Goal: Task Accomplishment & Management: Manage account settings

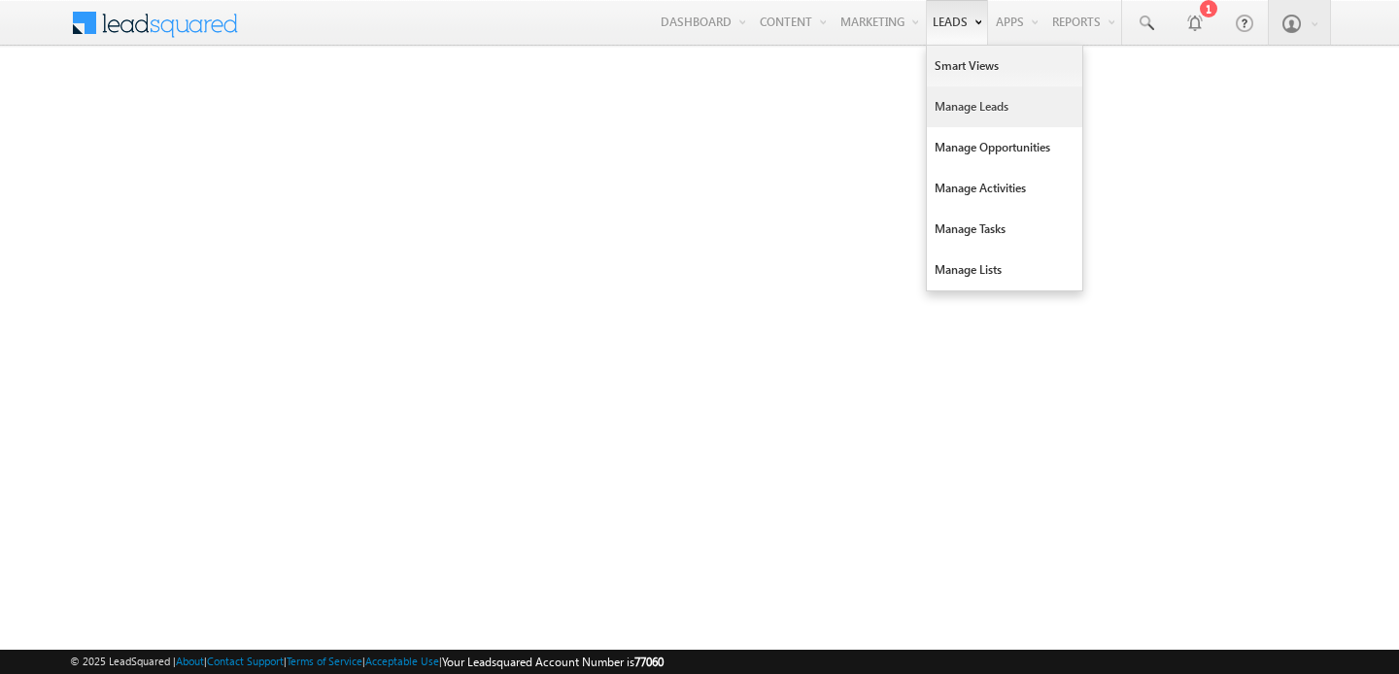
click at [951, 104] on link "Manage Leads" at bounding box center [1004, 106] width 155 height 41
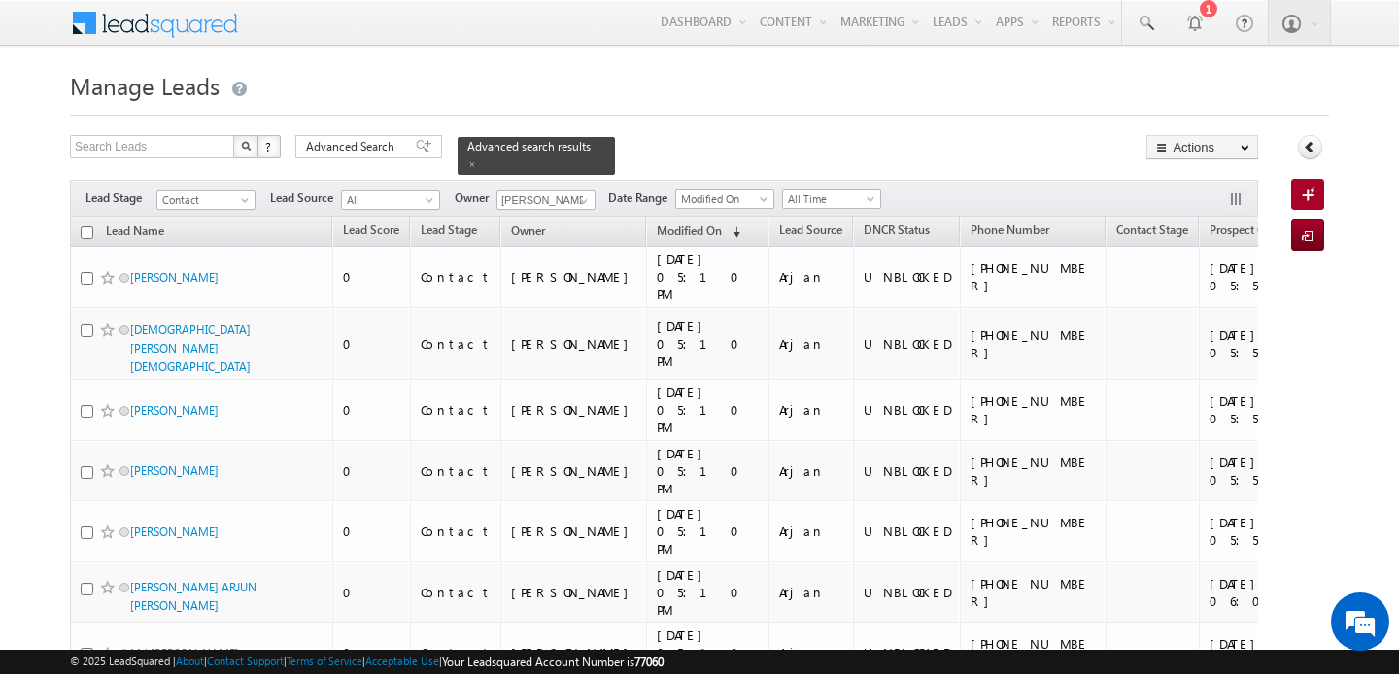
click at [628, 74] on h1 "Manage Leads" at bounding box center [699, 84] width 1259 height 38
click at [565, 71] on h1 "Manage Leads" at bounding box center [699, 84] width 1259 height 38
click at [619, 97] on h1 "Manage Leads" at bounding box center [699, 84] width 1259 height 38
click at [770, 135] on div "Search Leads X ? 62 results found Advanced Search Advanced Search Advanced sear…" at bounding box center [664, 155] width 1188 height 40
click at [576, 199] on span at bounding box center [584, 201] width 16 height 16
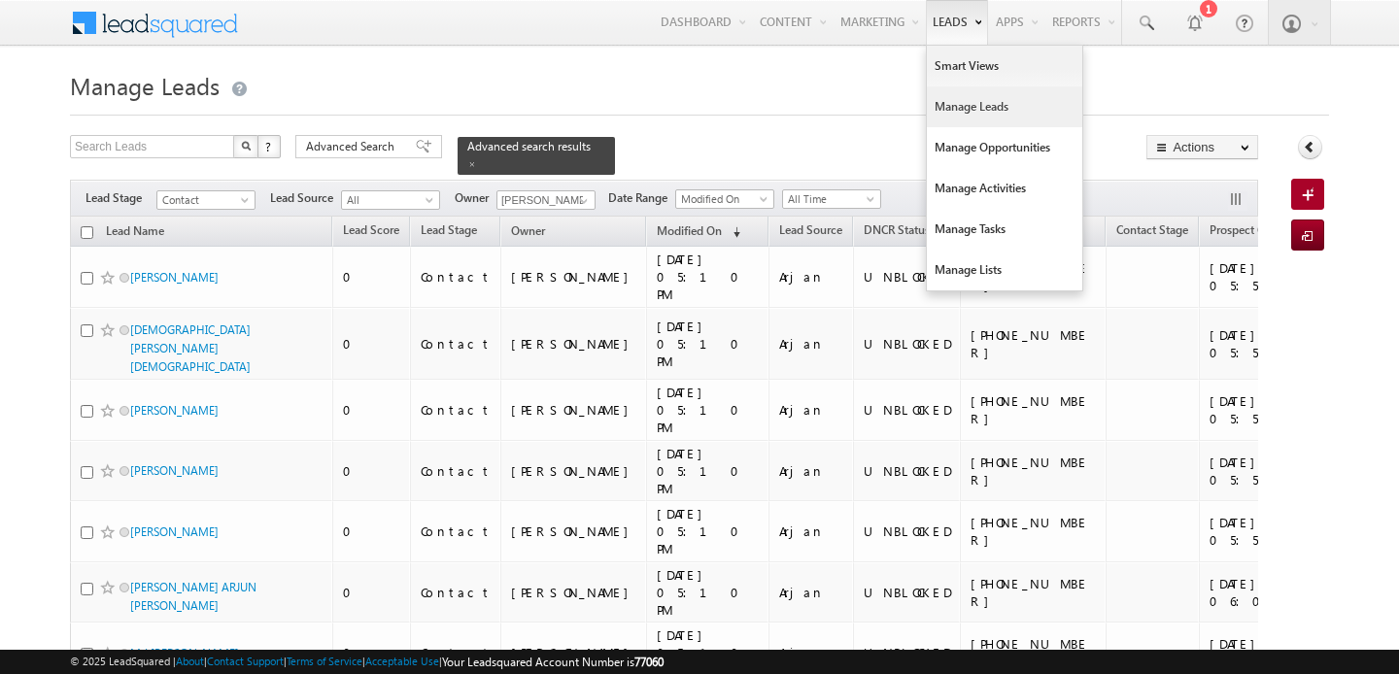
click at [946, 108] on link "Manage Leads" at bounding box center [1004, 106] width 155 height 41
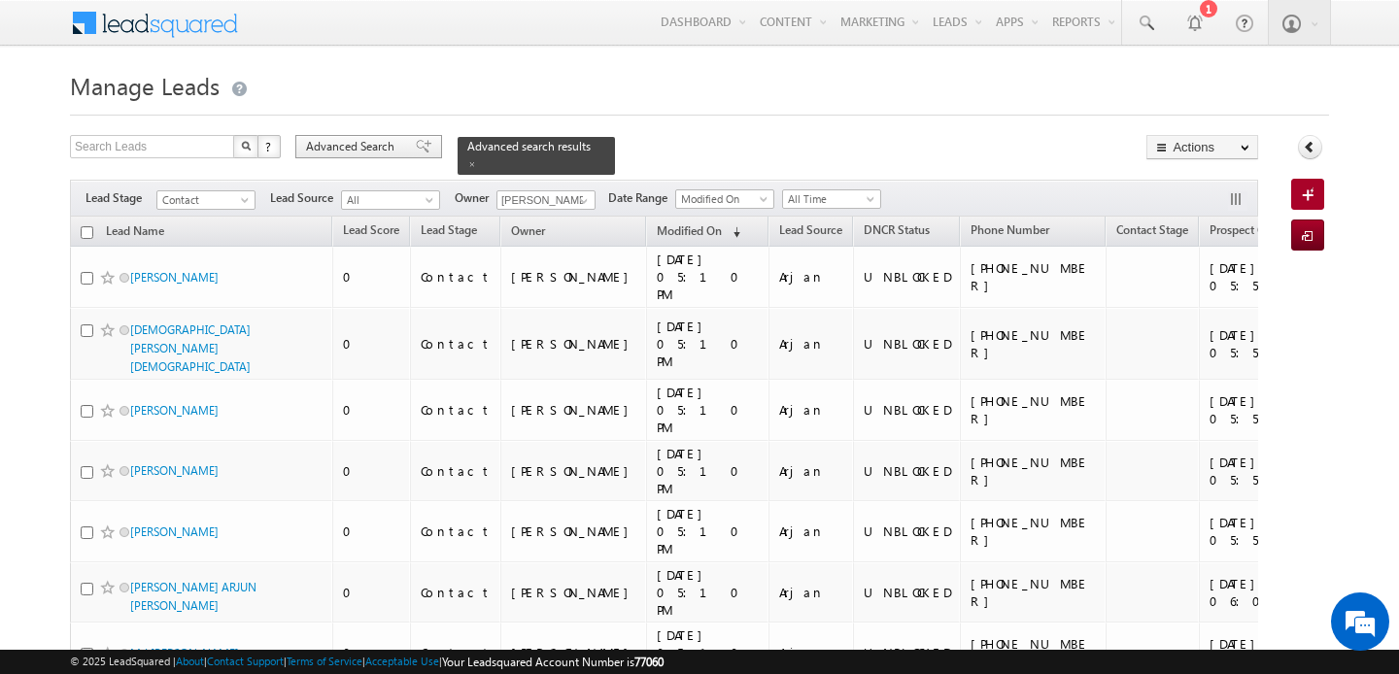
click at [402, 145] on div "Advanced Search" at bounding box center [368, 146] width 147 height 23
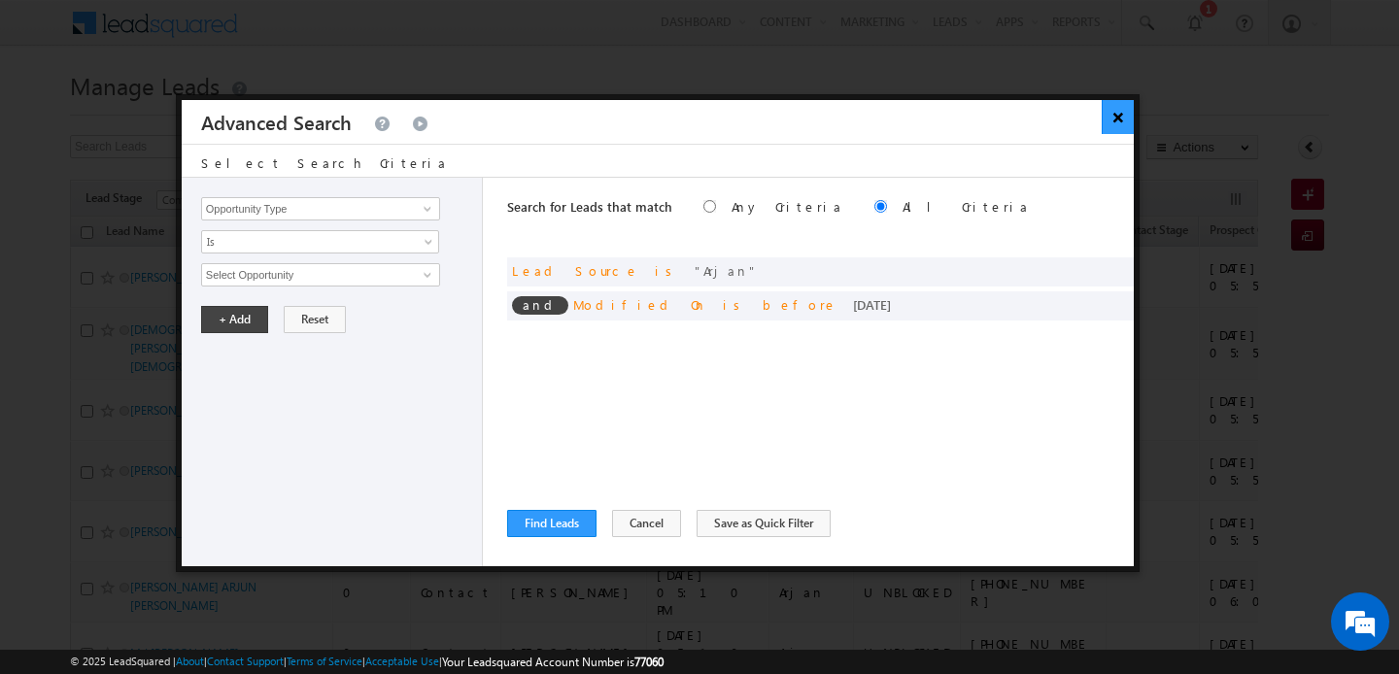
click at [1104, 122] on button "×" at bounding box center [1118, 117] width 32 height 34
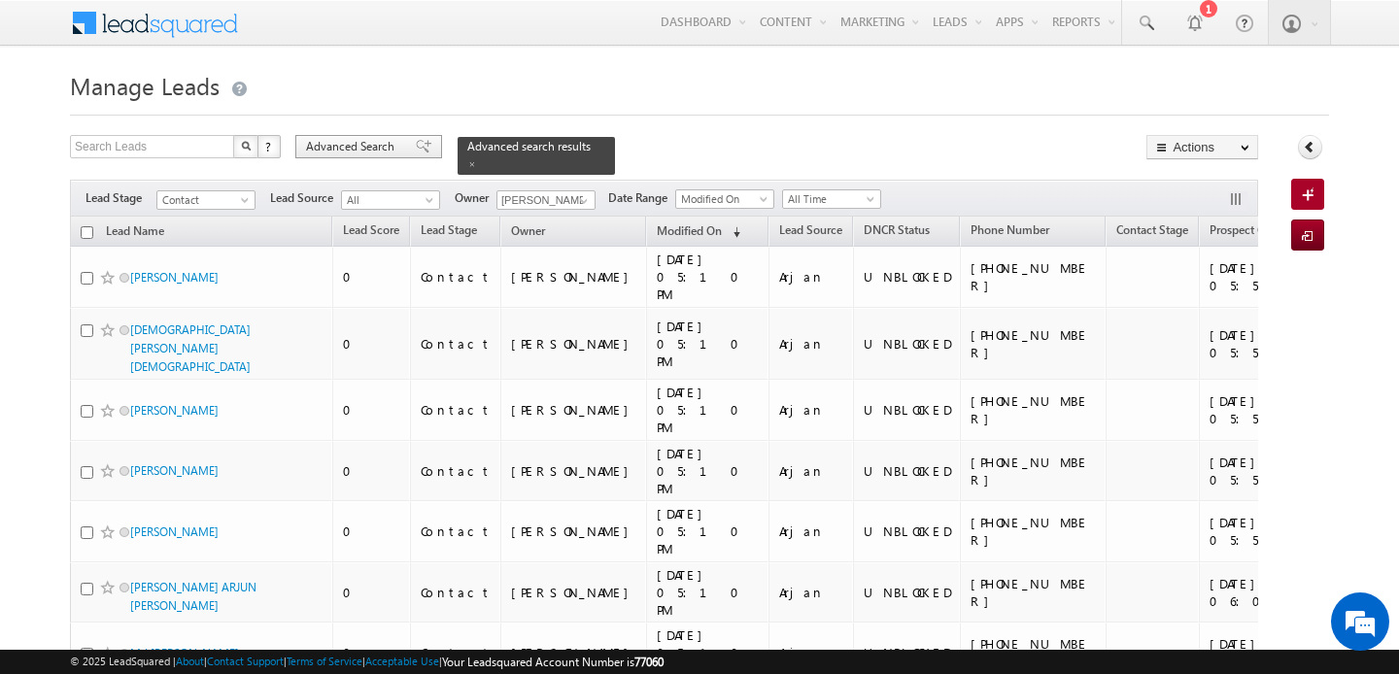
click at [373, 139] on span "Advanced Search" at bounding box center [353, 146] width 94 height 17
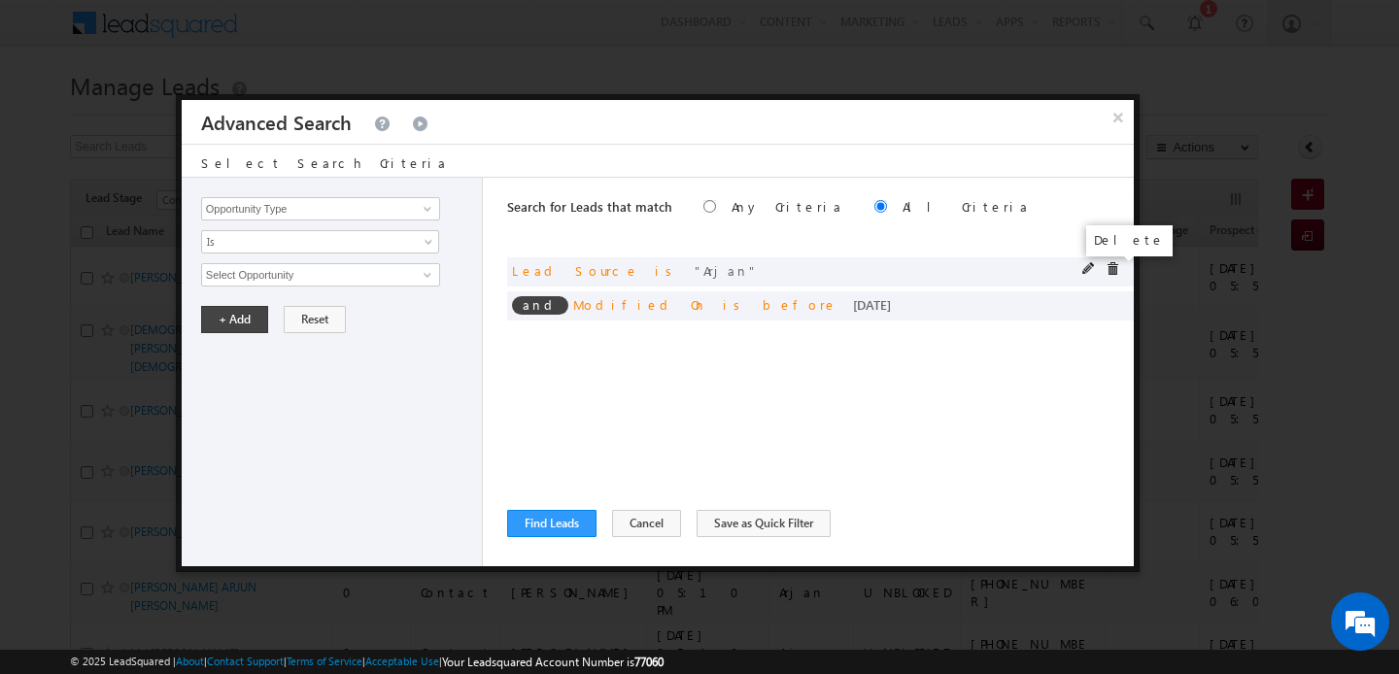
click at [1109, 263] on span at bounding box center [1113, 269] width 14 height 14
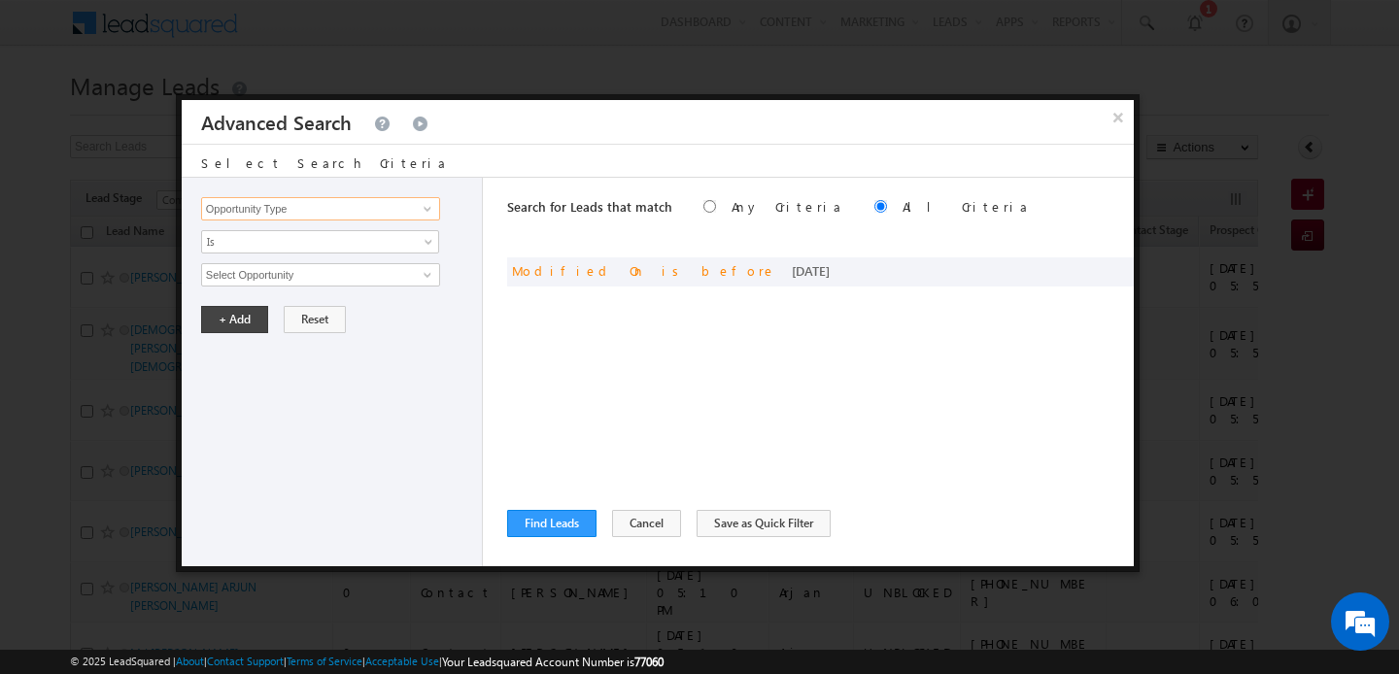
click at [281, 211] on input "Opportunity Type" at bounding box center [320, 208] width 239 height 23
click at [266, 247] on link "Focus Project" at bounding box center [320, 249] width 239 height 22
type input "Focus Project"
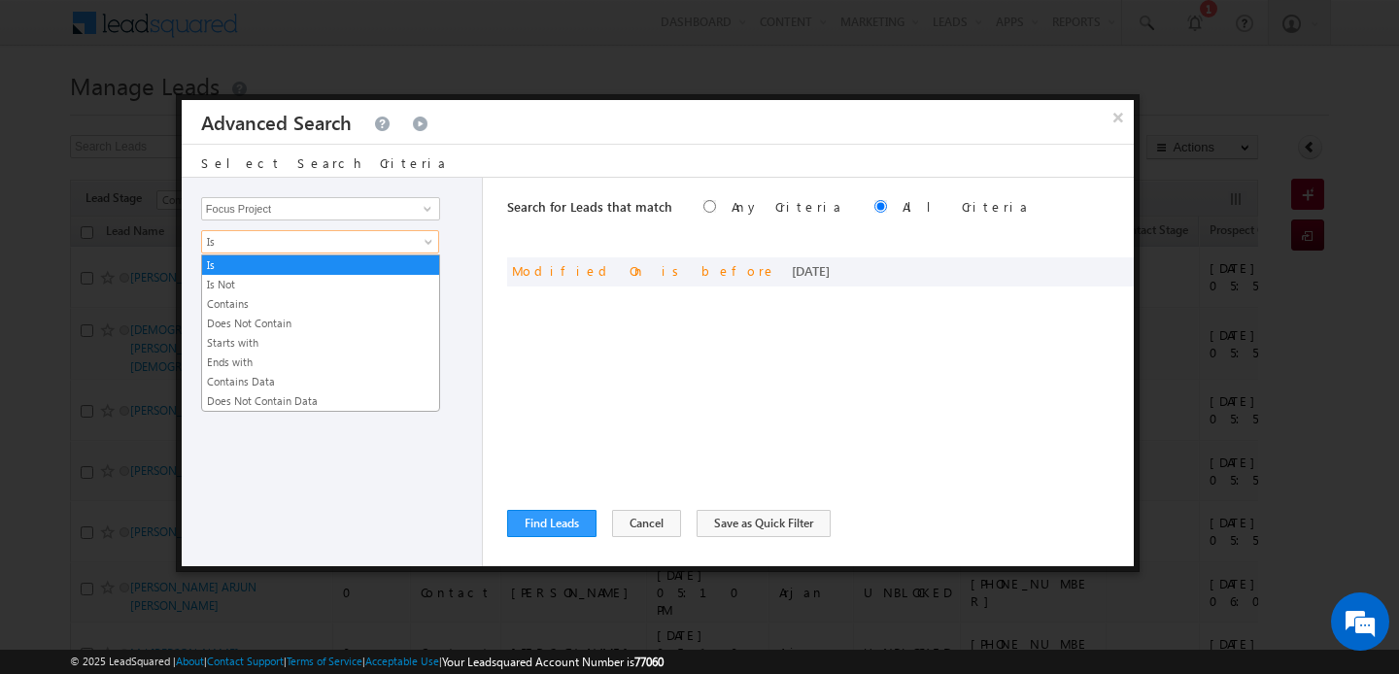
click at [266, 247] on span "Is" at bounding box center [307, 241] width 211 height 17
click at [265, 306] on link "Contains" at bounding box center [320, 303] width 237 height 17
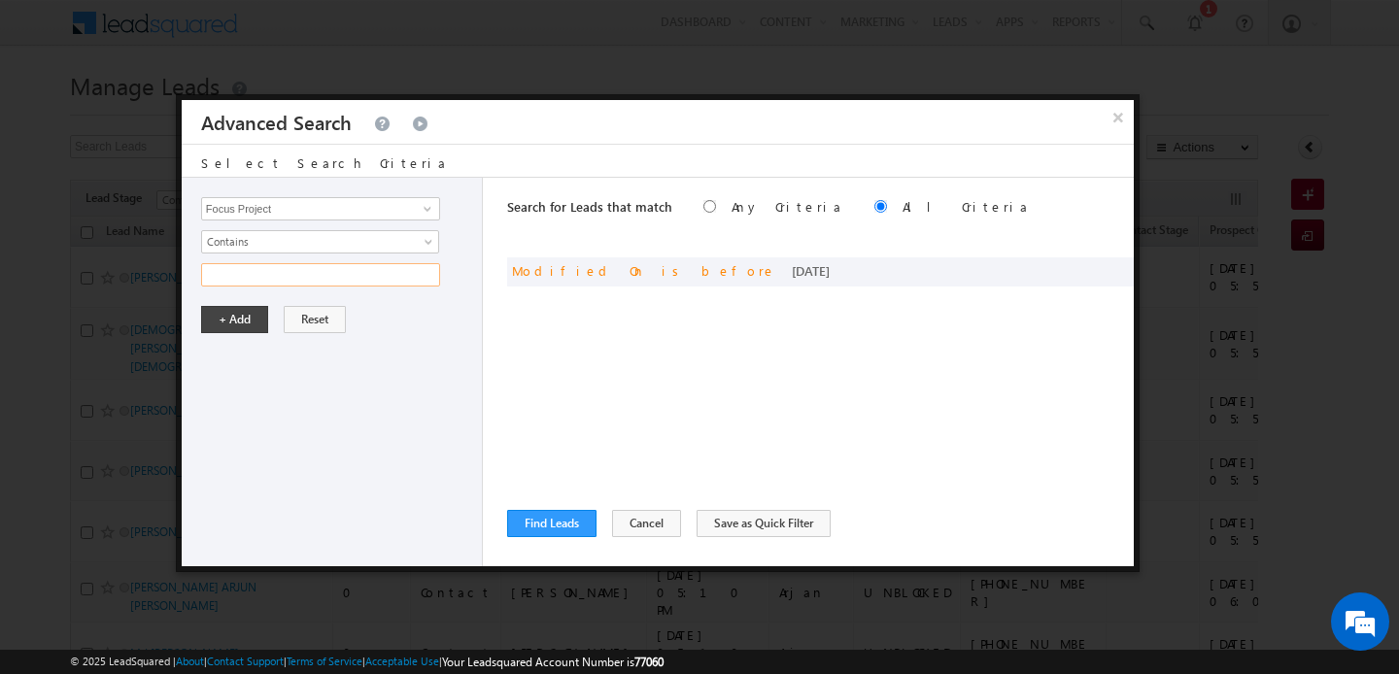
click at [257, 283] on input "text" at bounding box center [320, 274] width 239 height 23
type input "polo"
click at [232, 314] on button "+ Add" at bounding box center [234, 319] width 67 height 27
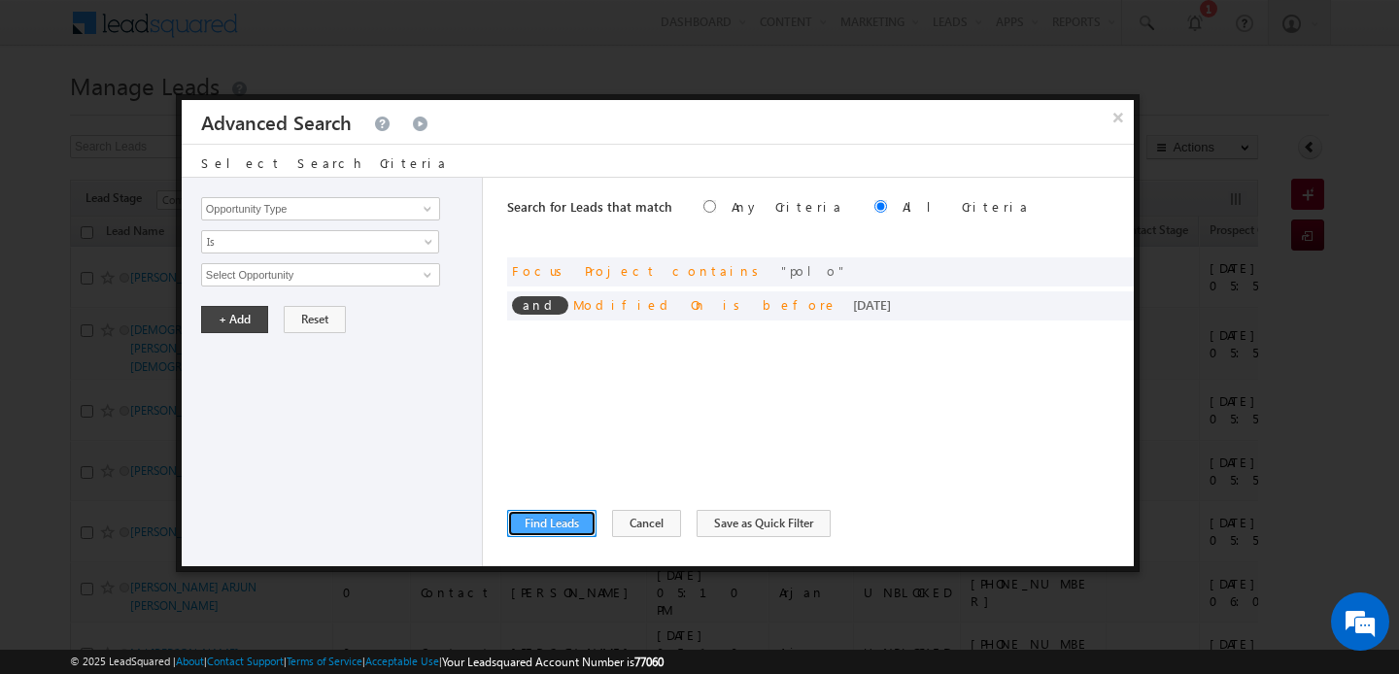
click at [537, 524] on button "Find Leads" at bounding box center [551, 523] width 89 height 27
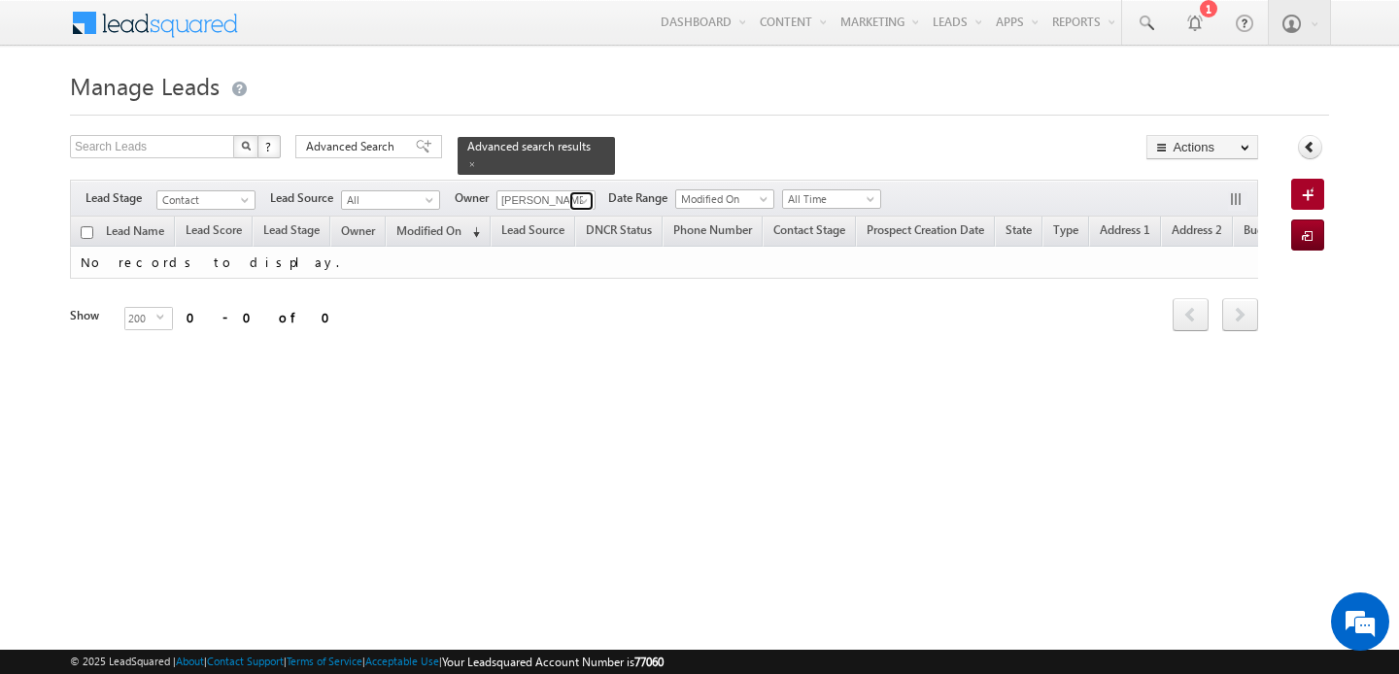
click at [584, 203] on span at bounding box center [584, 201] width 16 height 16
click at [592, 226] on link "Ankit Singh ankitkumar.singh@indglobal.ae" at bounding box center [593, 227] width 194 height 37
type input "[PERSON_NAME]"
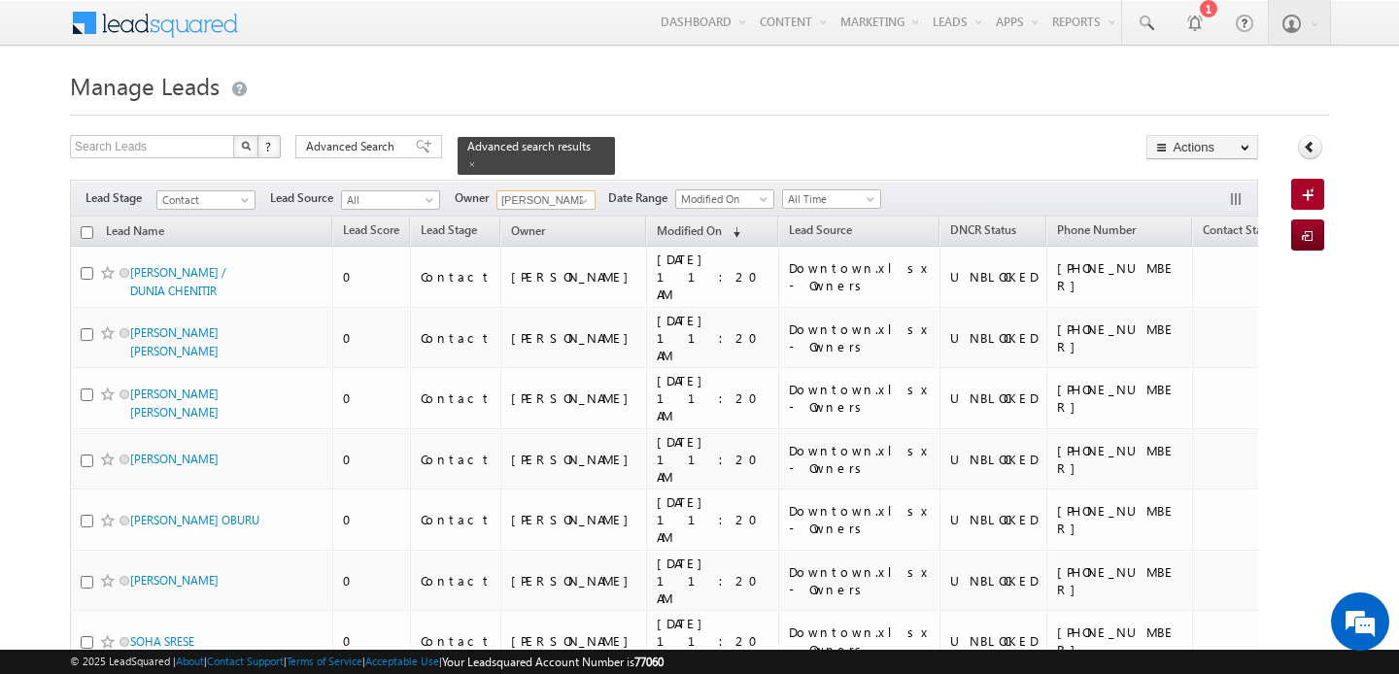
click at [86, 233] on input "checkbox" at bounding box center [87, 232] width 13 height 13
checkbox input "true"
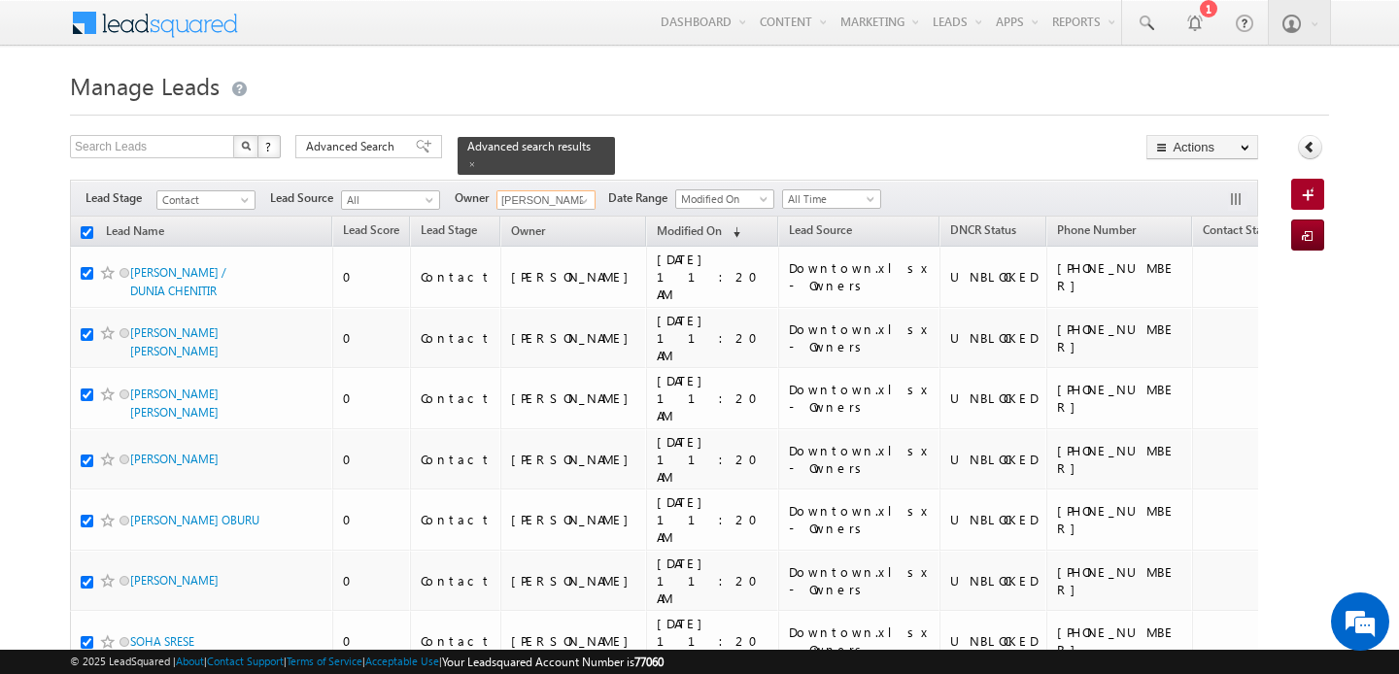
checkbox input "true"
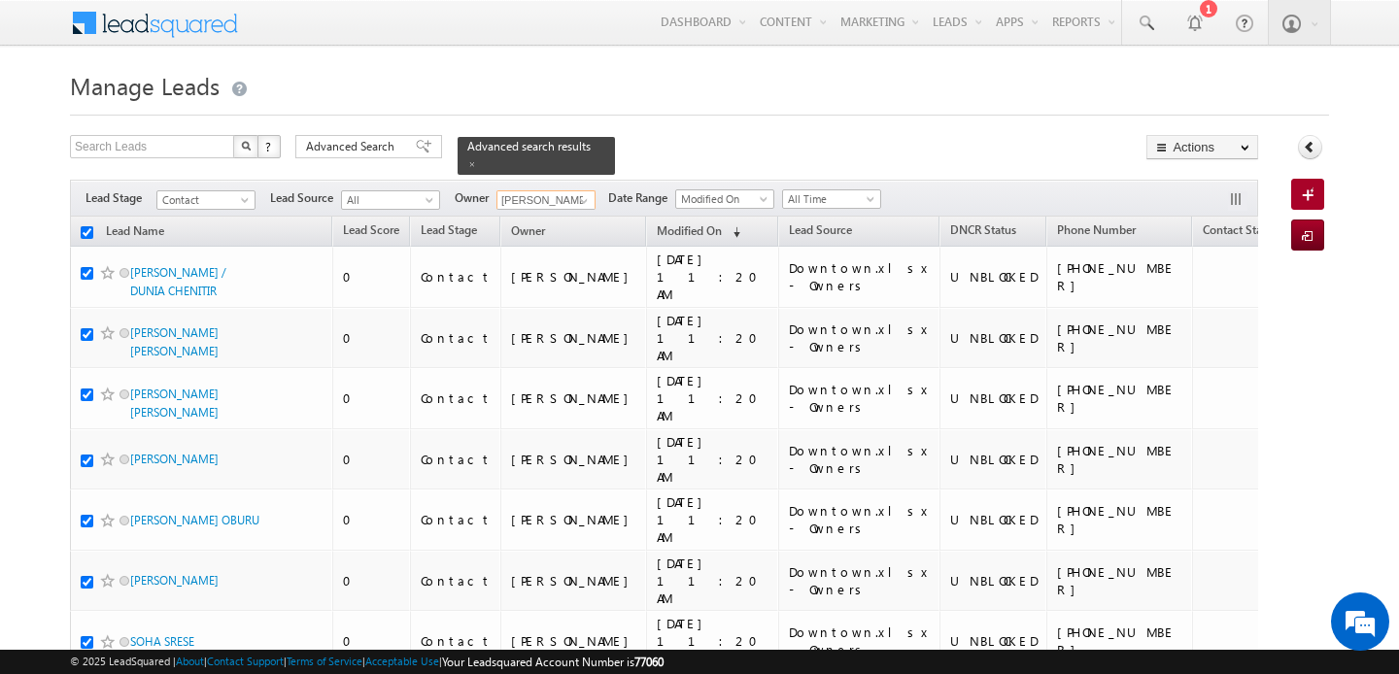
checkbox input "true"
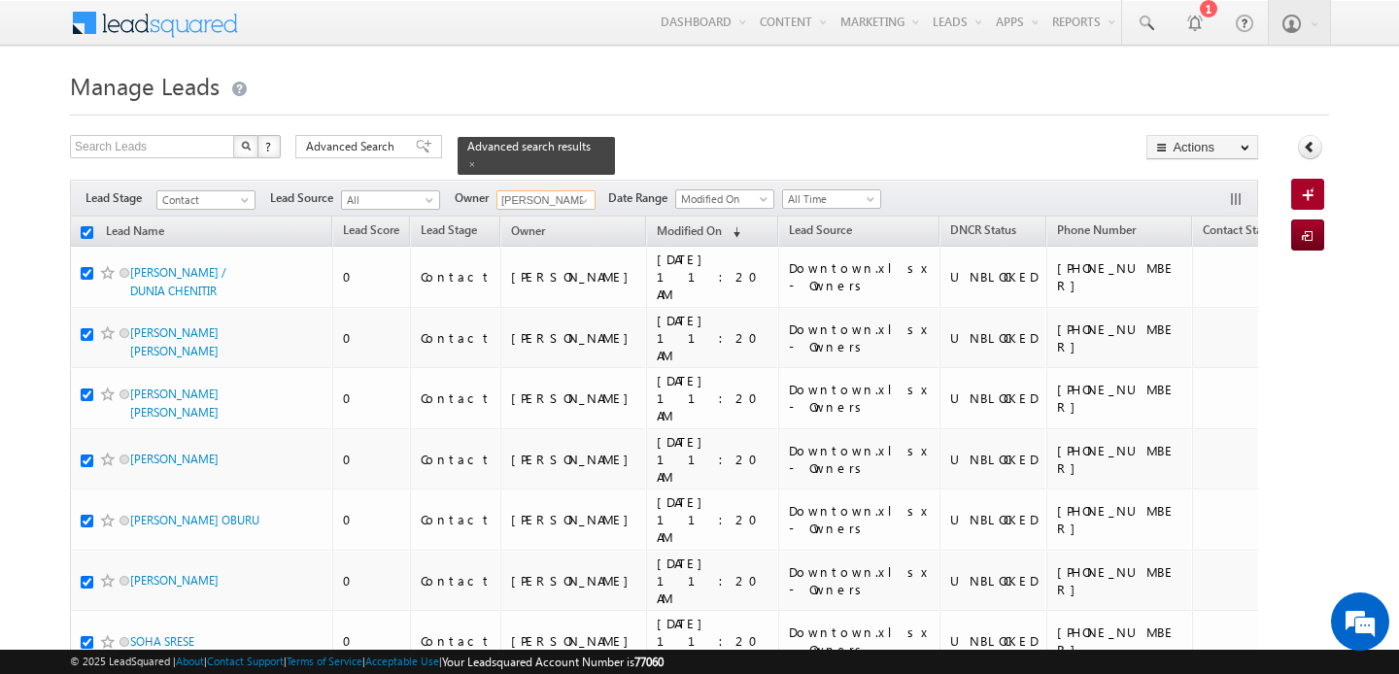
checkbox input "true"
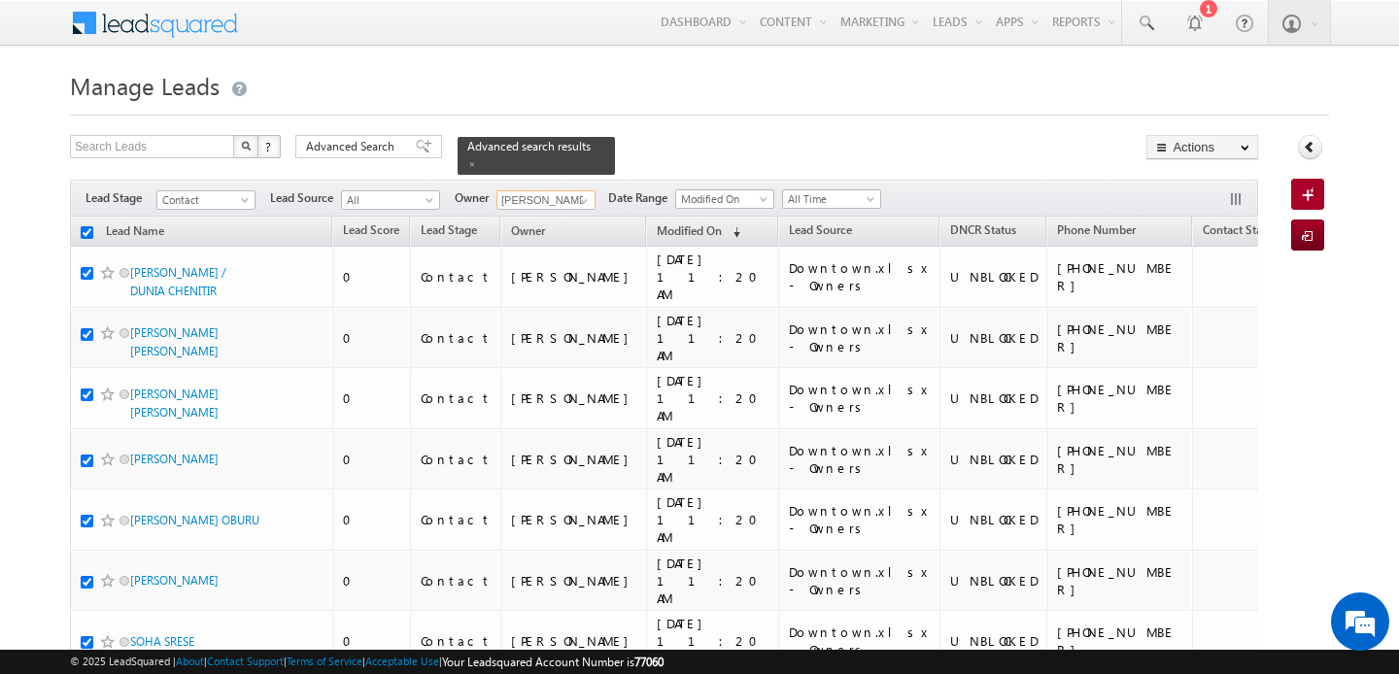
checkbox input "true"
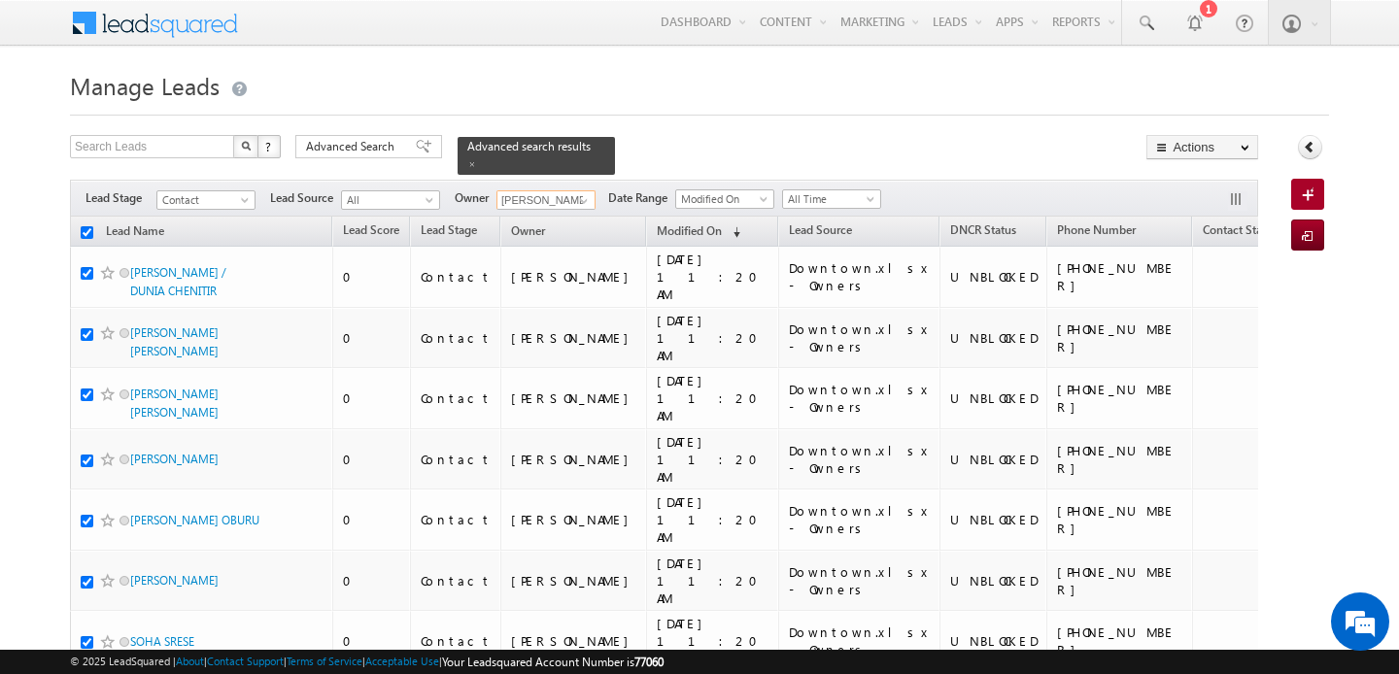
checkbox input "true"
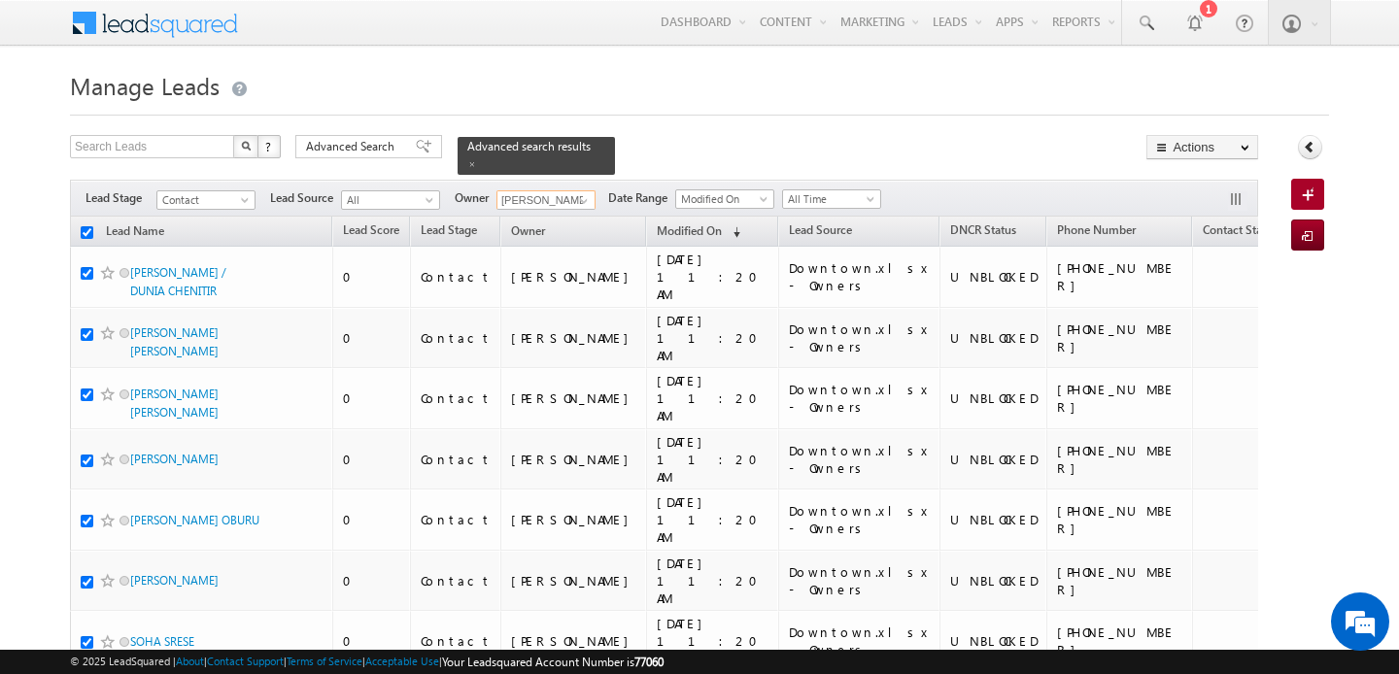
checkbox input "true"
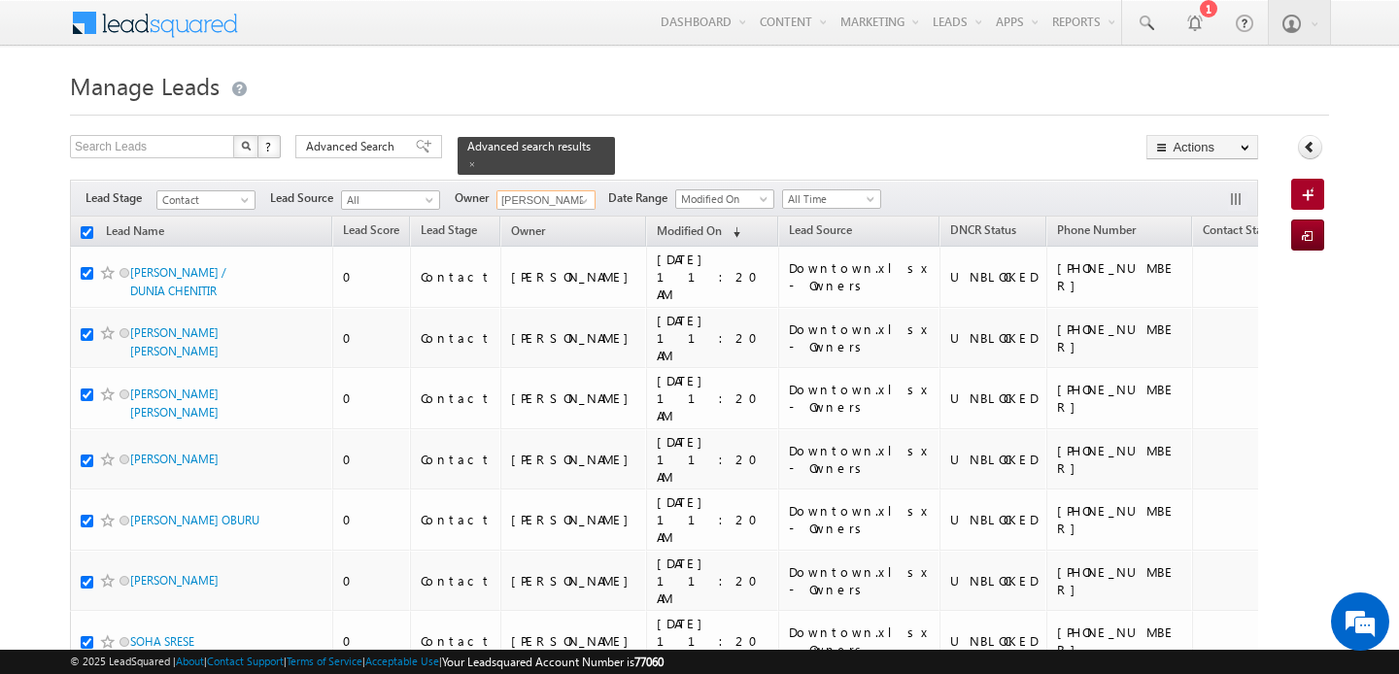
checkbox input "true"
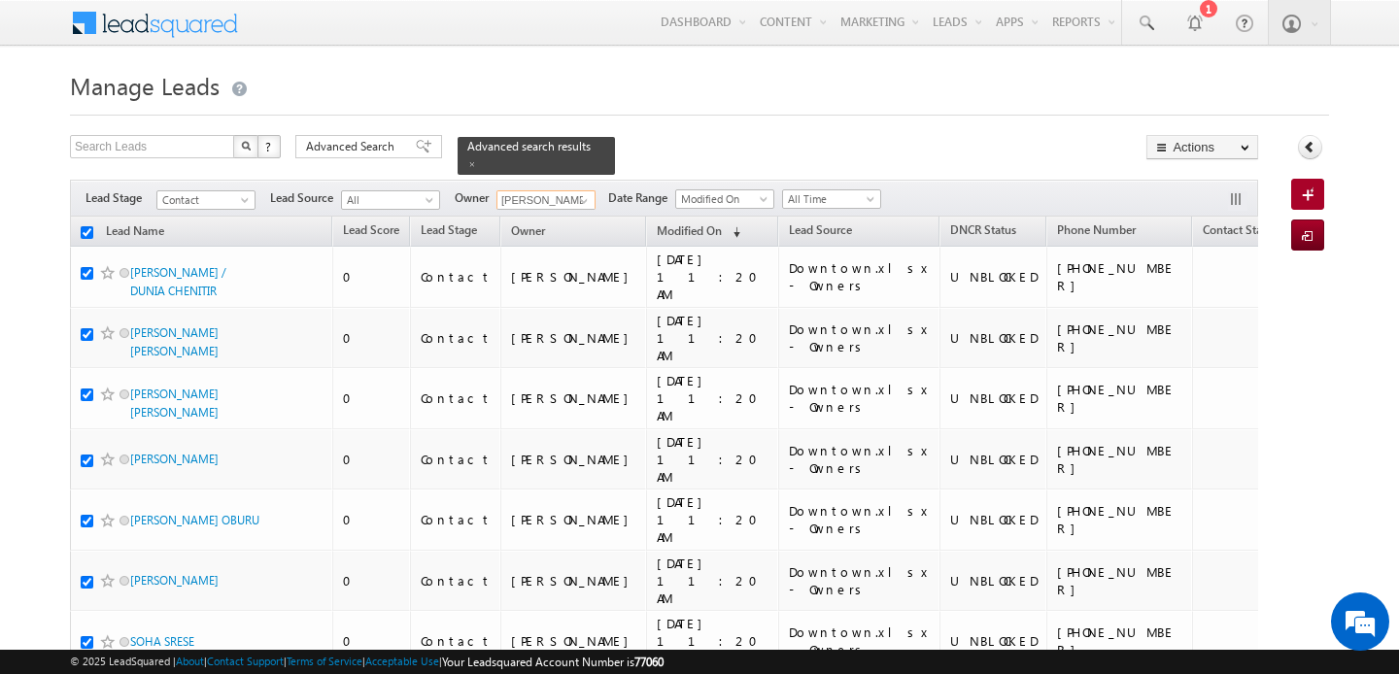
checkbox input "true"
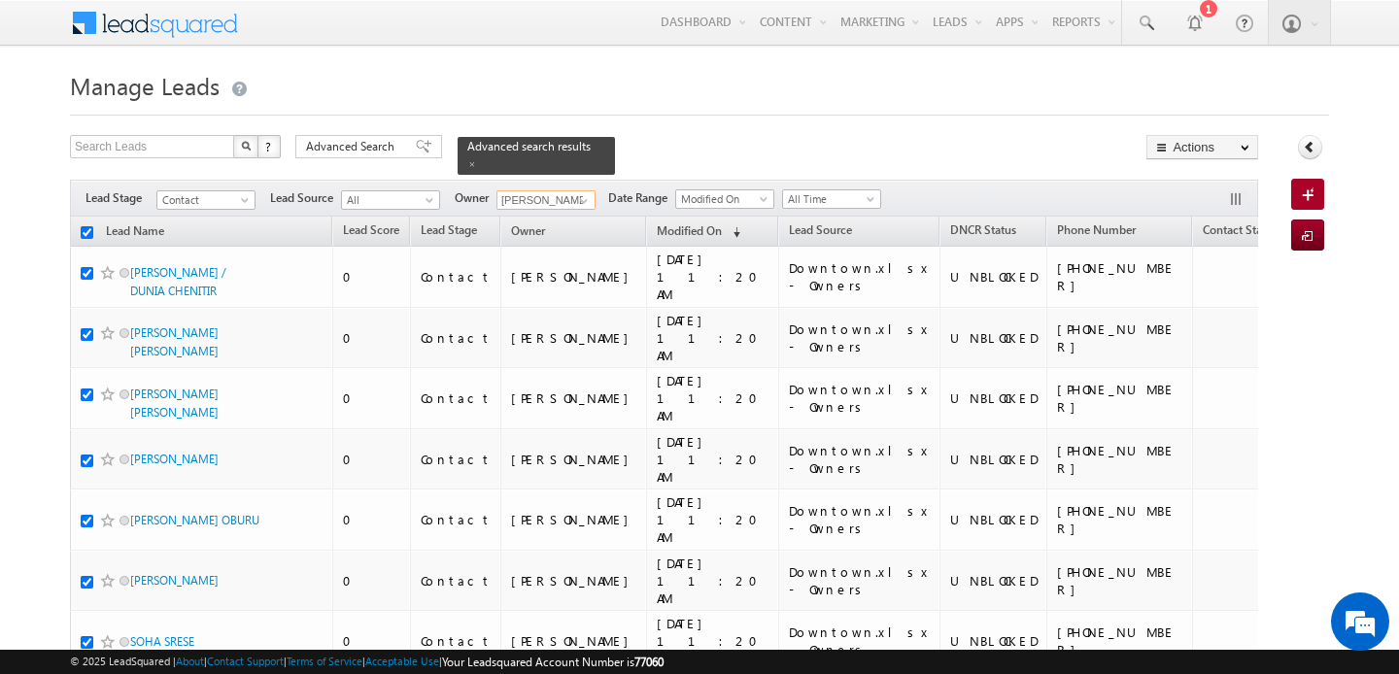
checkbox input "true"
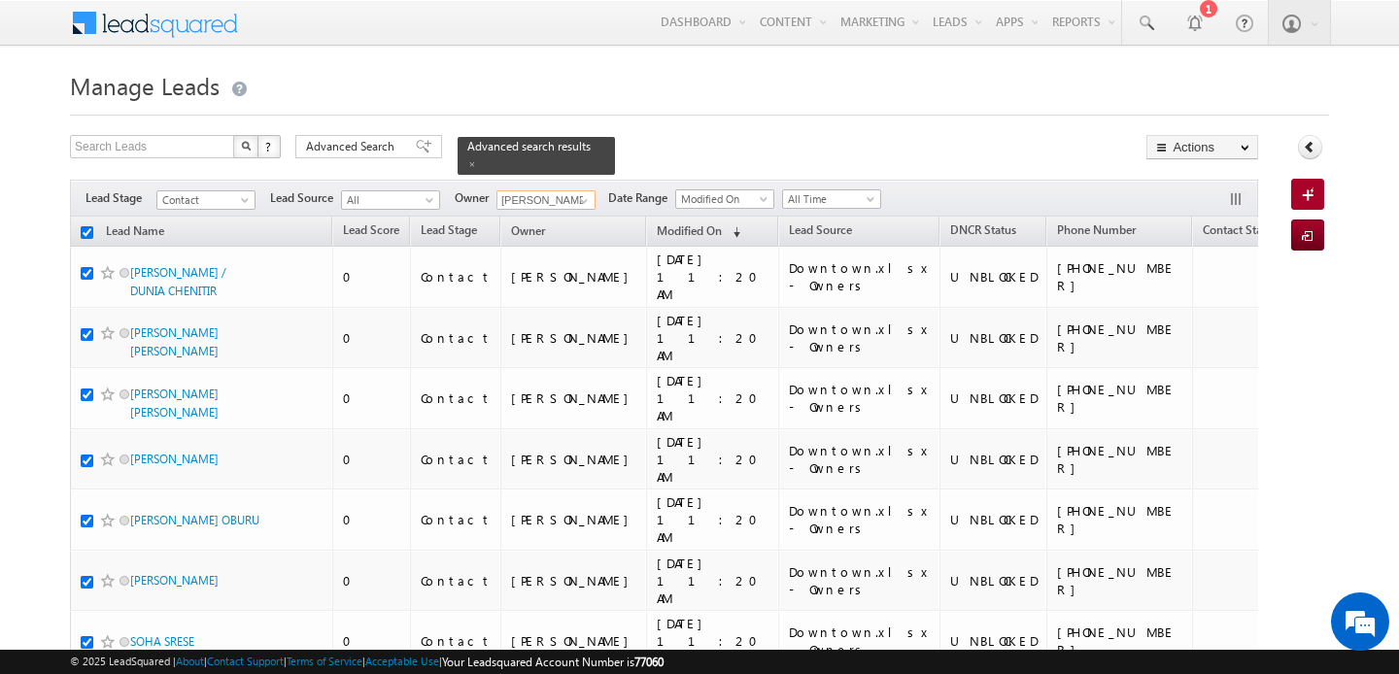
checkbox input "true"
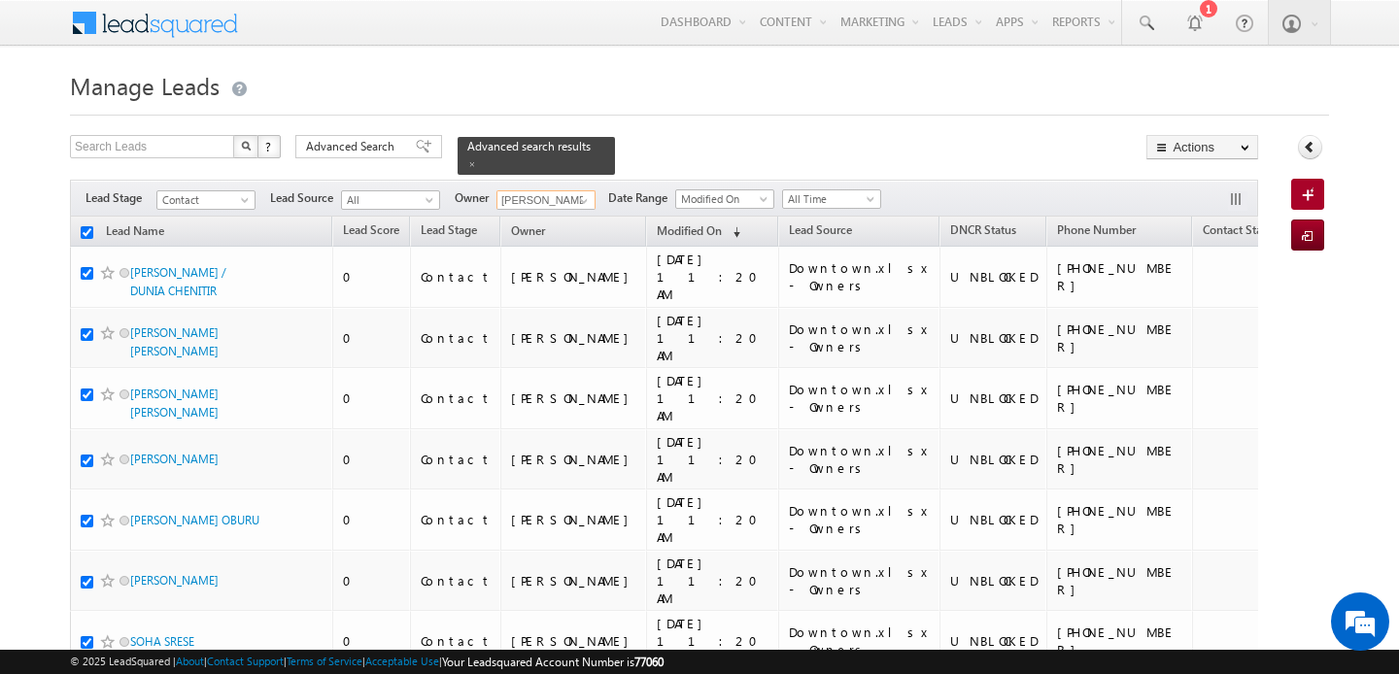
checkbox input "true"
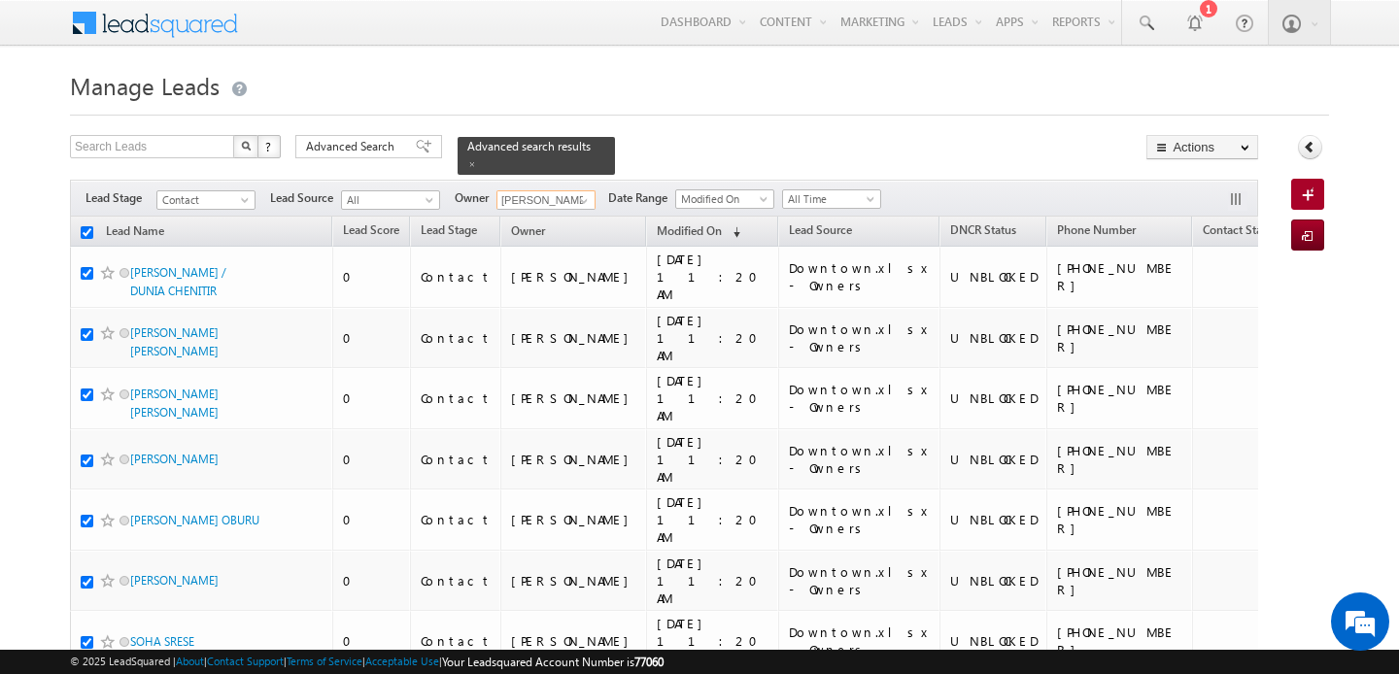
checkbox input "true"
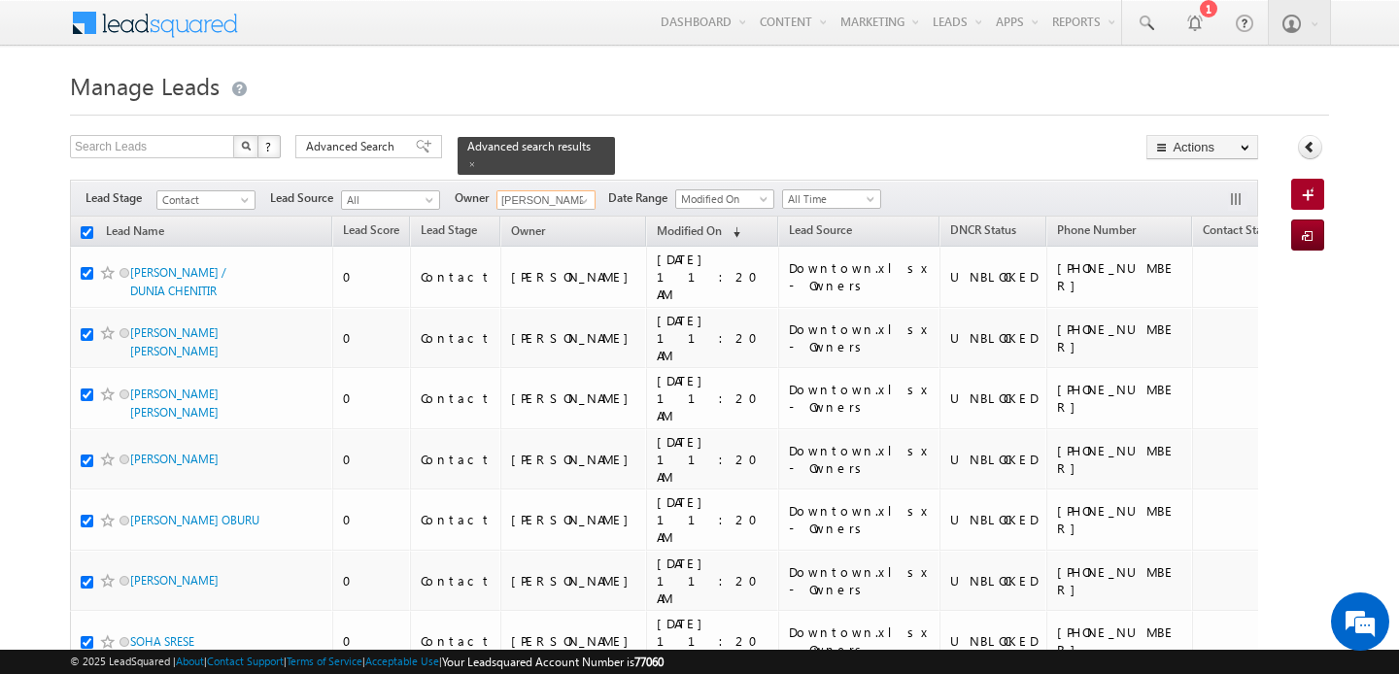
checkbox input "true"
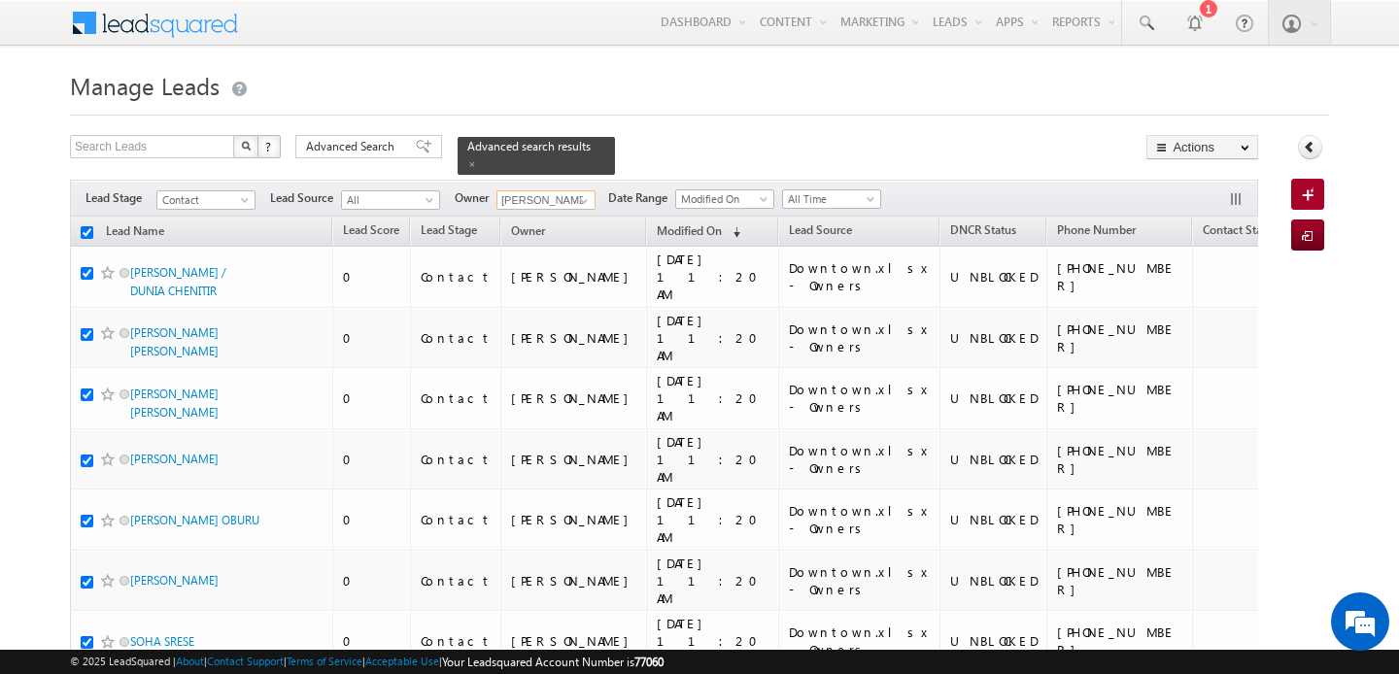
checkbox input "true"
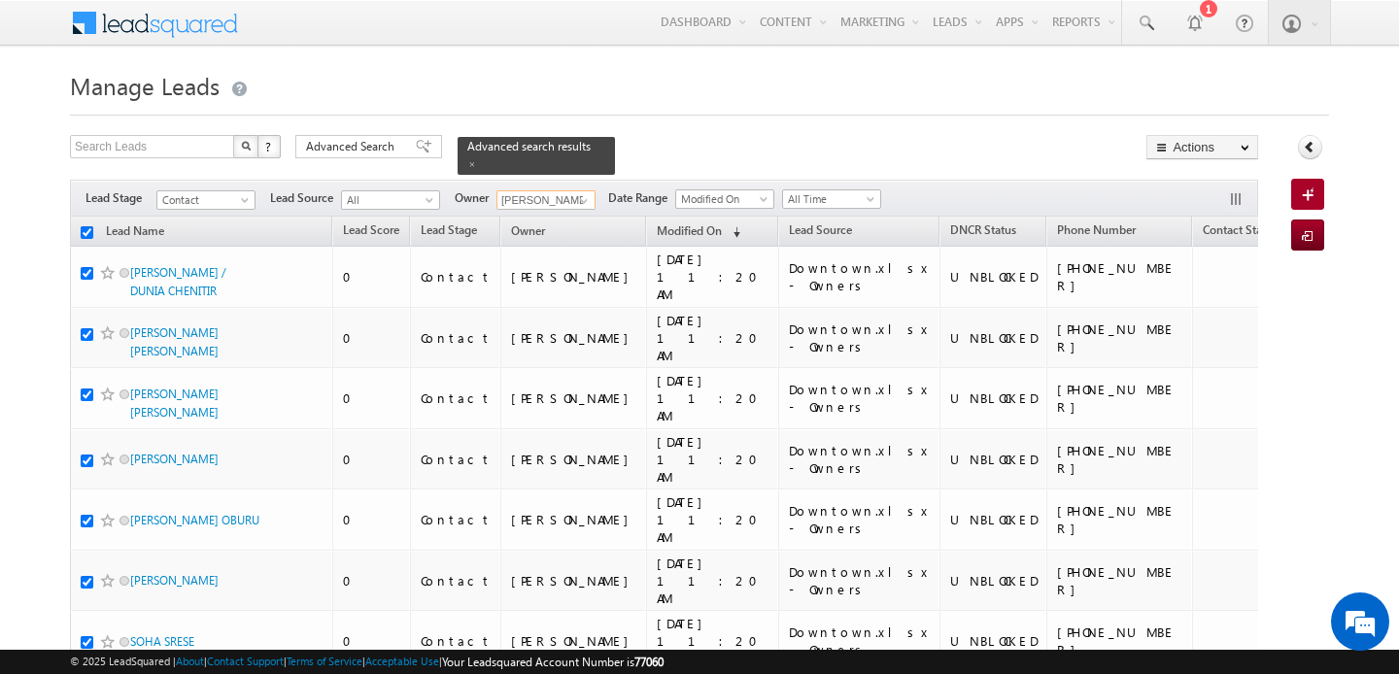
checkbox input "true"
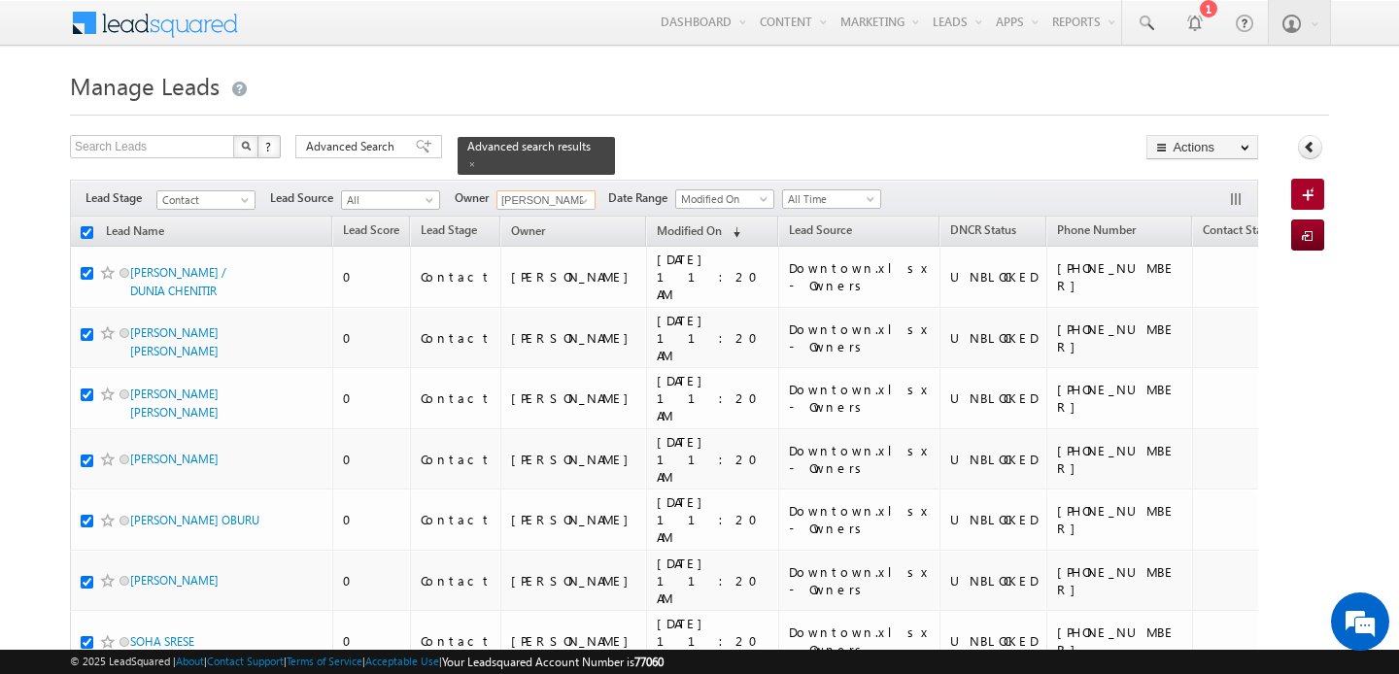
checkbox input "true"
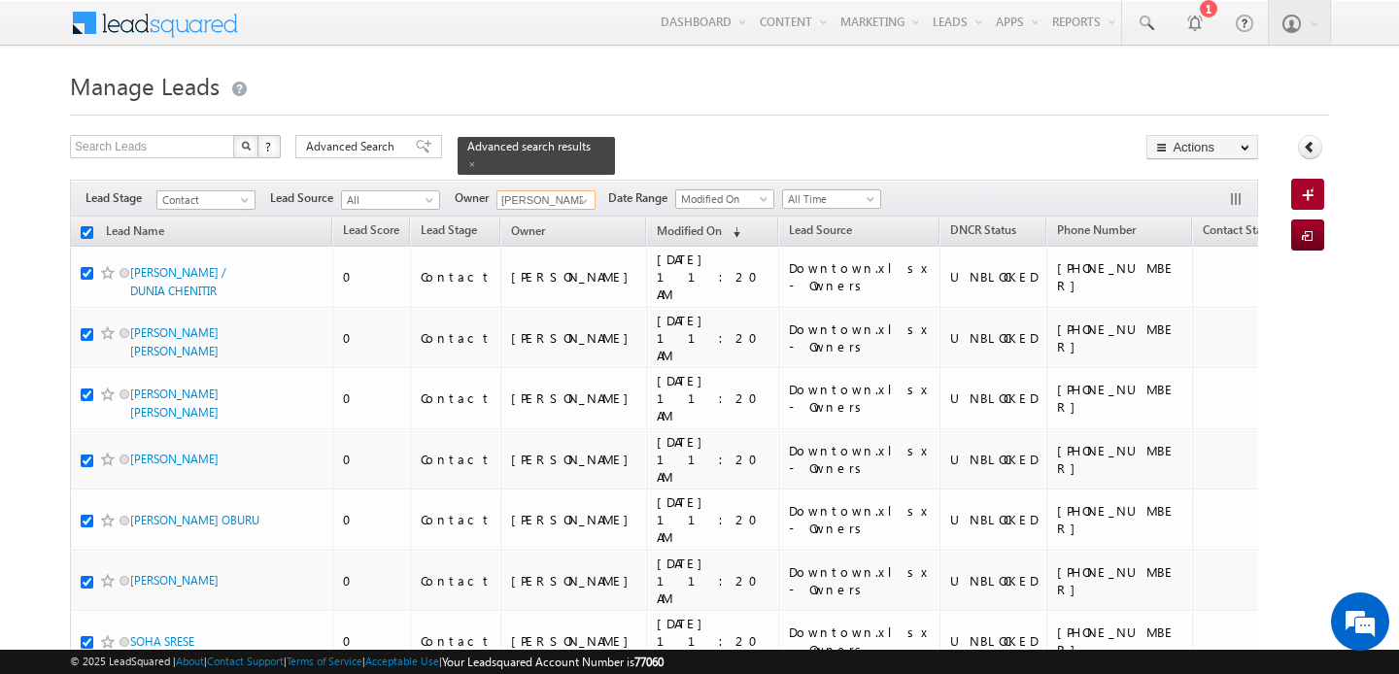
checkbox input "true"
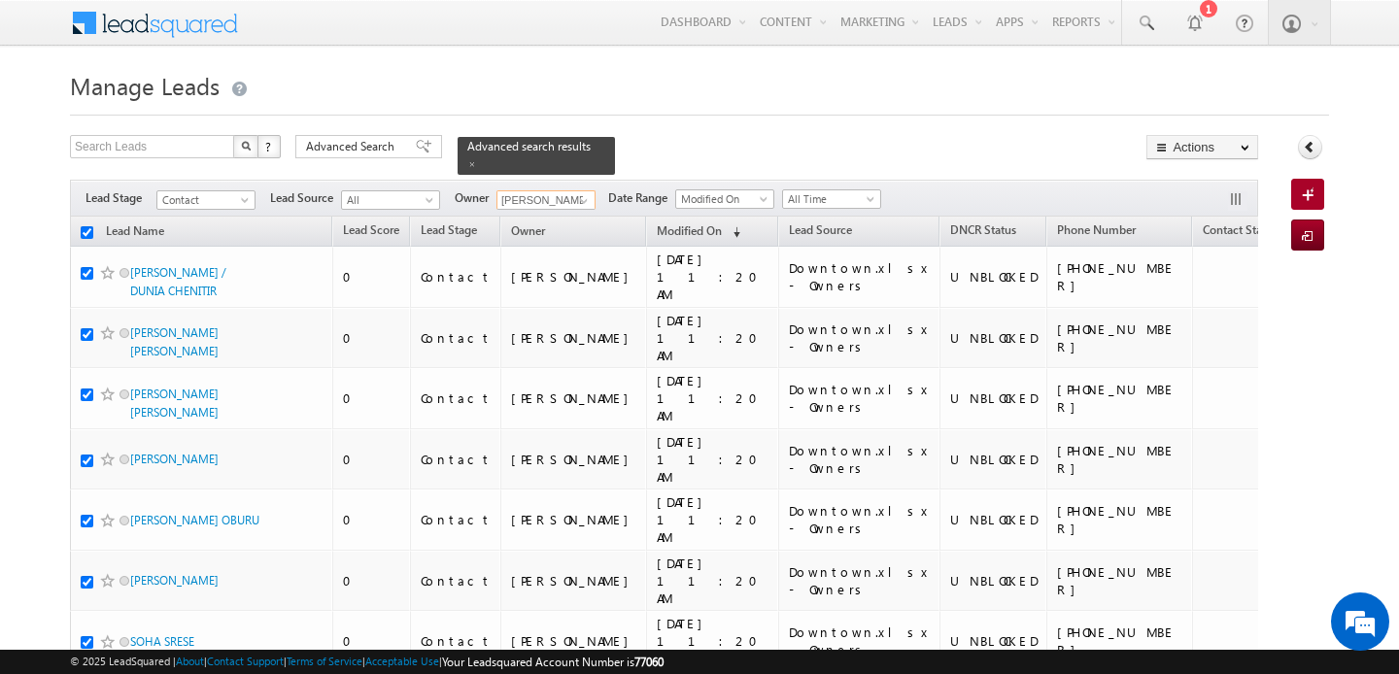
checkbox input "true"
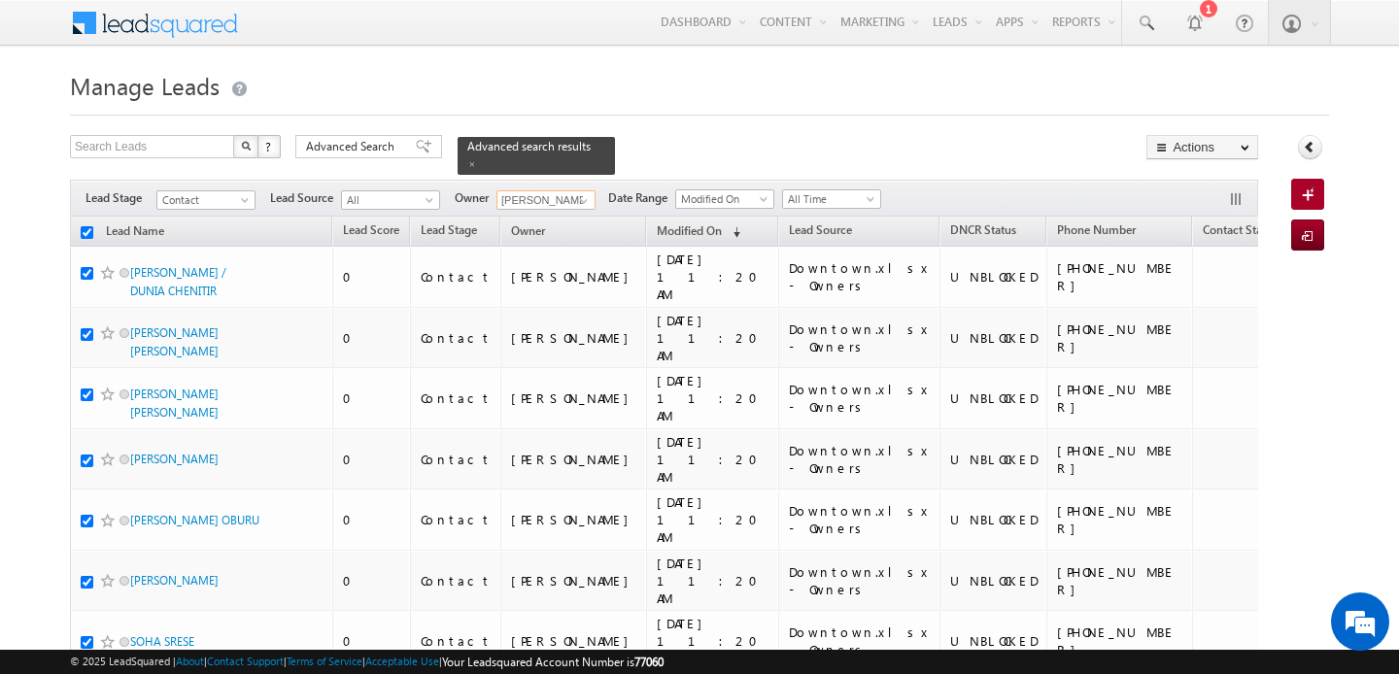
checkbox input "true"
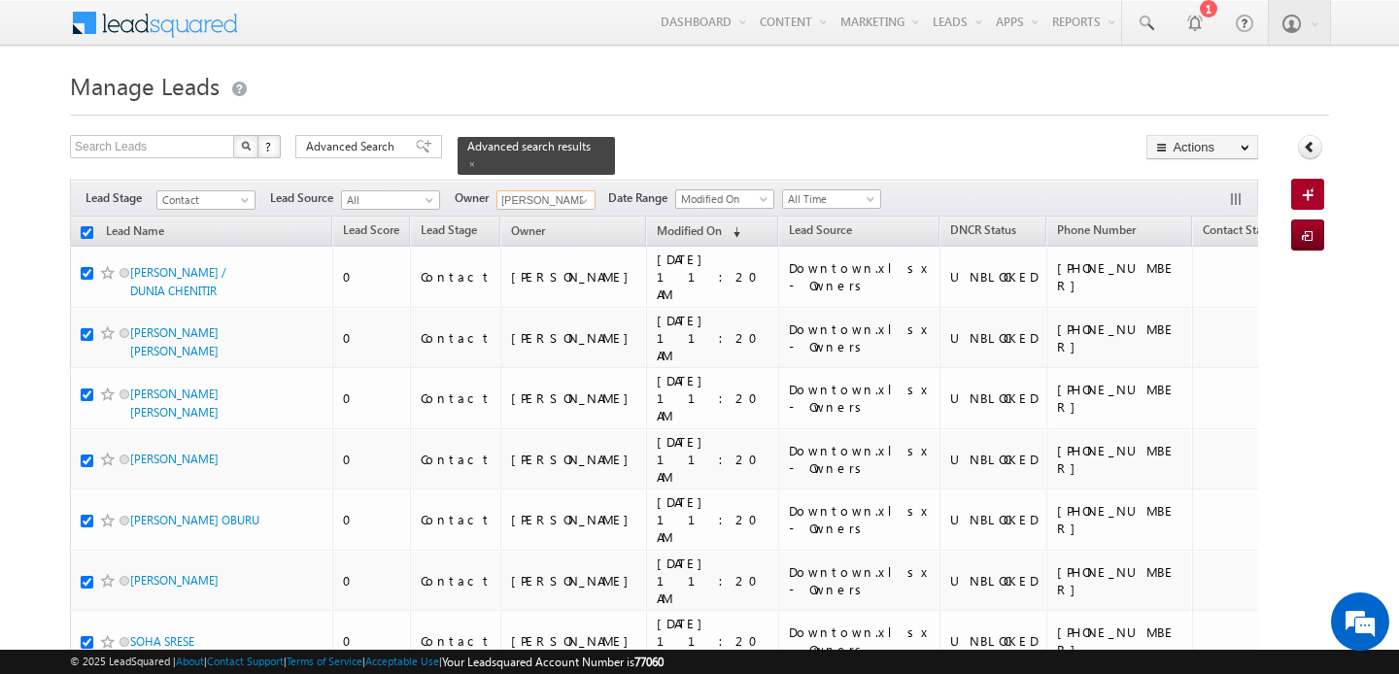
checkbox input "true"
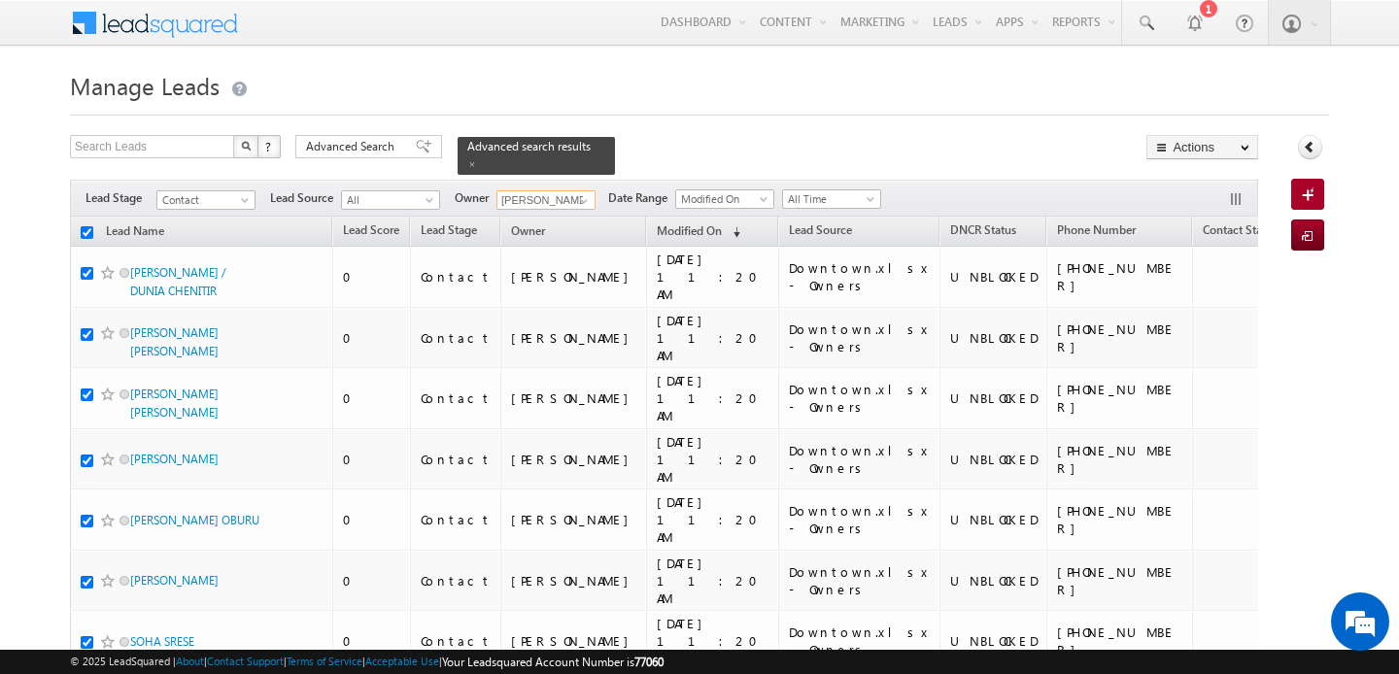
checkbox input "true"
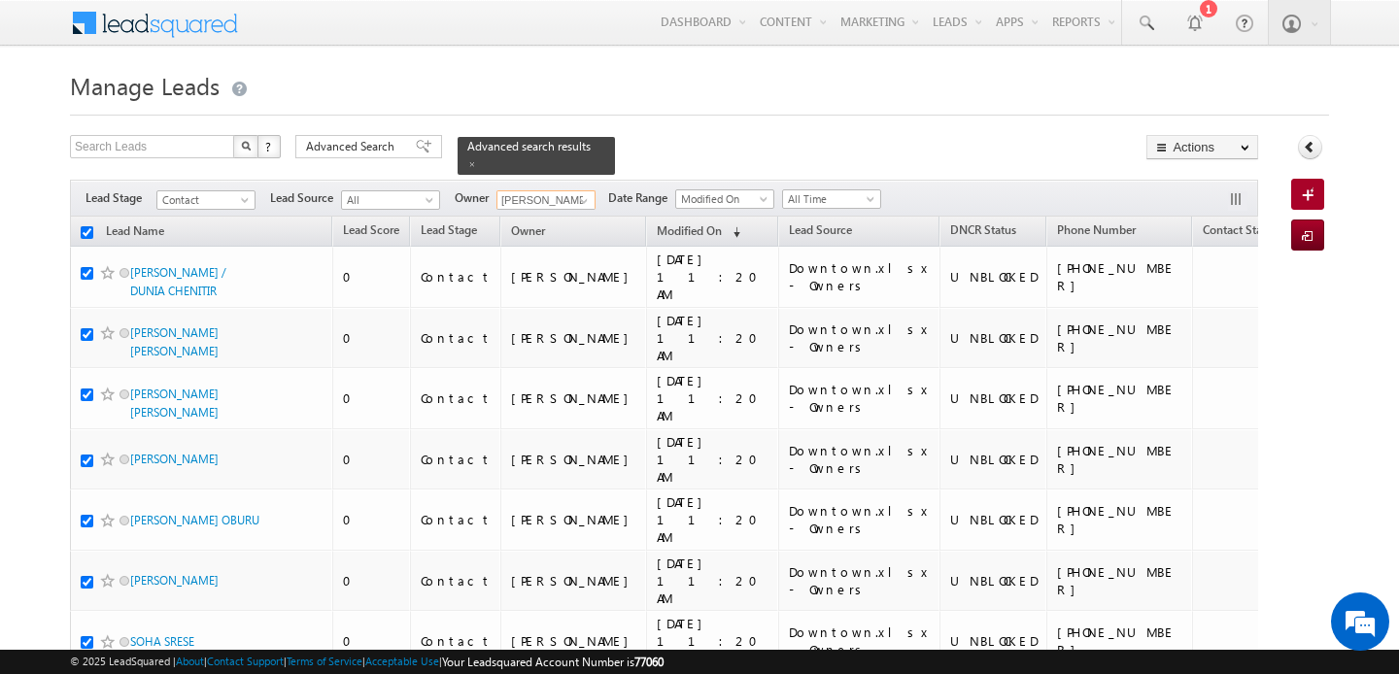
checkbox input "true"
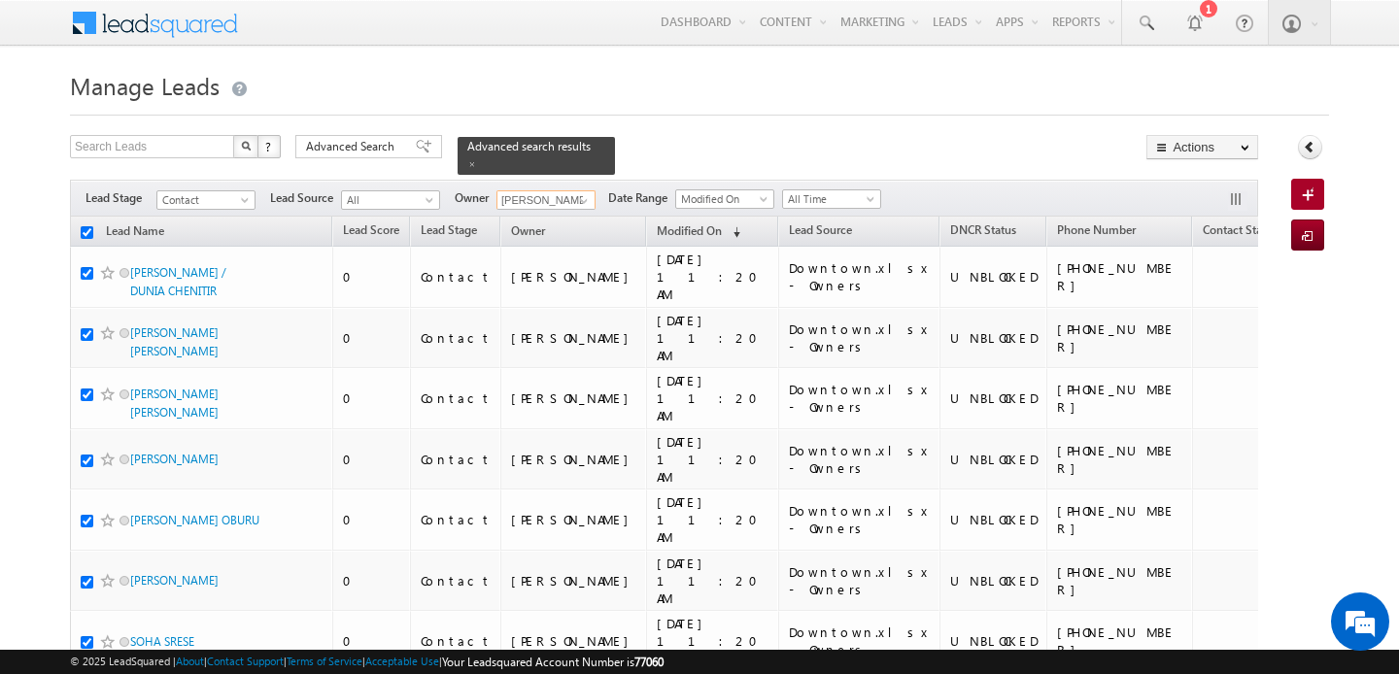
checkbox input "true"
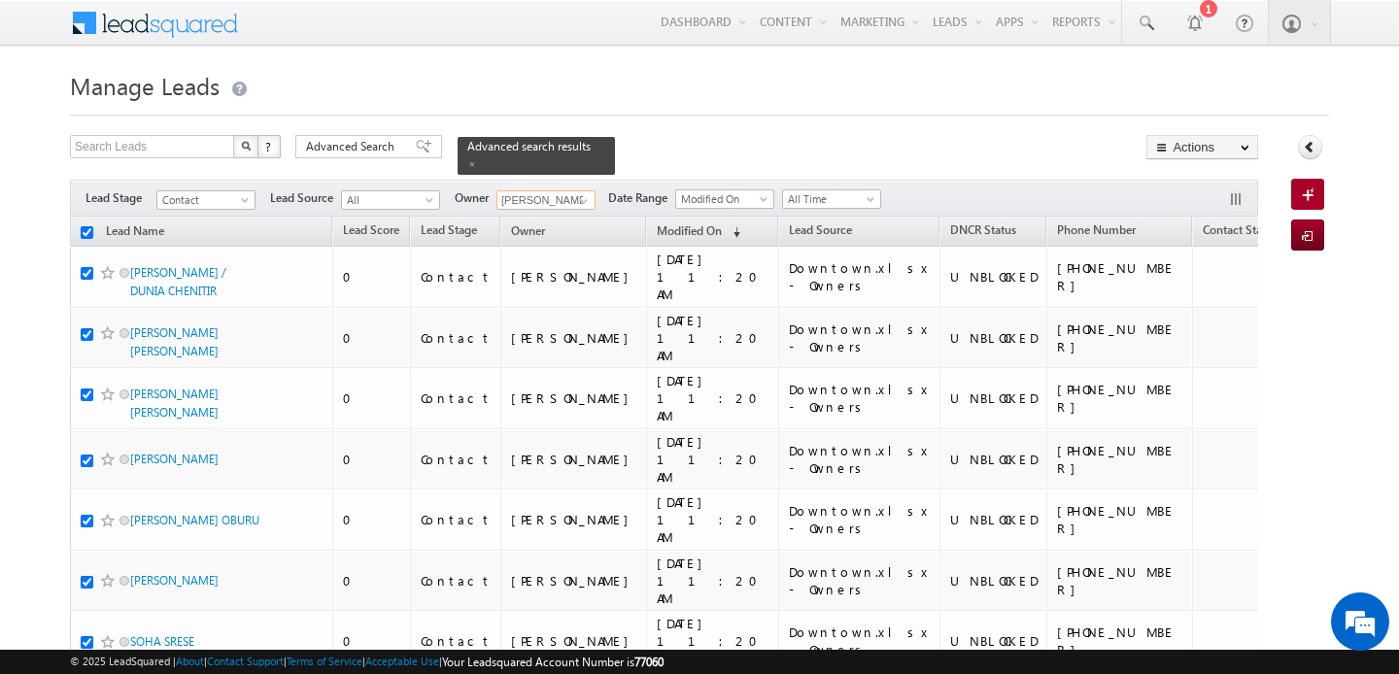
checkbox input "true"
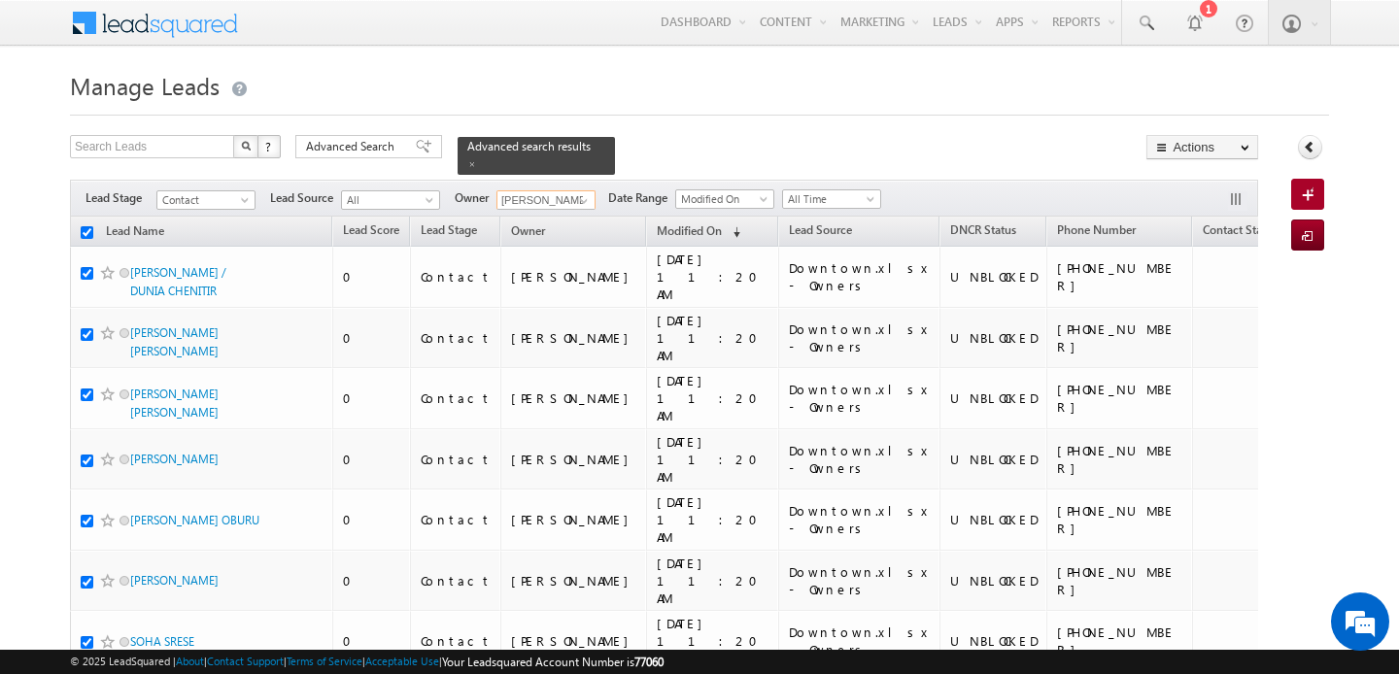
checkbox input "true"
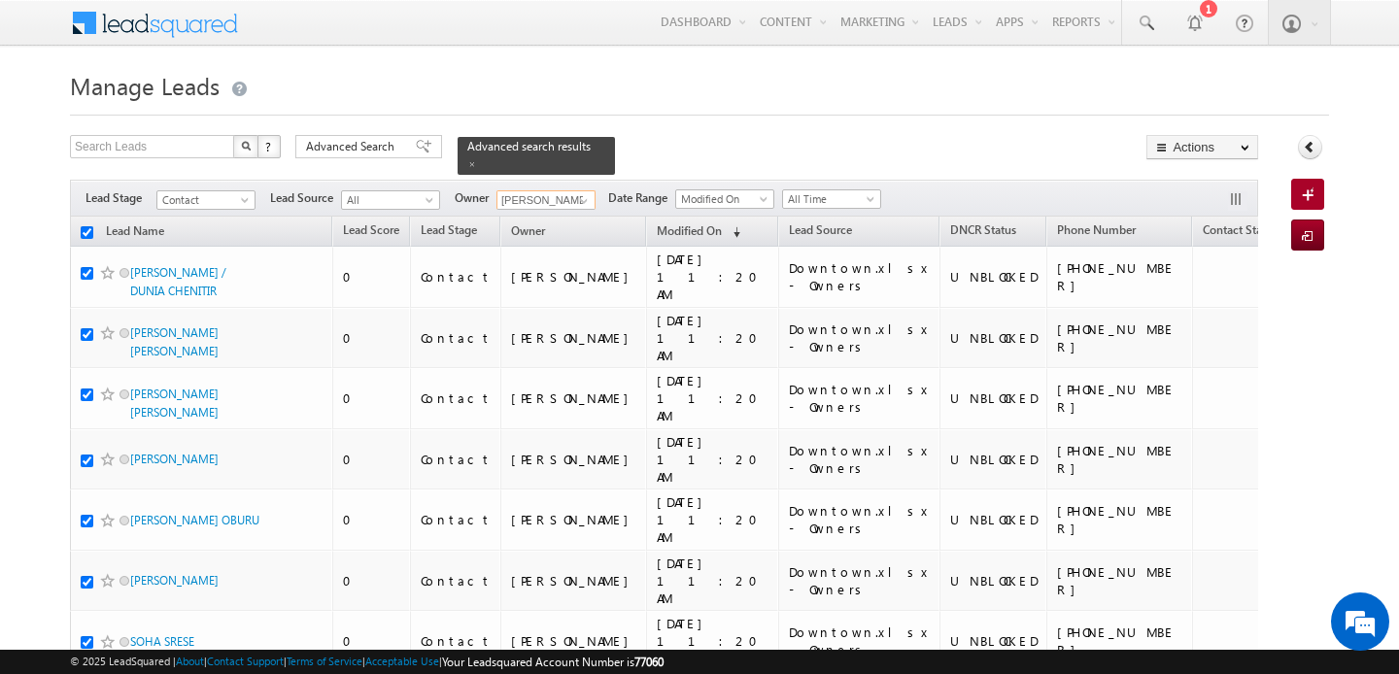
checkbox input "true"
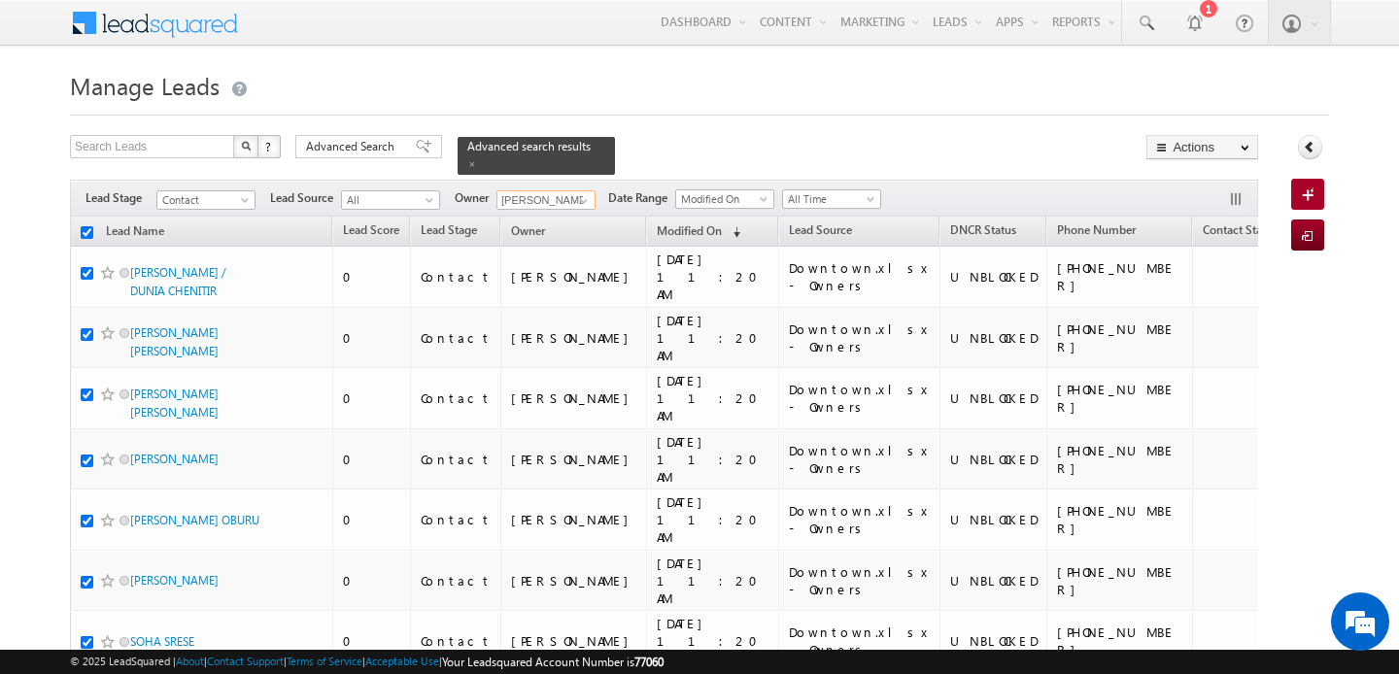
checkbox input "true"
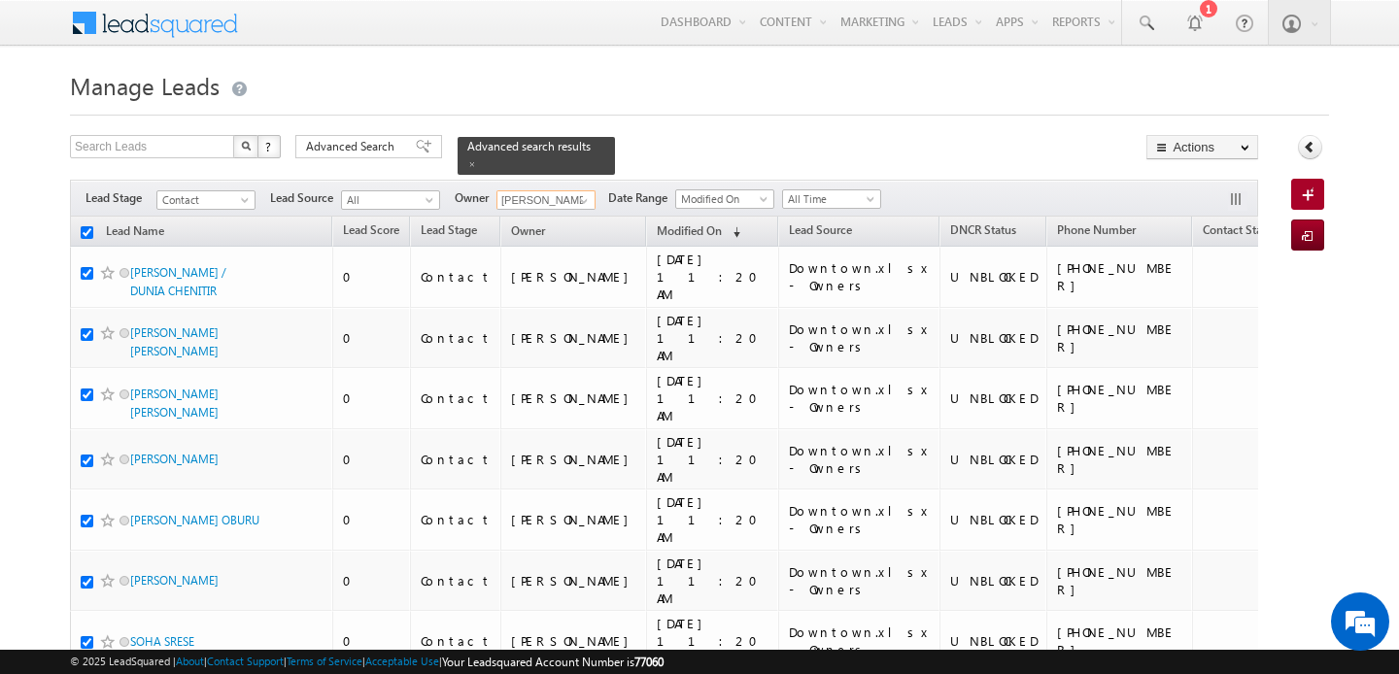
checkbox input "true"
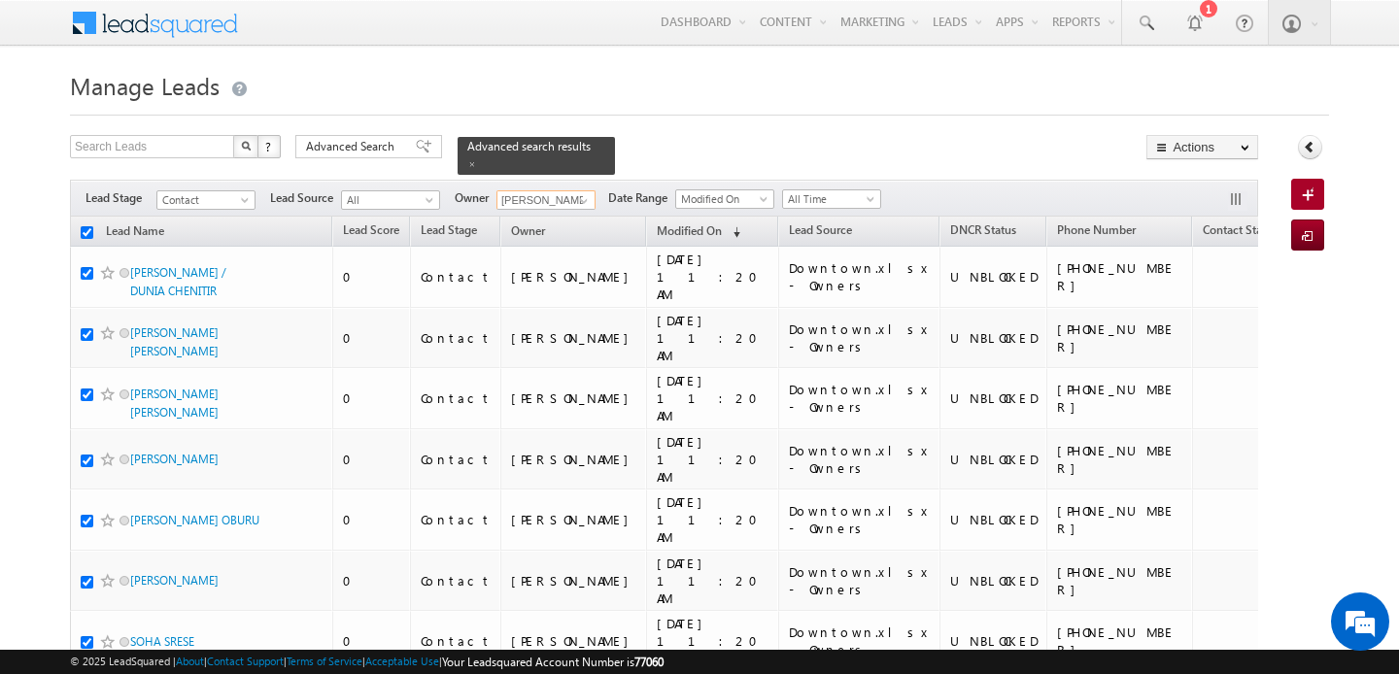
checkbox input "true"
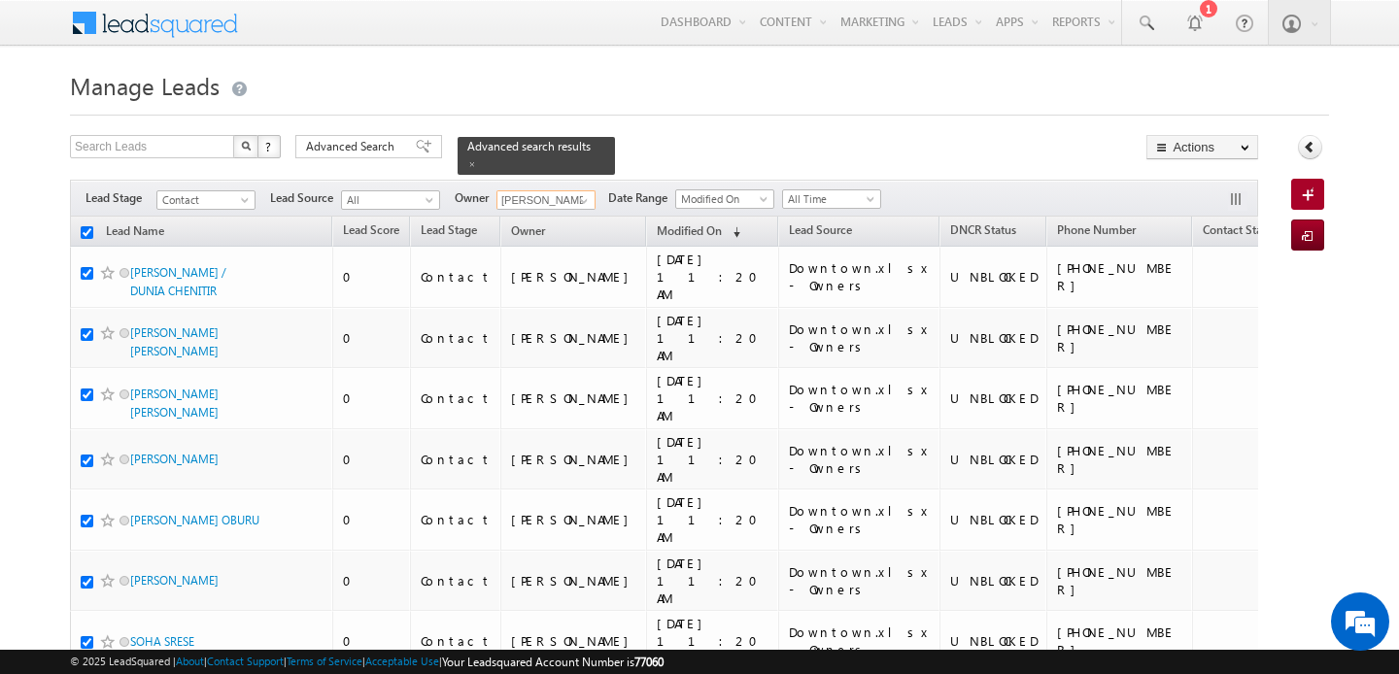
checkbox input "true"
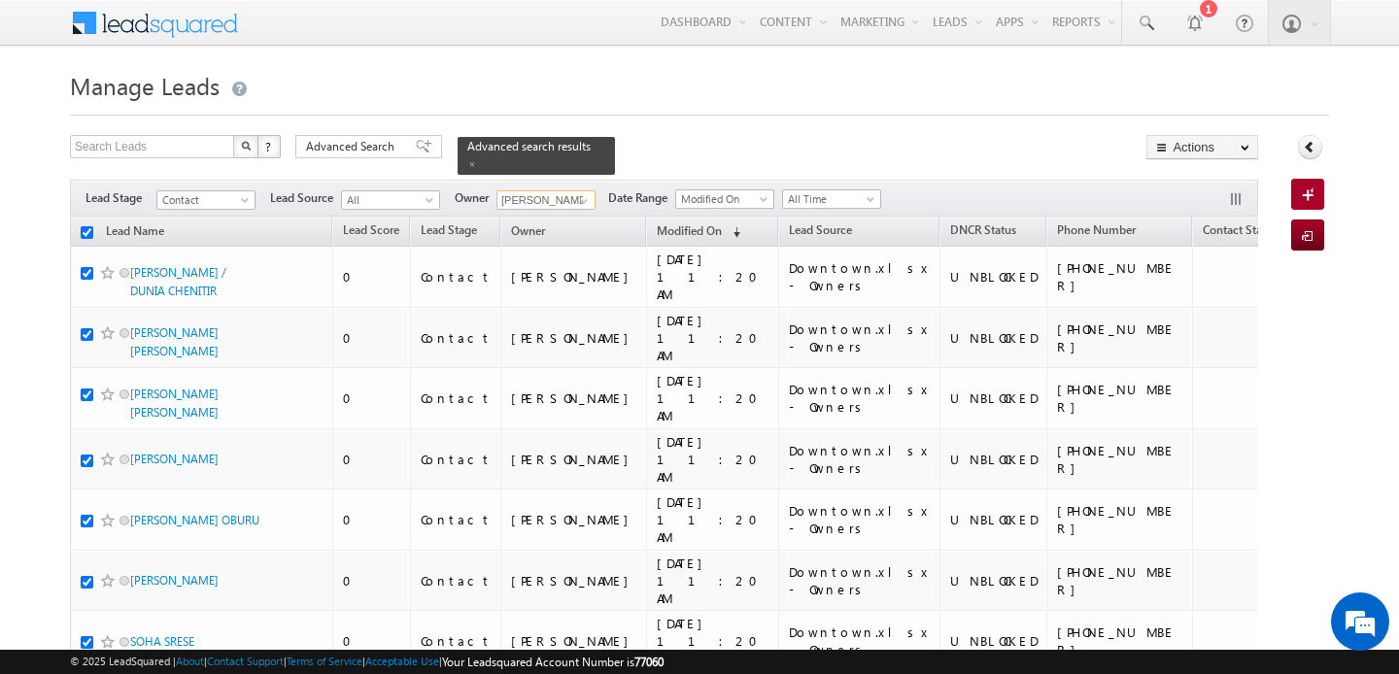
checkbox input "true"
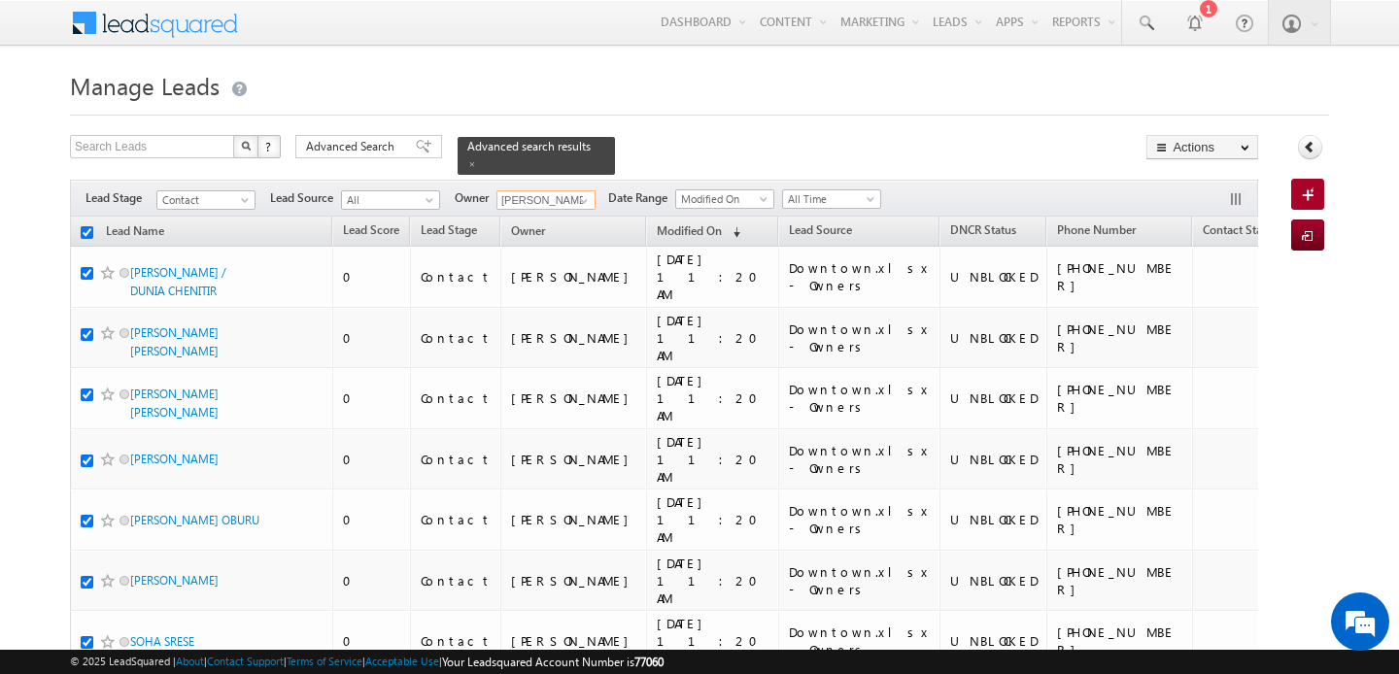
checkbox input "true"
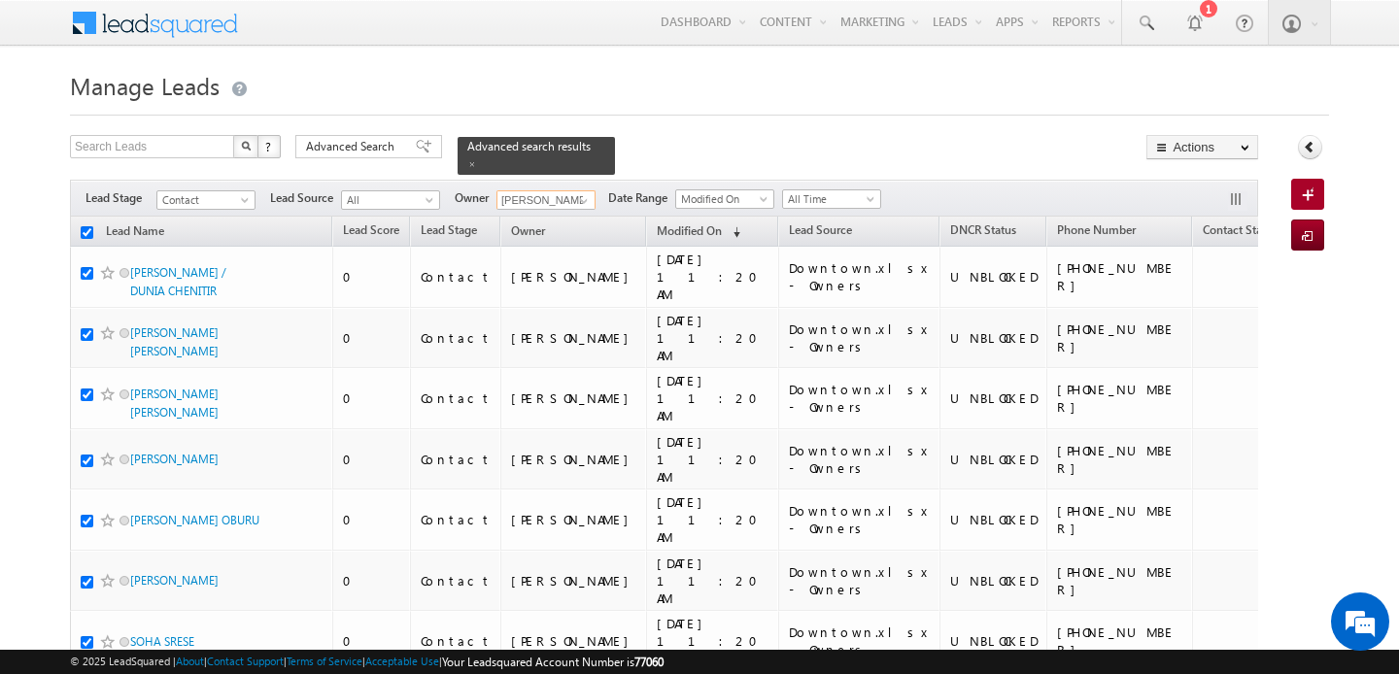
checkbox input "true"
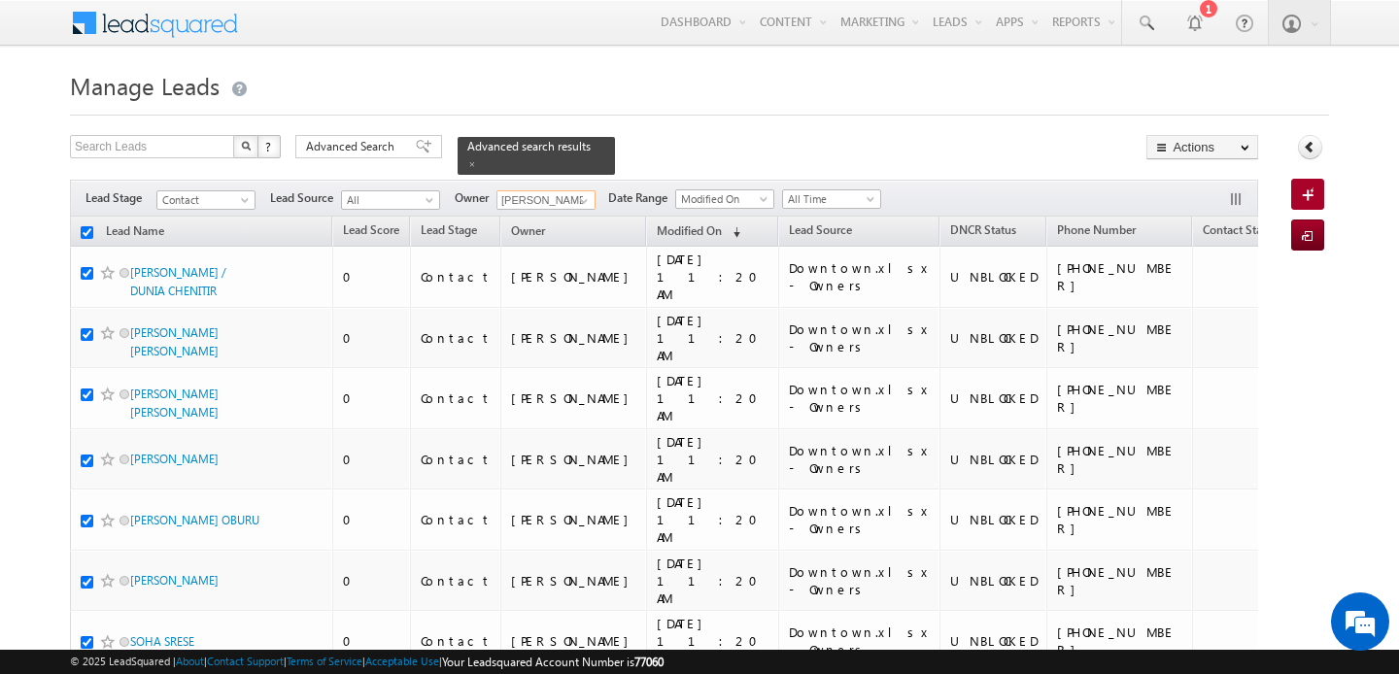
checkbox input "true"
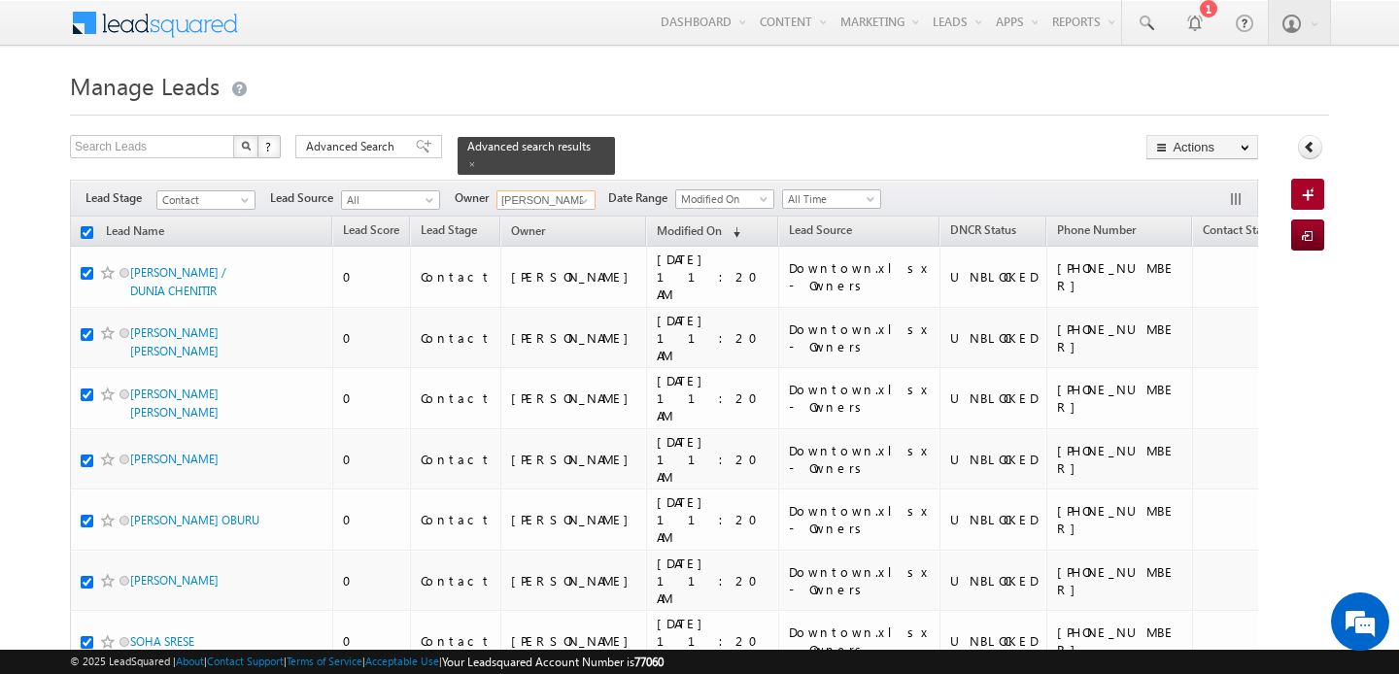
checkbox input "true"
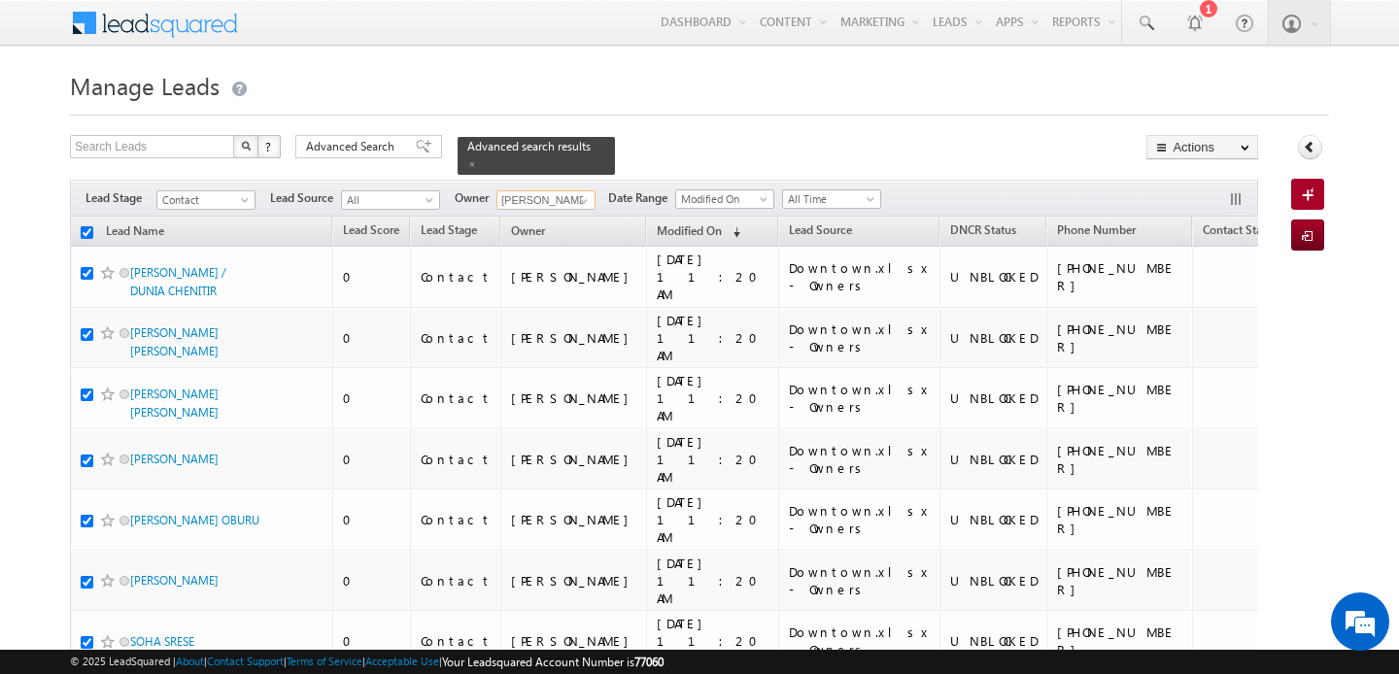
checkbox input "true"
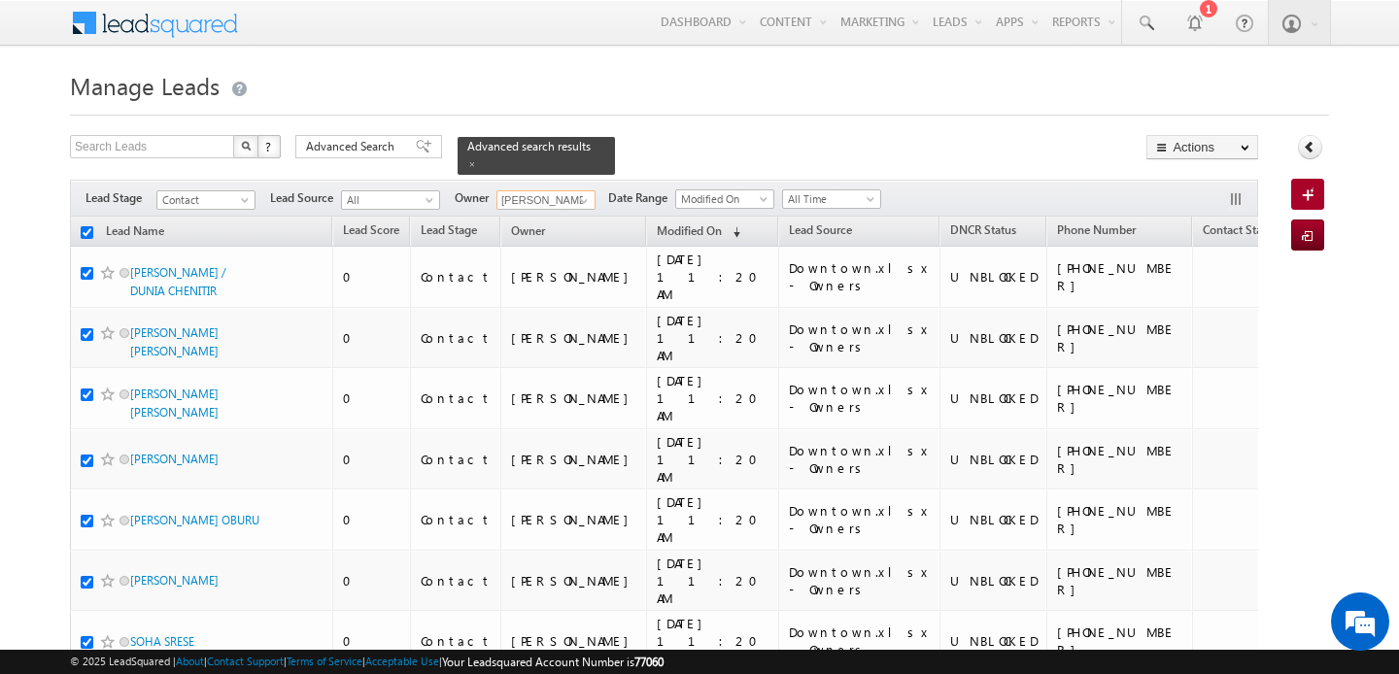
checkbox input "true"
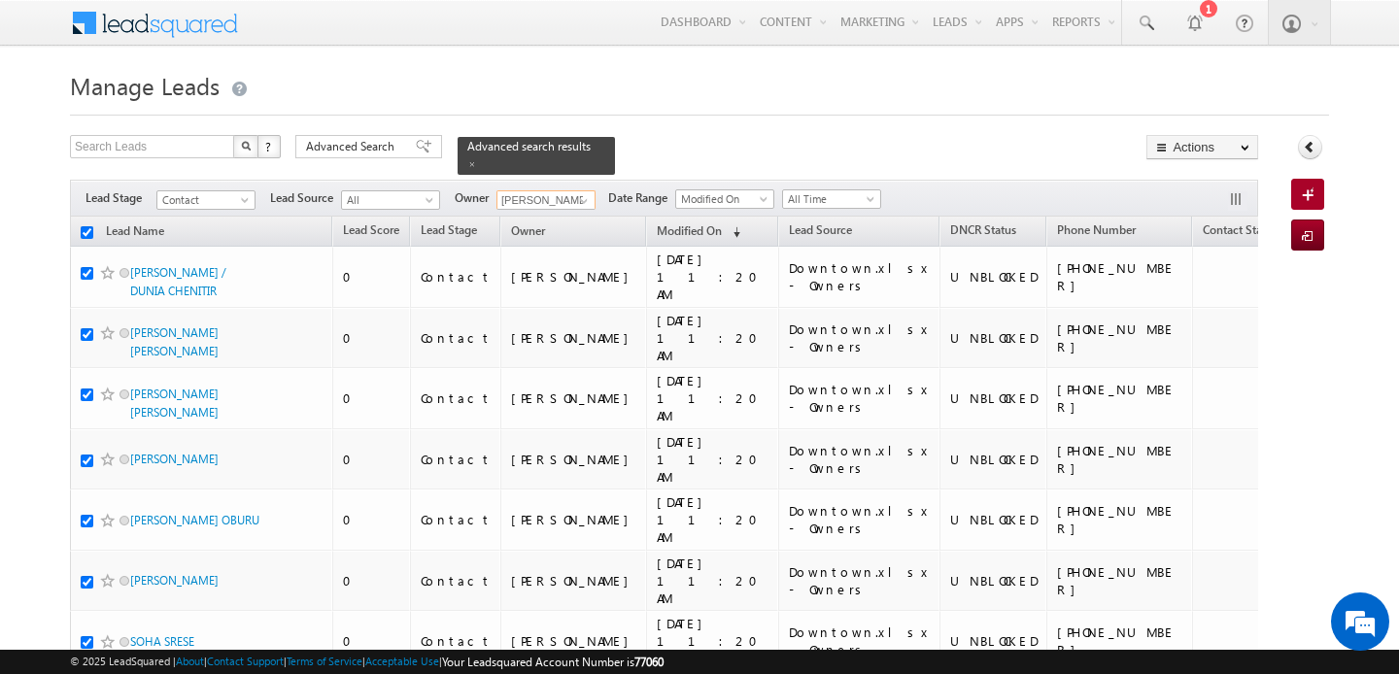
checkbox input "true"
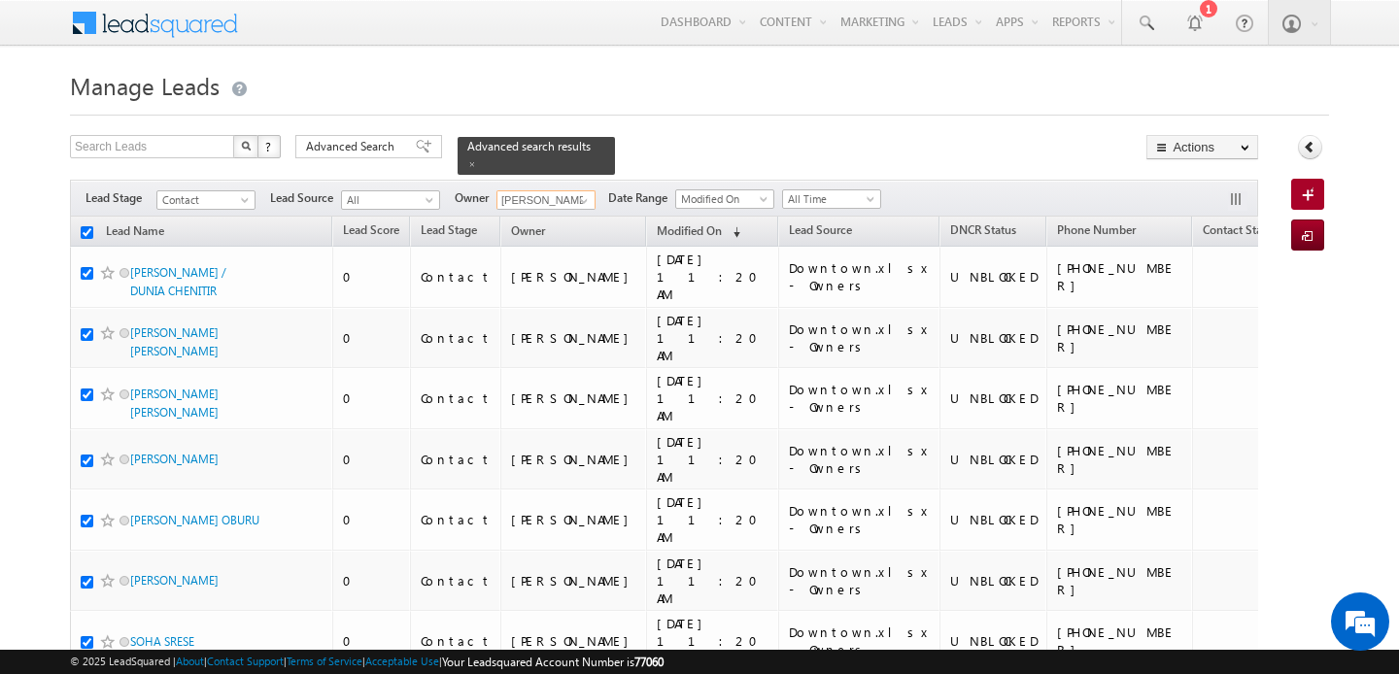
checkbox input "true"
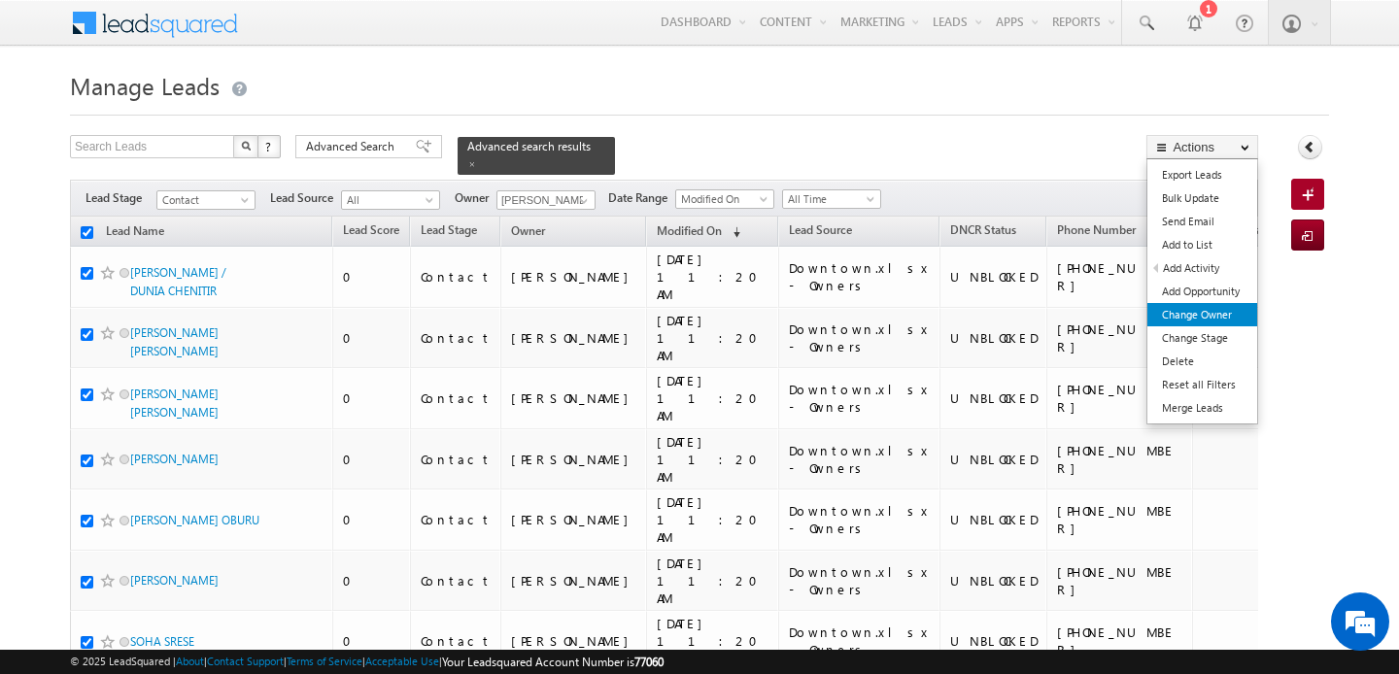
click at [1221, 304] on link "Change Owner" at bounding box center [1202, 314] width 110 height 23
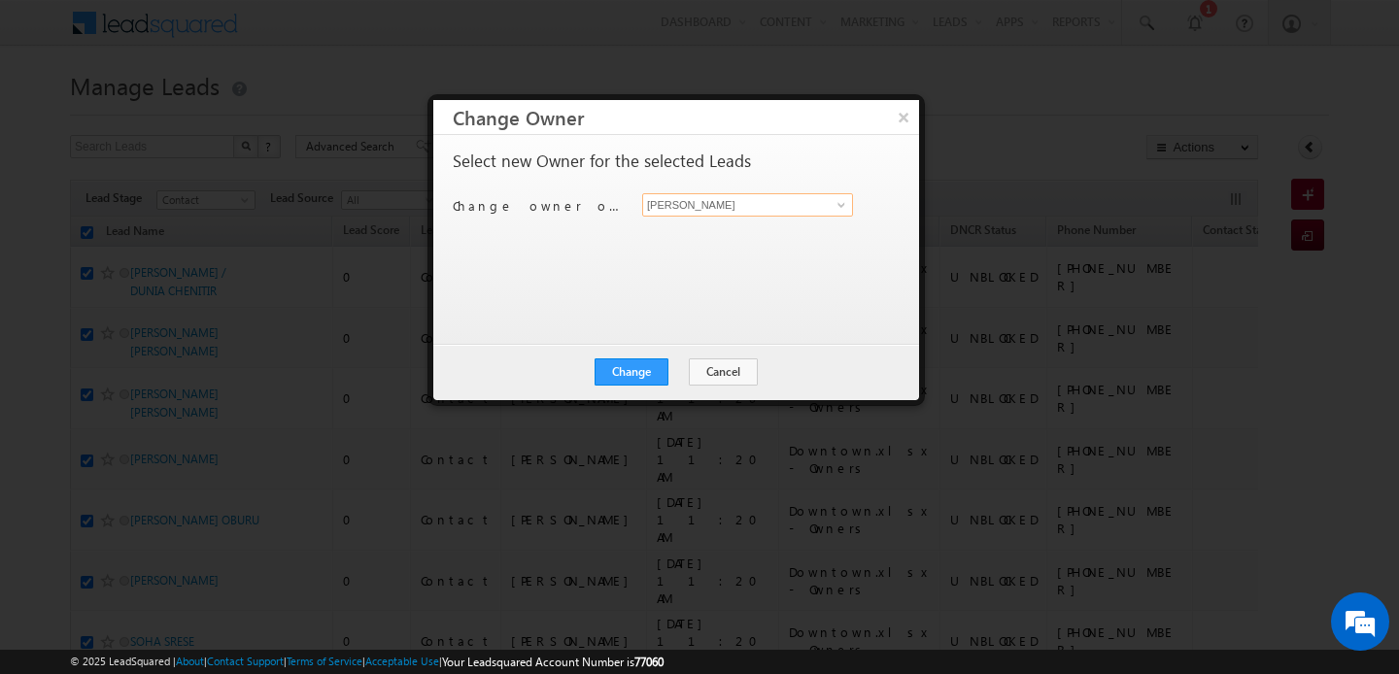
click at [779, 198] on input "[PERSON_NAME]" at bounding box center [747, 204] width 211 height 23
click at [787, 236] on span "[EMAIL_ADDRESS][DOMAIN_NAME]" at bounding box center [737, 243] width 175 height 15
click at [654, 367] on button "Change" at bounding box center [632, 371] width 74 height 27
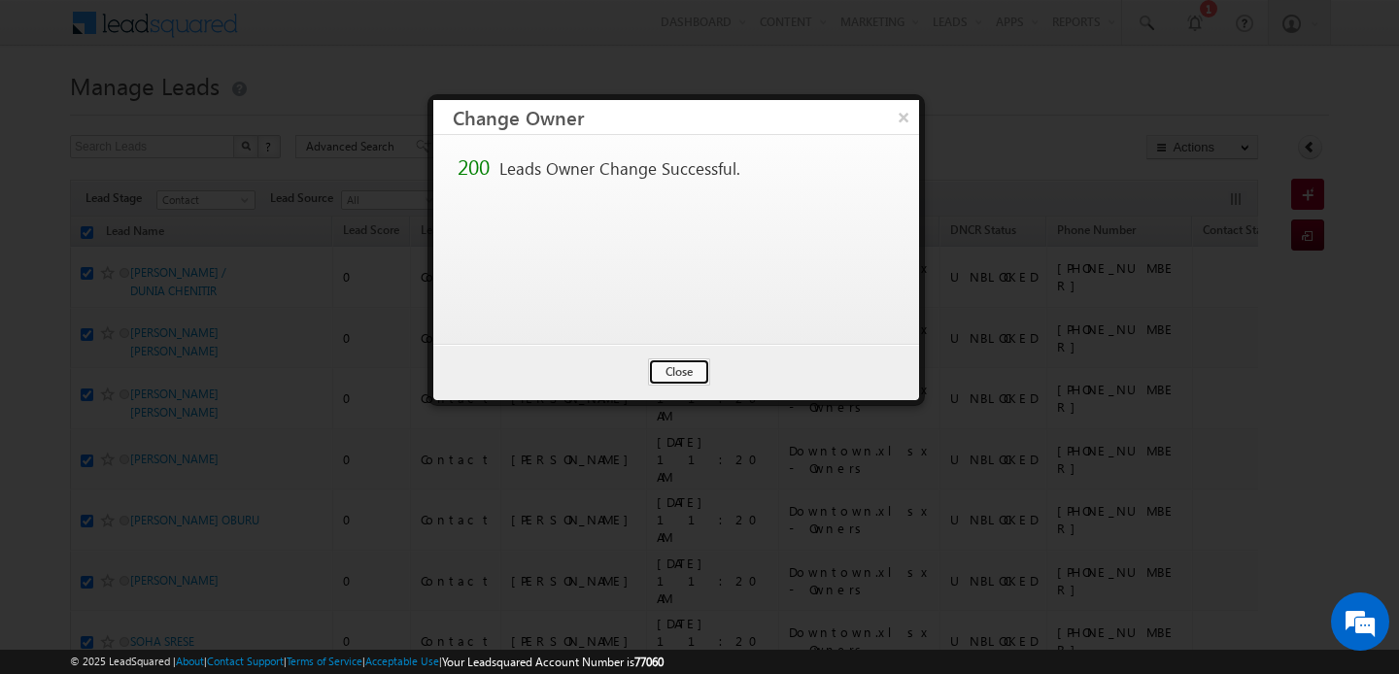
click at [654, 367] on button "Close" at bounding box center [679, 371] width 62 height 27
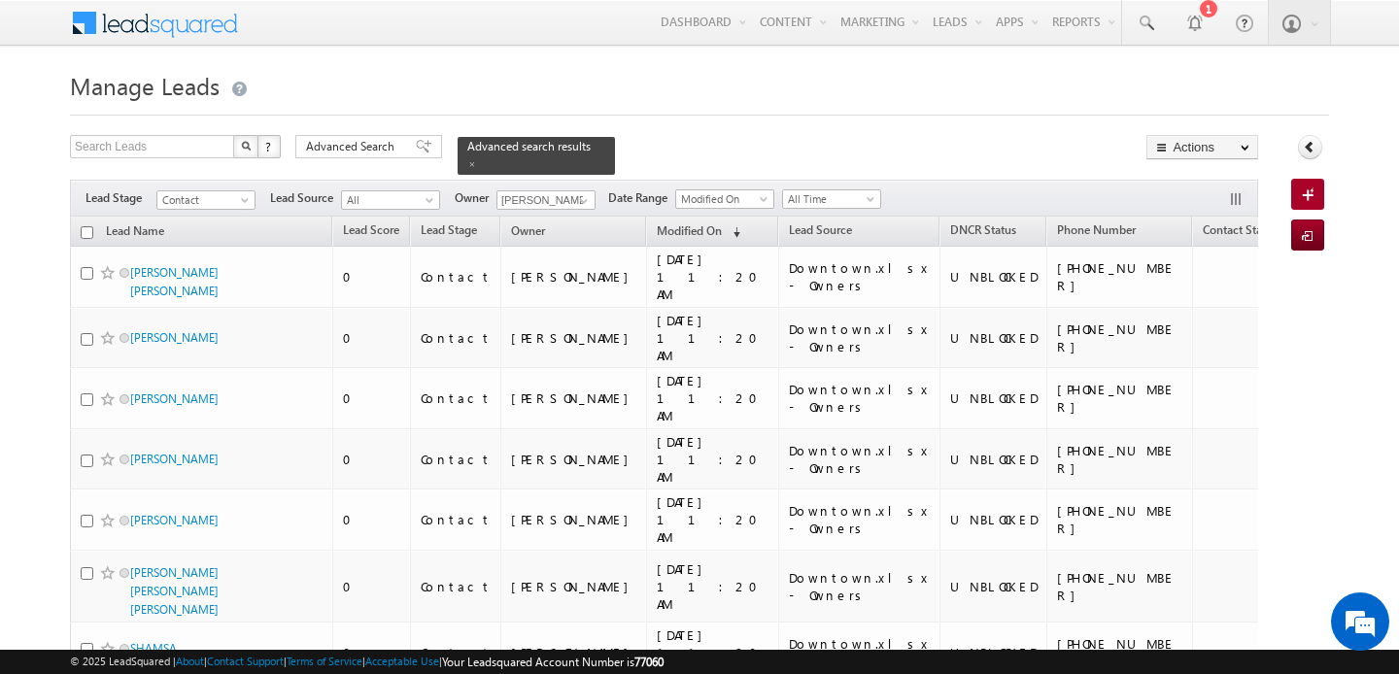
click at [88, 235] on input "checkbox" at bounding box center [87, 232] width 13 height 13
checkbox input "true"
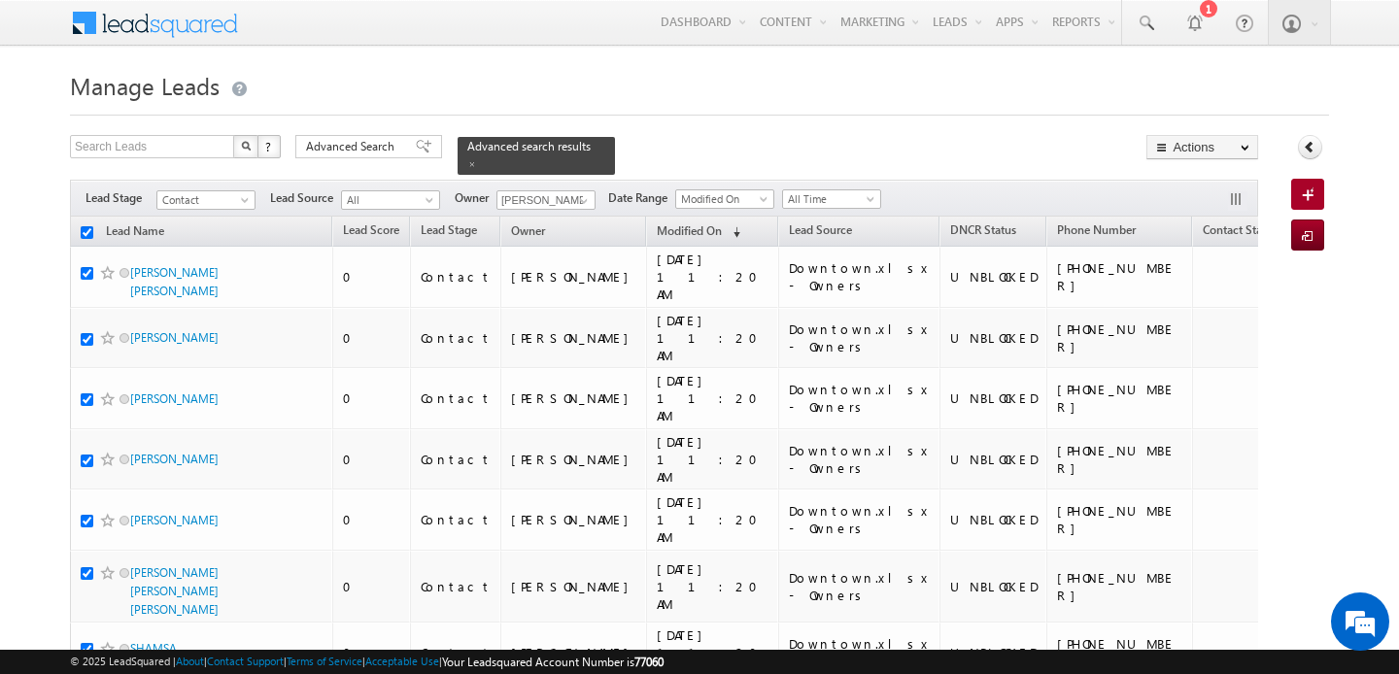
checkbox input "true"
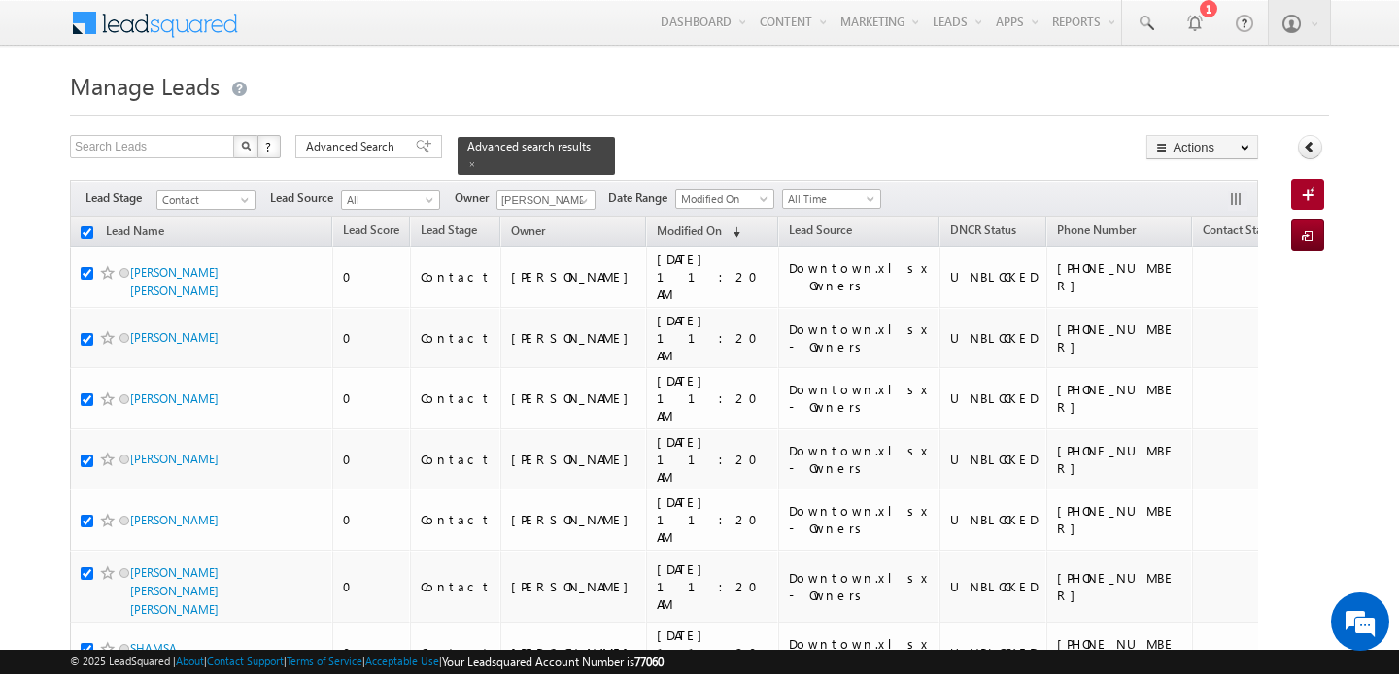
checkbox input "true"
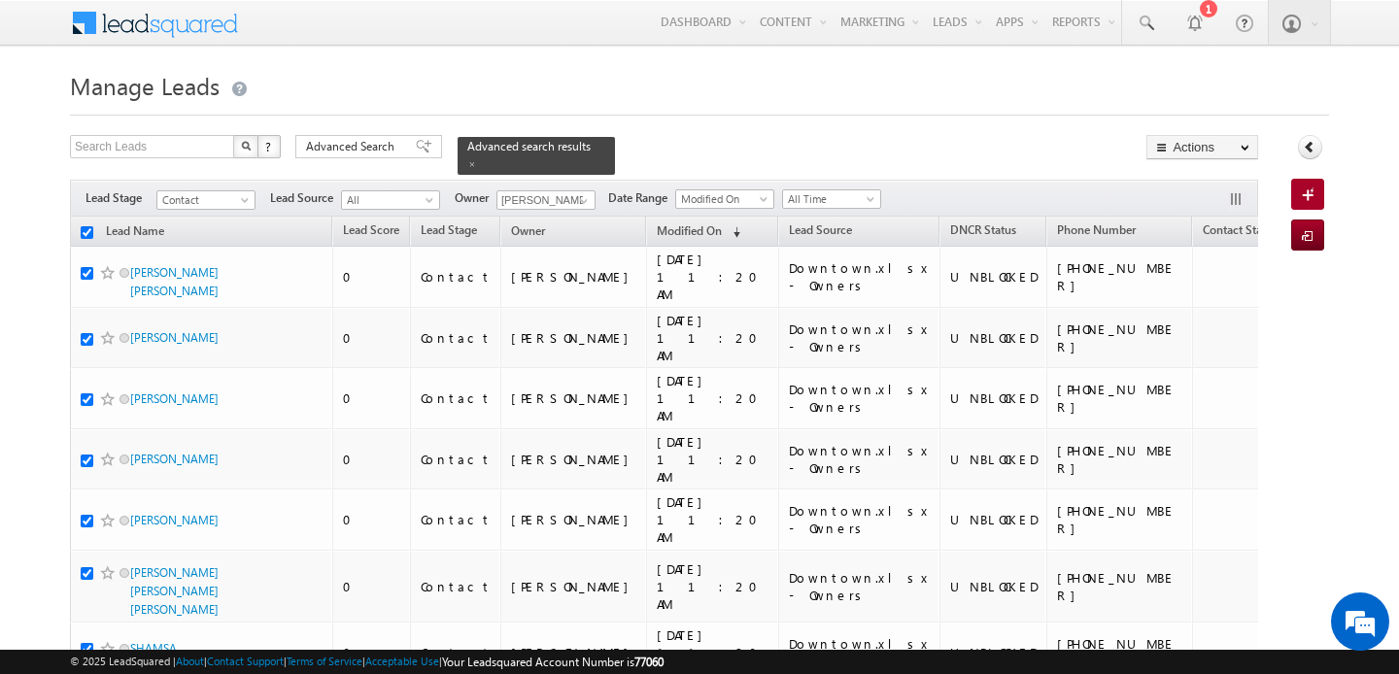
checkbox input "true"
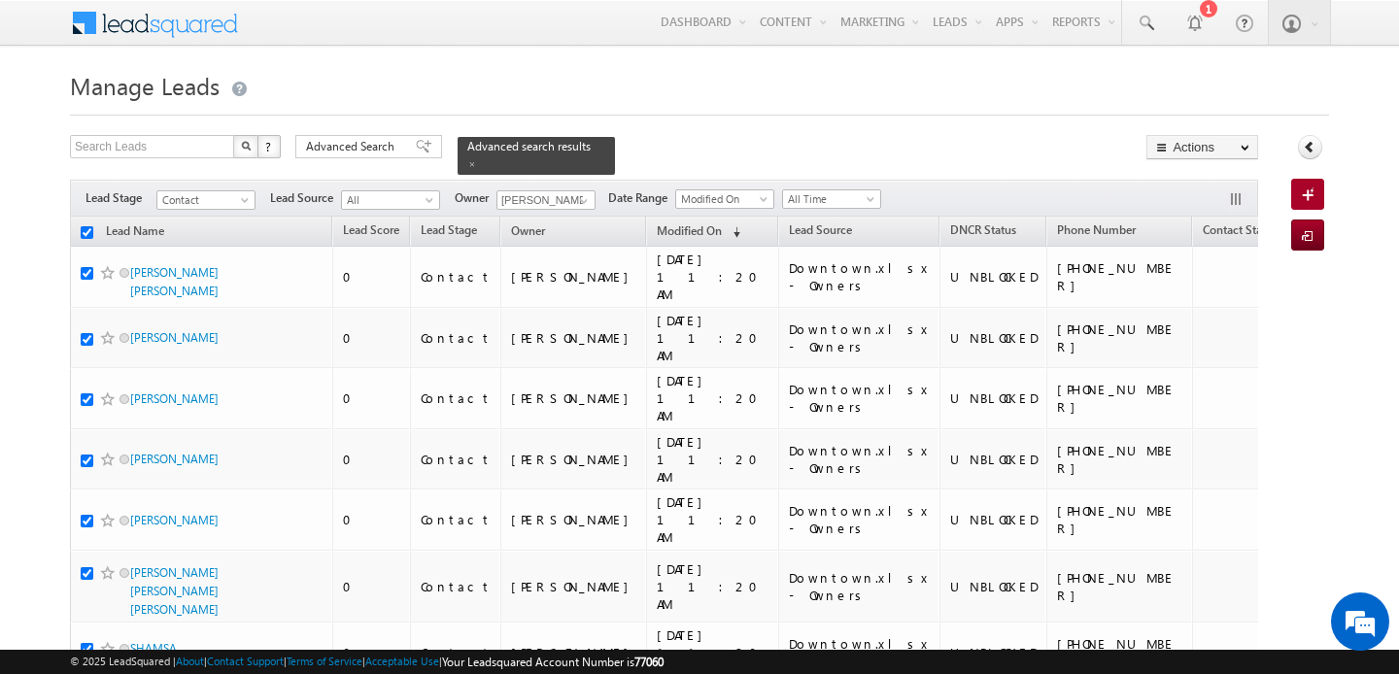
checkbox input "true"
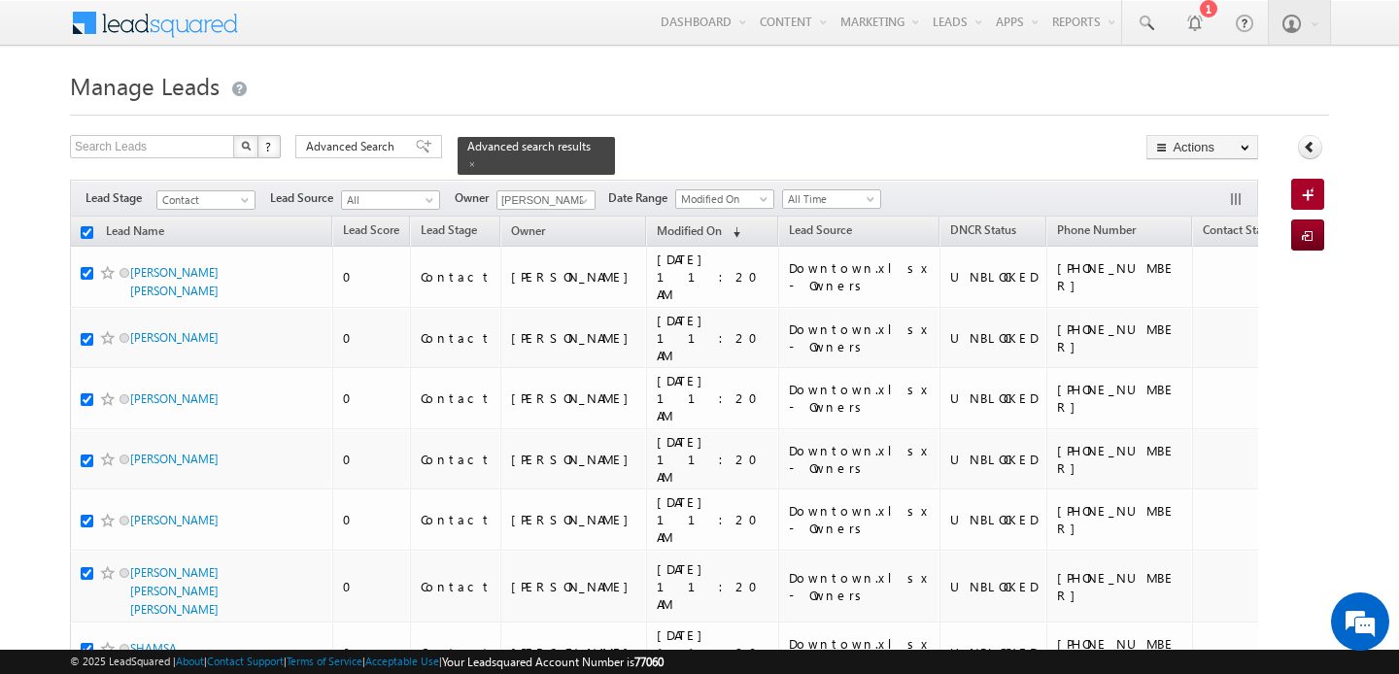
checkbox input "true"
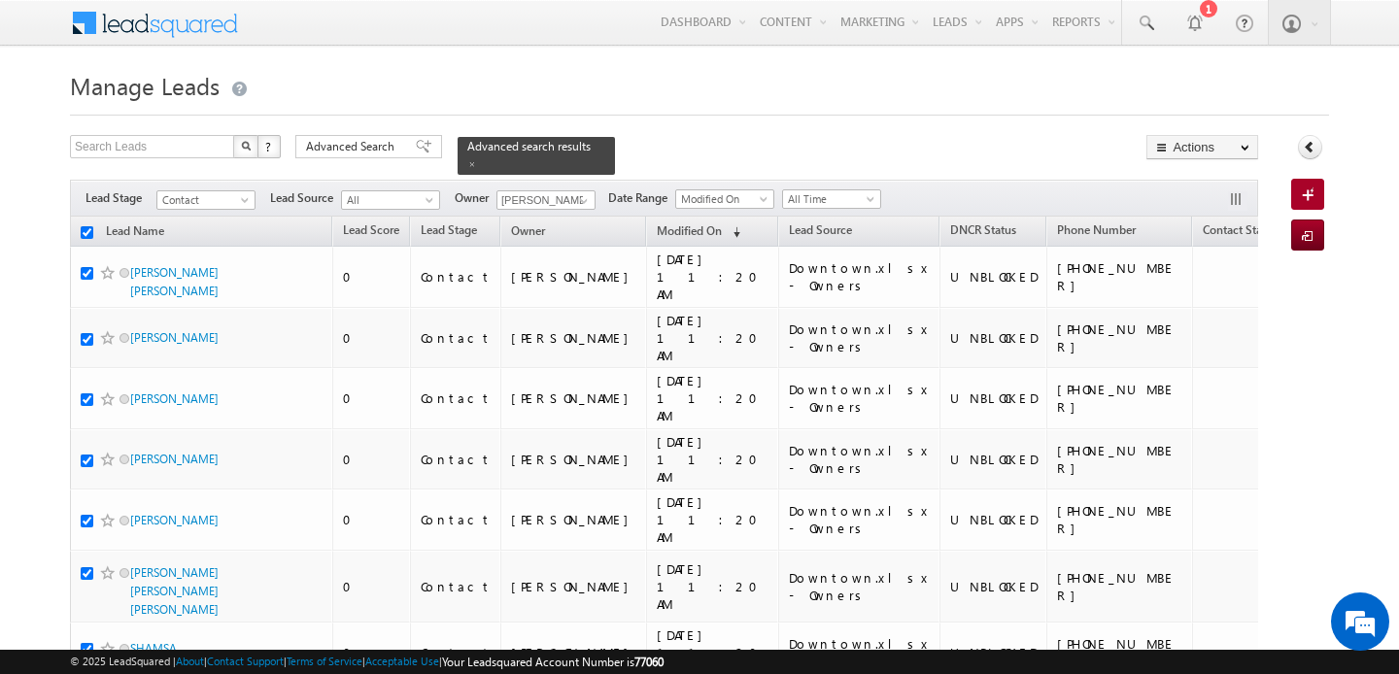
checkbox input "true"
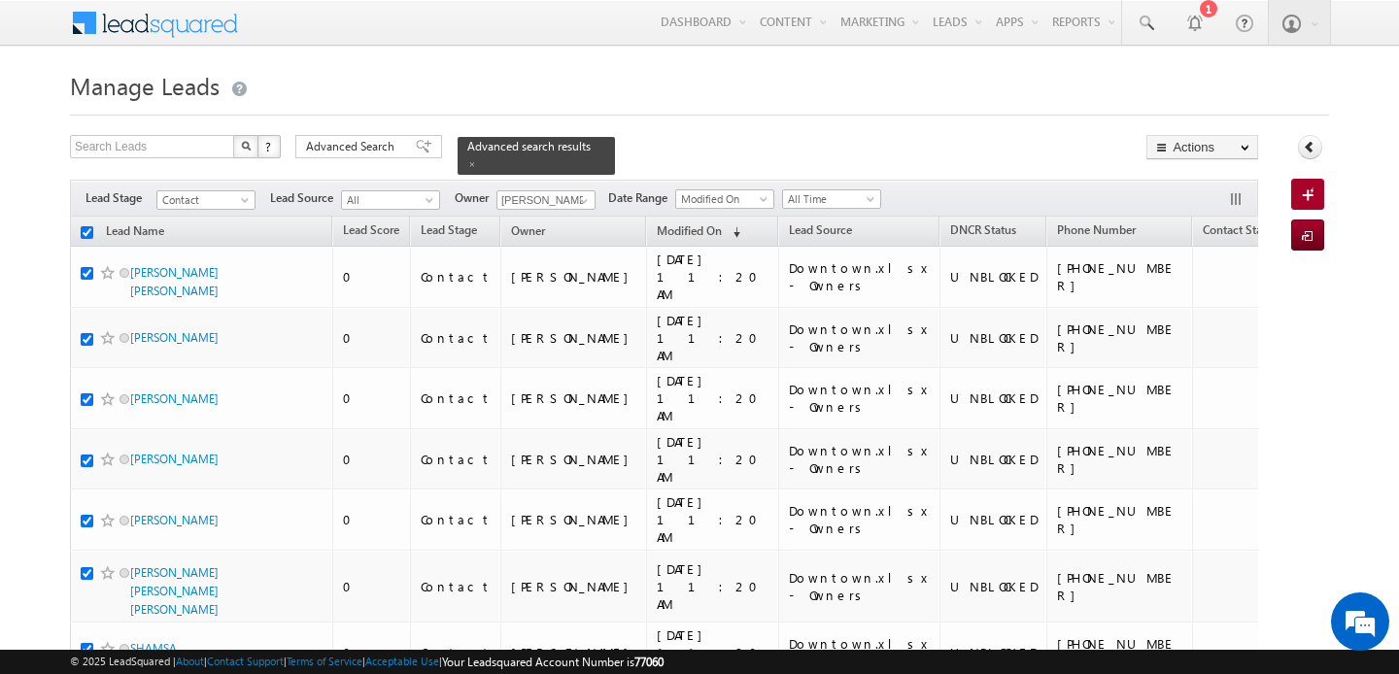
checkbox input "true"
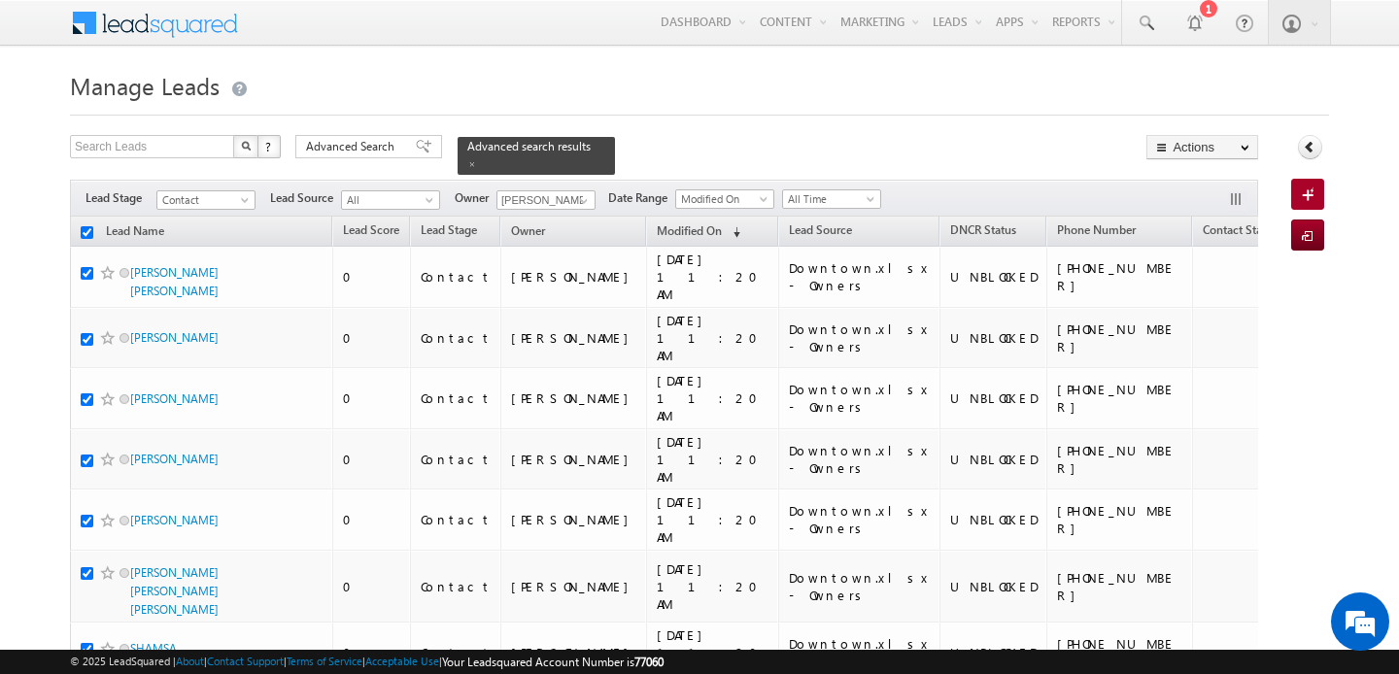
checkbox input "true"
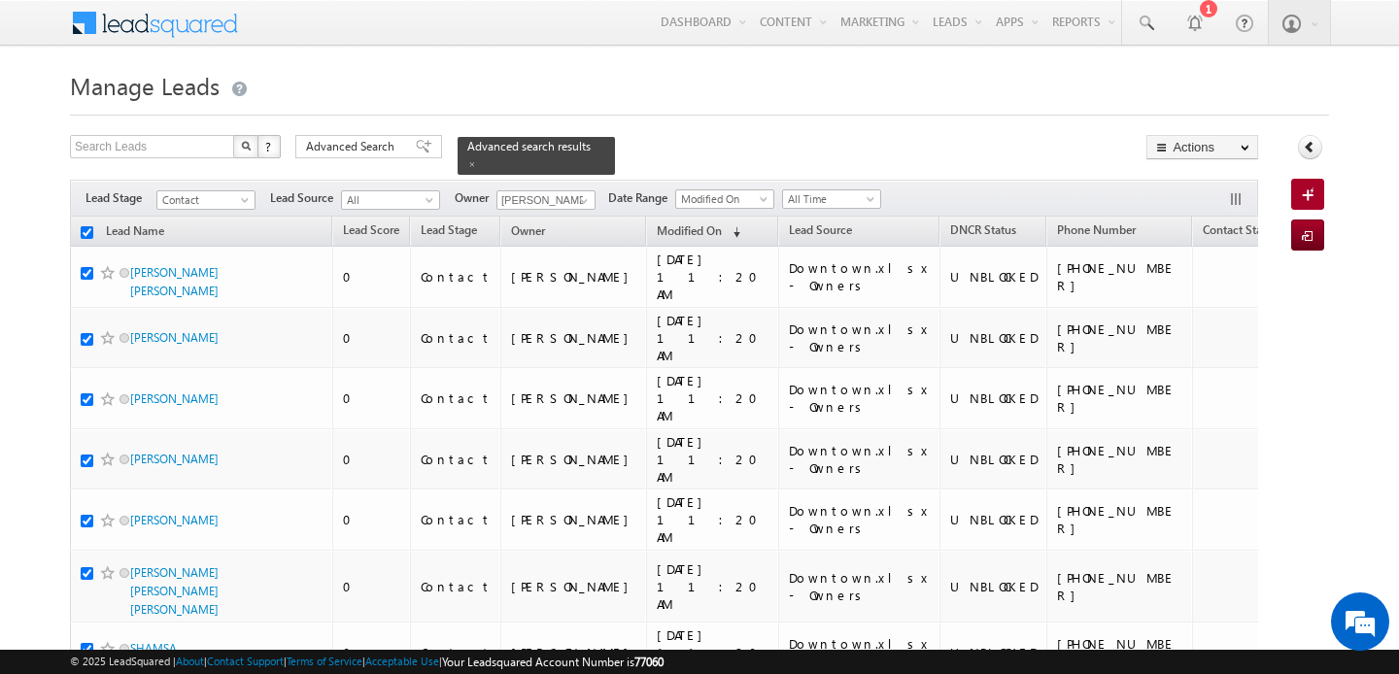
checkbox input "true"
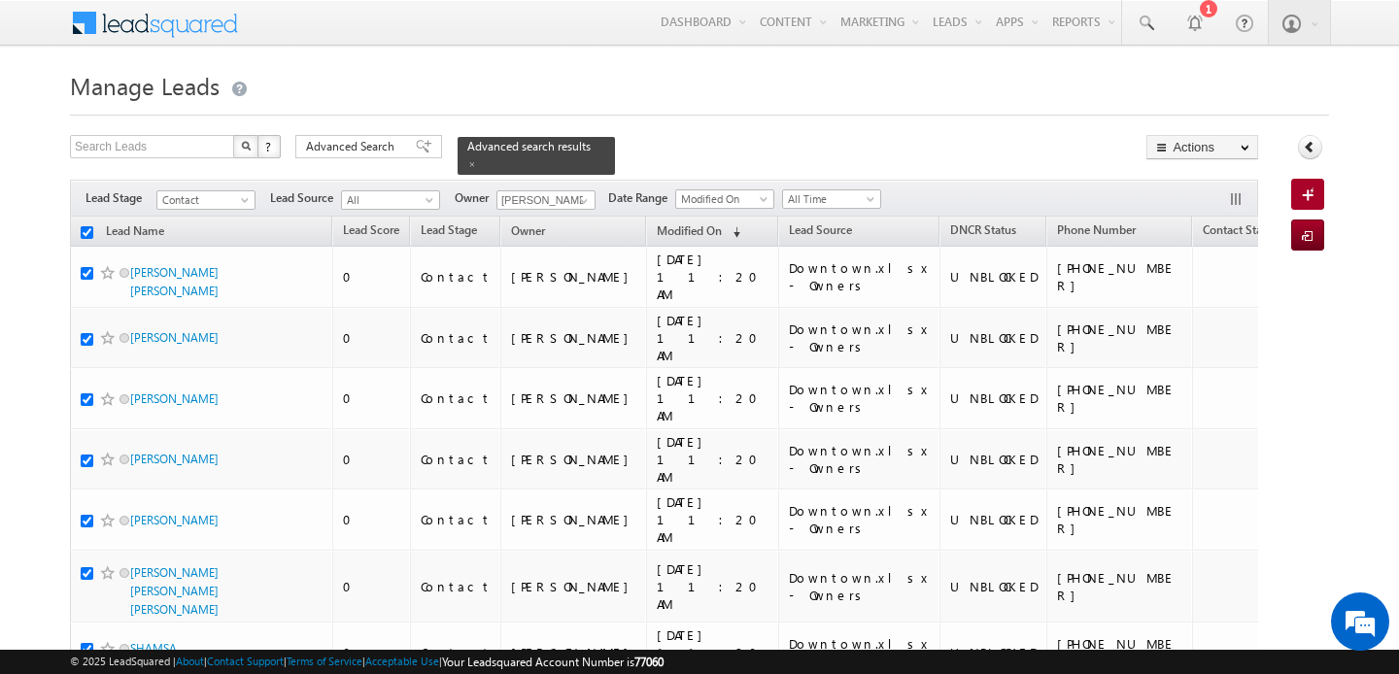
checkbox input "true"
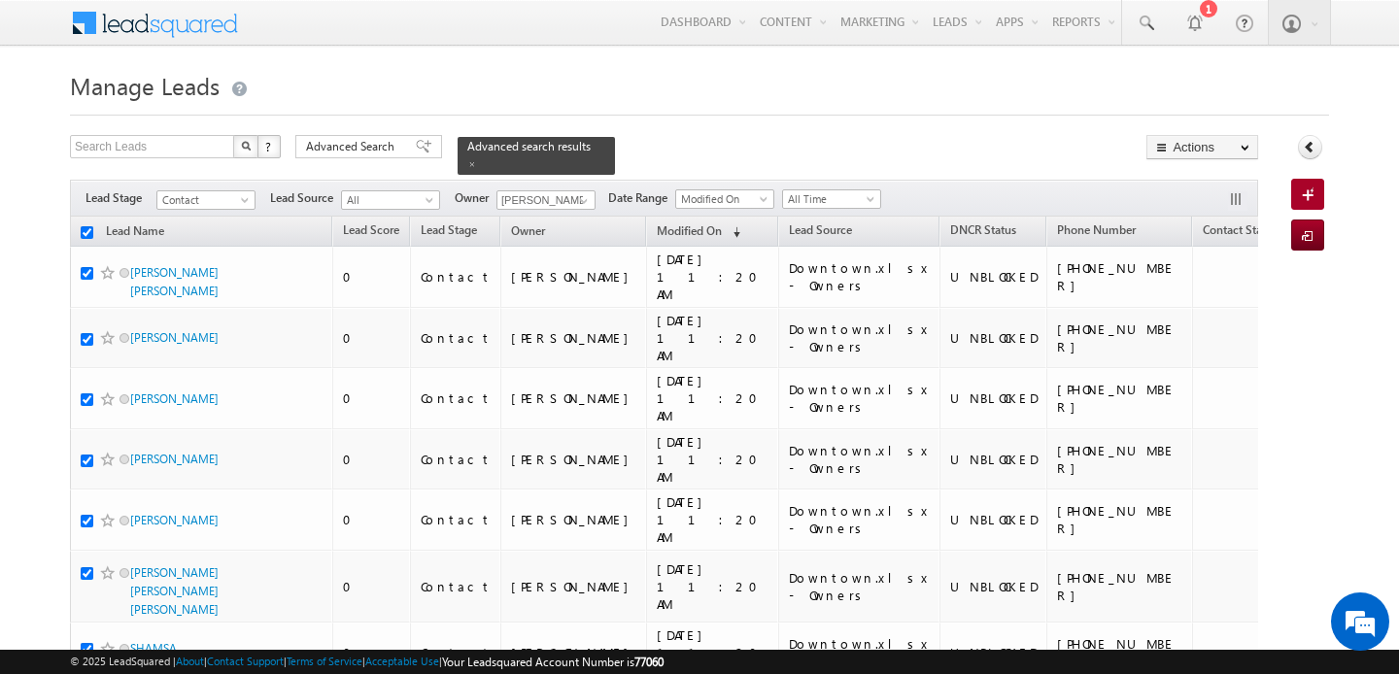
checkbox input "true"
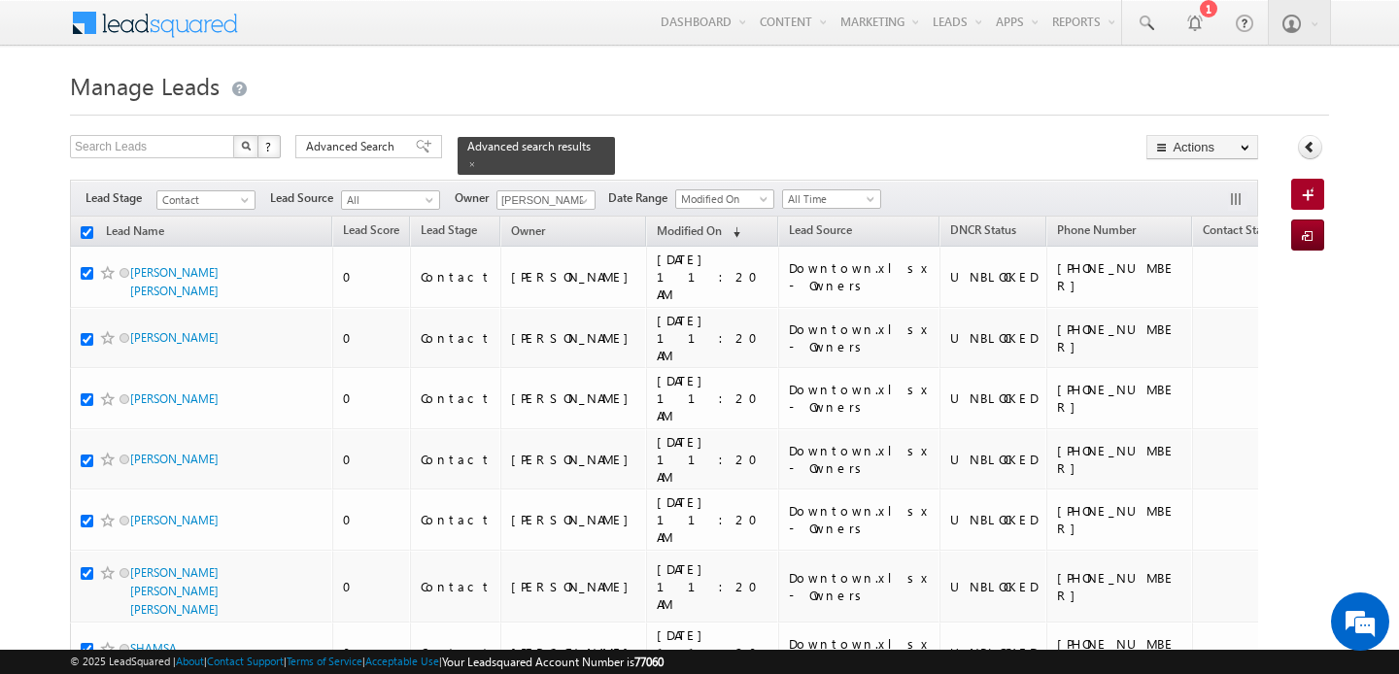
checkbox input "true"
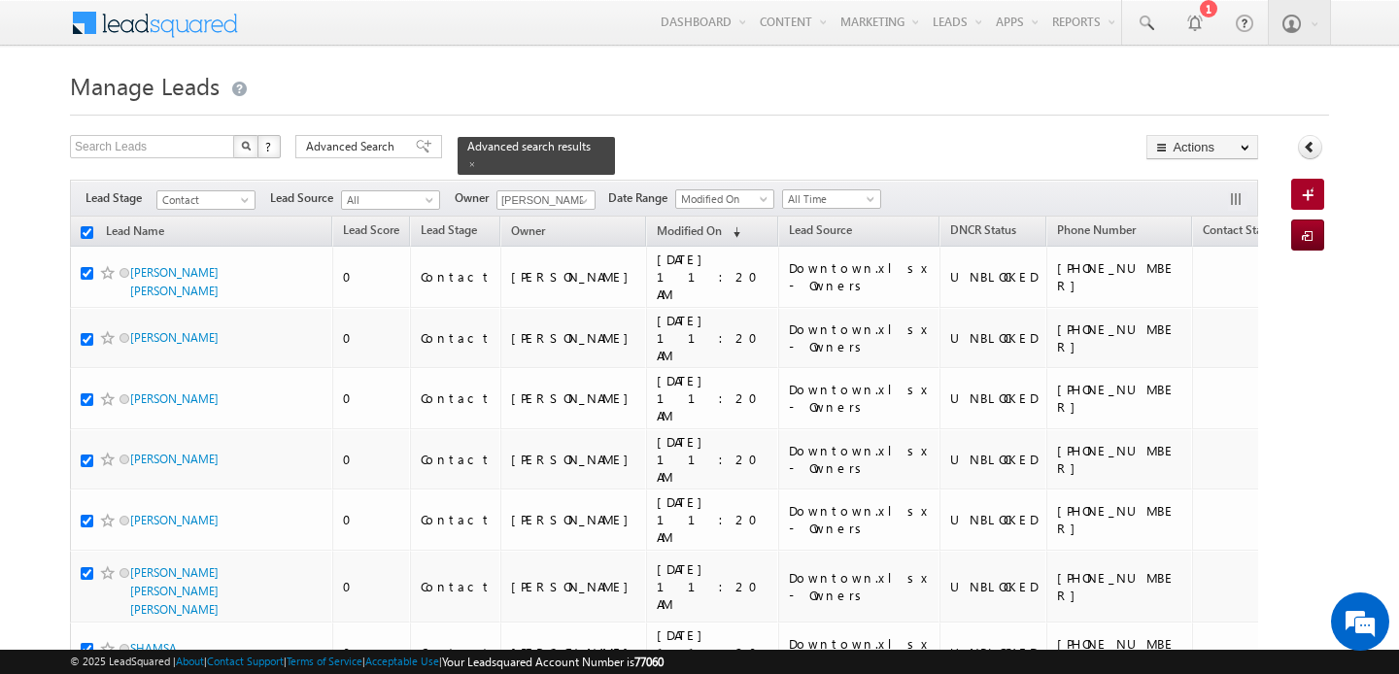
checkbox input "true"
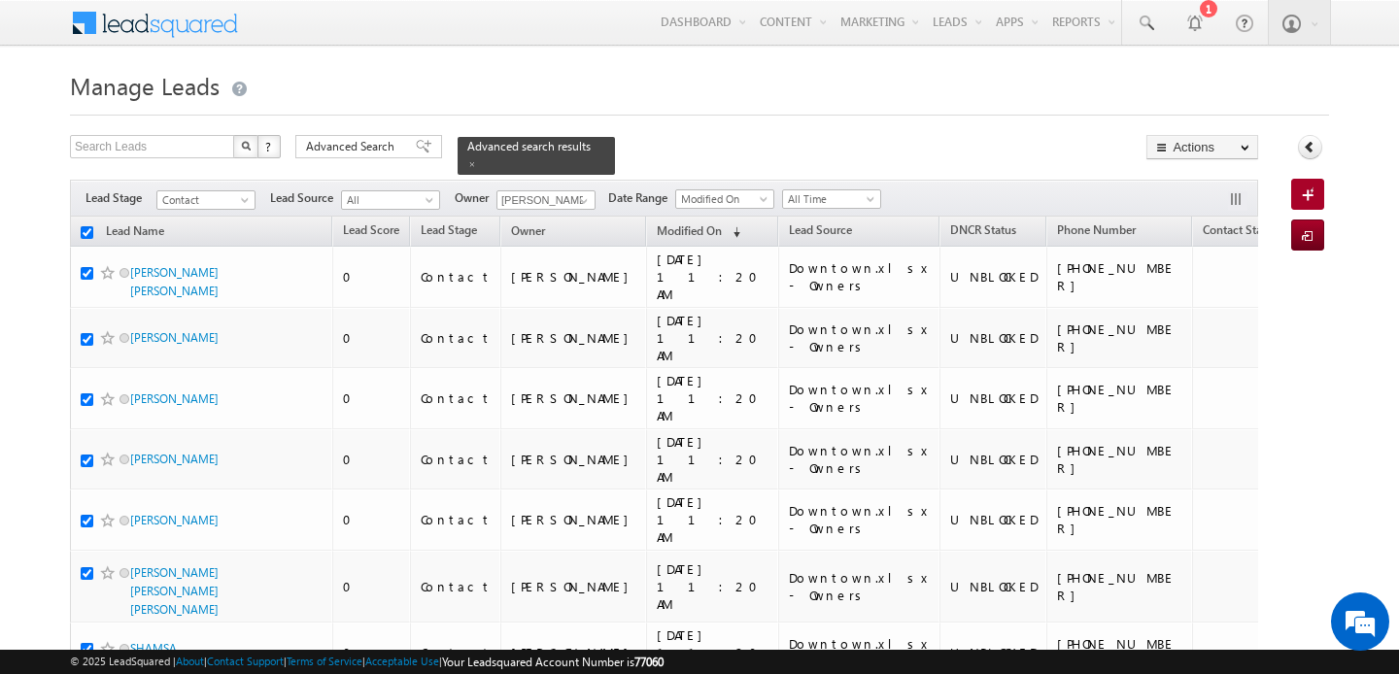
checkbox input "true"
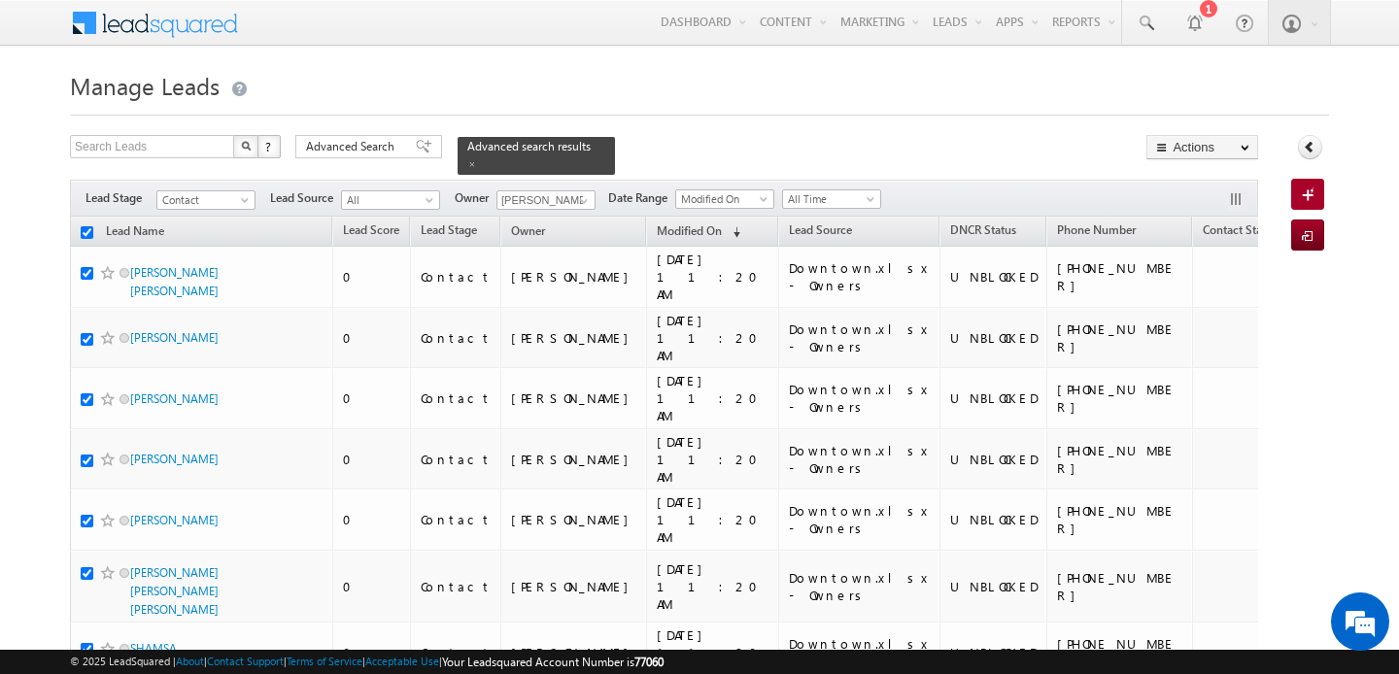
checkbox input "true"
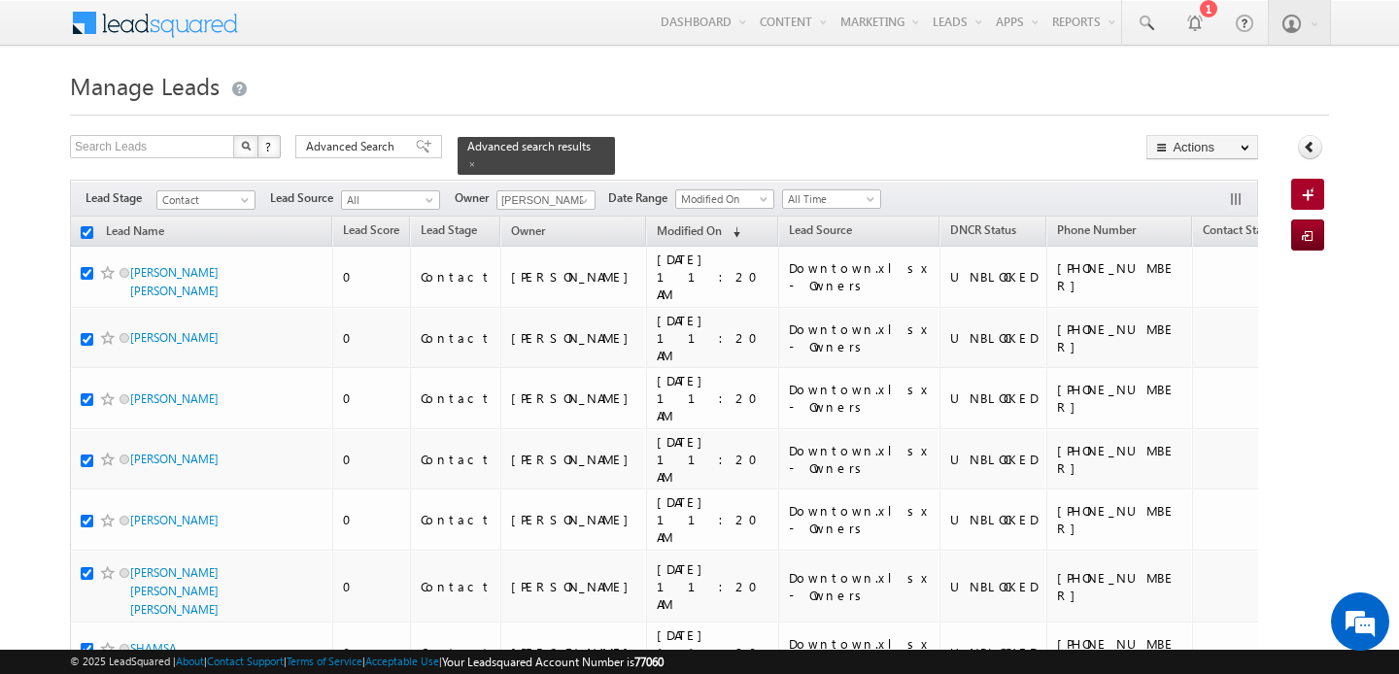
checkbox input "true"
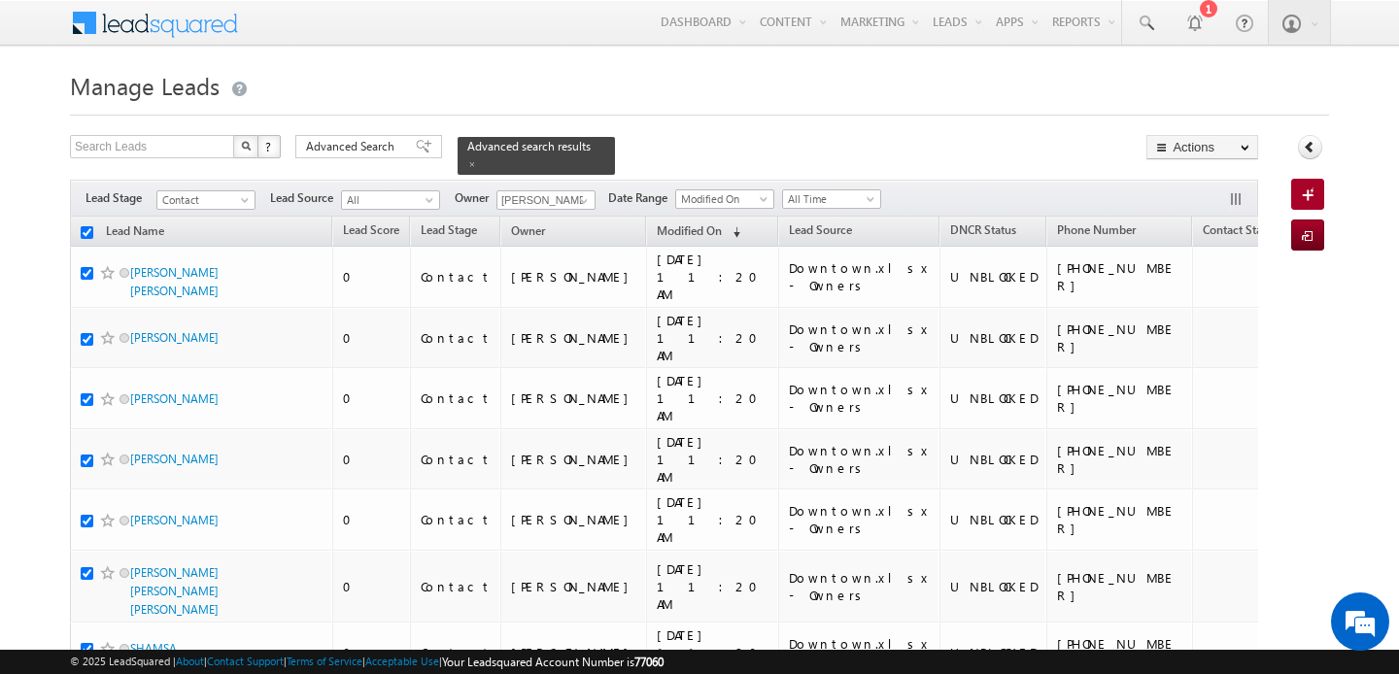
checkbox input "true"
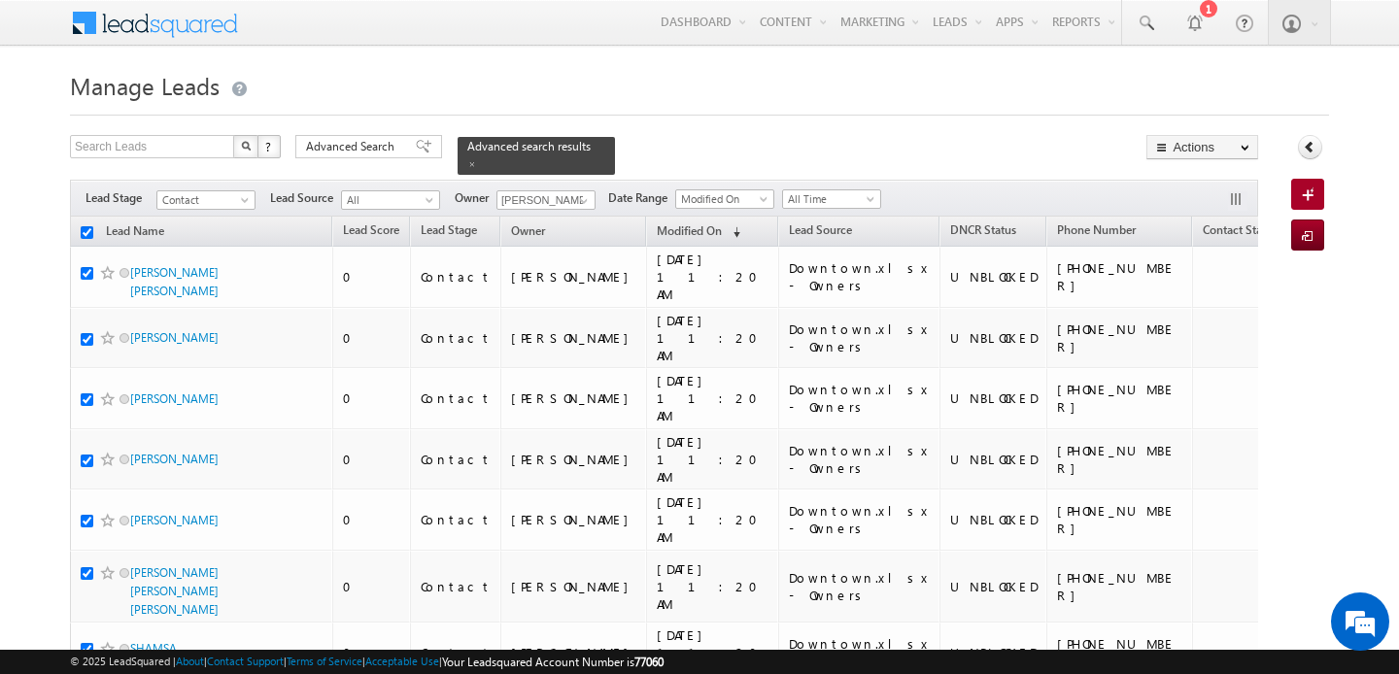
checkbox input "true"
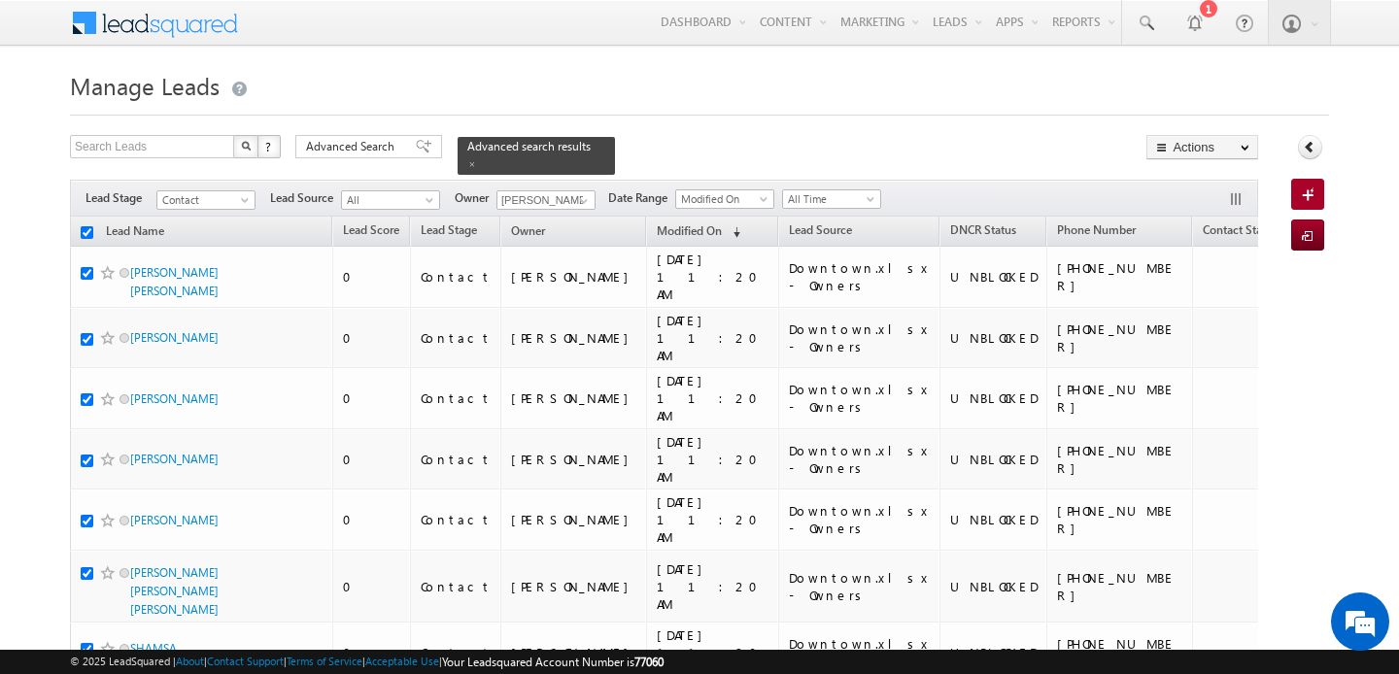
checkbox input "true"
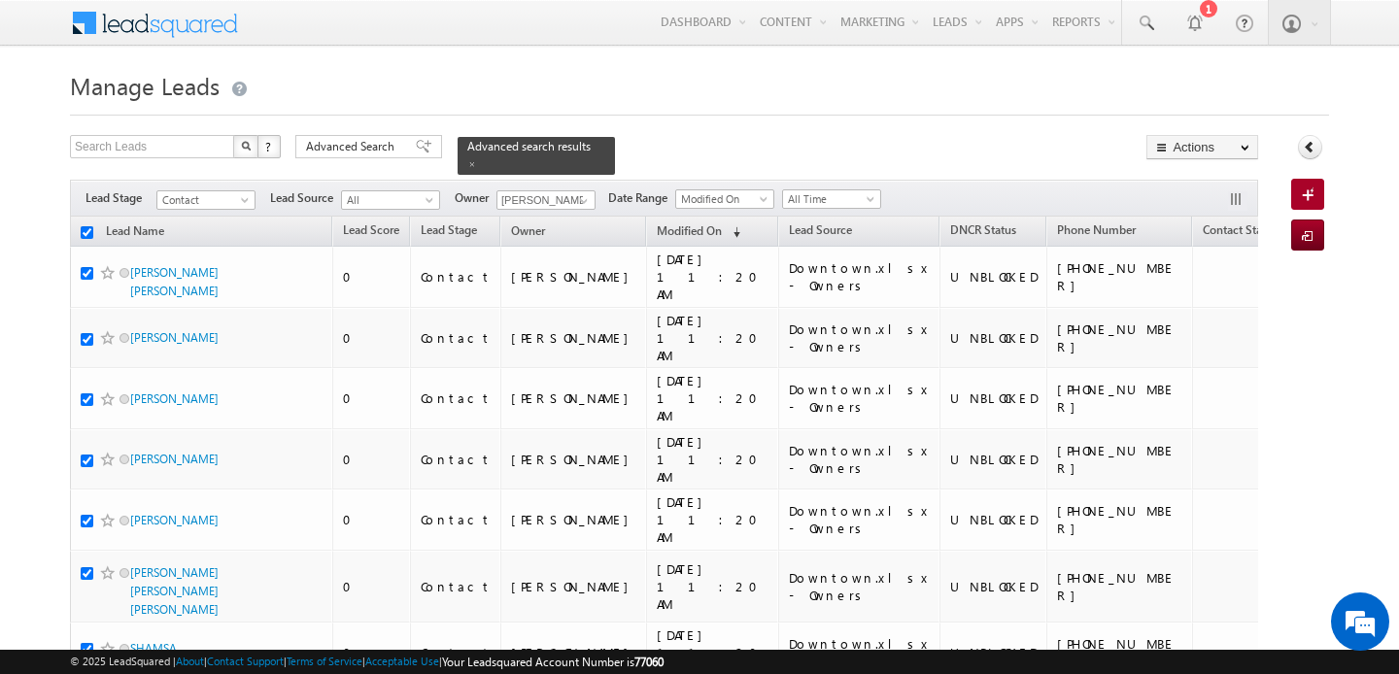
checkbox input "true"
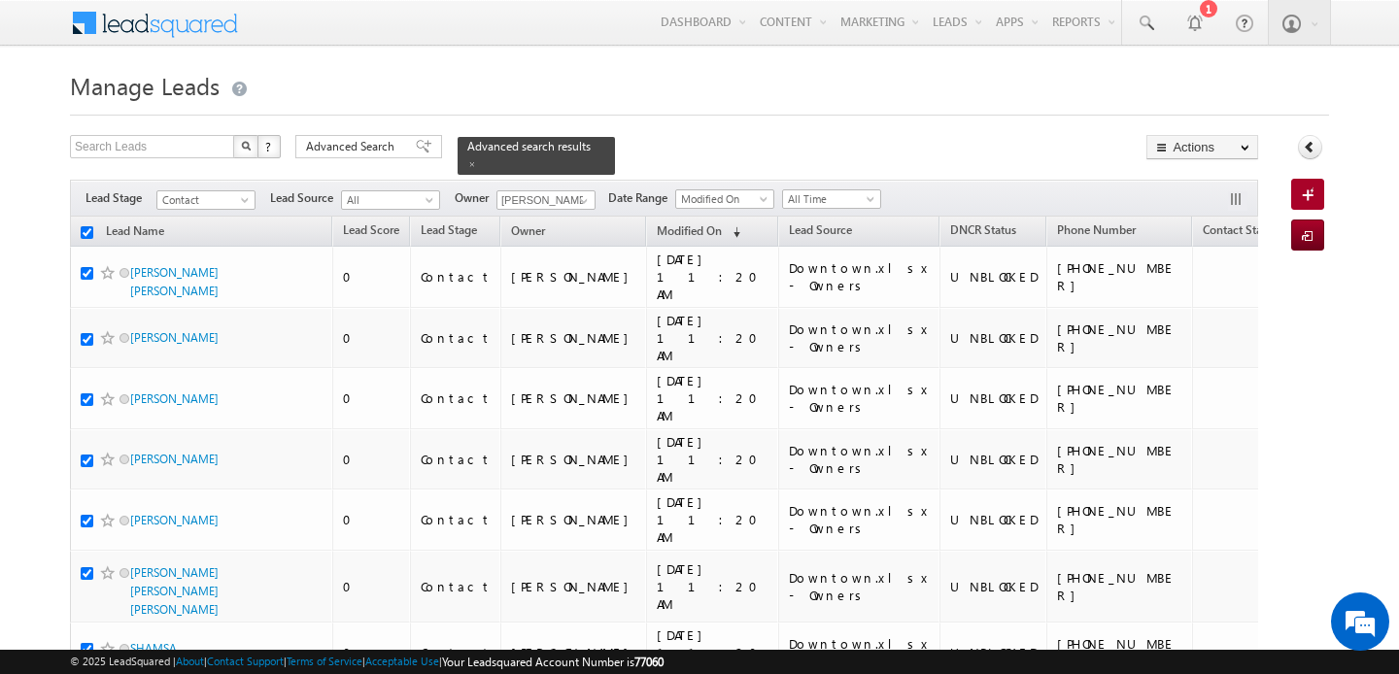
checkbox input "true"
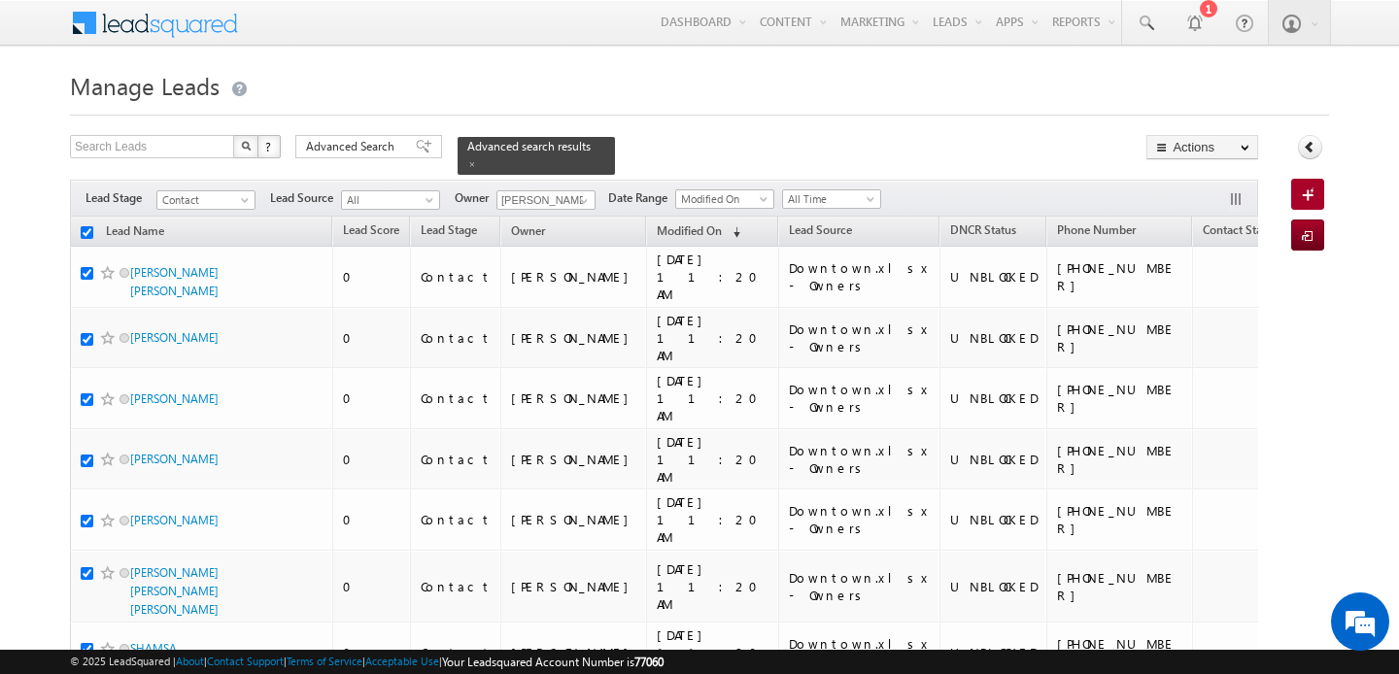
checkbox input "true"
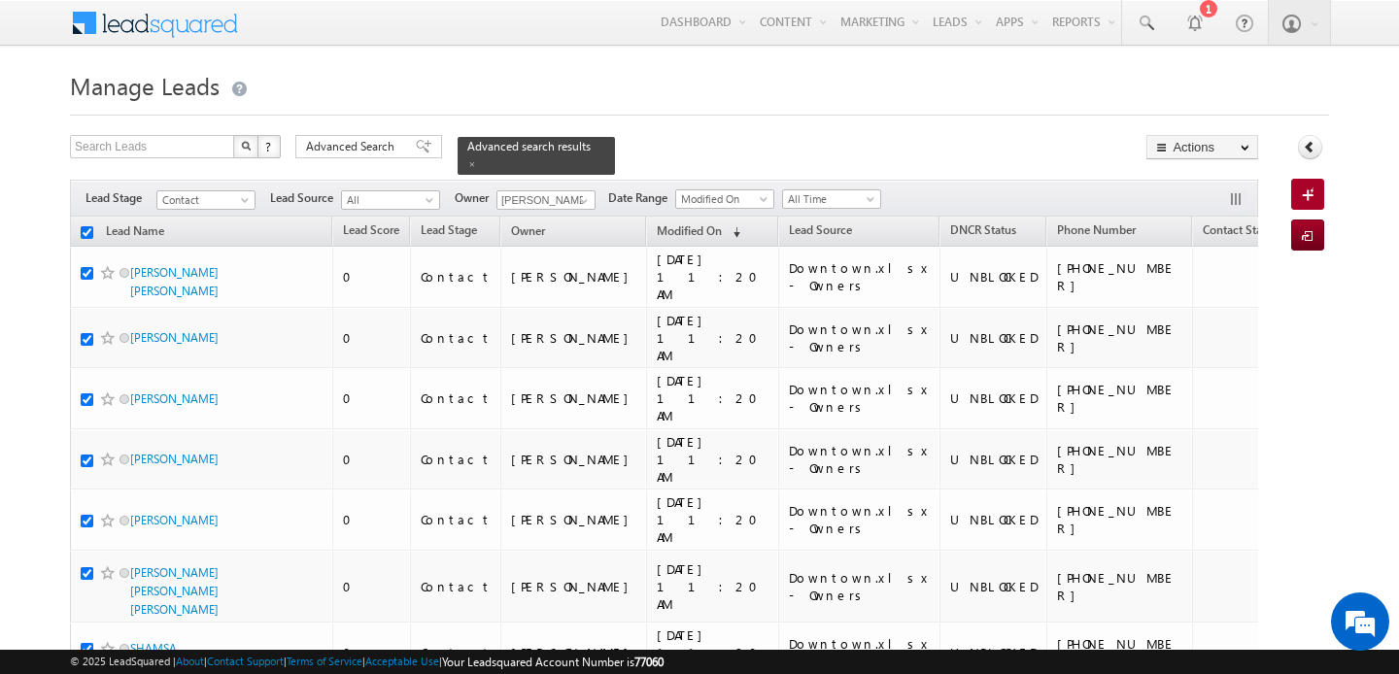
checkbox input "true"
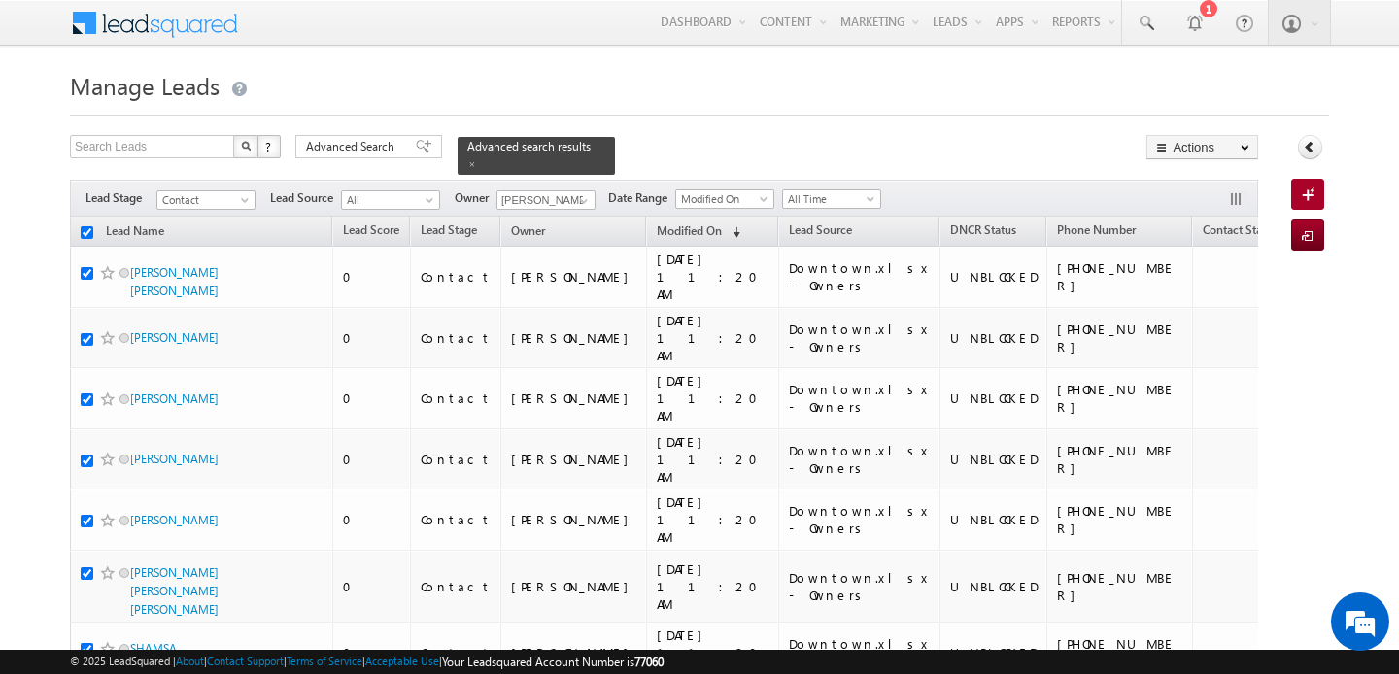
checkbox input "true"
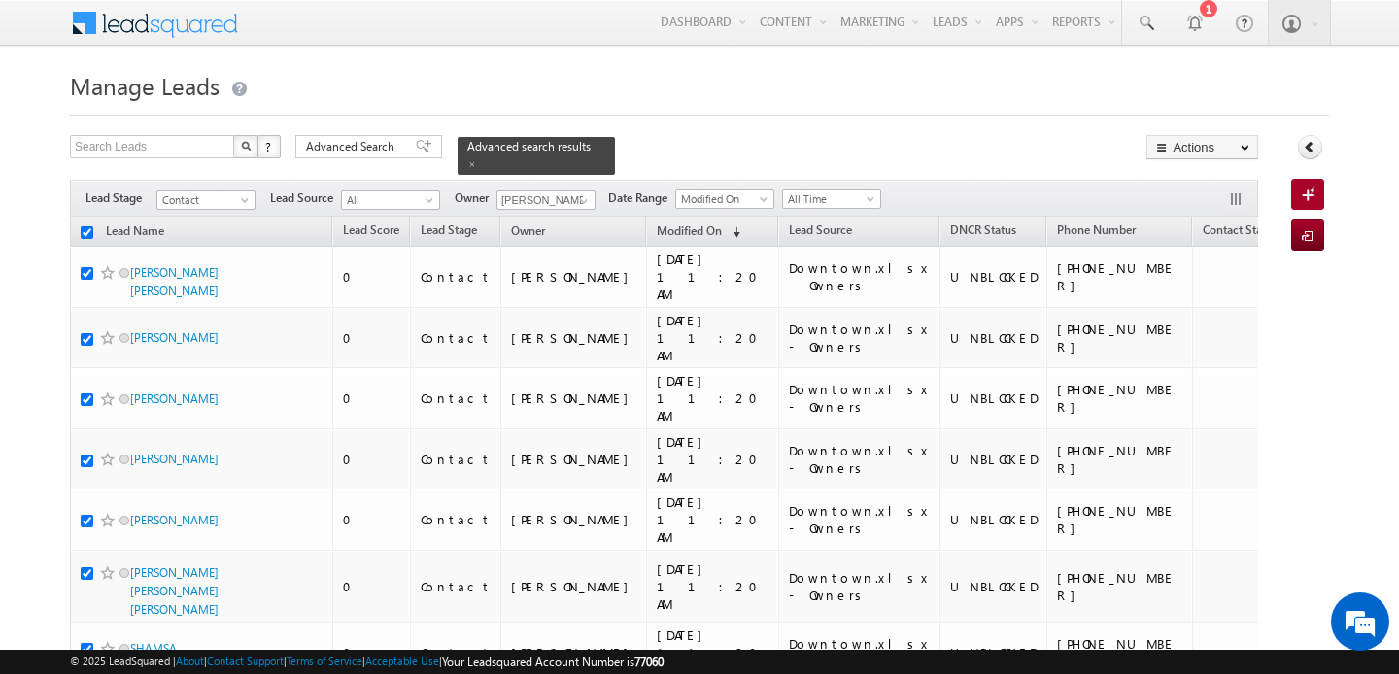
checkbox input "true"
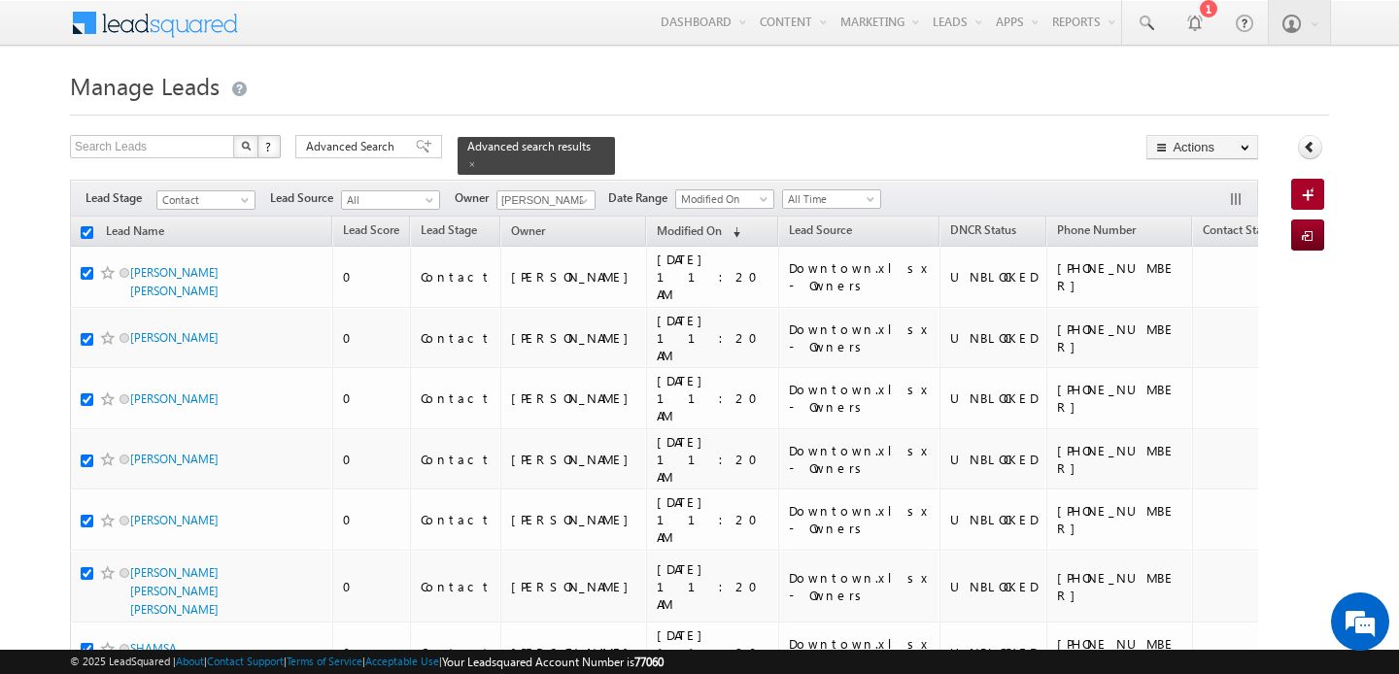
checkbox input "true"
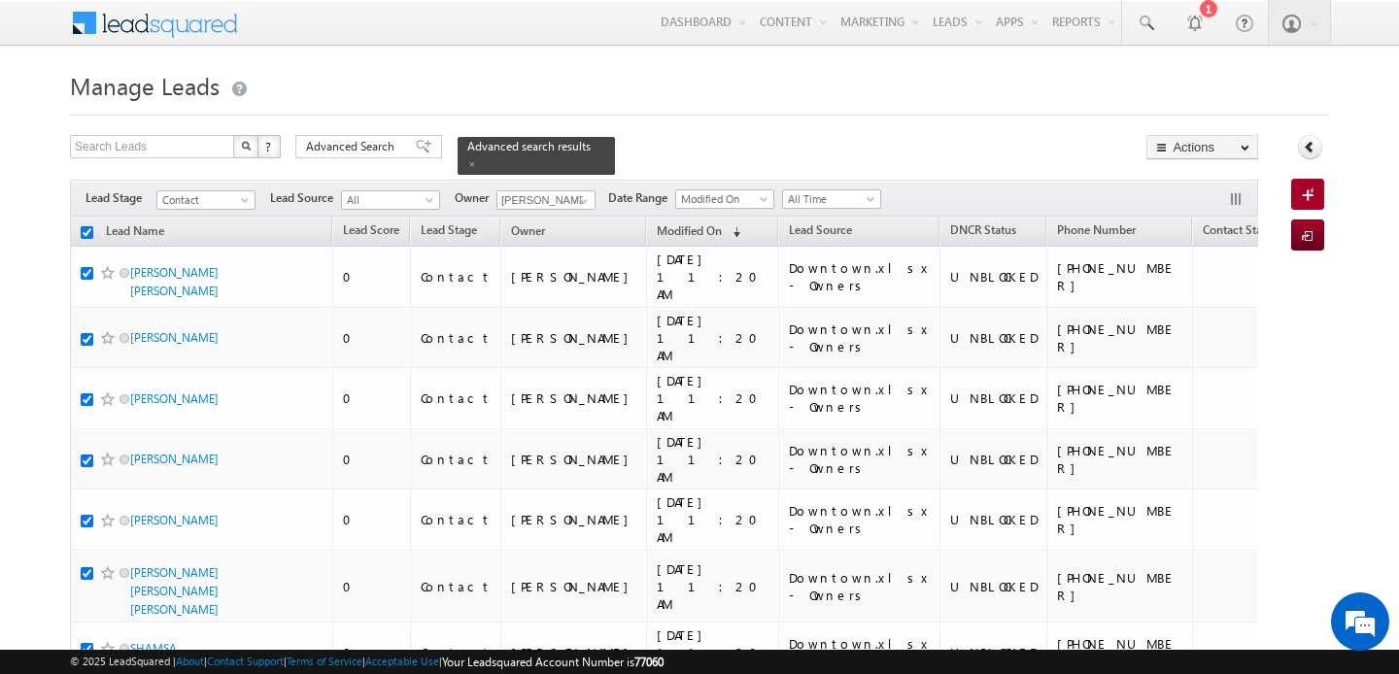
checkbox input "true"
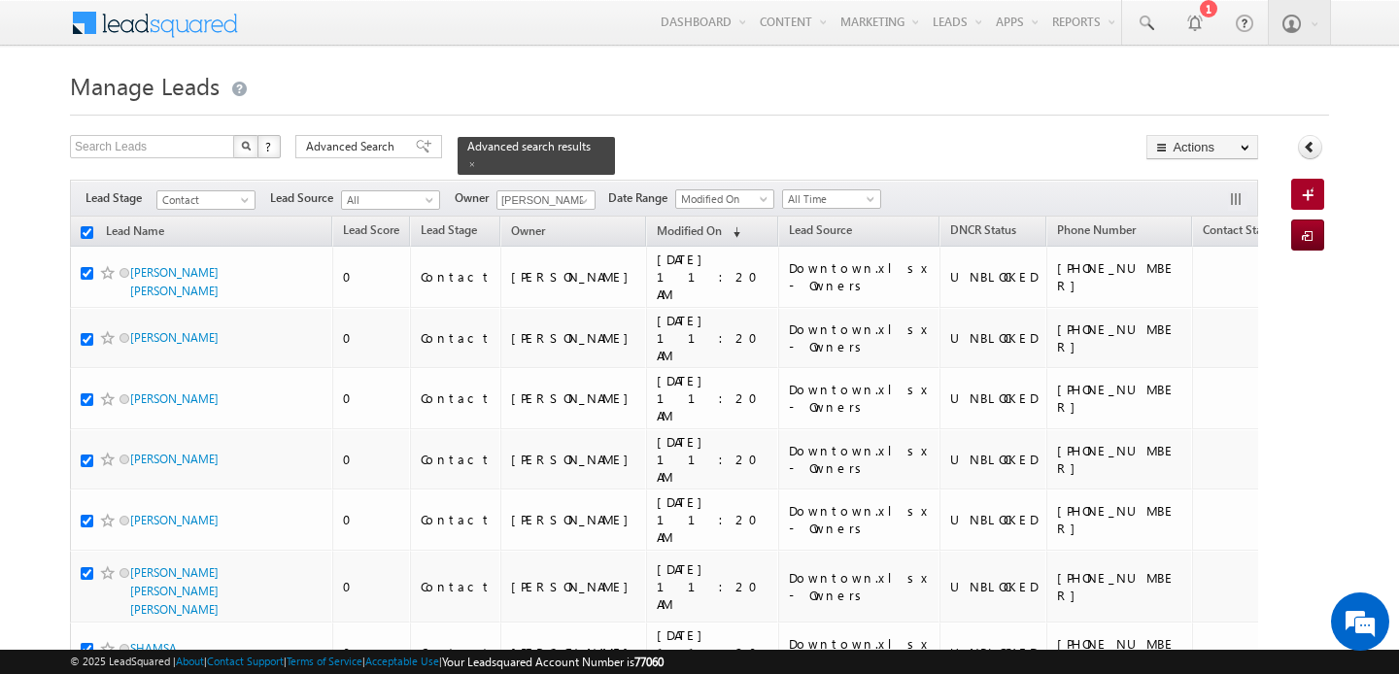
checkbox input "true"
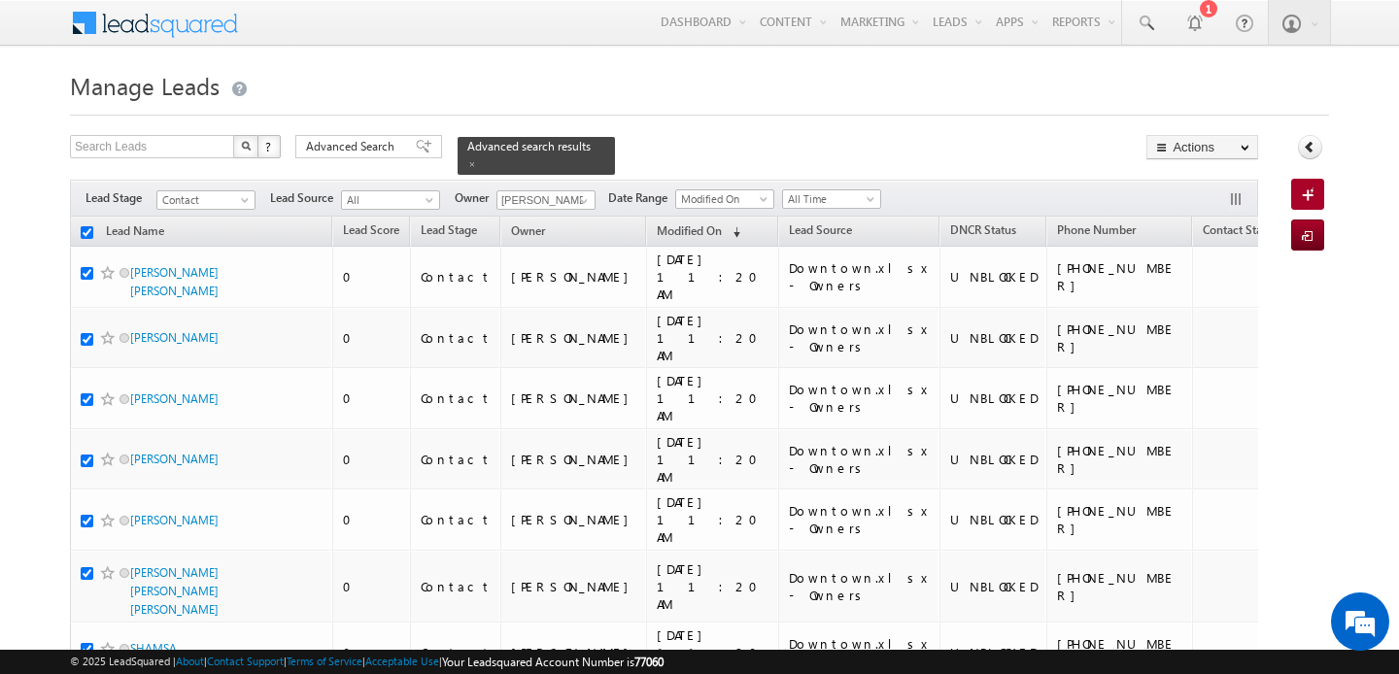
checkbox input "true"
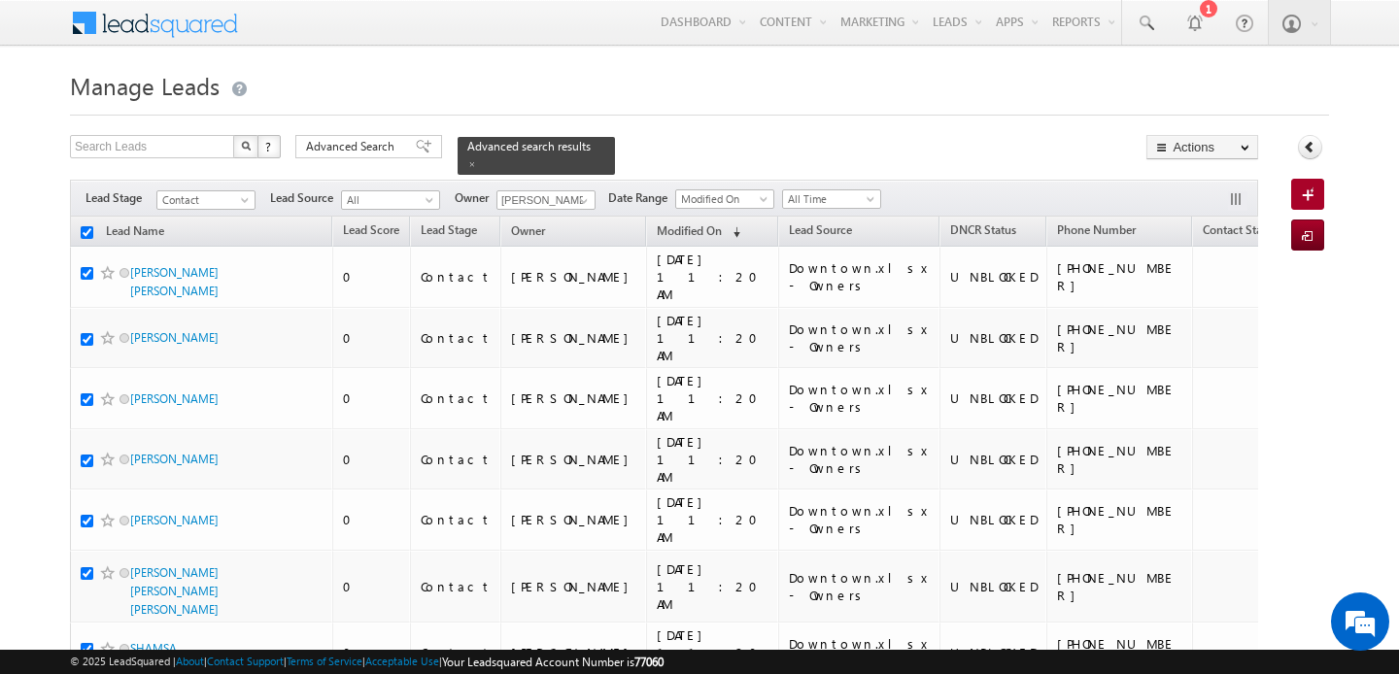
checkbox input "true"
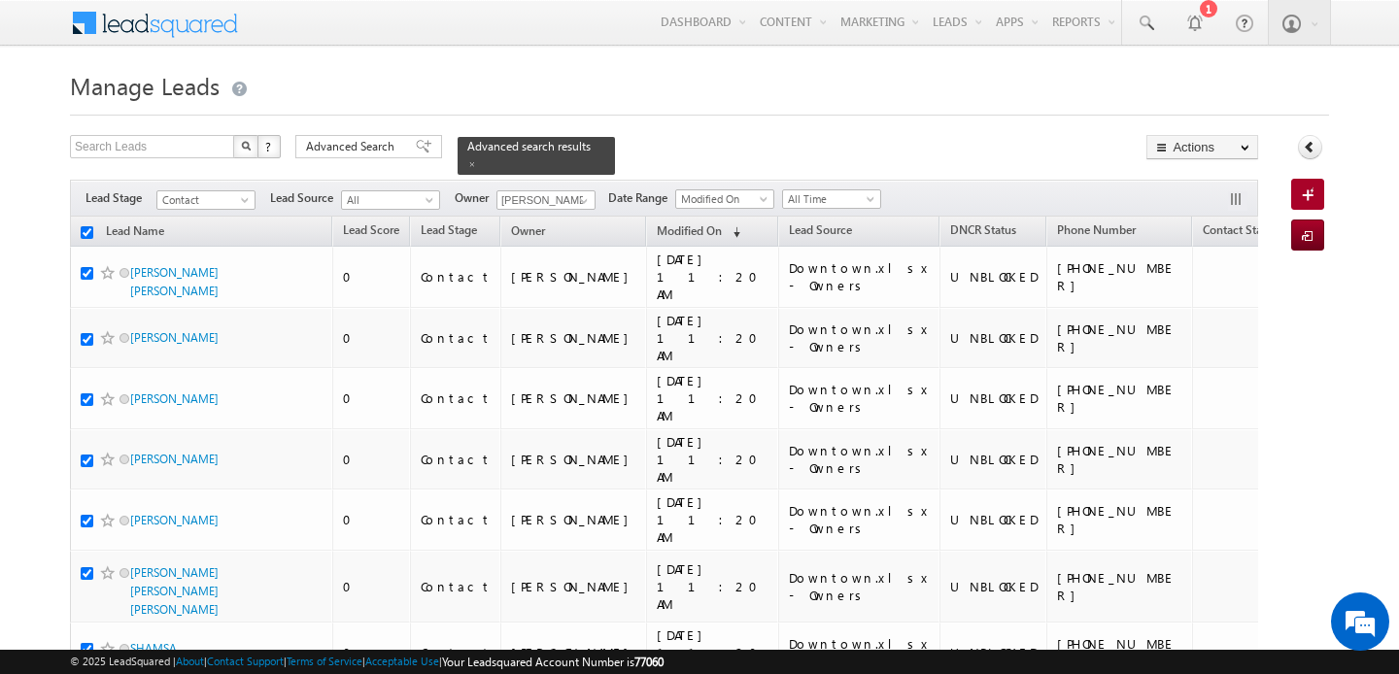
checkbox input "true"
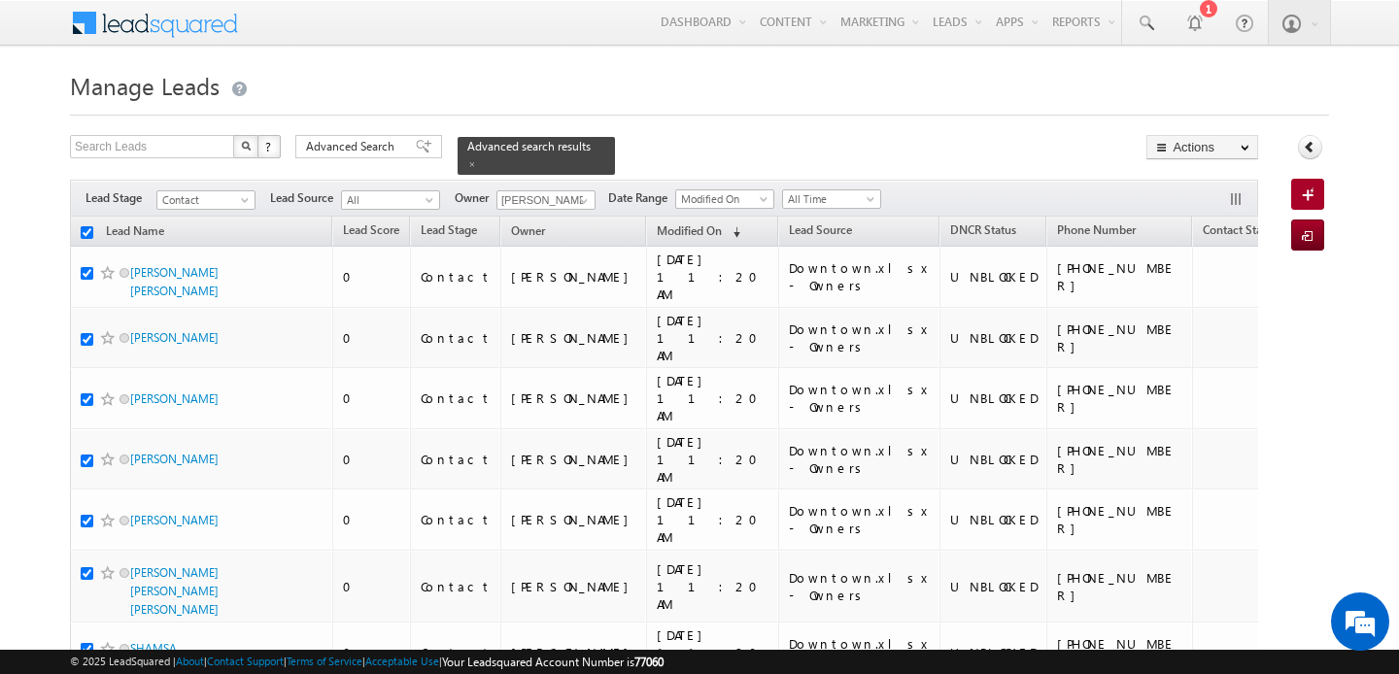
checkbox input "true"
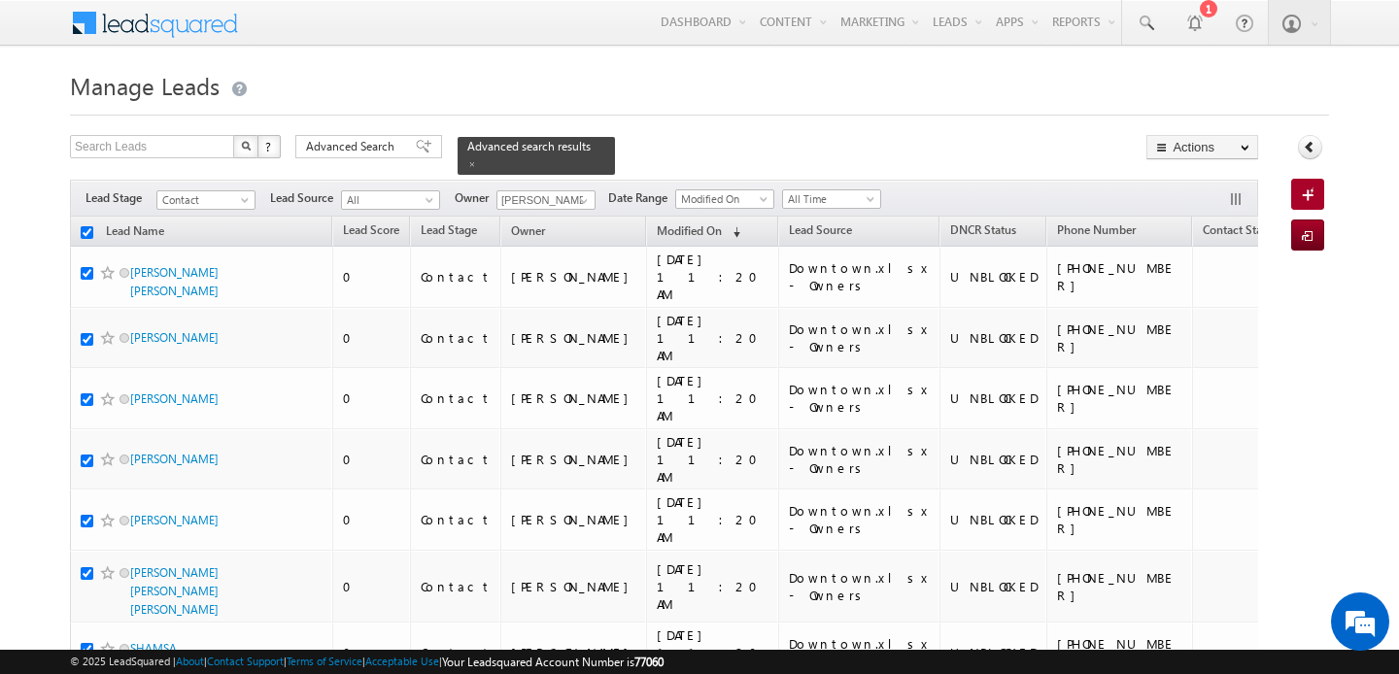
checkbox input "true"
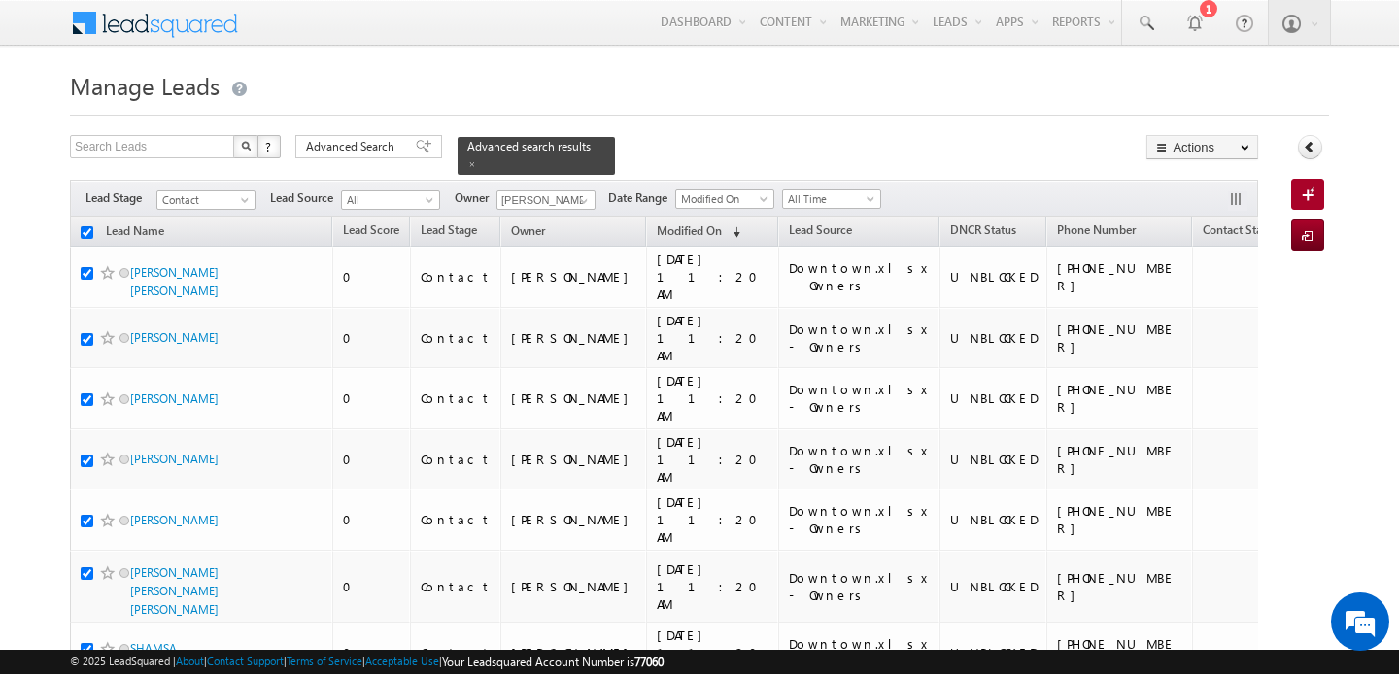
checkbox input "true"
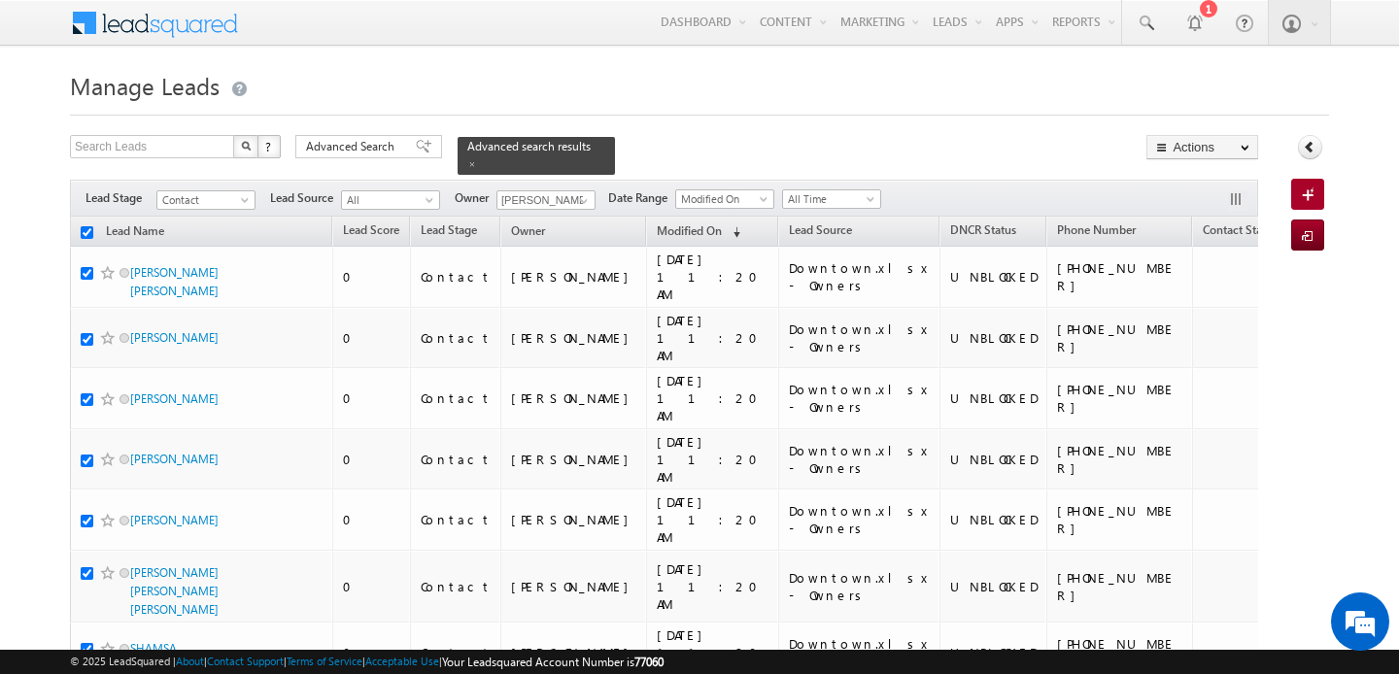
checkbox input "true"
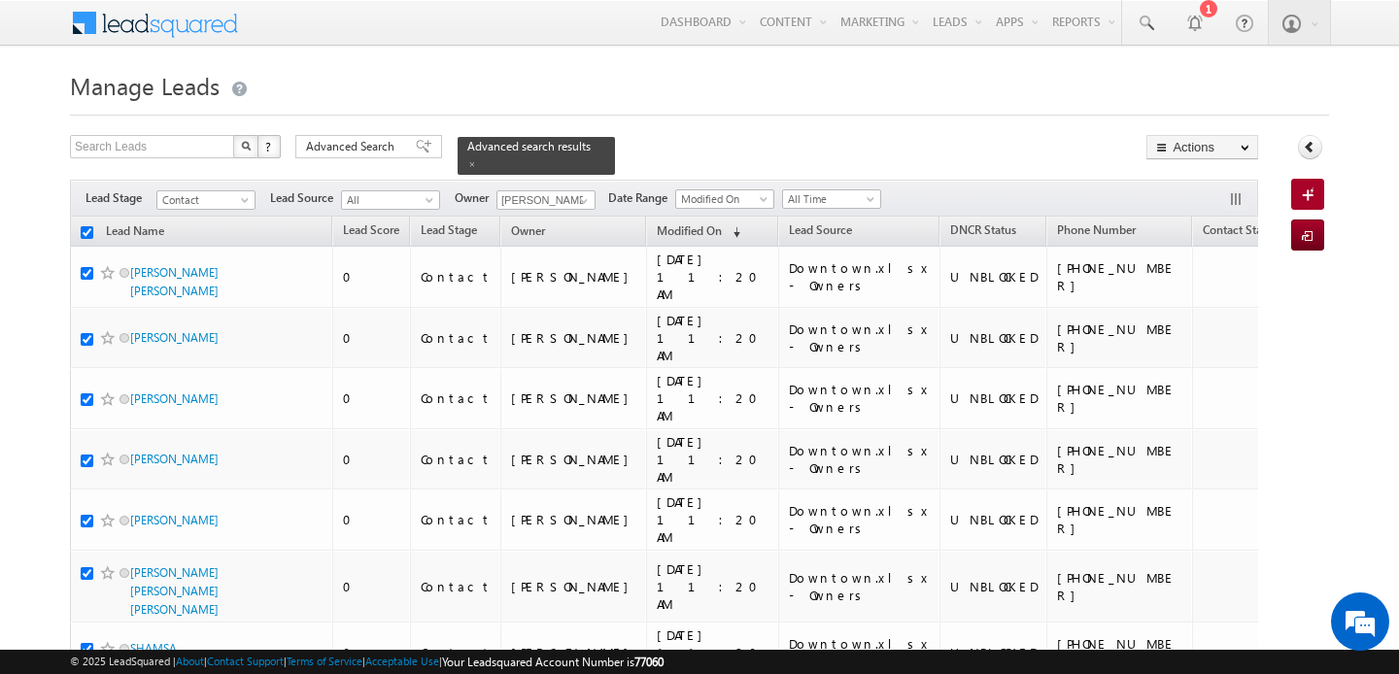
checkbox input "true"
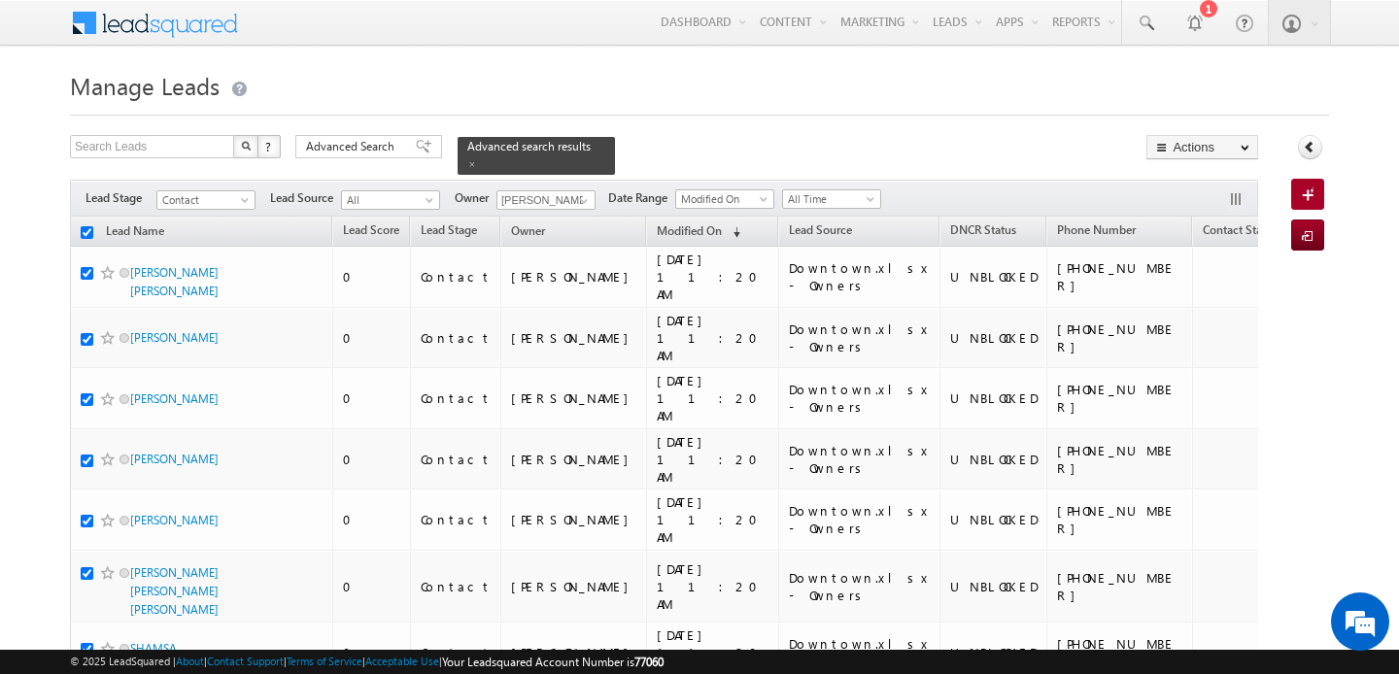
checkbox input "true"
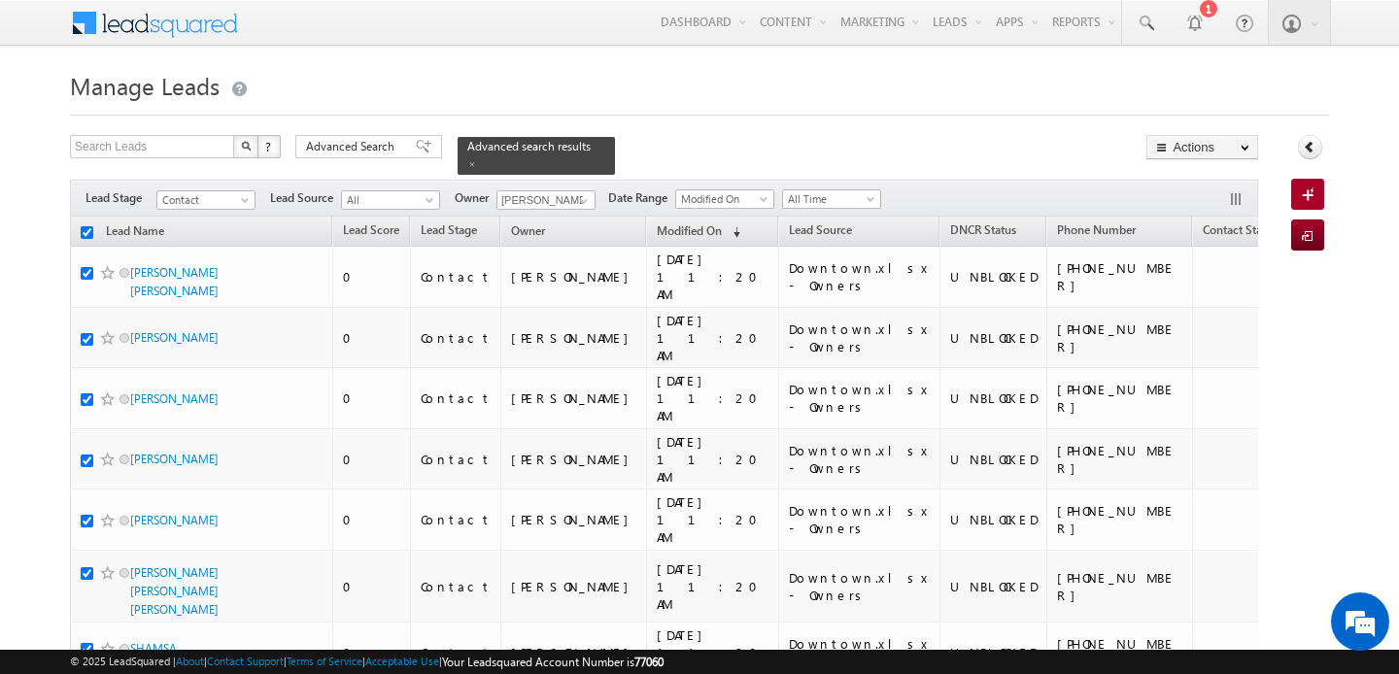
checkbox input "true"
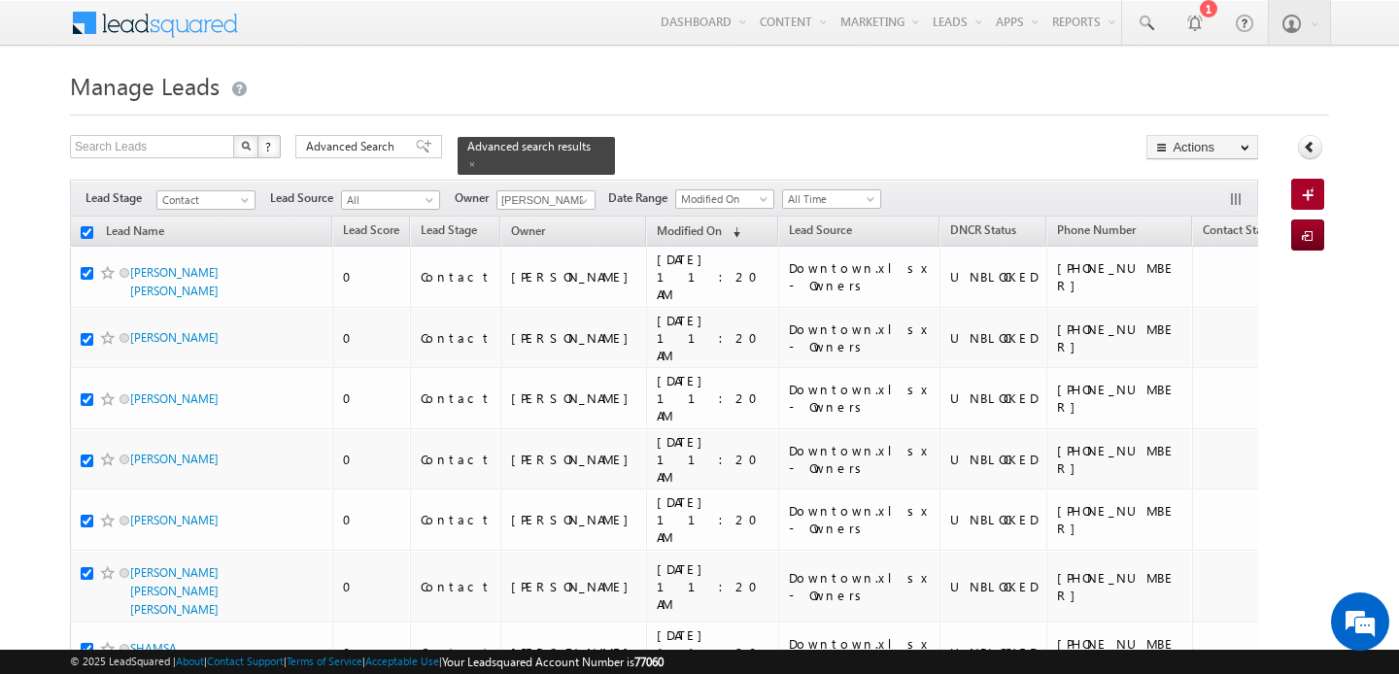
checkbox input "true"
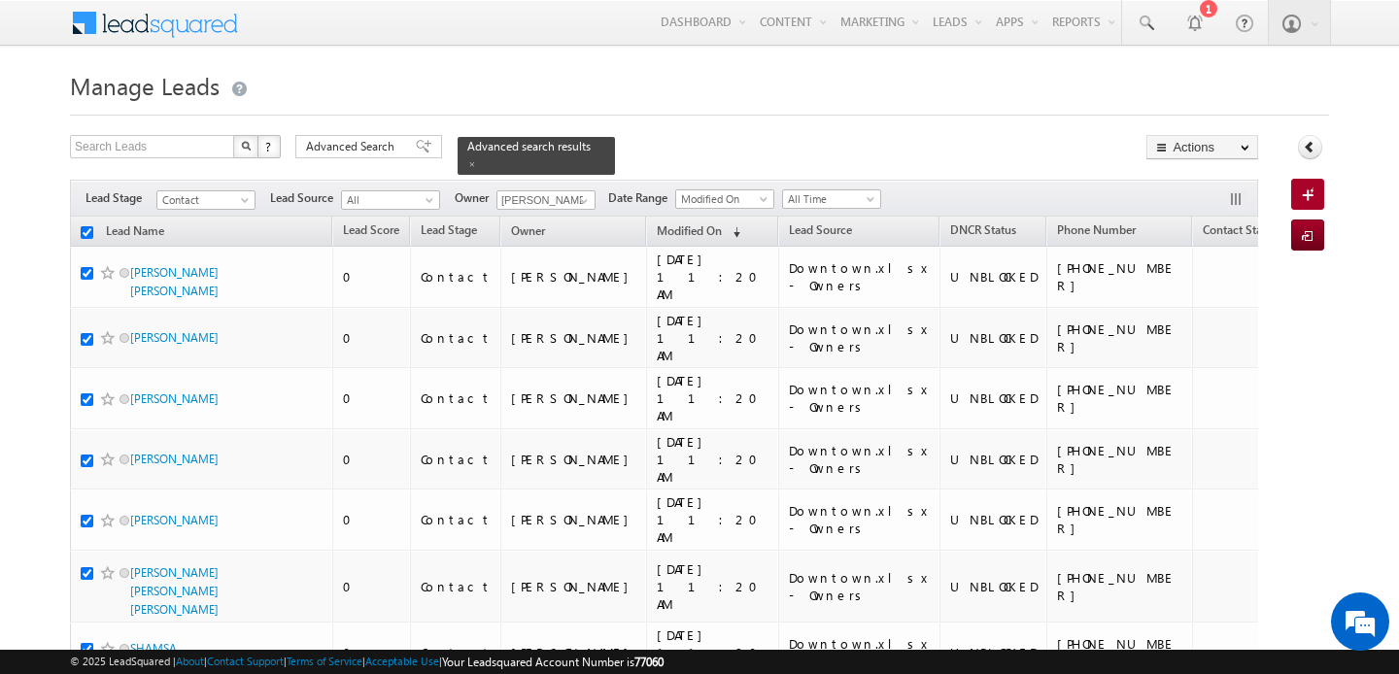
checkbox input "true"
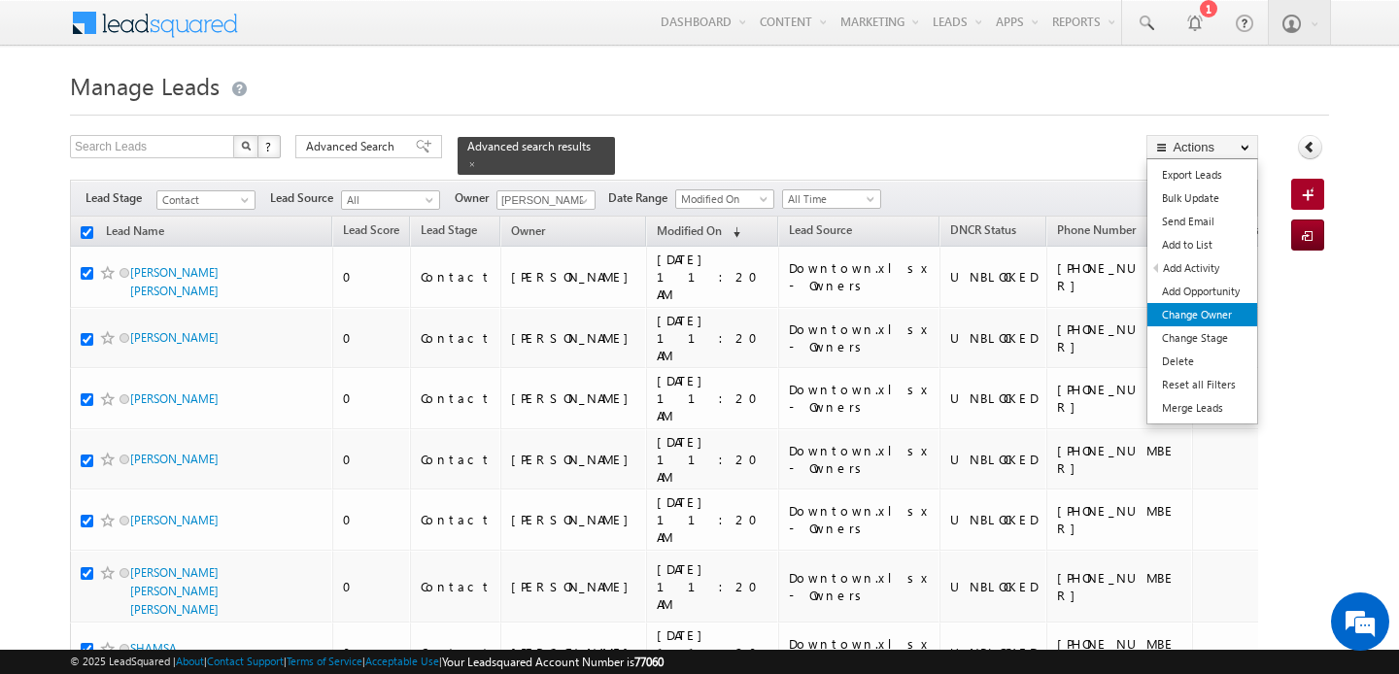
click at [1221, 315] on link "Change Owner" at bounding box center [1202, 314] width 110 height 23
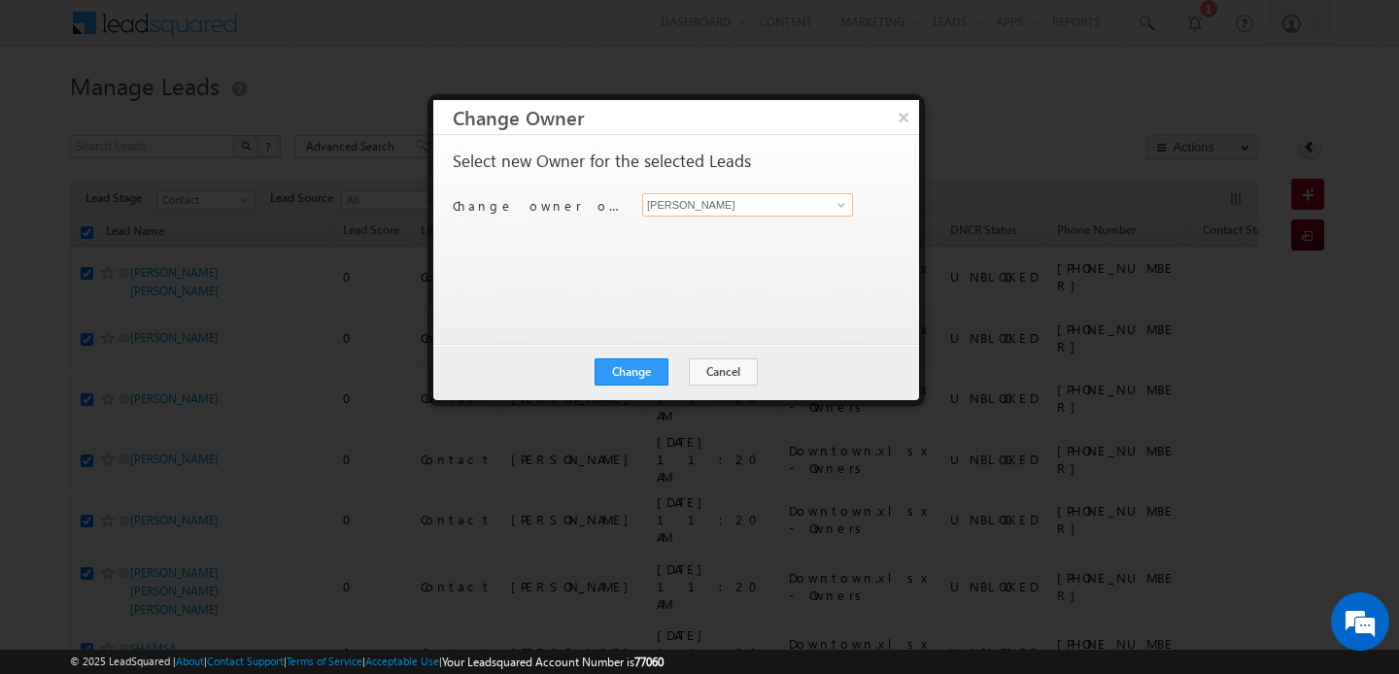
click at [726, 201] on input "[PERSON_NAME]" at bounding box center [747, 204] width 211 height 23
click at [701, 229] on link "Pratyush kuanr pratyush.kuanr@indglobal.ae" at bounding box center [747, 235] width 211 height 37
click at [660, 377] on button "Change" at bounding box center [632, 371] width 74 height 27
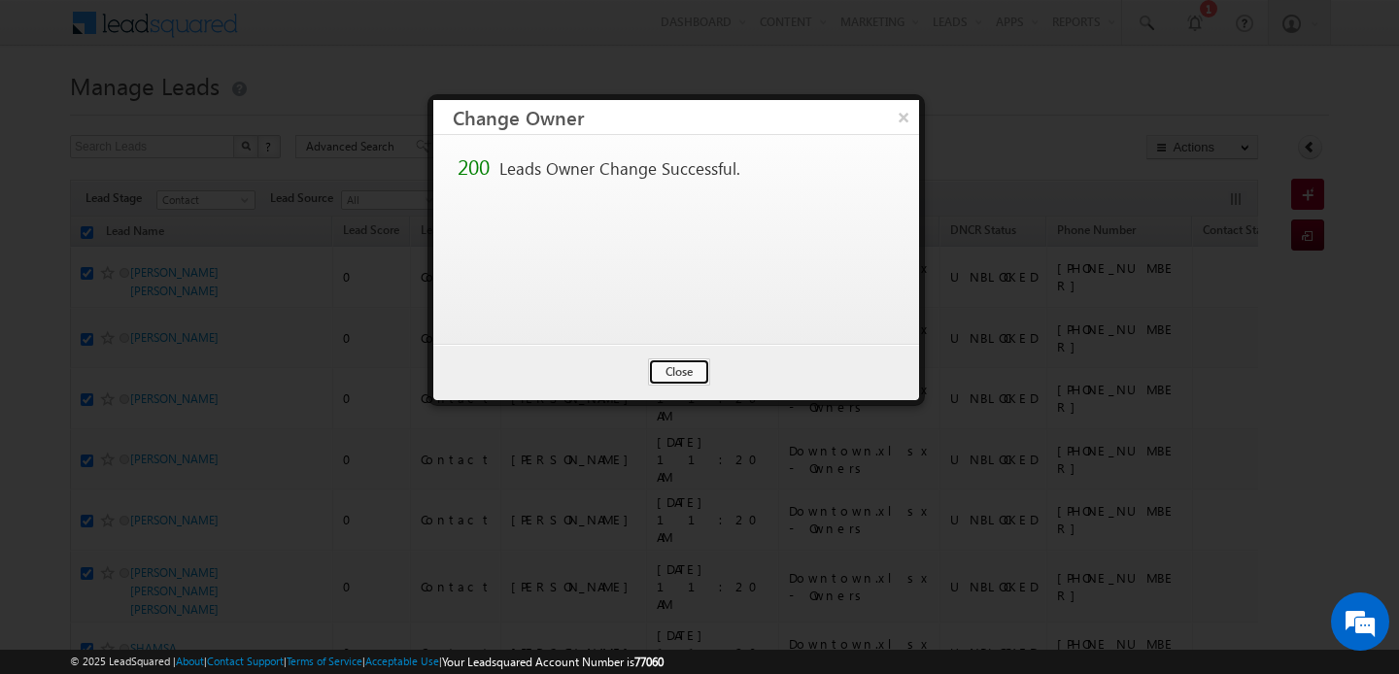
click at [660, 377] on button "Close" at bounding box center [679, 371] width 62 height 27
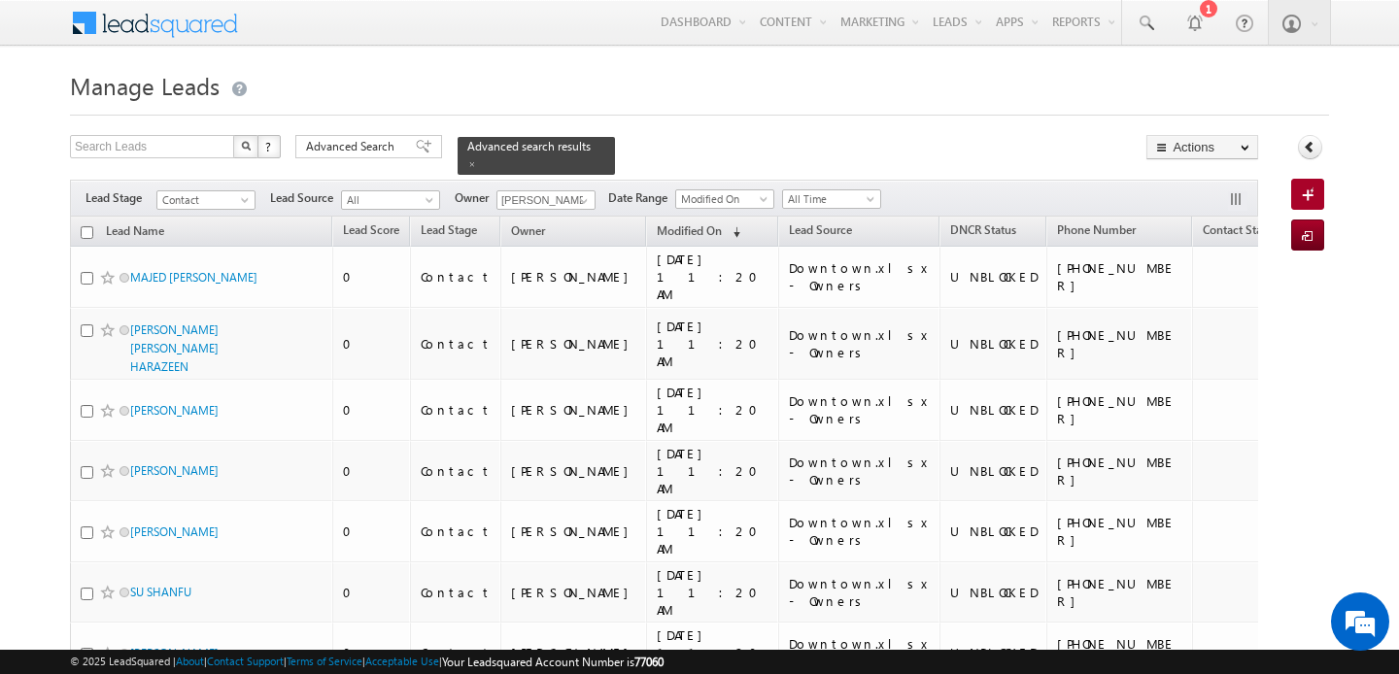
click at [90, 233] on input "checkbox" at bounding box center [87, 232] width 13 height 13
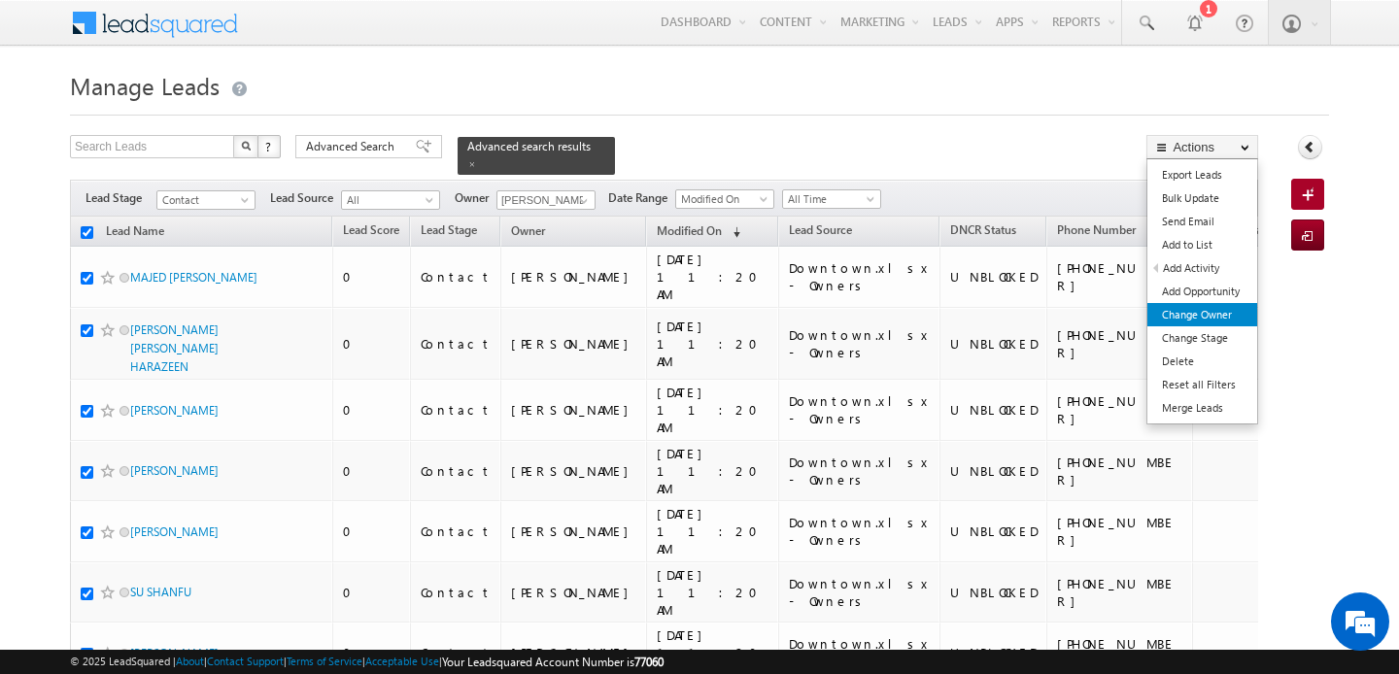
click at [1205, 305] on link "Change Owner" at bounding box center [1202, 314] width 110 height 23
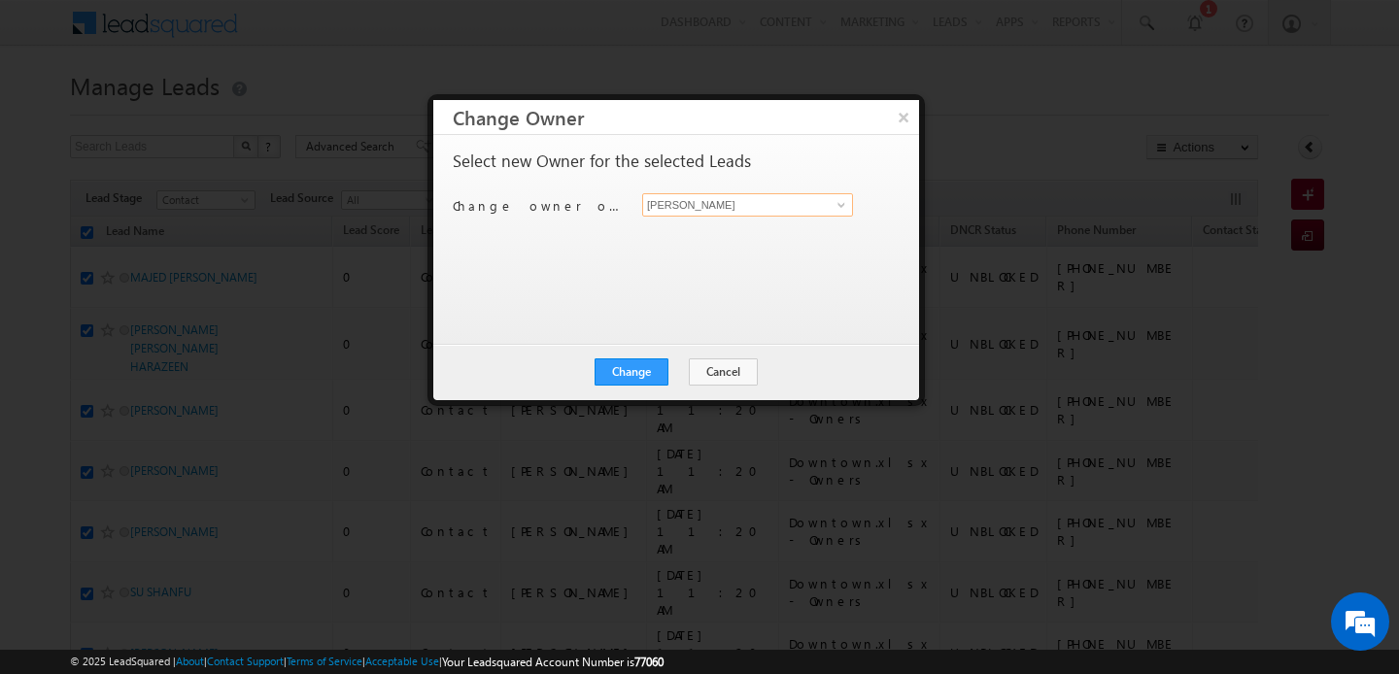
click at [788, 205] on input "[PERSON_NAME]" at bounding box center [747, 204] width 211 height 23
click at [729, 240] on span "[PERSON_NAME][EMAIL_ADDRESS][DOMAIN_NAME]" at bounding box center [737, 243] width 175 height 15
click at [653, 361] on button "Change" at bounding box center [632, 371] width 74 height 27
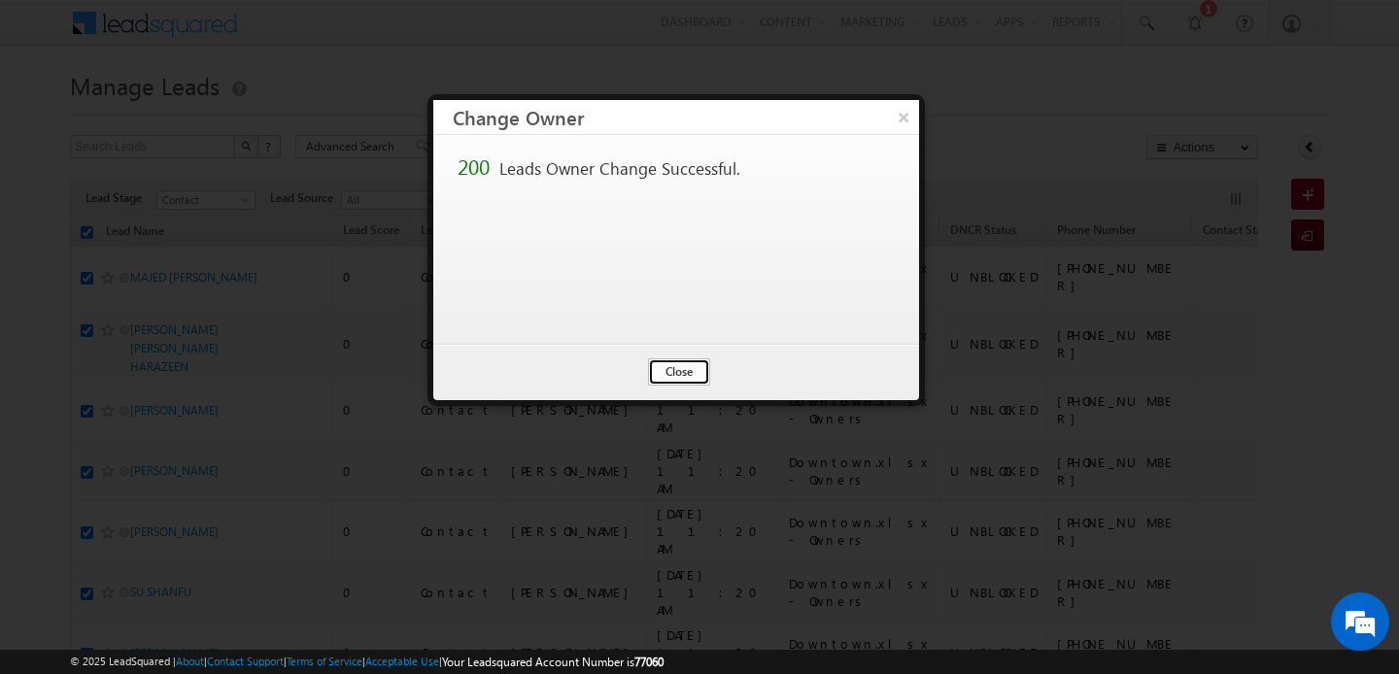
click at [675, 366] on button "Close" at bounding box center [679, 371] width 62 height 27
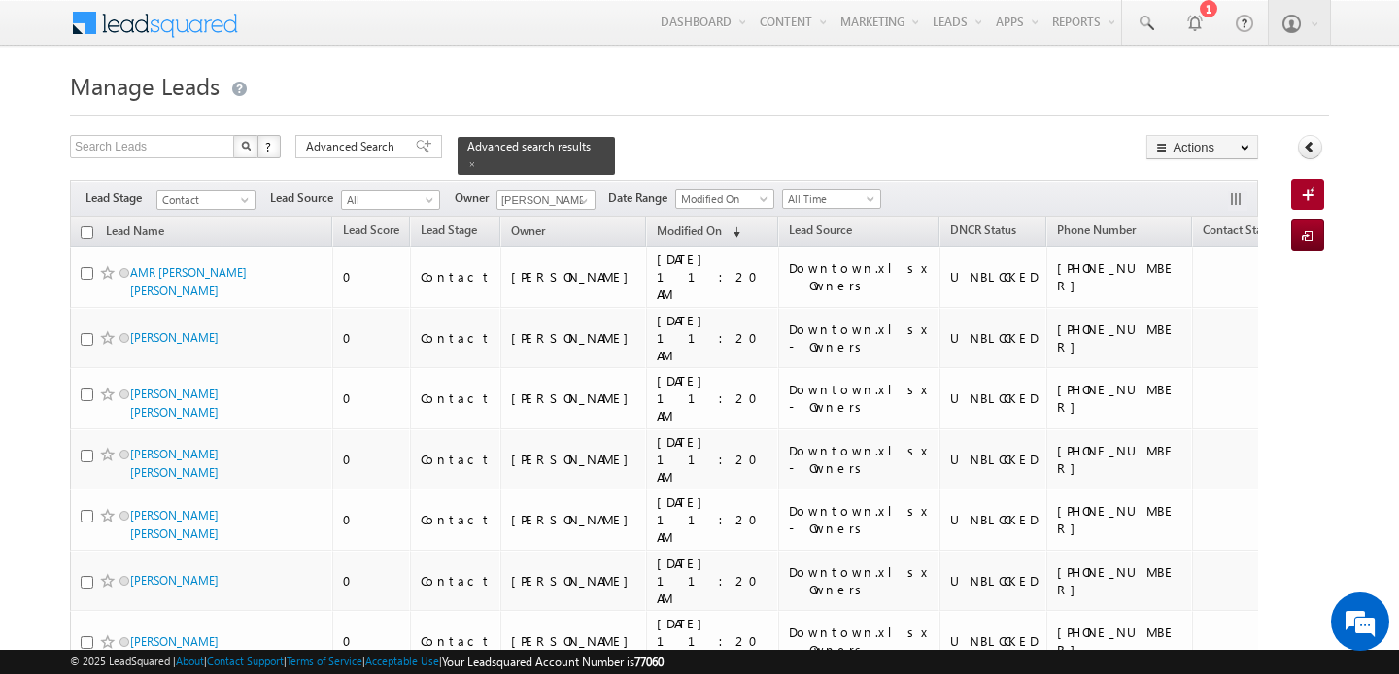
click at [91, 232] on input "checkbox" at bounding box center [87, 232] width 13 height 13
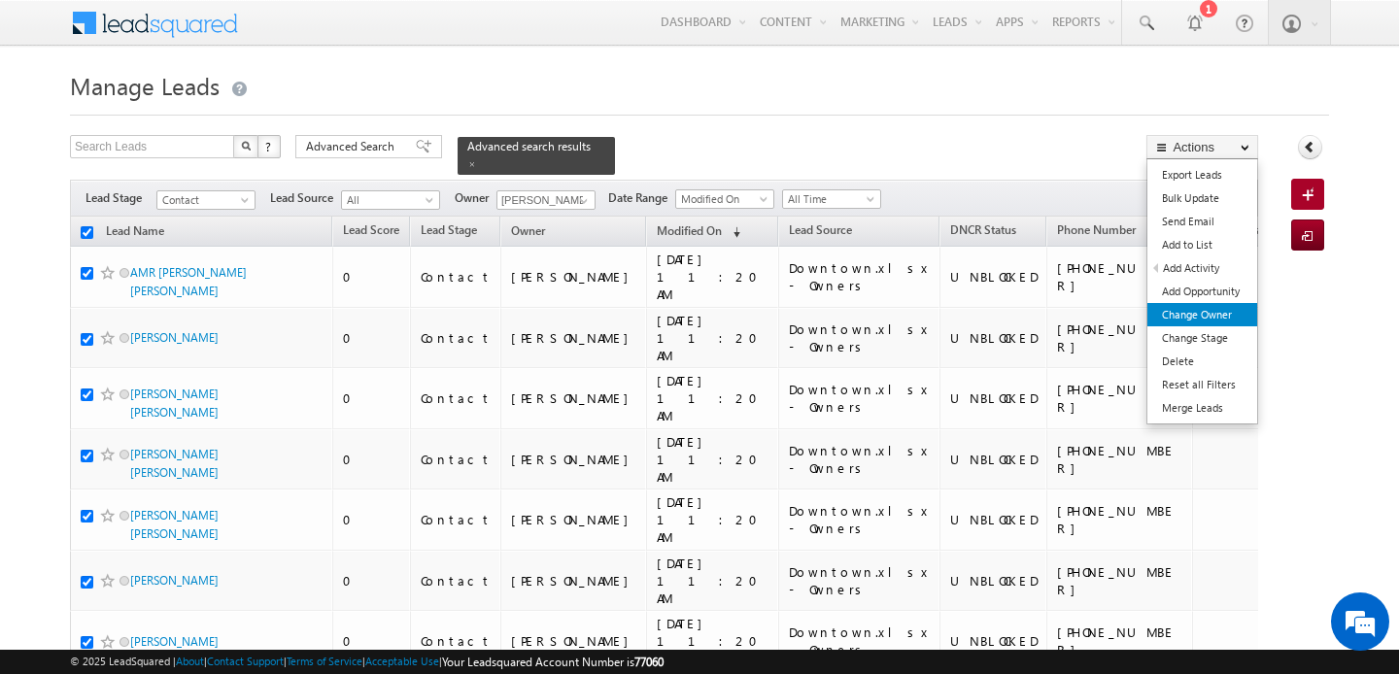
click at [1209, 310] on link "Change Owner" at bounding box center [1202, 314] width 110 height 23
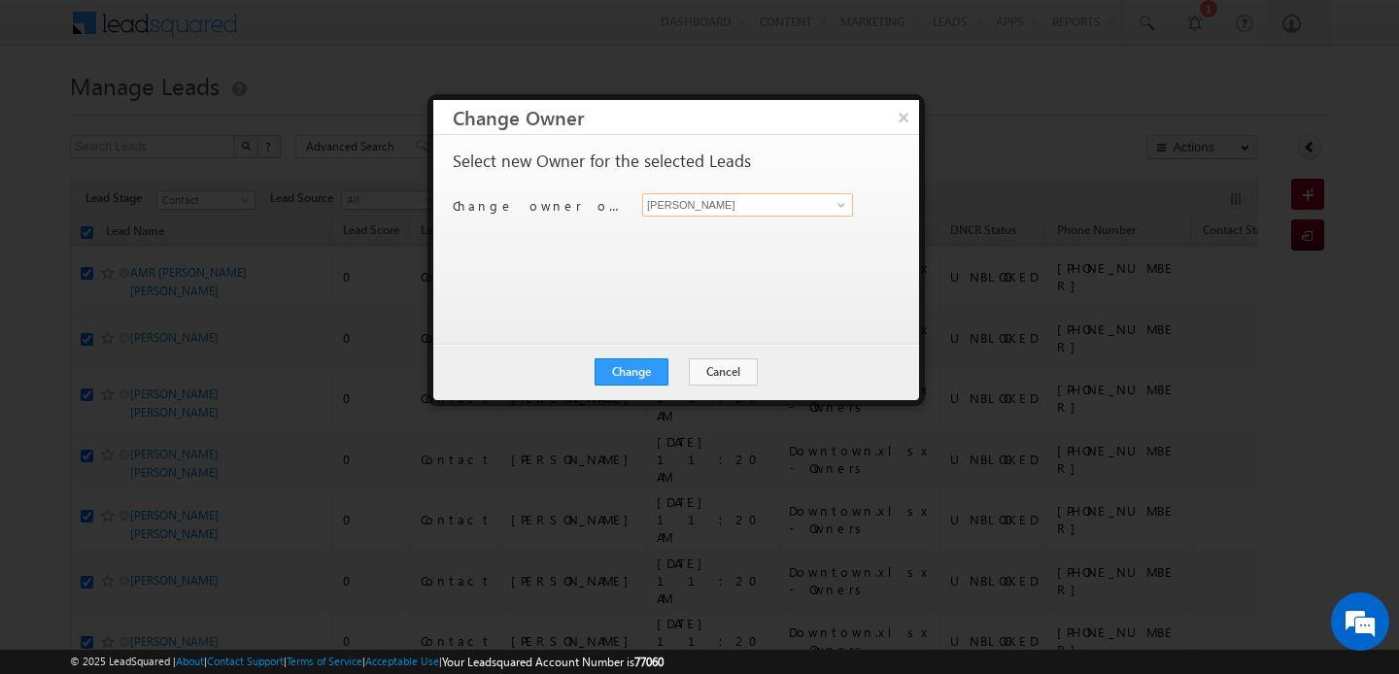
click at [746, 207] on input "[PERSON_NAME]" at bounding box center [747, 204] width 211 height 23
click at [738, 234] on link "MEHFOOZA MEMON mehfooza.memon@indglobal.ae" at bounding box center [747, 235] width 211 height 37
click at [633, 369] on button "Change" at bounding box center [632, 371] width 74 height 27
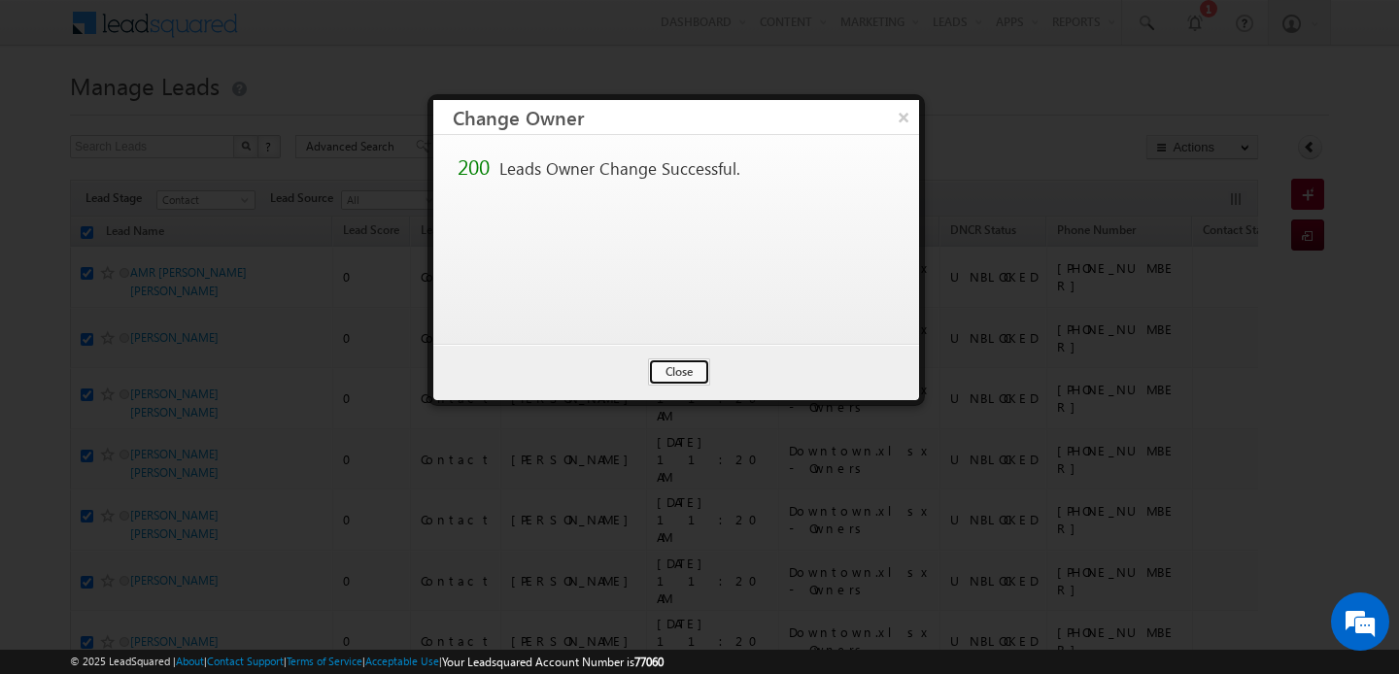
click at [675, 368] on button "Close" at bounding box center [679, 371] width 62 height 27
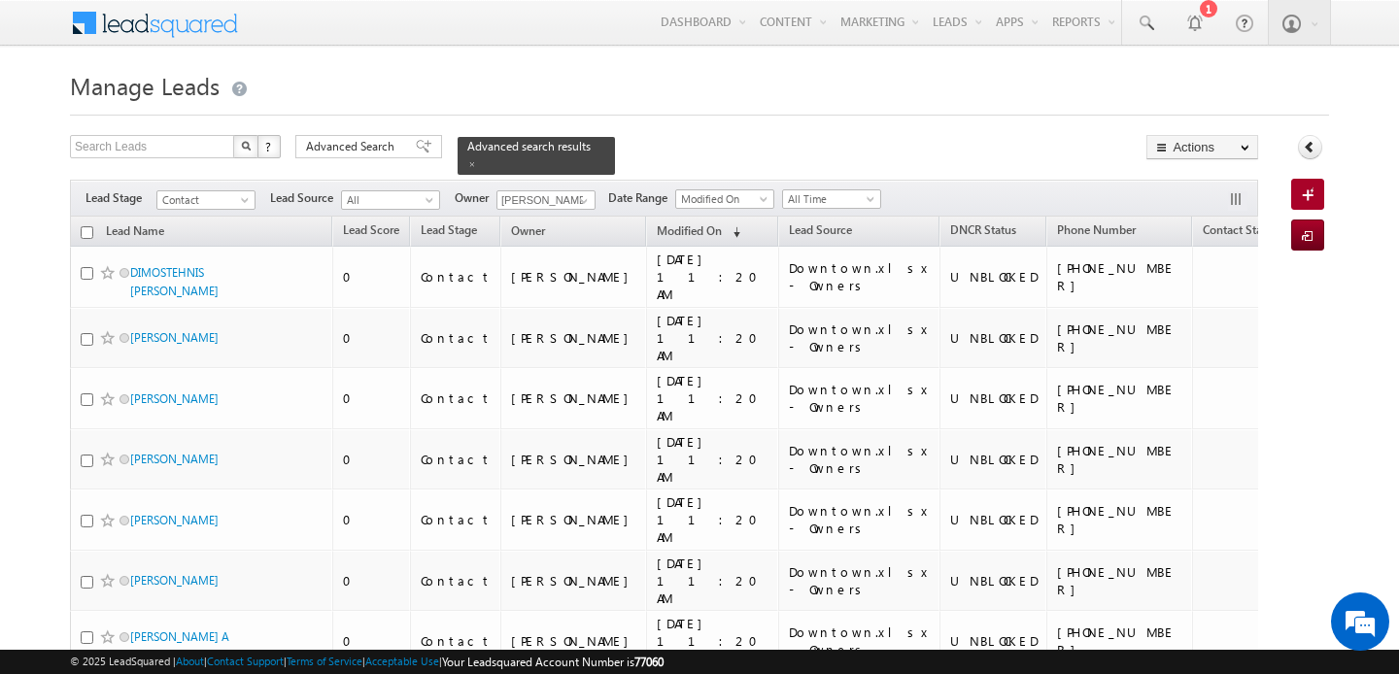
click at [867, 141] on div "Search Leads X ? 4200 results found Advanced Search Advanced Search Advanced se…" at bounding box center [664, 155] width 1188 height 40
click at [89, 228] on input "checkbox" at bounding box center [87, 232] width 13 height 13
checkbox input "true"
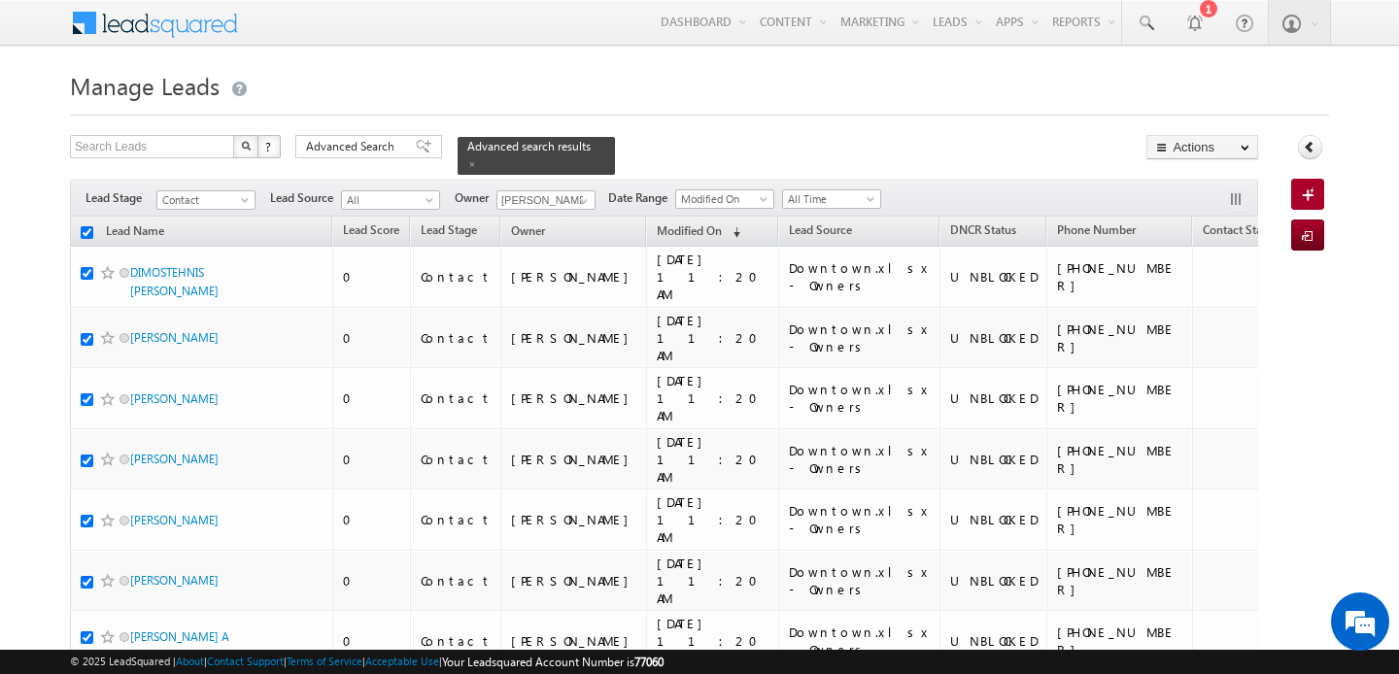
checkbox input "true"
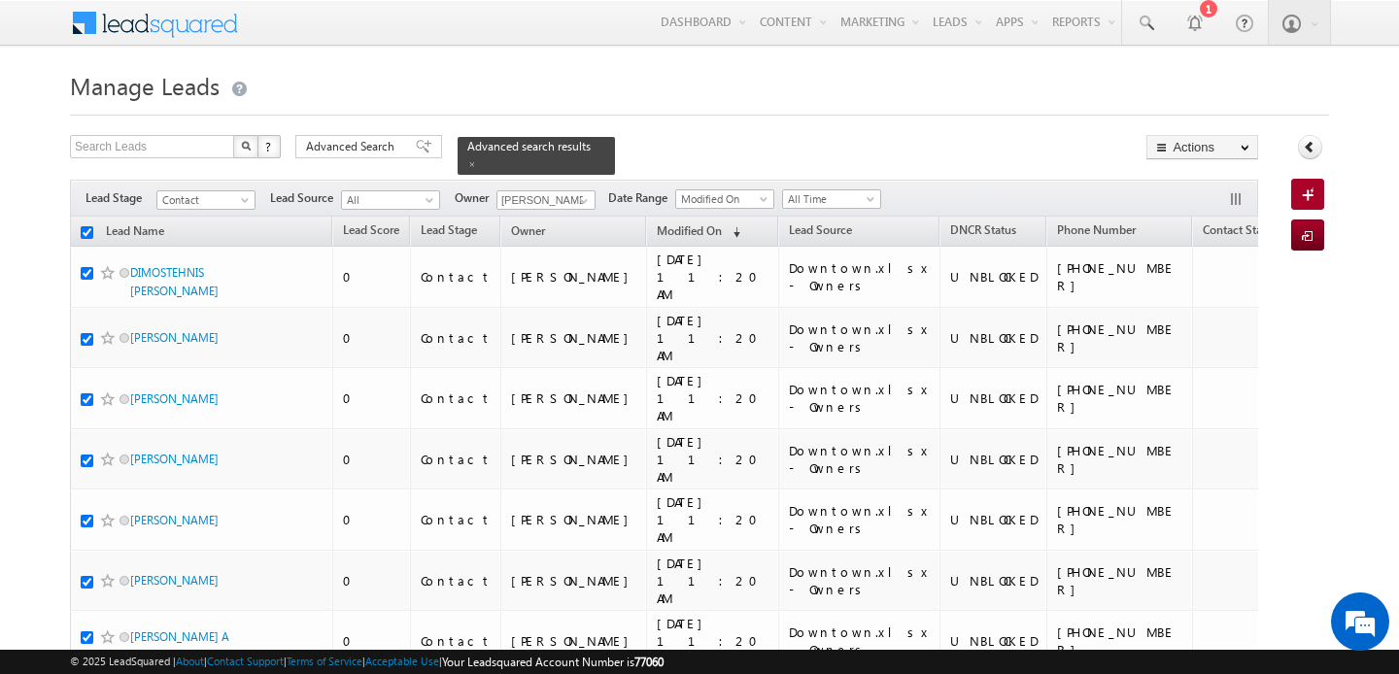
checkbox input "true"
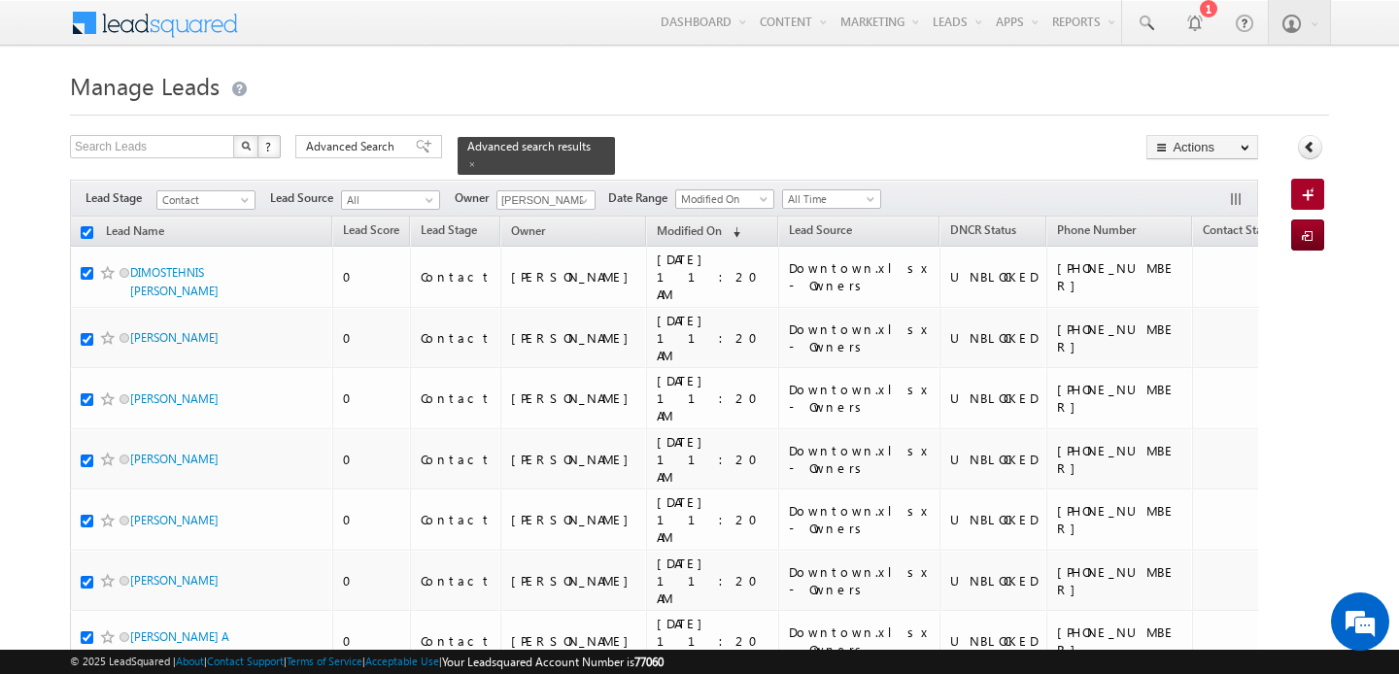
checkbox input "true"
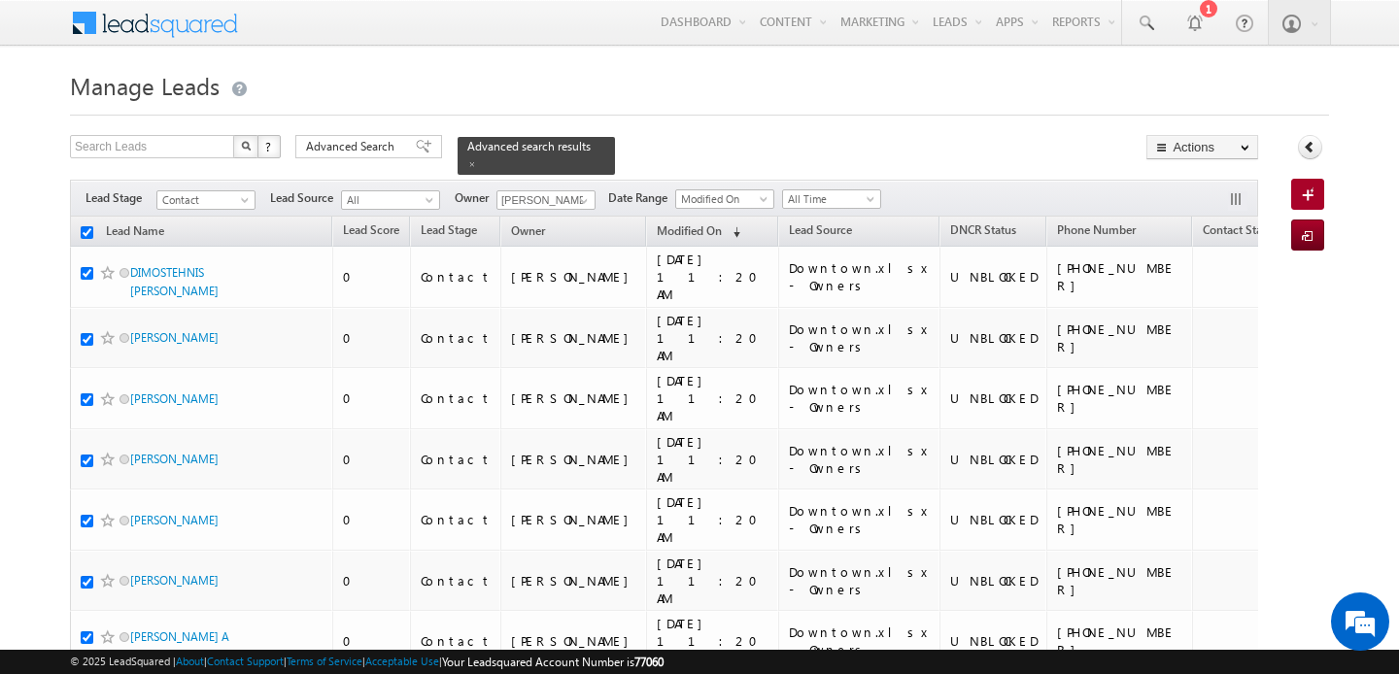
checkbox input "true"
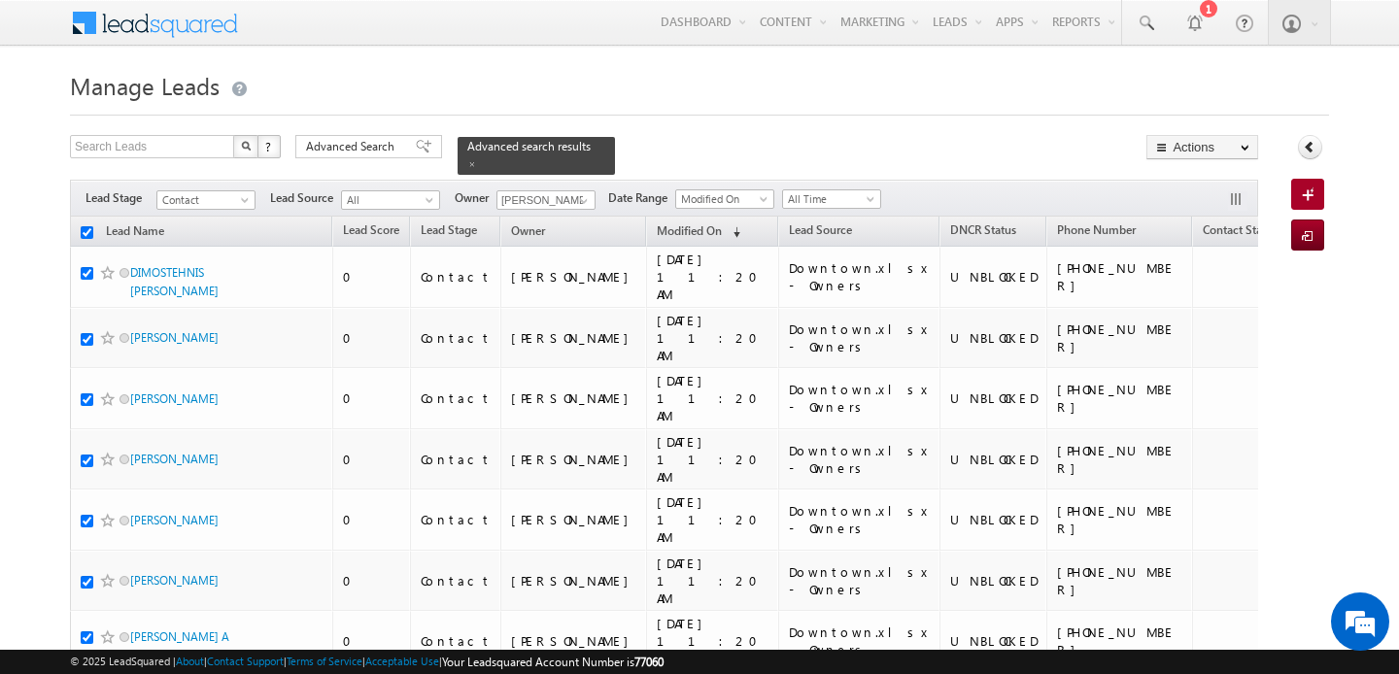
checkbox input "true"
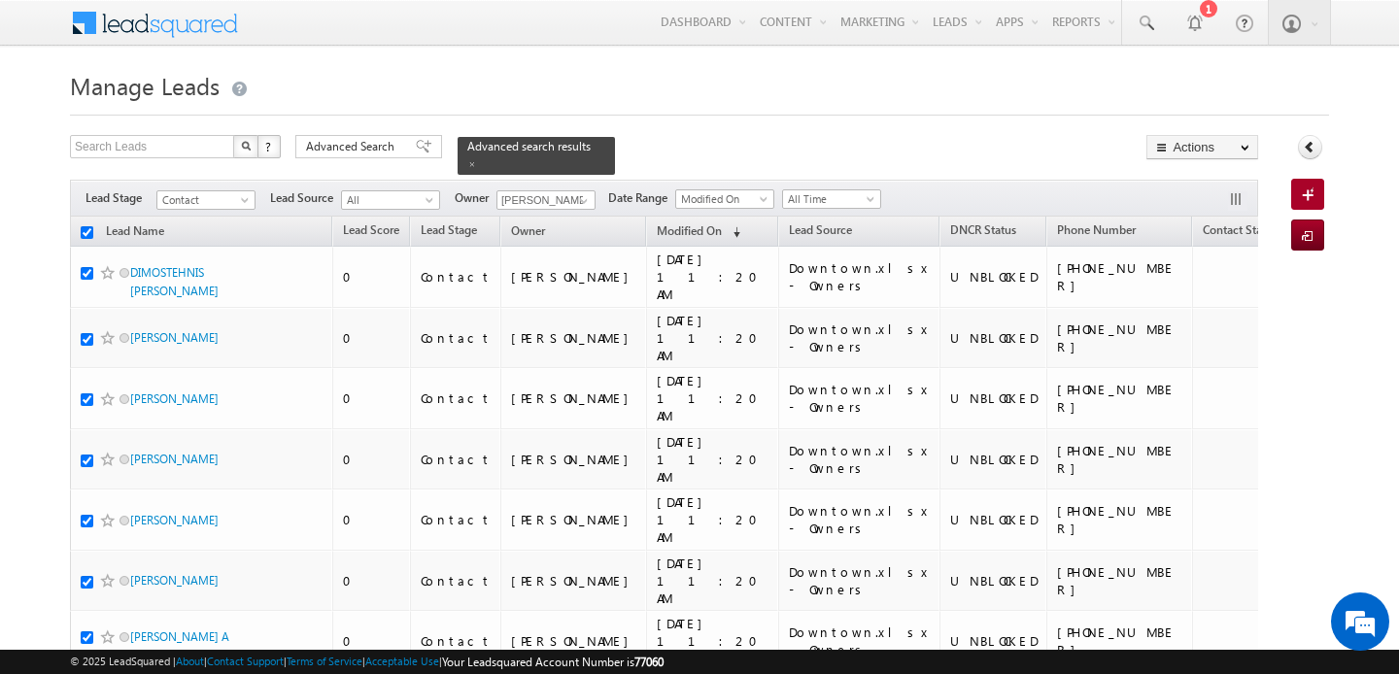
checkbox input "true"
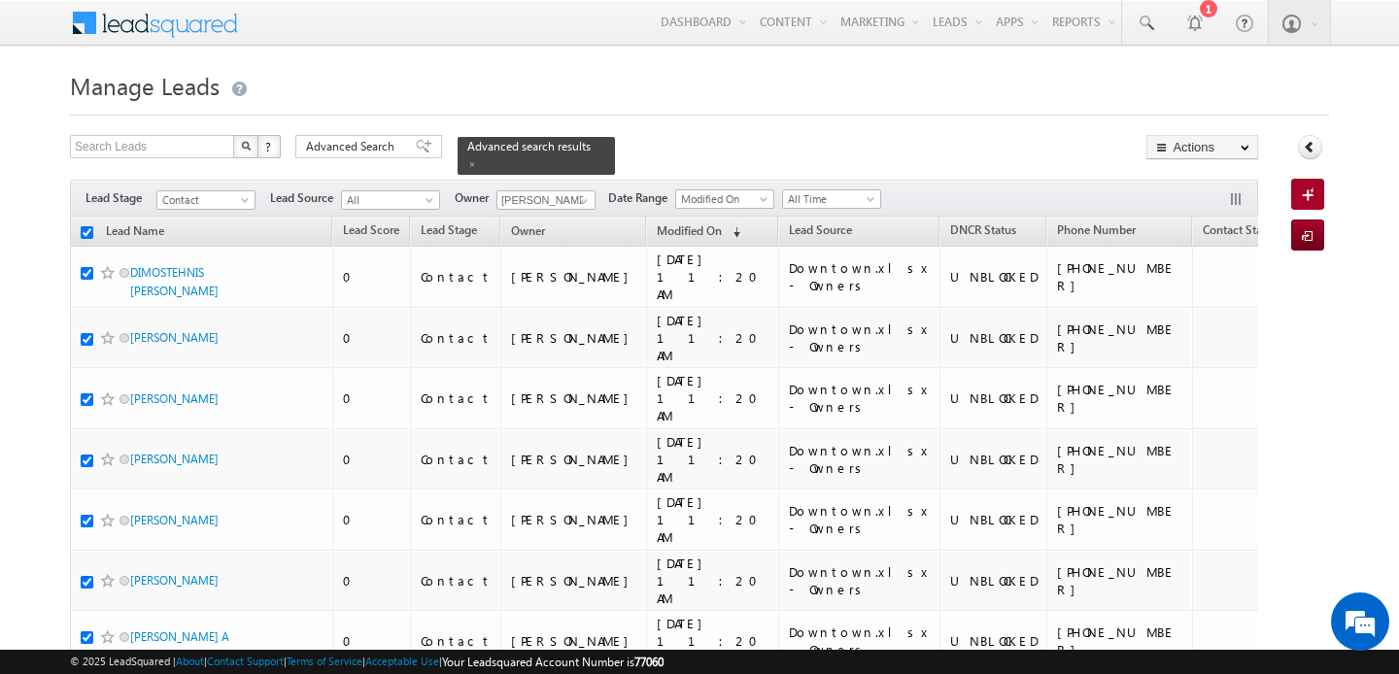
checkbox input "true"
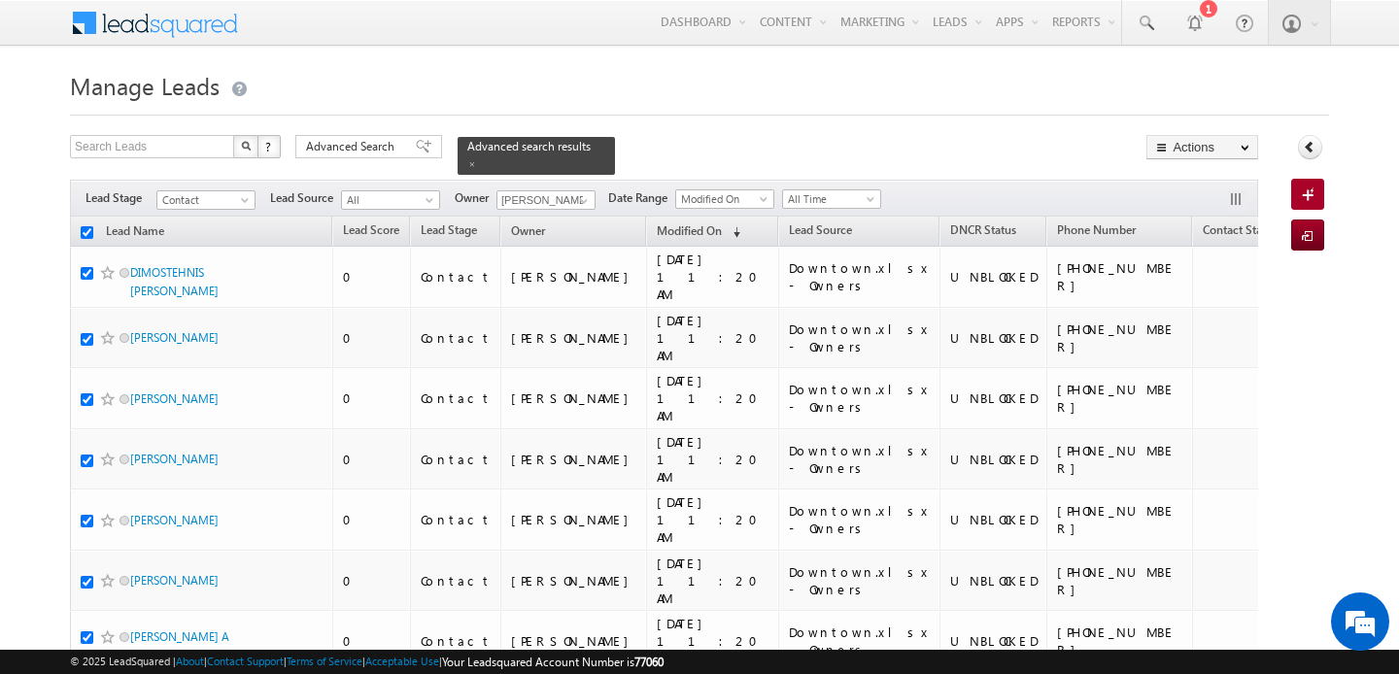
checkbox input "true"
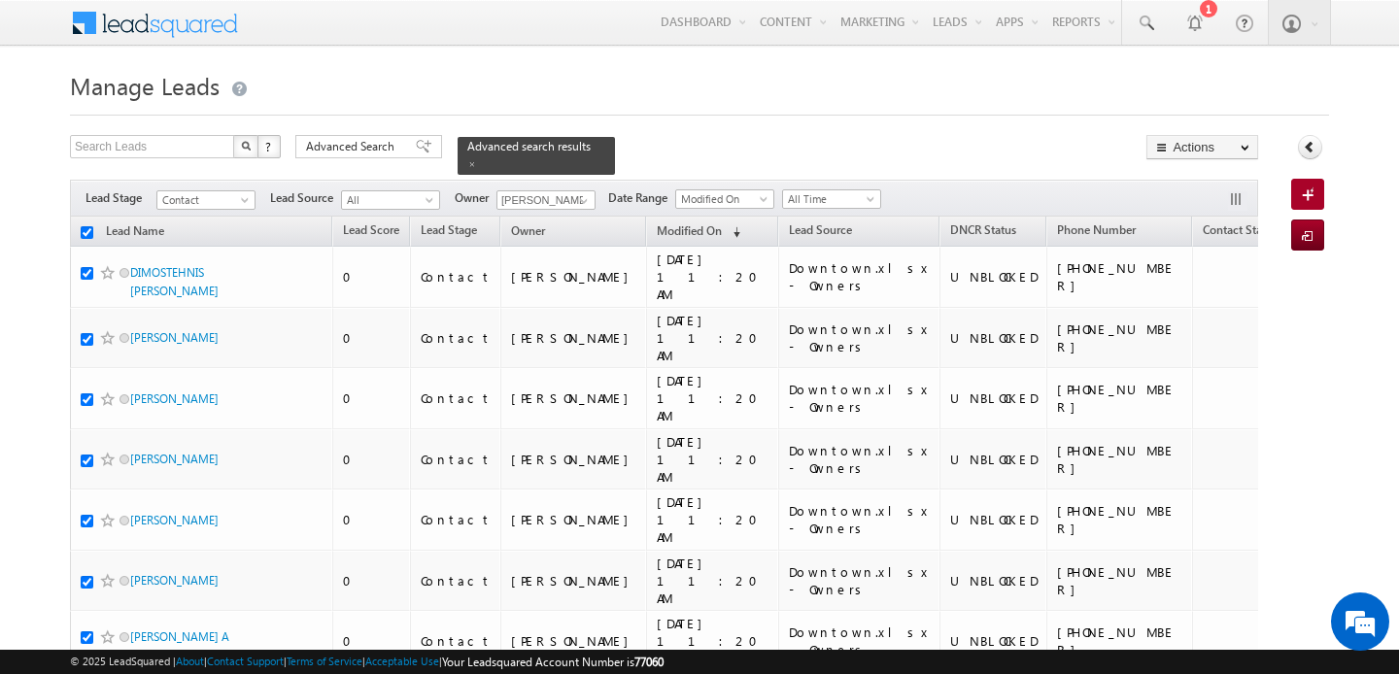
checkbox input "true"
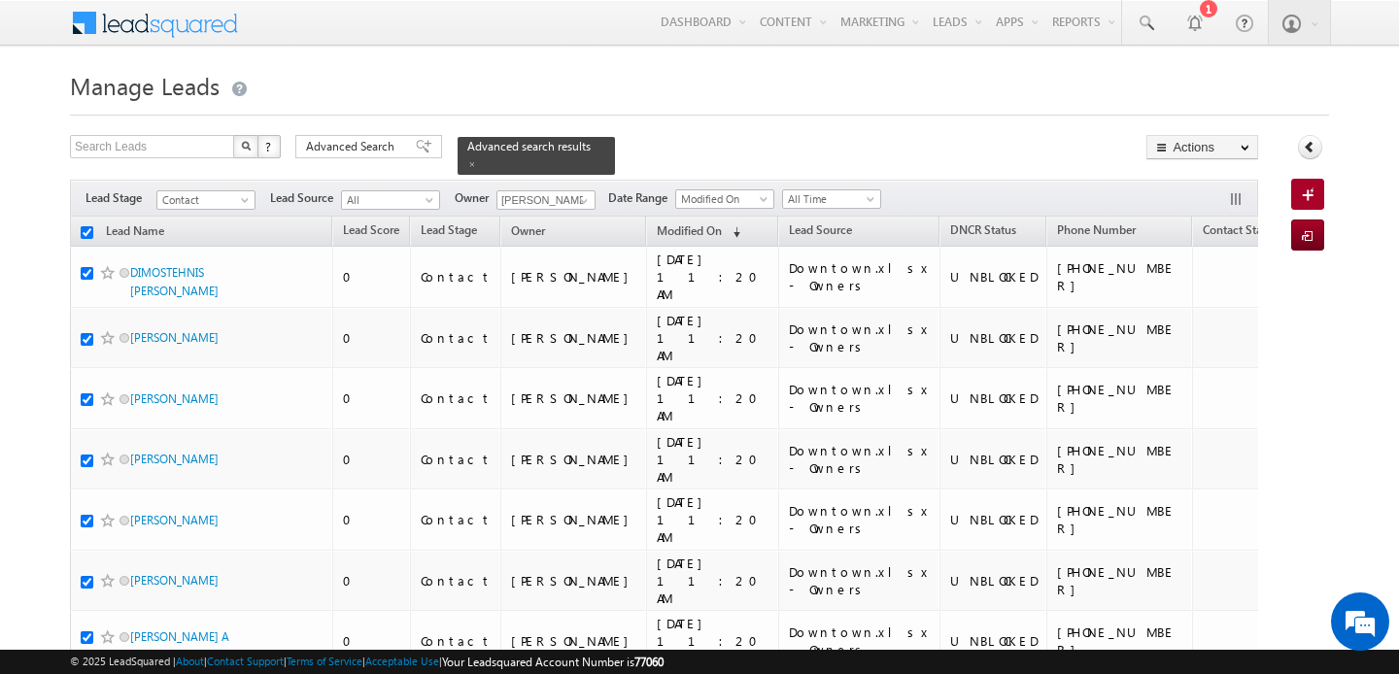
checkbox input "true"
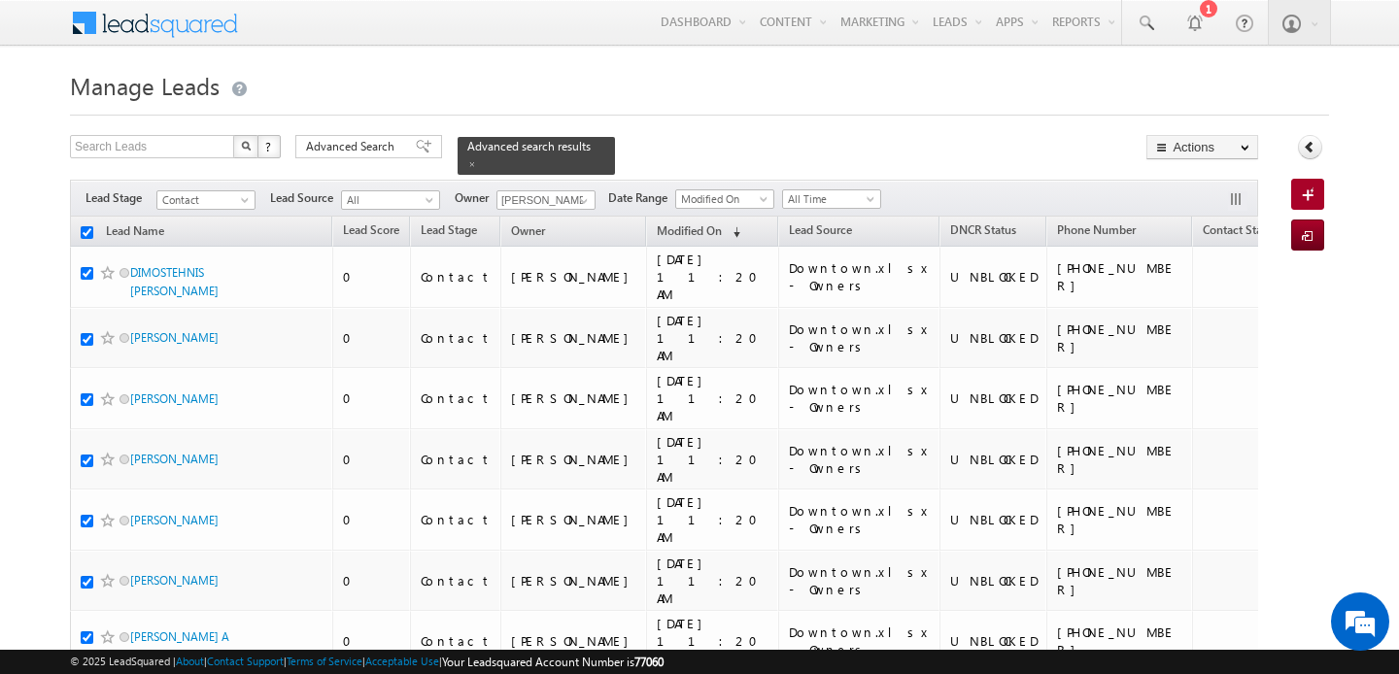
checkbox input "true"
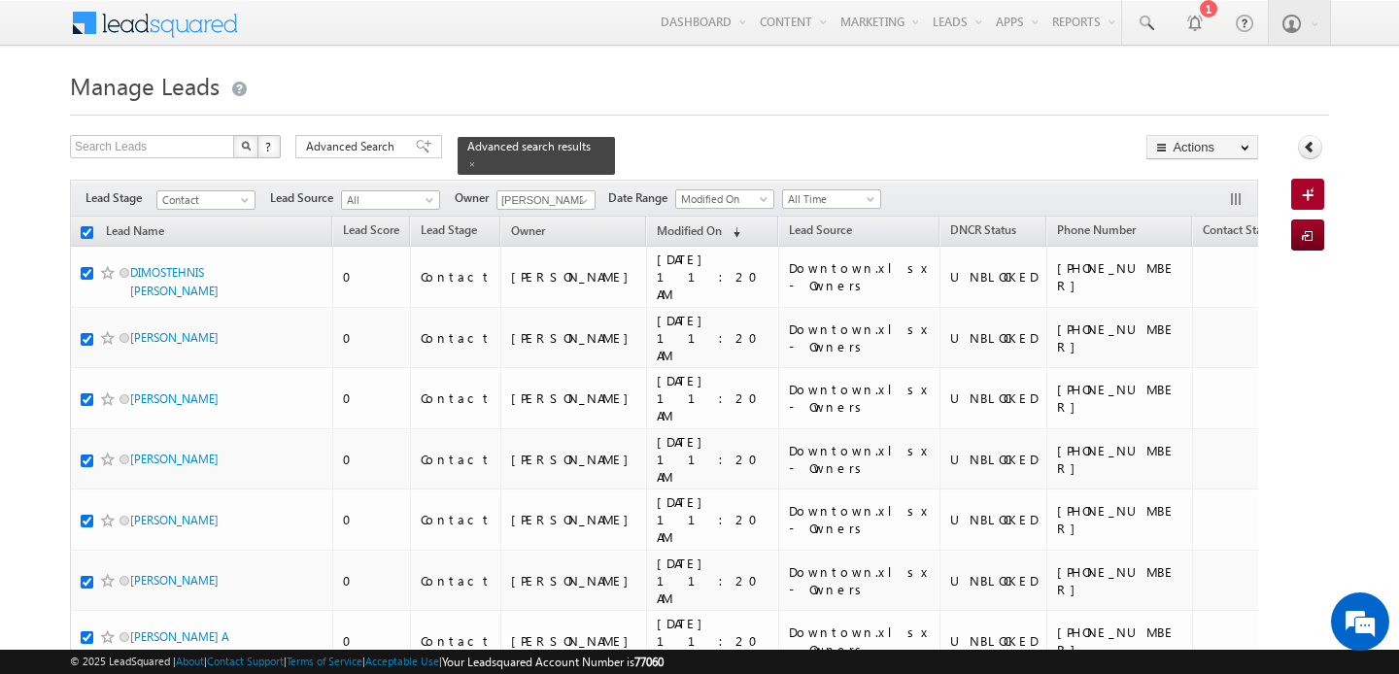
checkbox input "true"
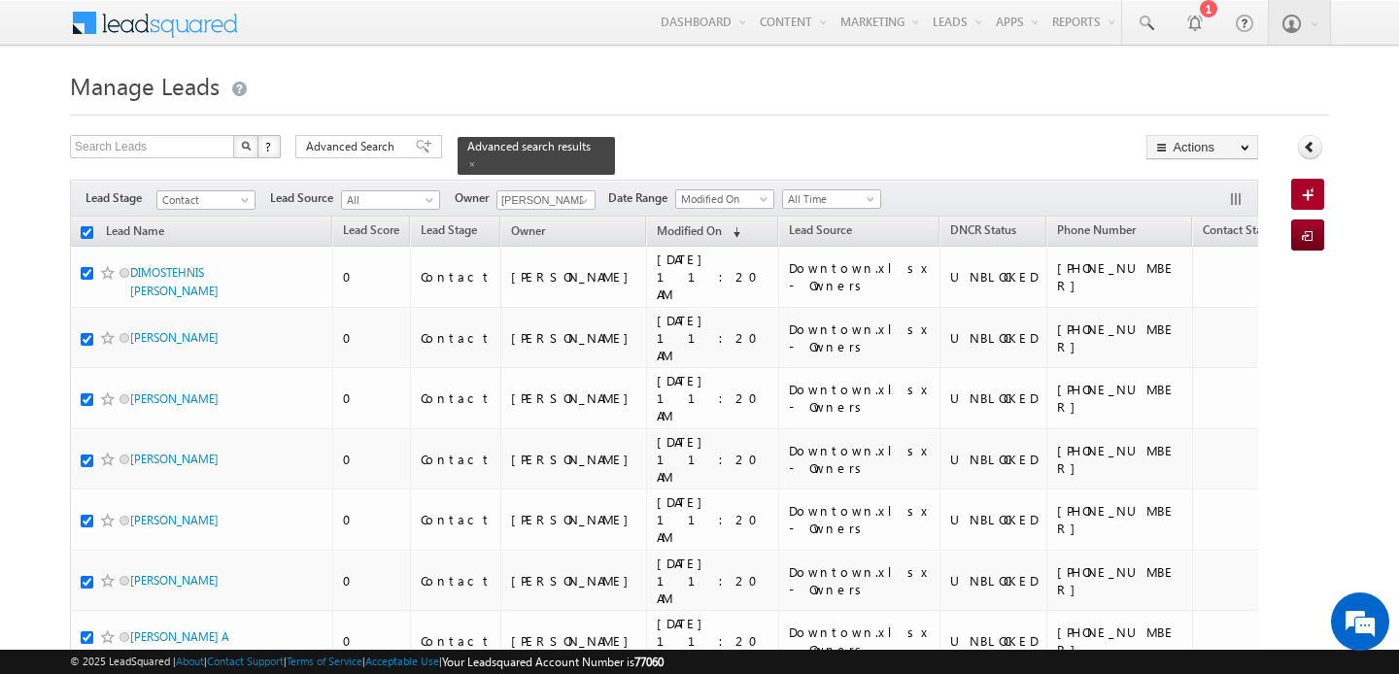
checkbox input "true"
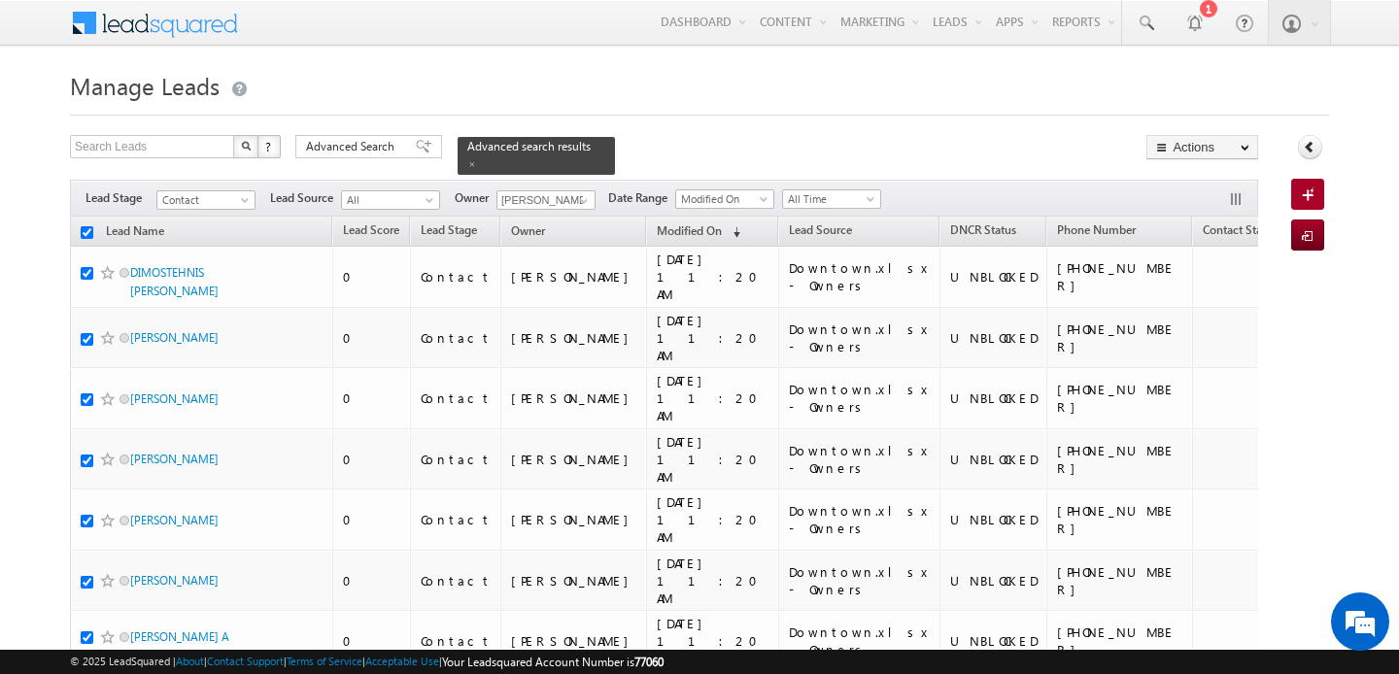
checkbox input "true"
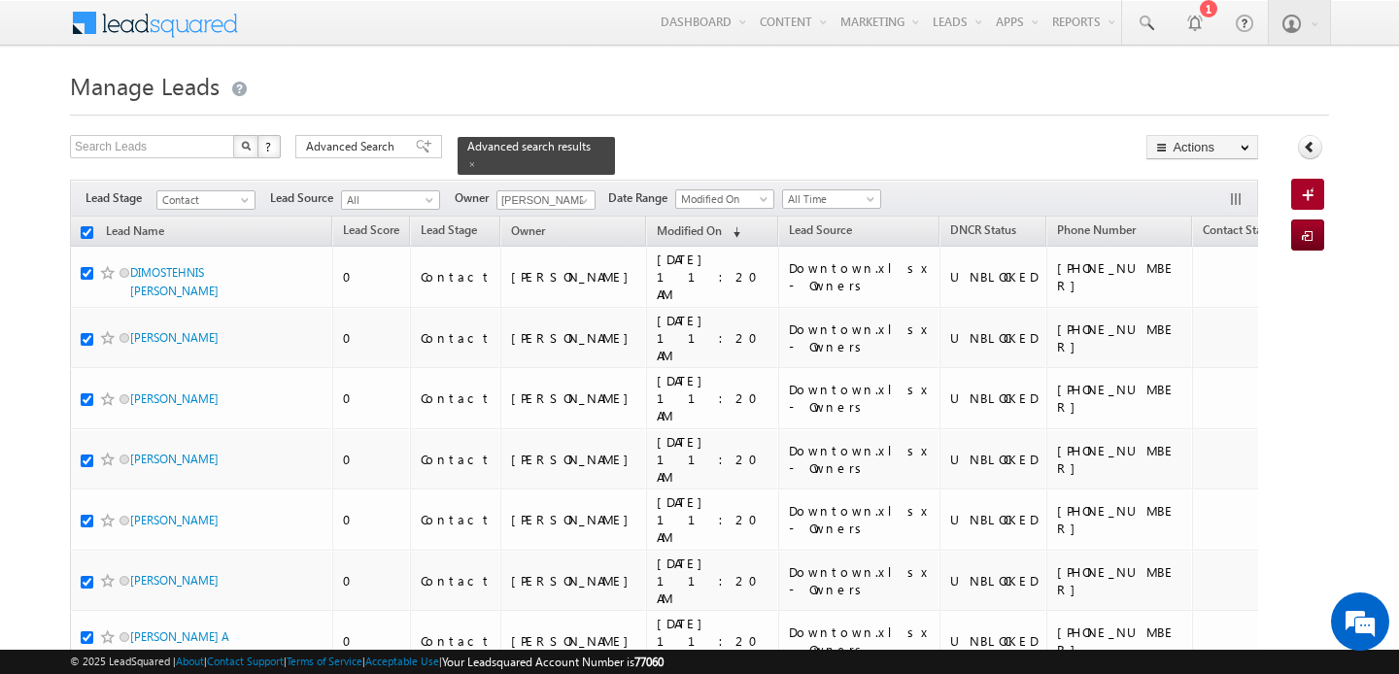
checkbox input "true"
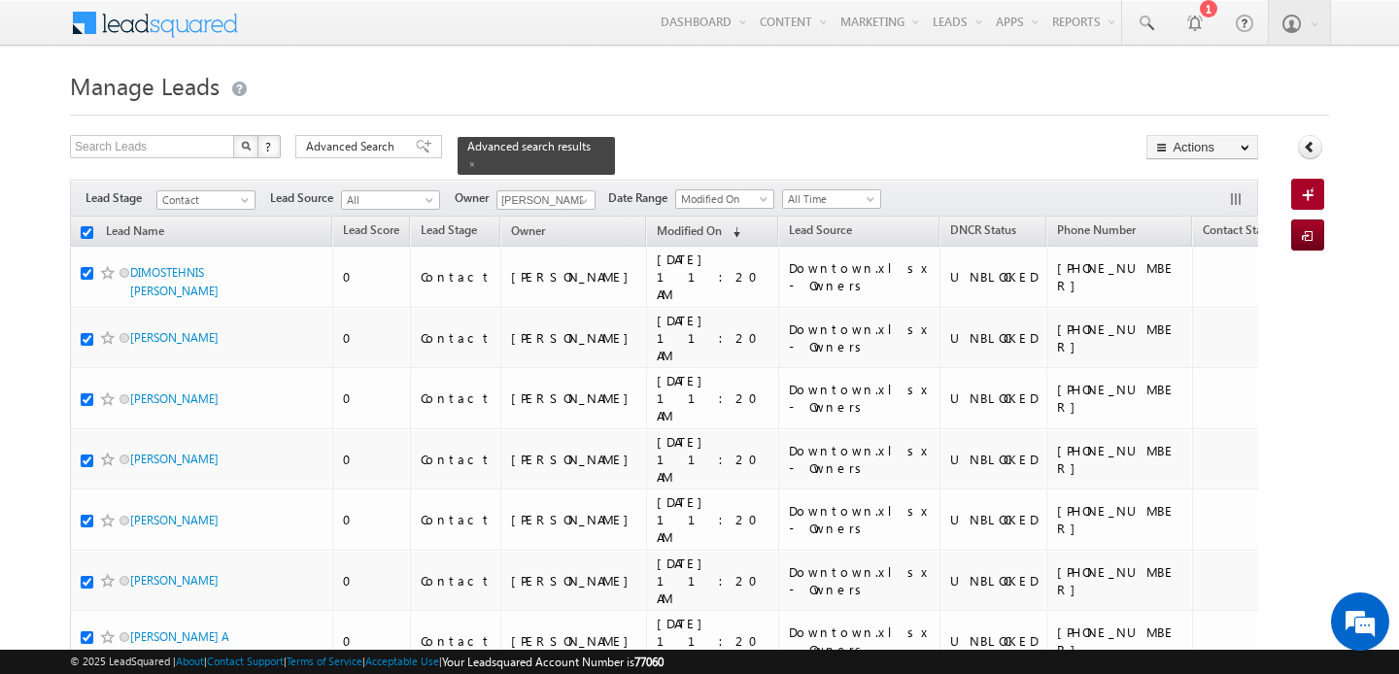
checkbox input "true"
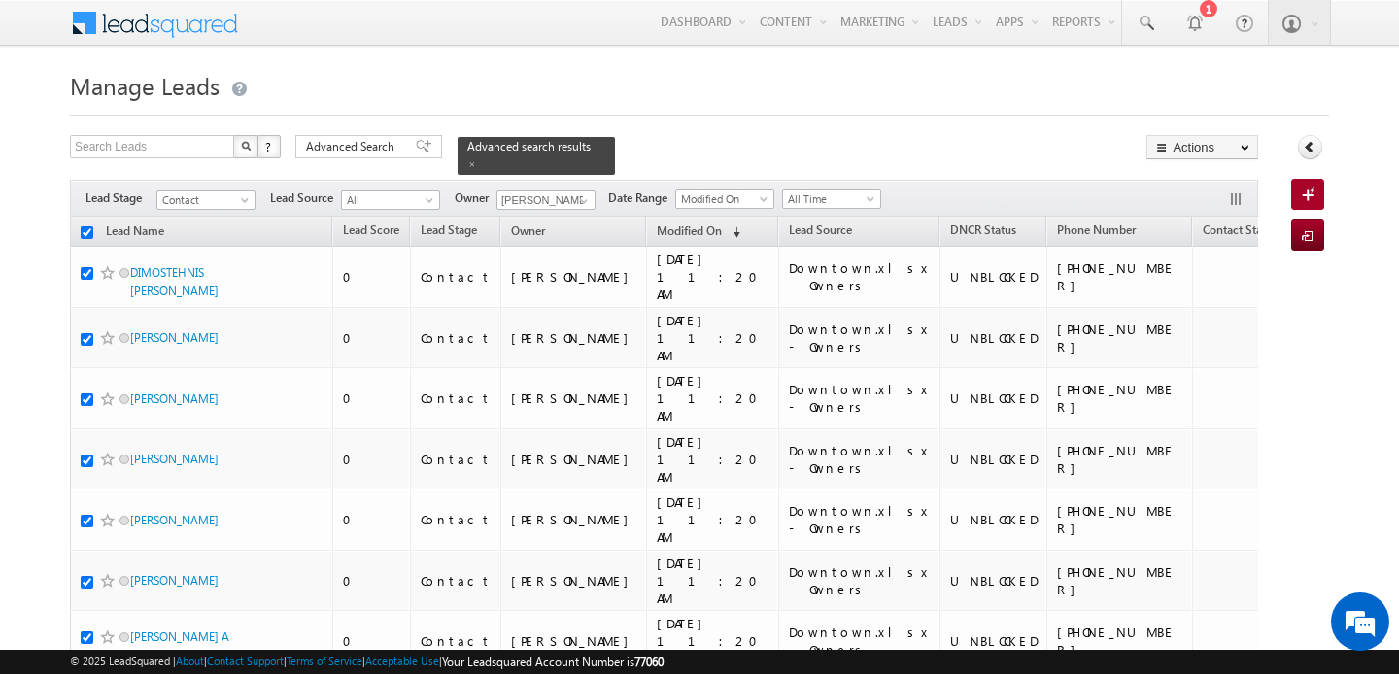
checkbox input "true"
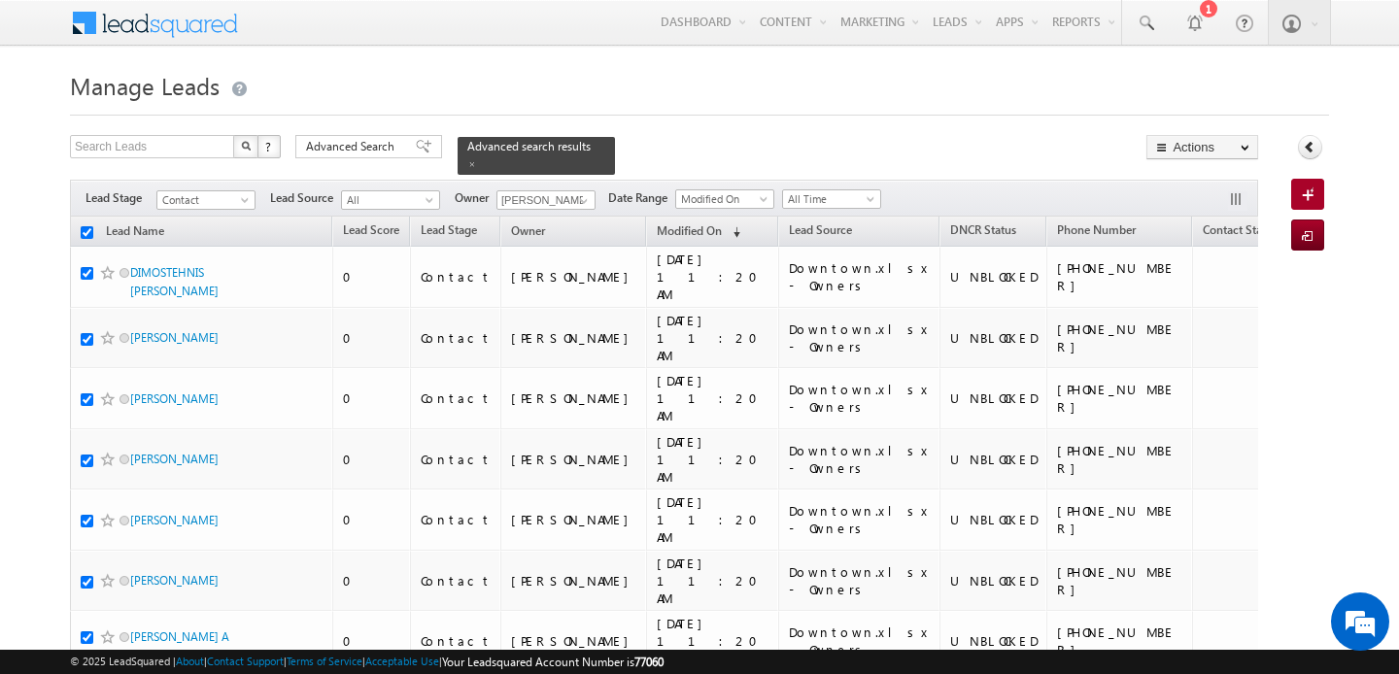
checkbox input "true"
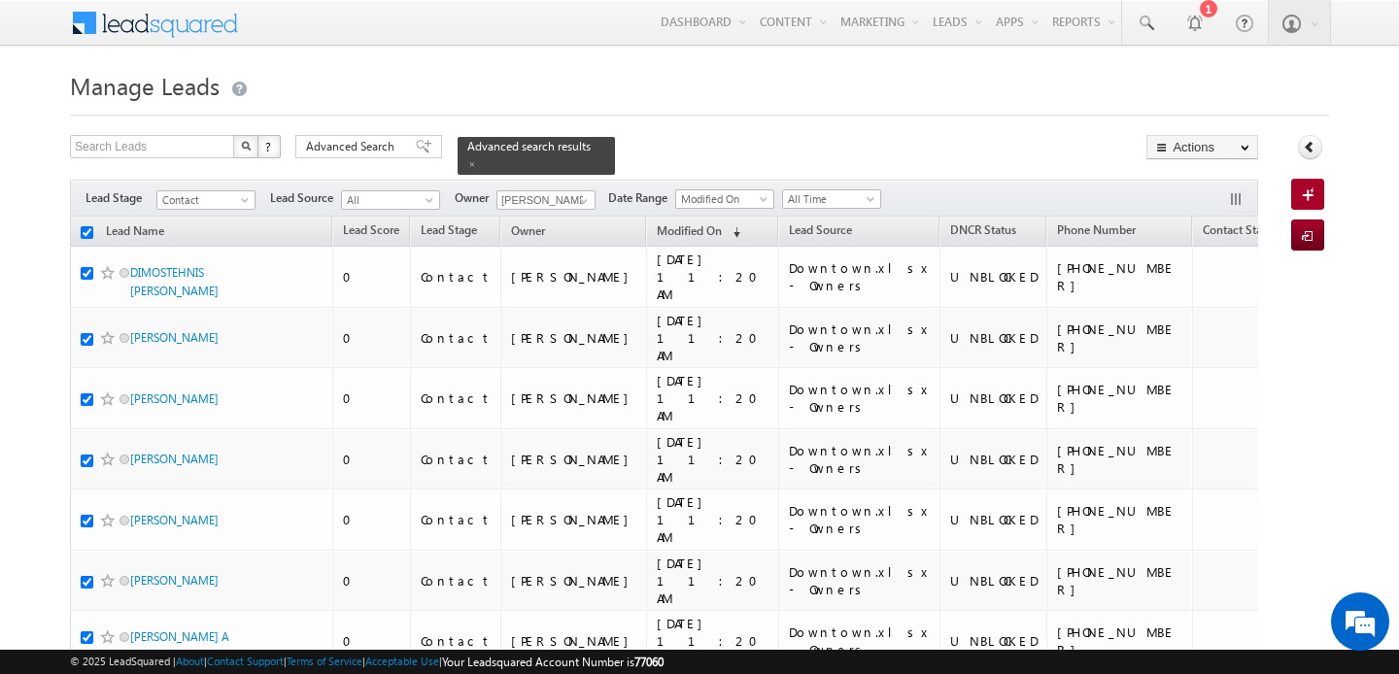
checkbox input "true"
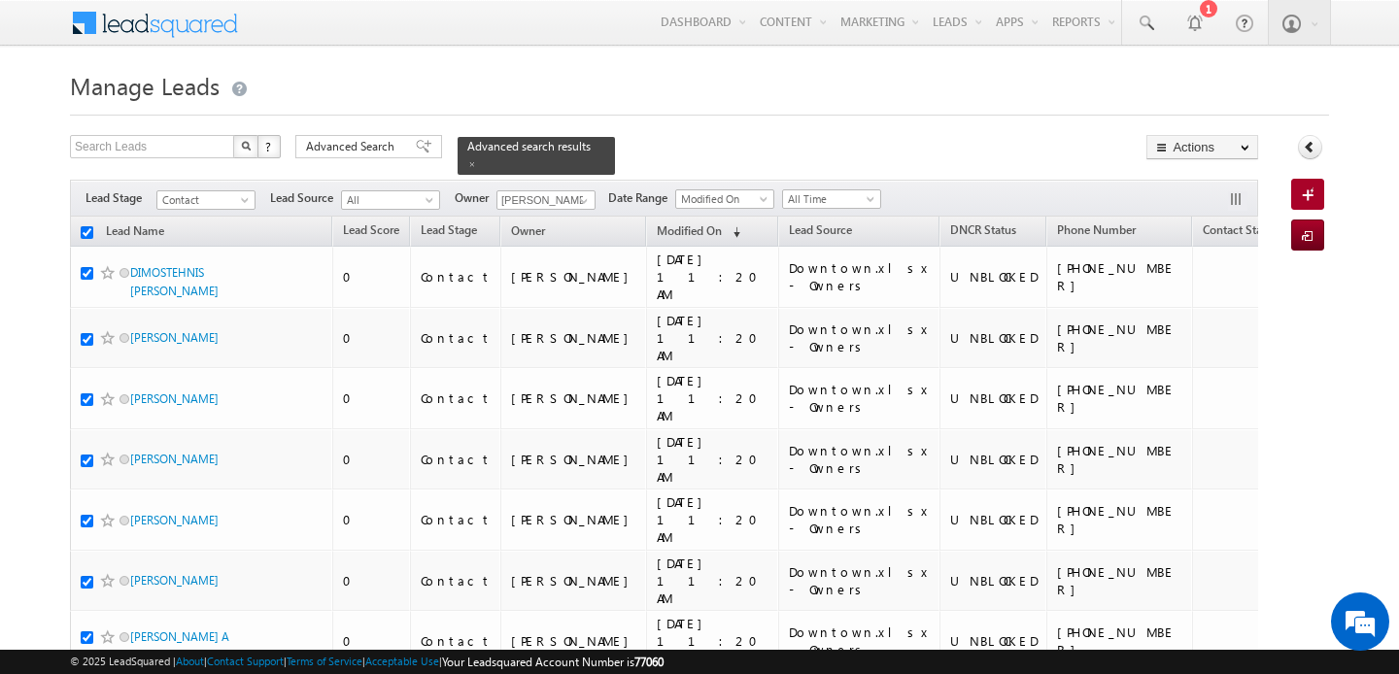
checkbox input "true"
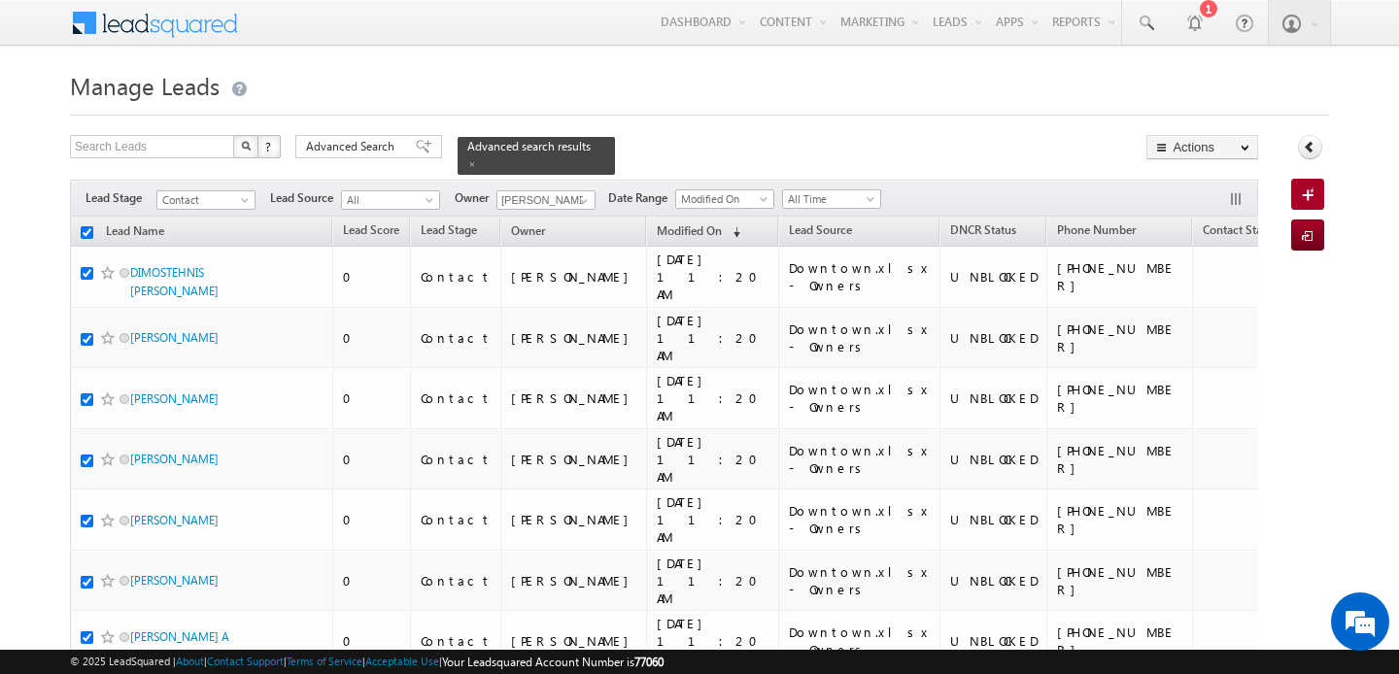
checkbox input "true"
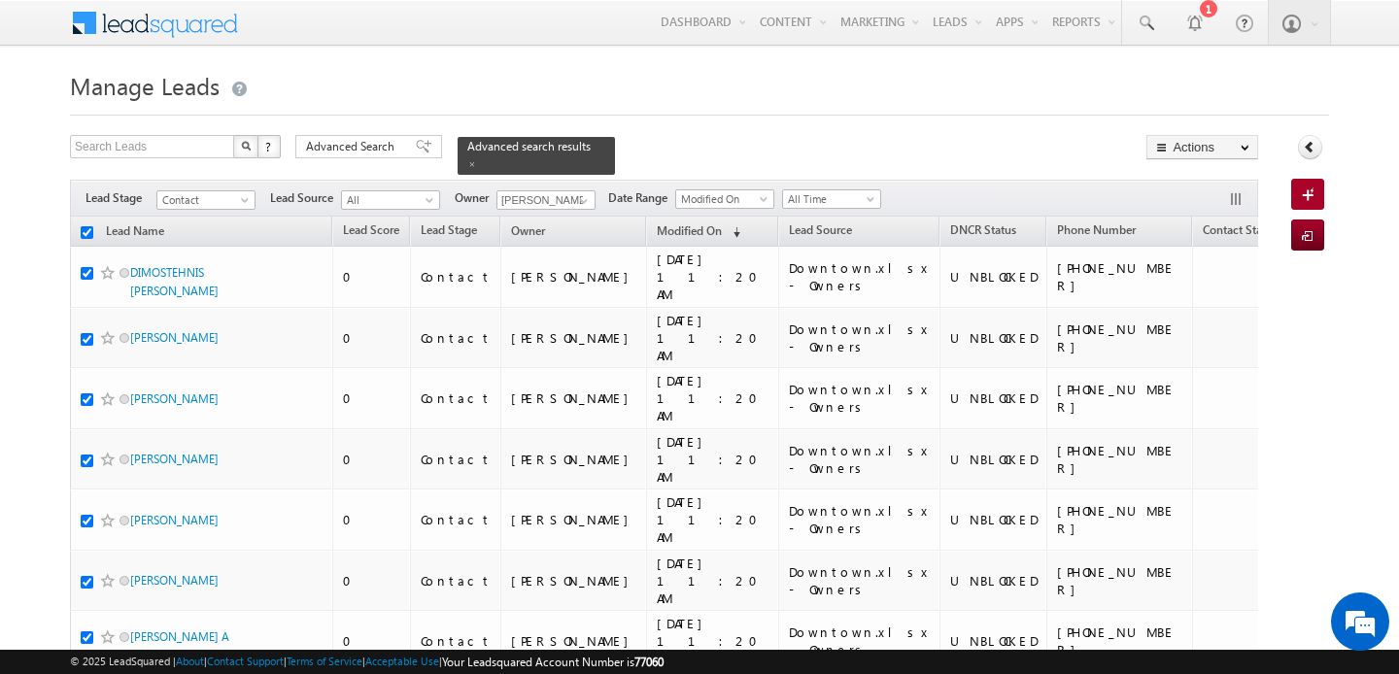
checkbox input "true"
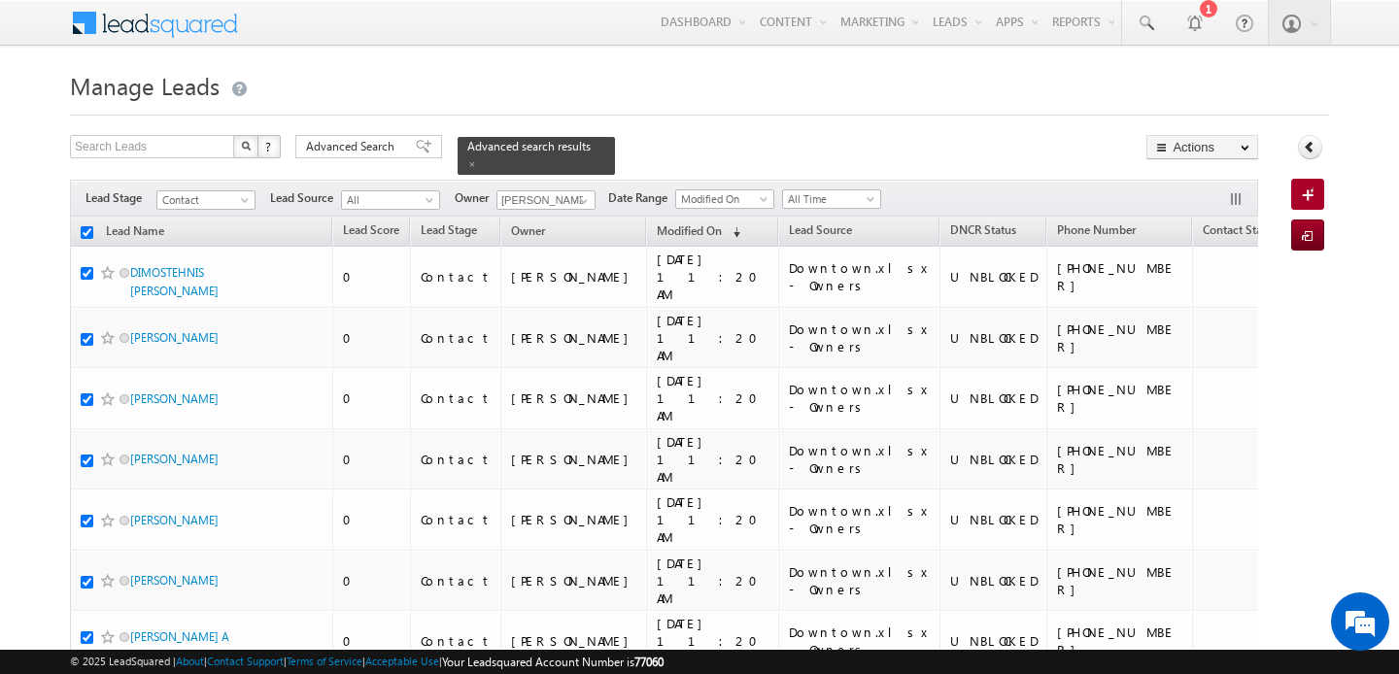
checkbox input "true"
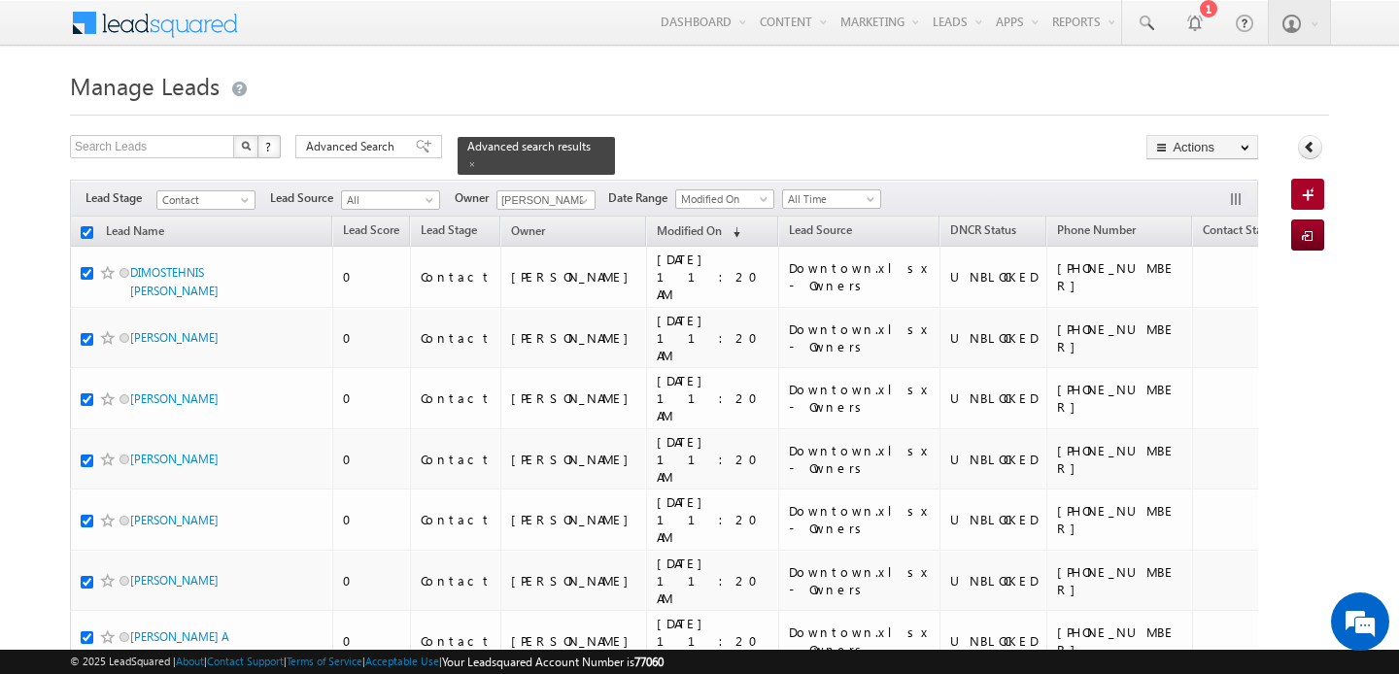
checkbox input "true"
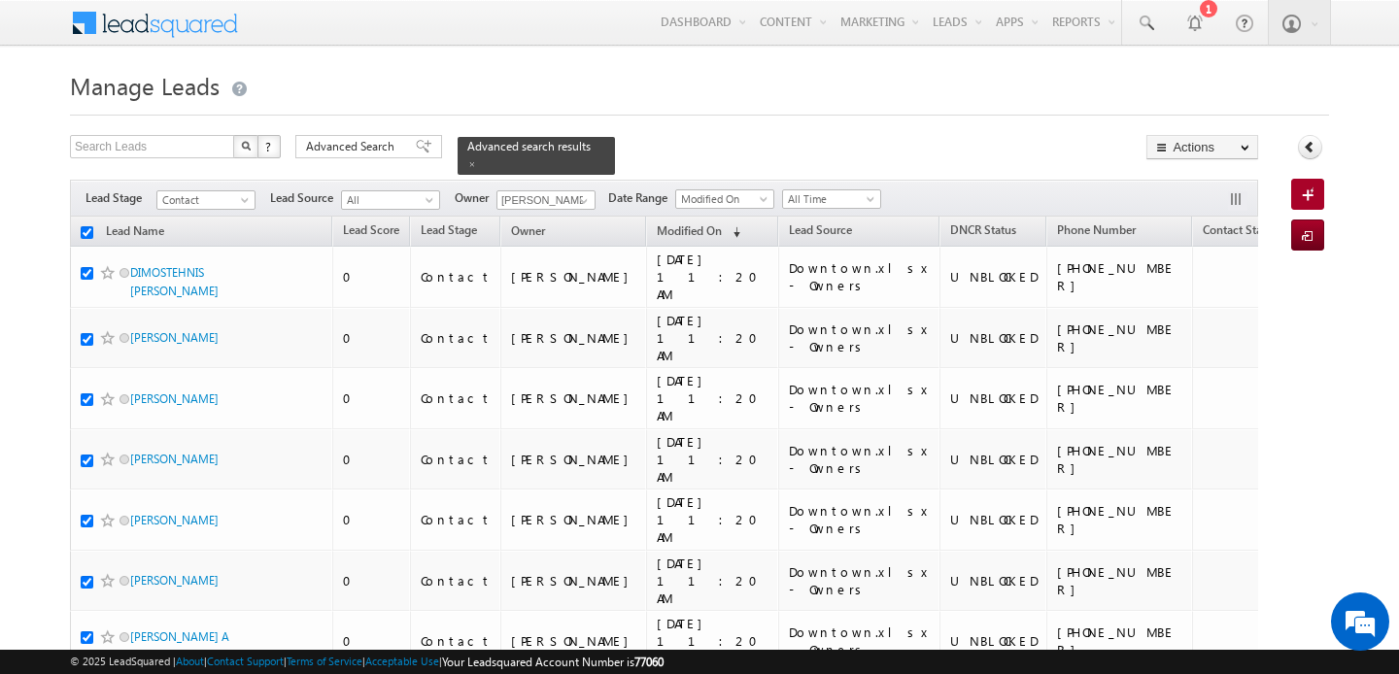
checkbox input "true"
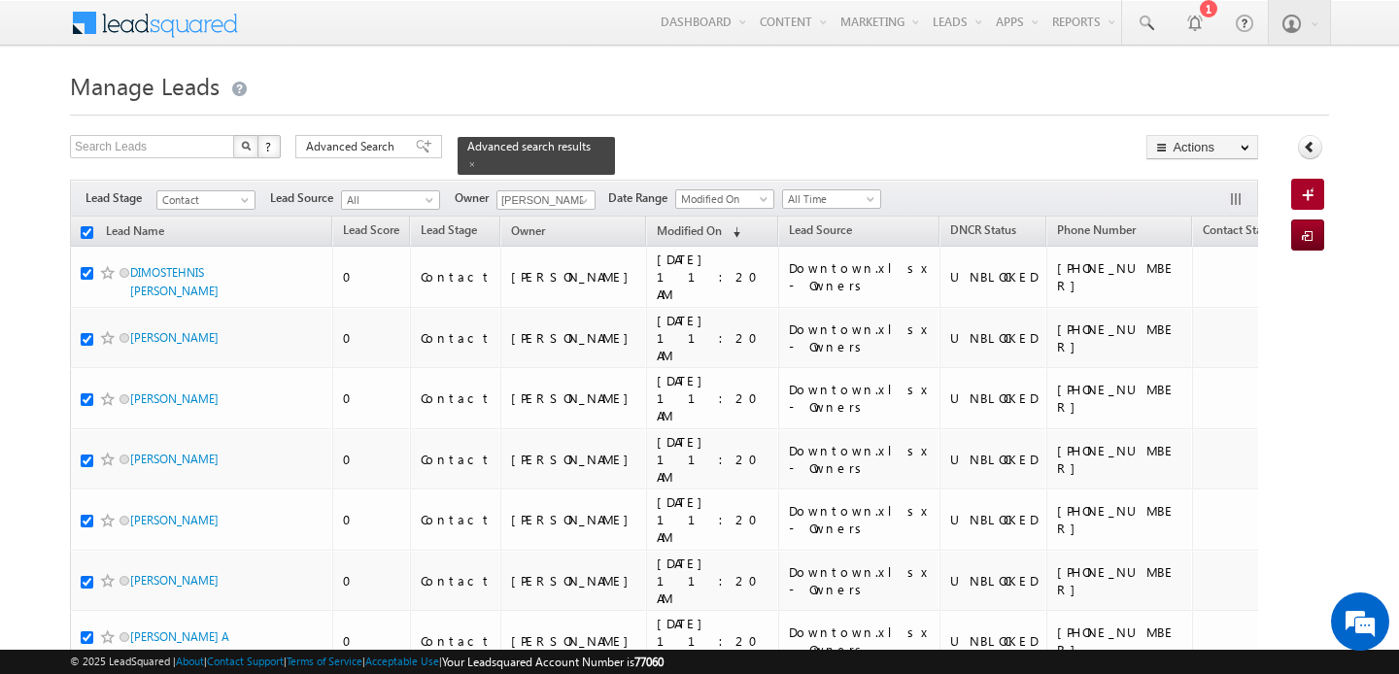
checkbox input "true"
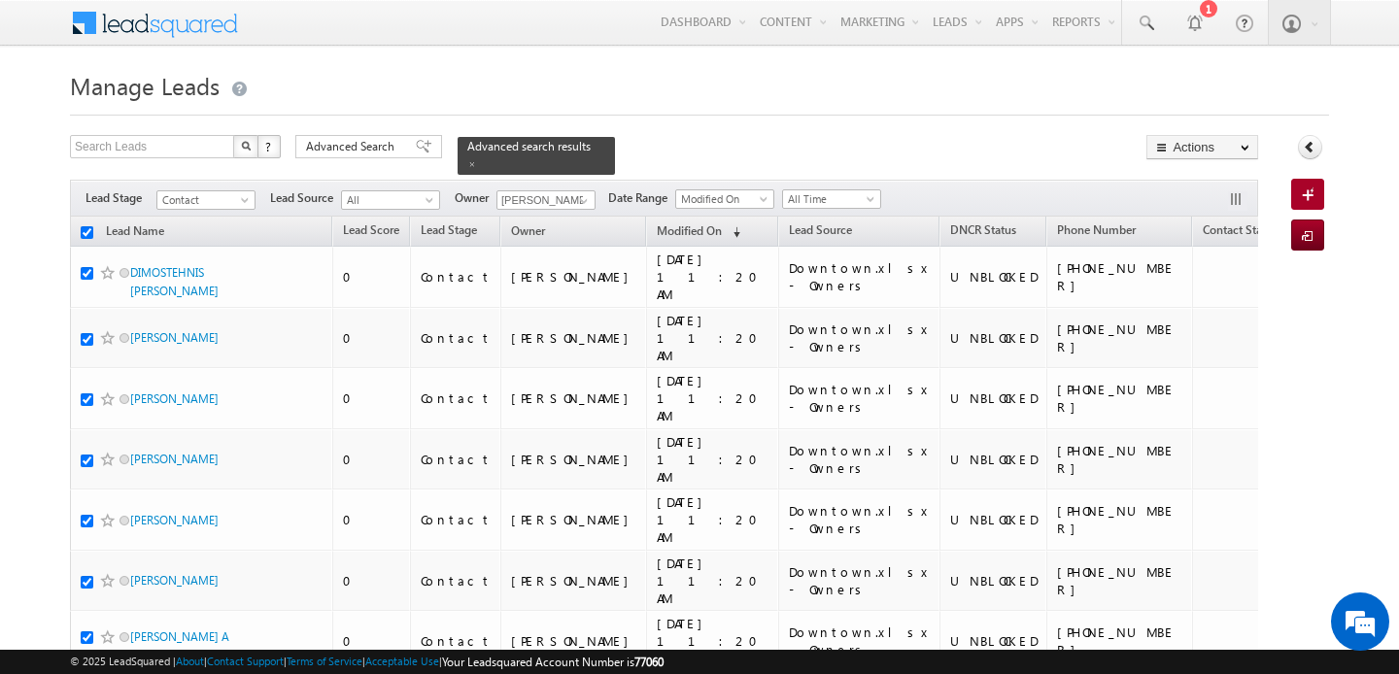
checkbox input "true"
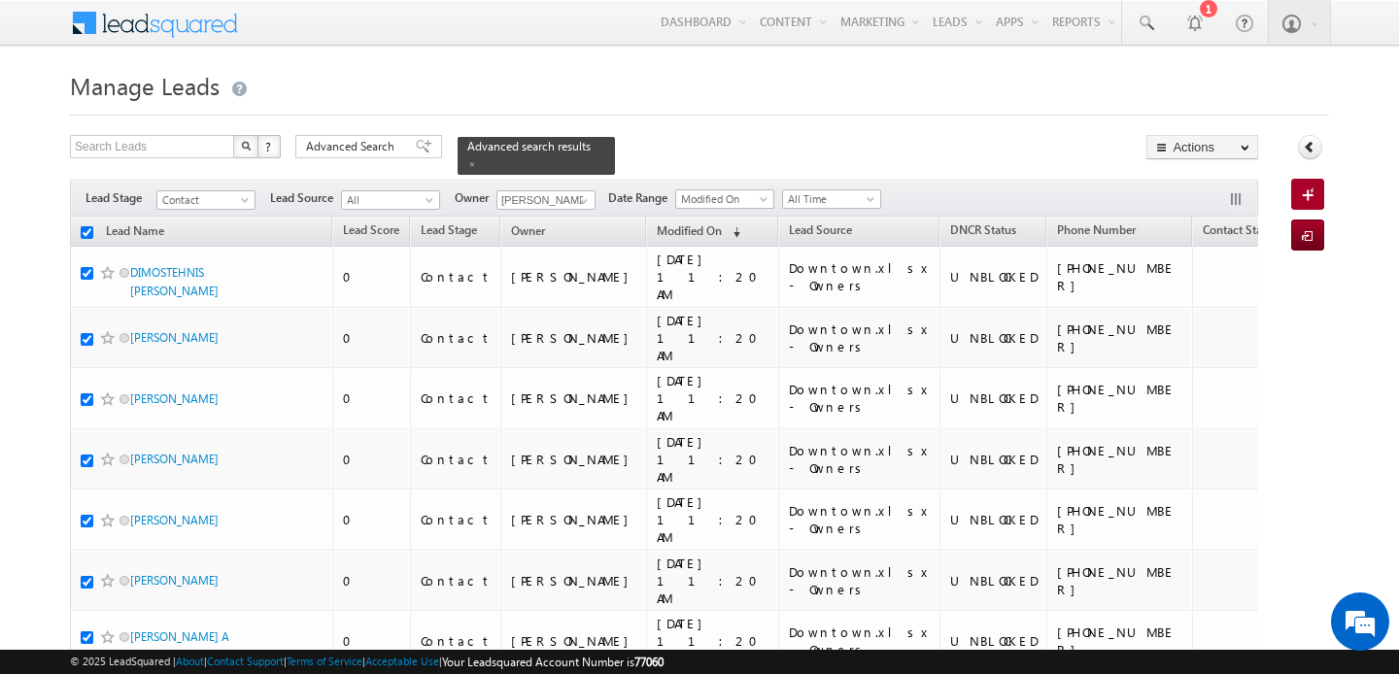
checkbox input "true"
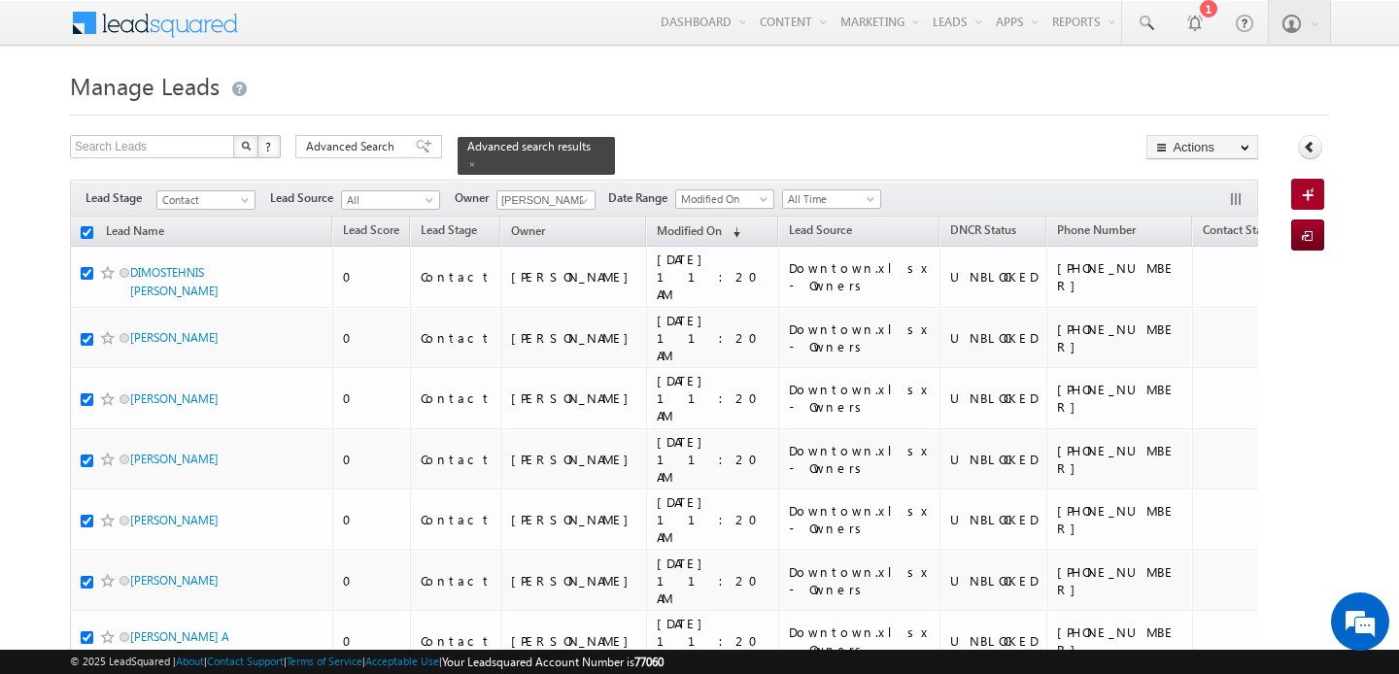
checkbox input "true"
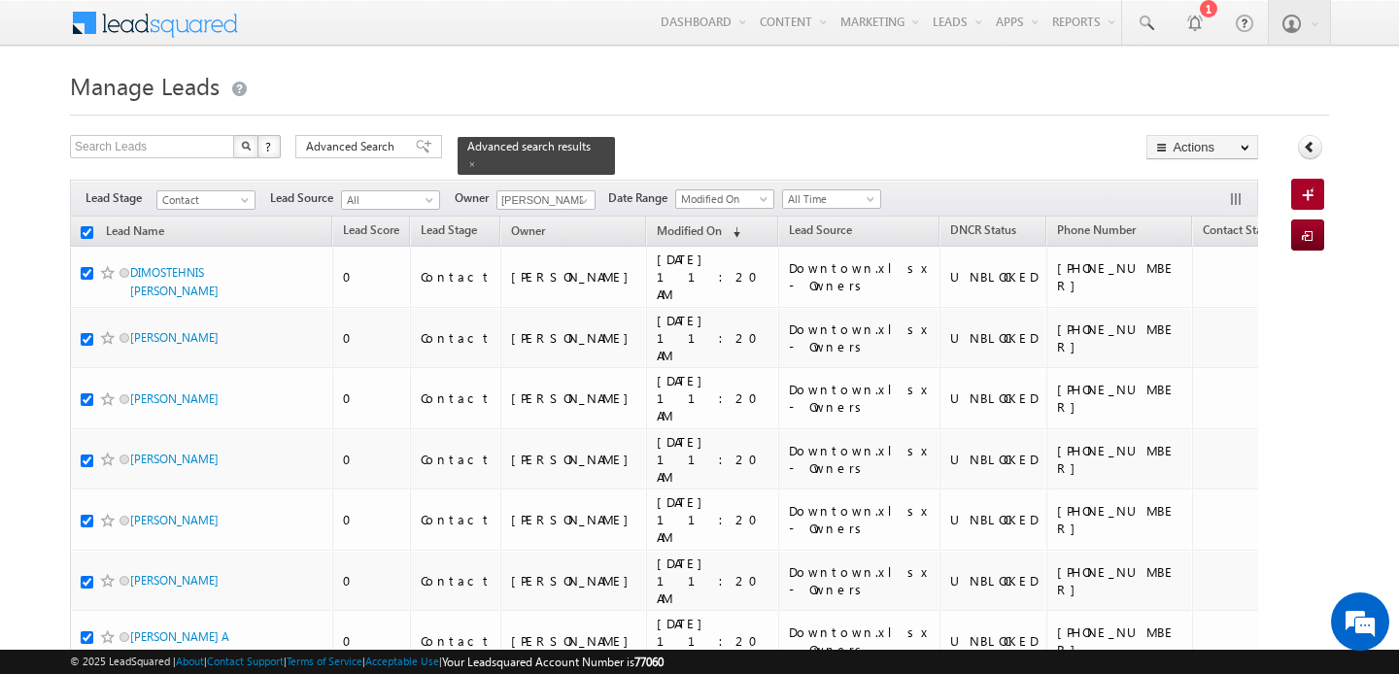
checkbox input "true"
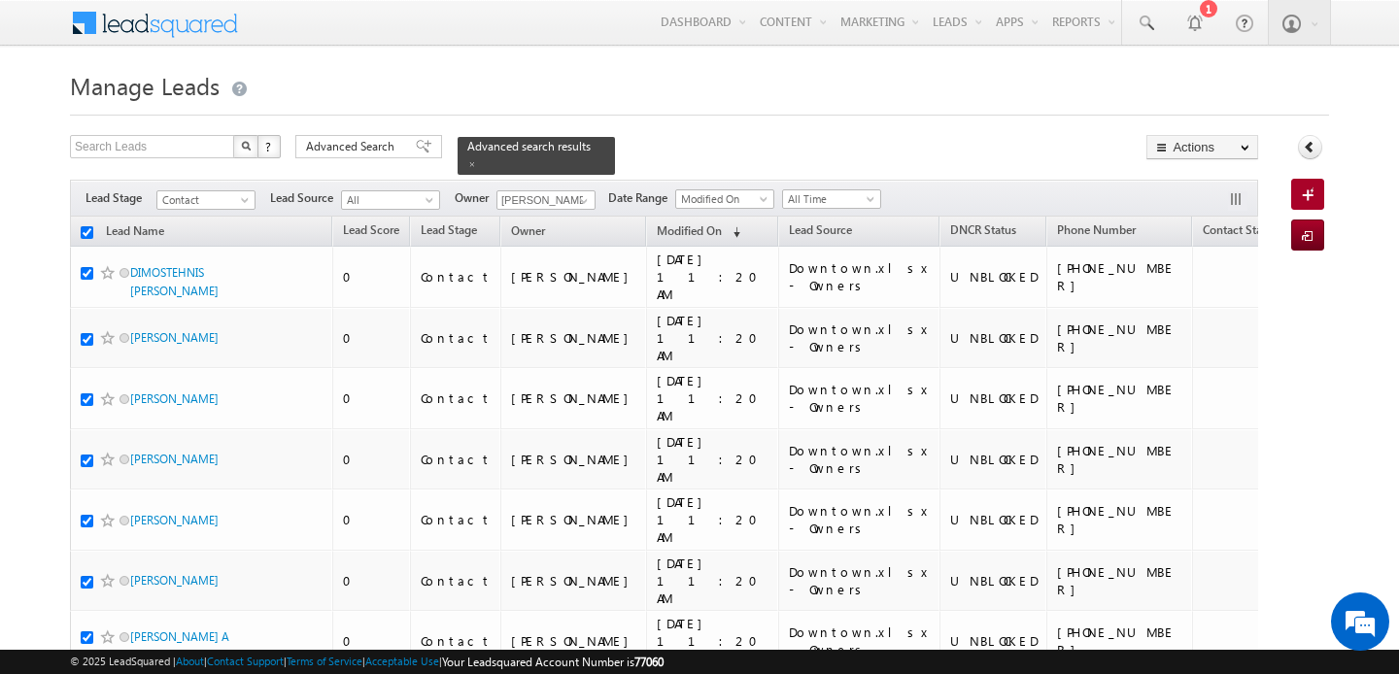
checkbox input "true"
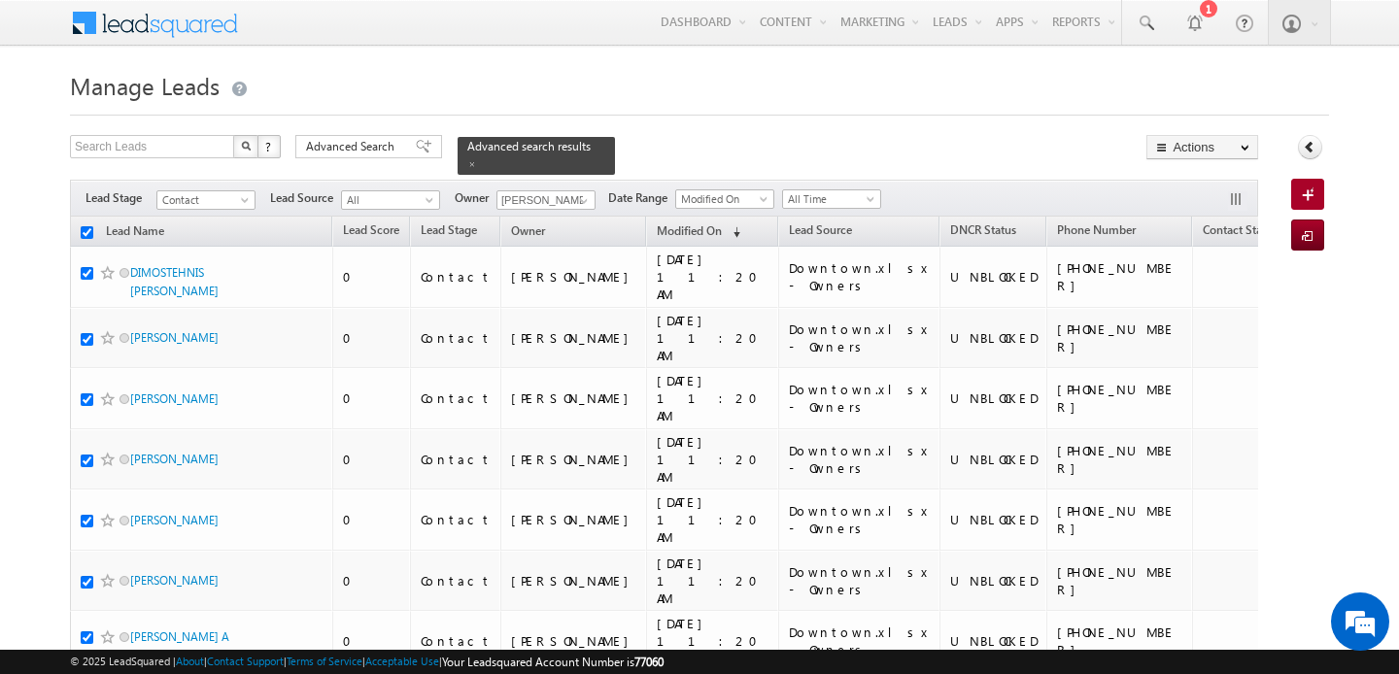
checkbox input "true"
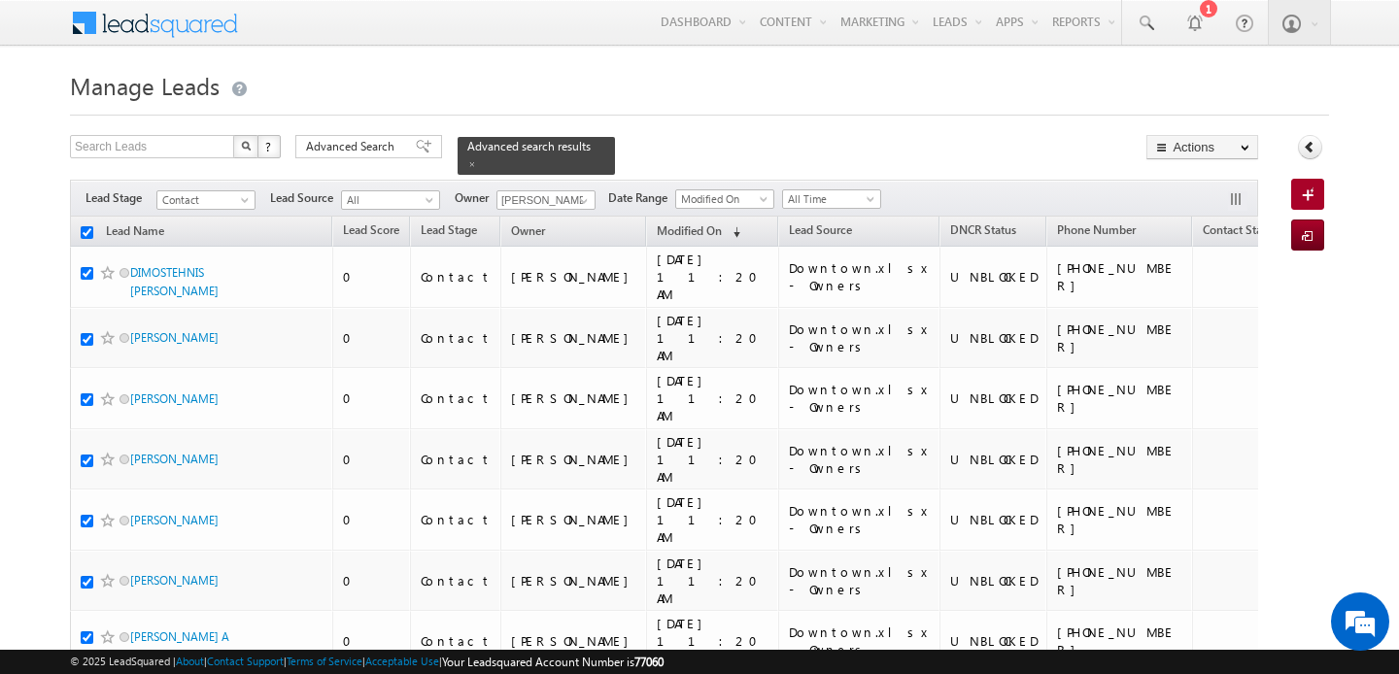
checkbox input "true"
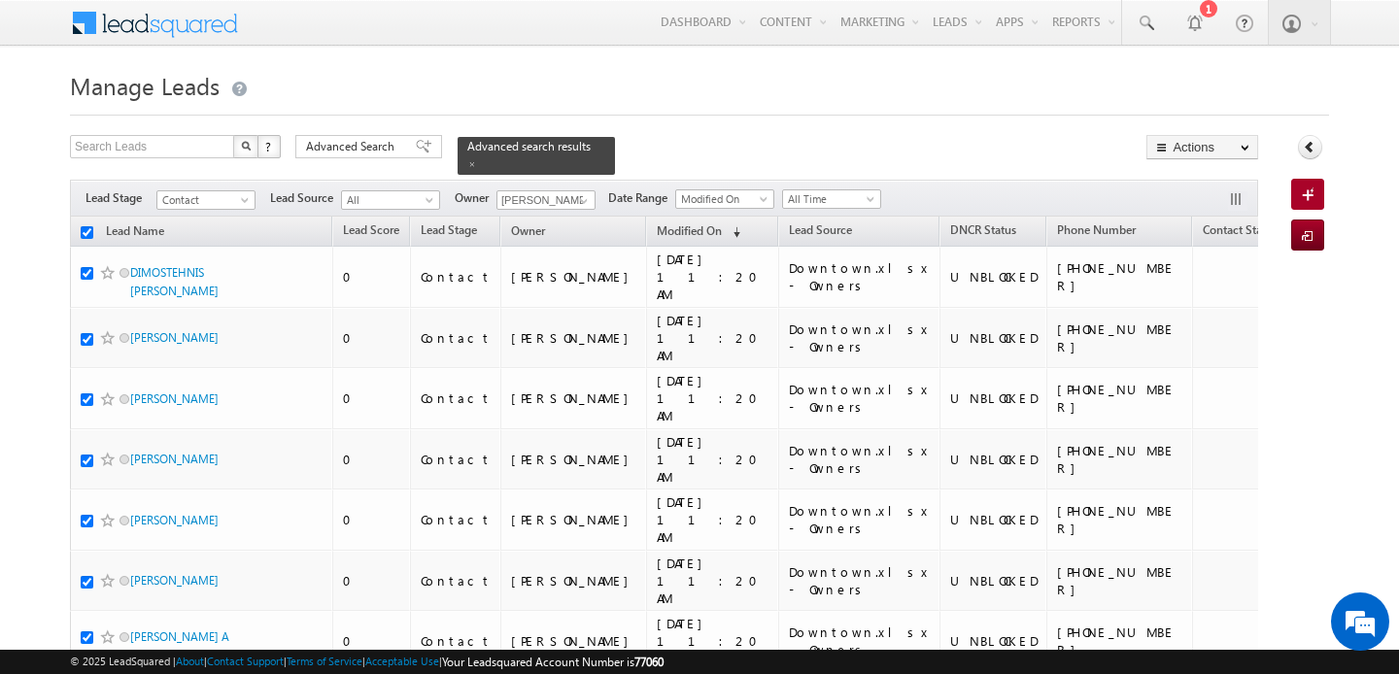
checkbox input "true"
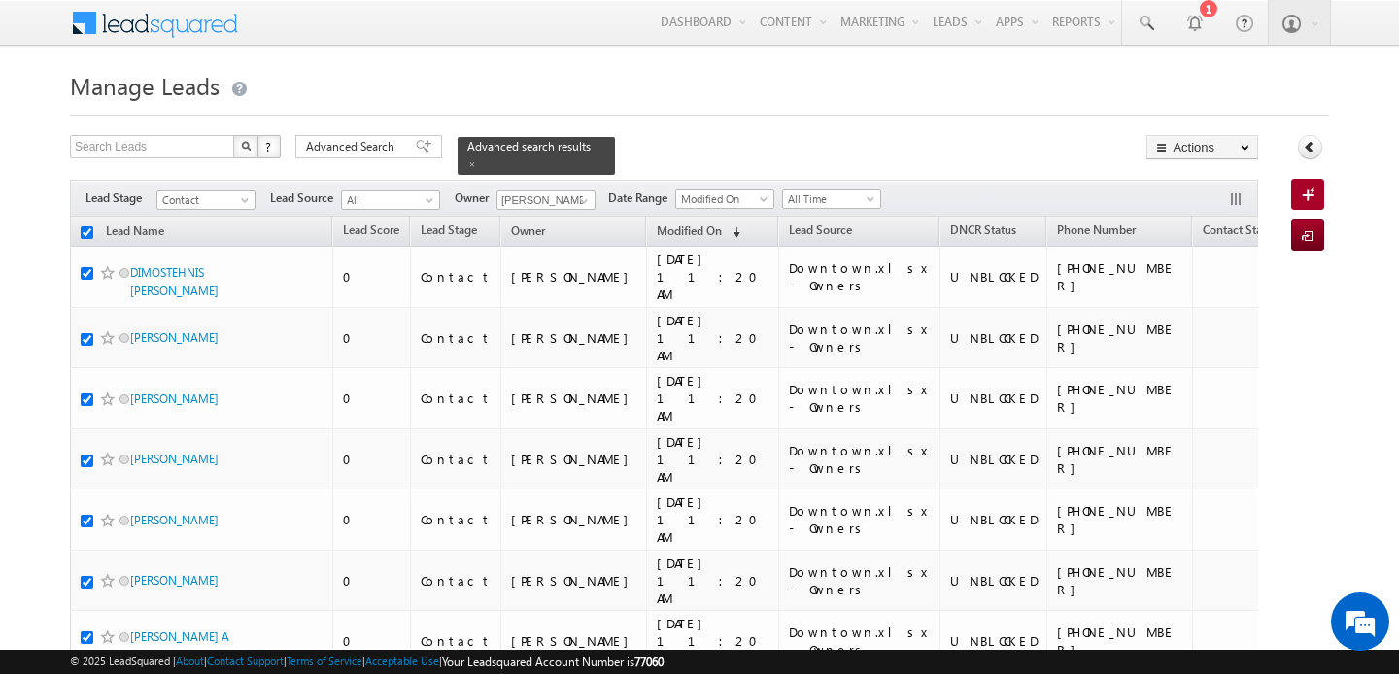
checkbox input "true"
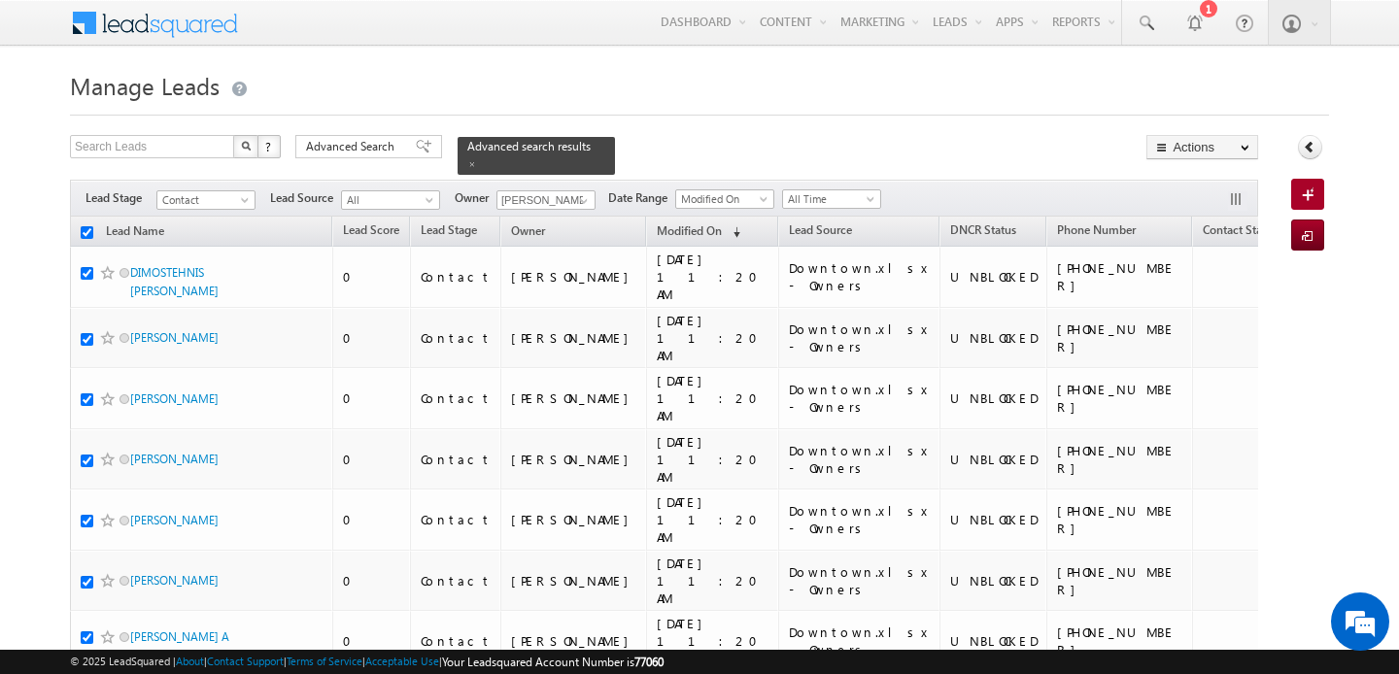
checkbox input "true"
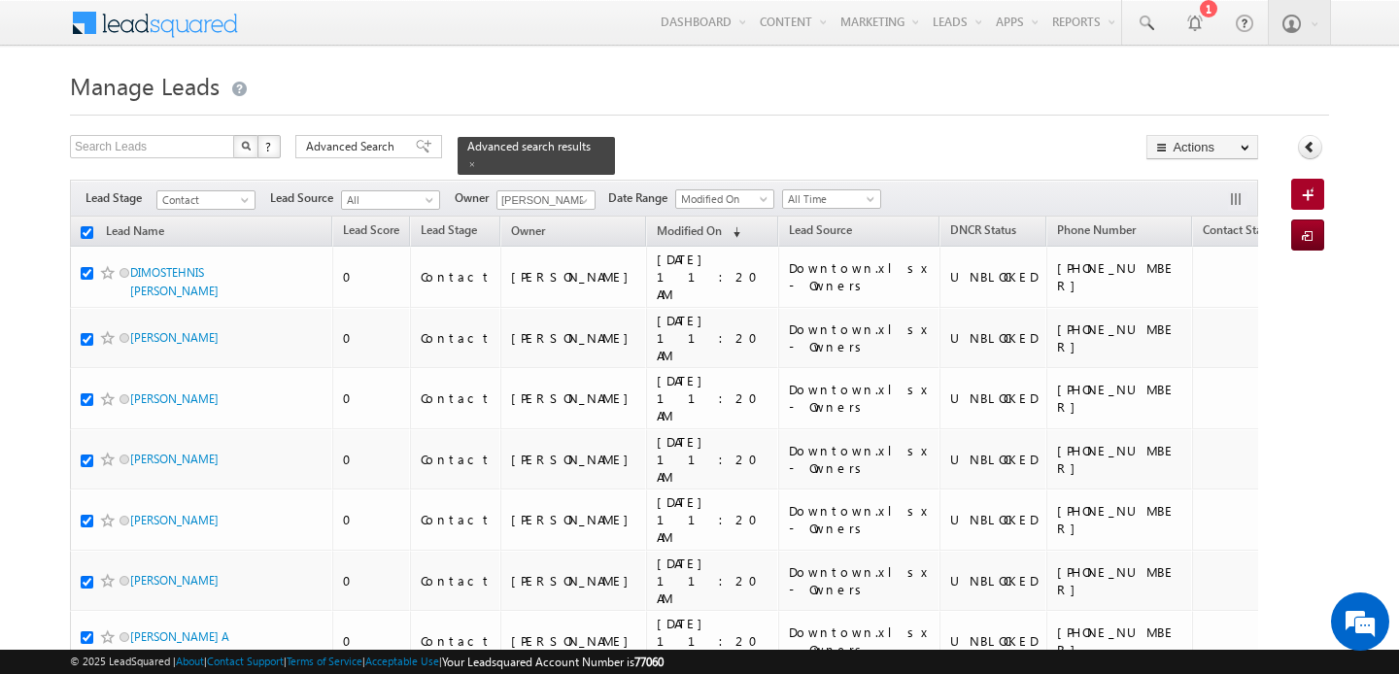
checkbox input "true"
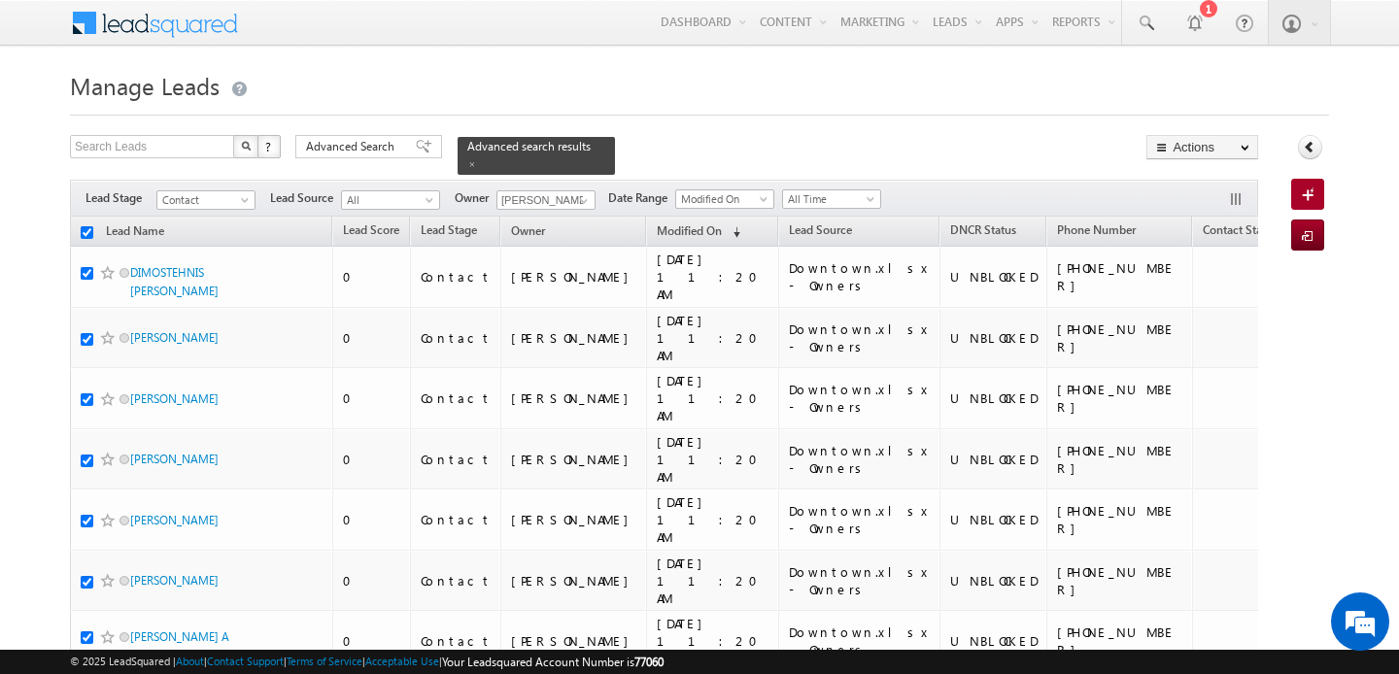
checkbox input "true"
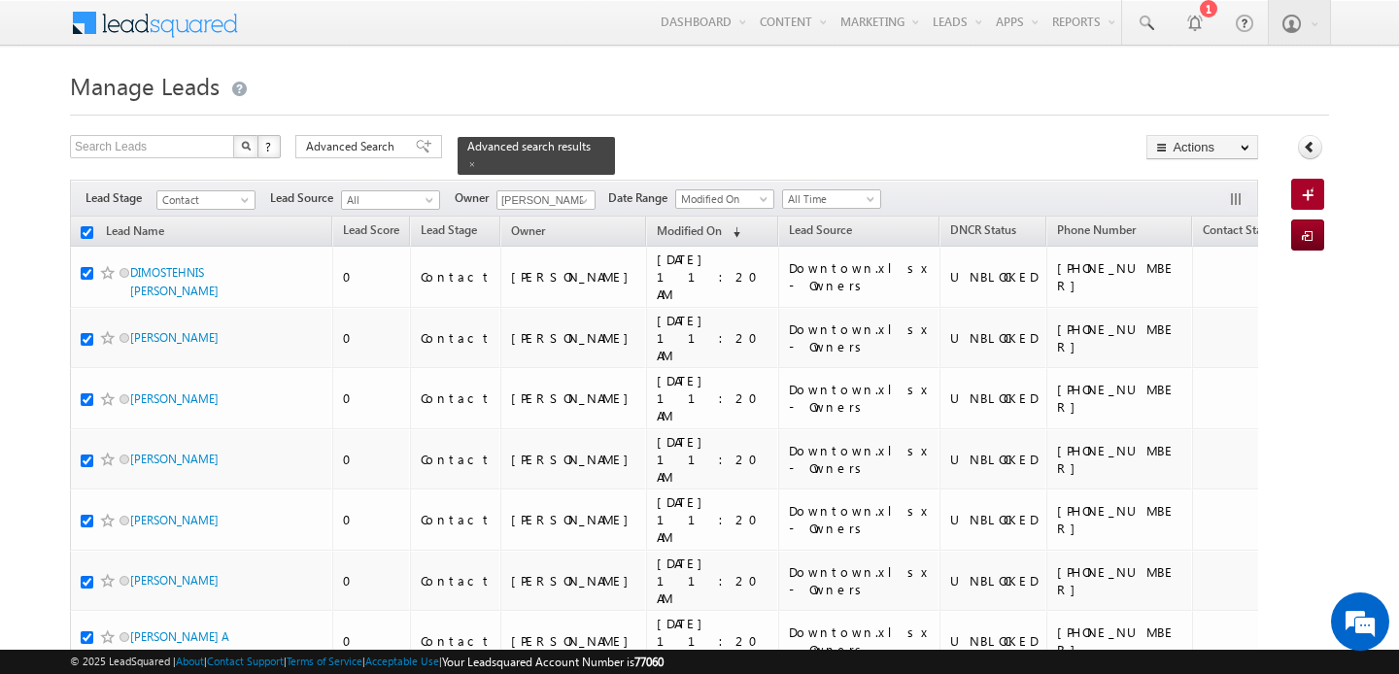
checkbox input "true"
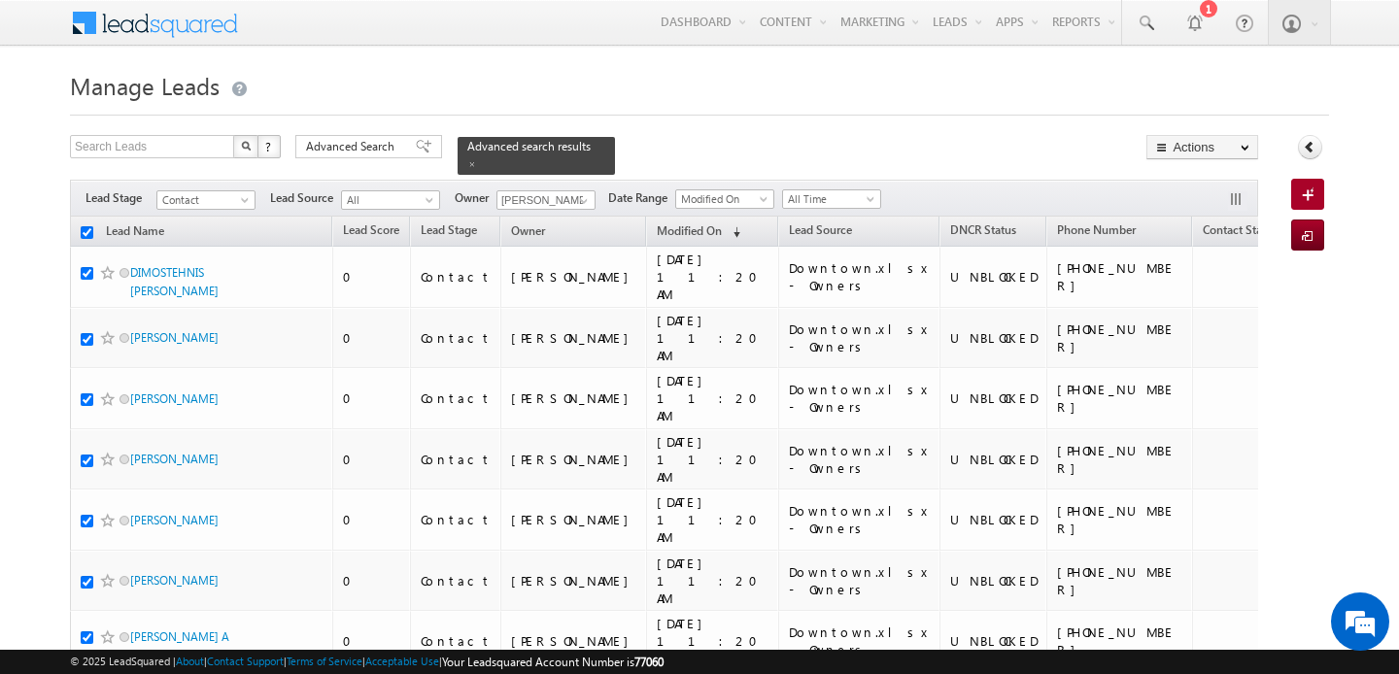
checkbox input "true"
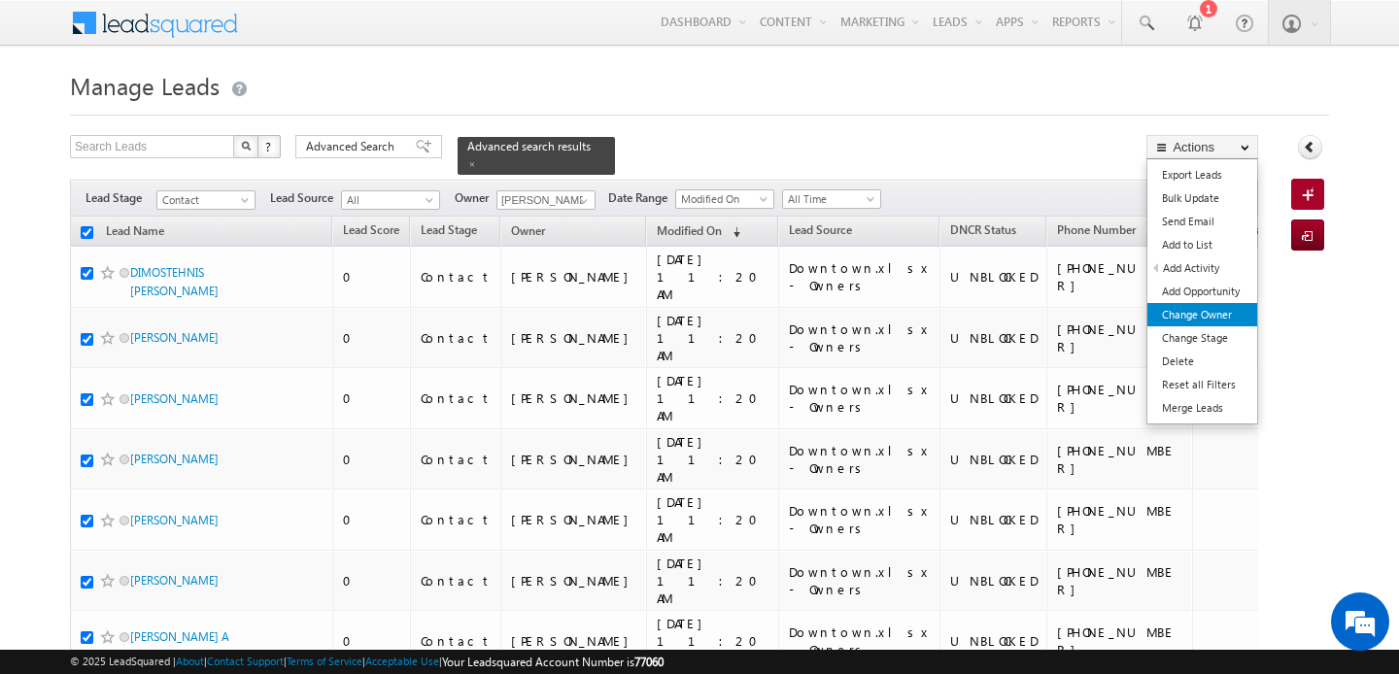
click at [1224, 310] on link "Change Owner" at bounding box center [1202, 314] width 110 height 23
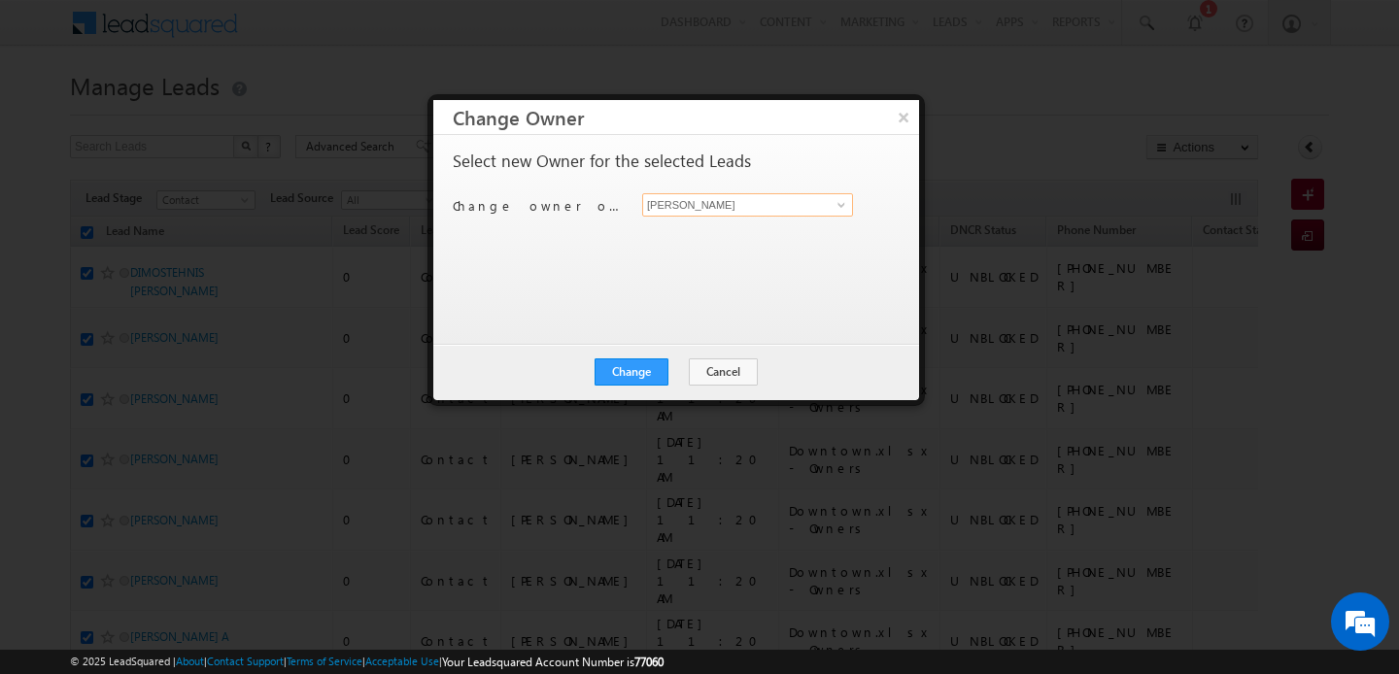
click at [698, 214] on input "[PERSON_NAME]" at bounding box center [747, 204] width 211 height 23
click at [697, 227] on link "Disha Chouhan disha.chouhan@indglobal.ae" at bounding box center [747, 235] width 211 height 37
click at [647, 365] on button "Change" at bounding box center [632, 371] width 74 height 27
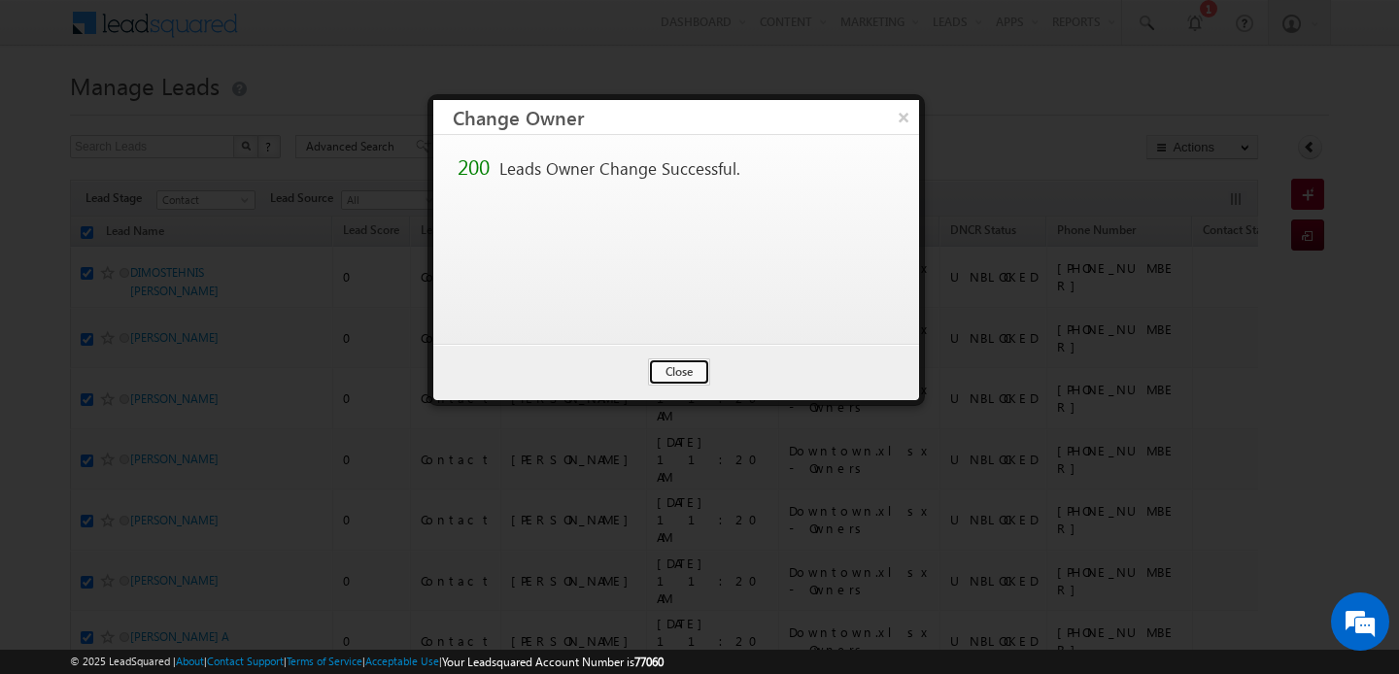
click at [648, 365] on button "Close" at bounding box center [679, 371] width 62 height 27
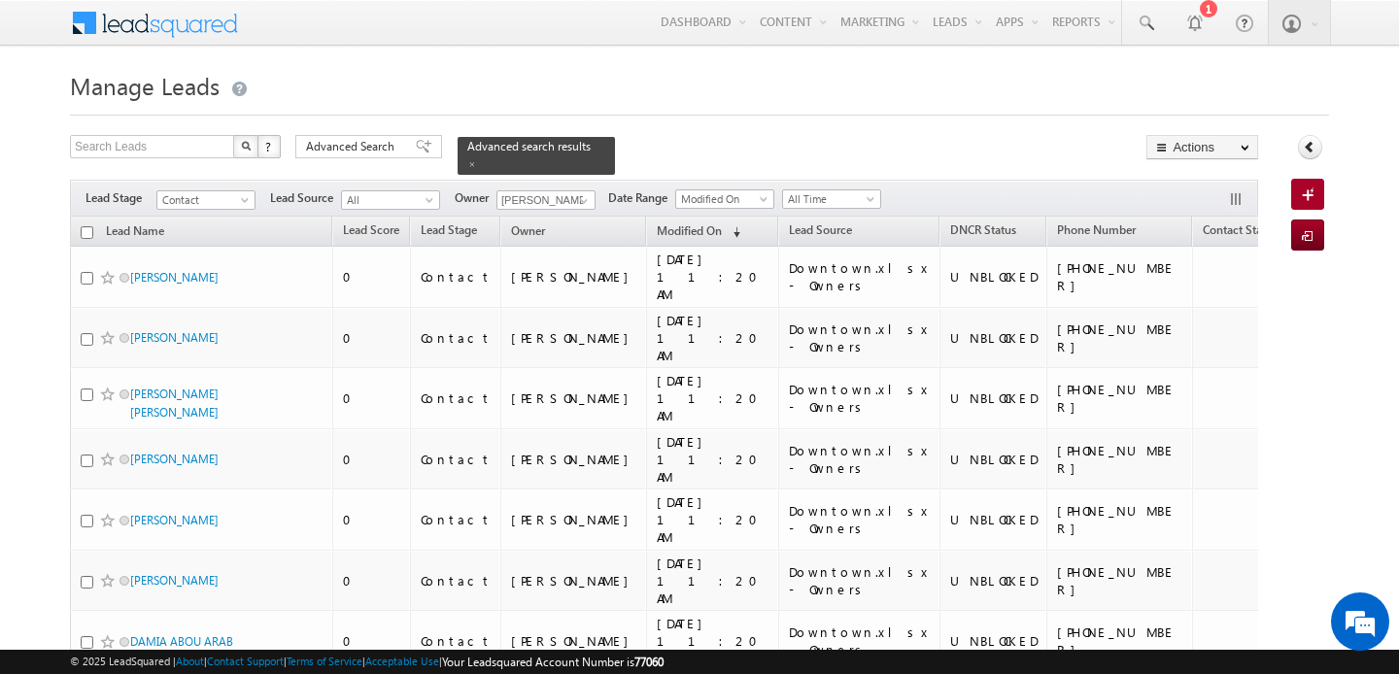
click at [88, 234] on input "checkbox" at bounding box center [87, 232] width 13 height 13
checkbox input "true"
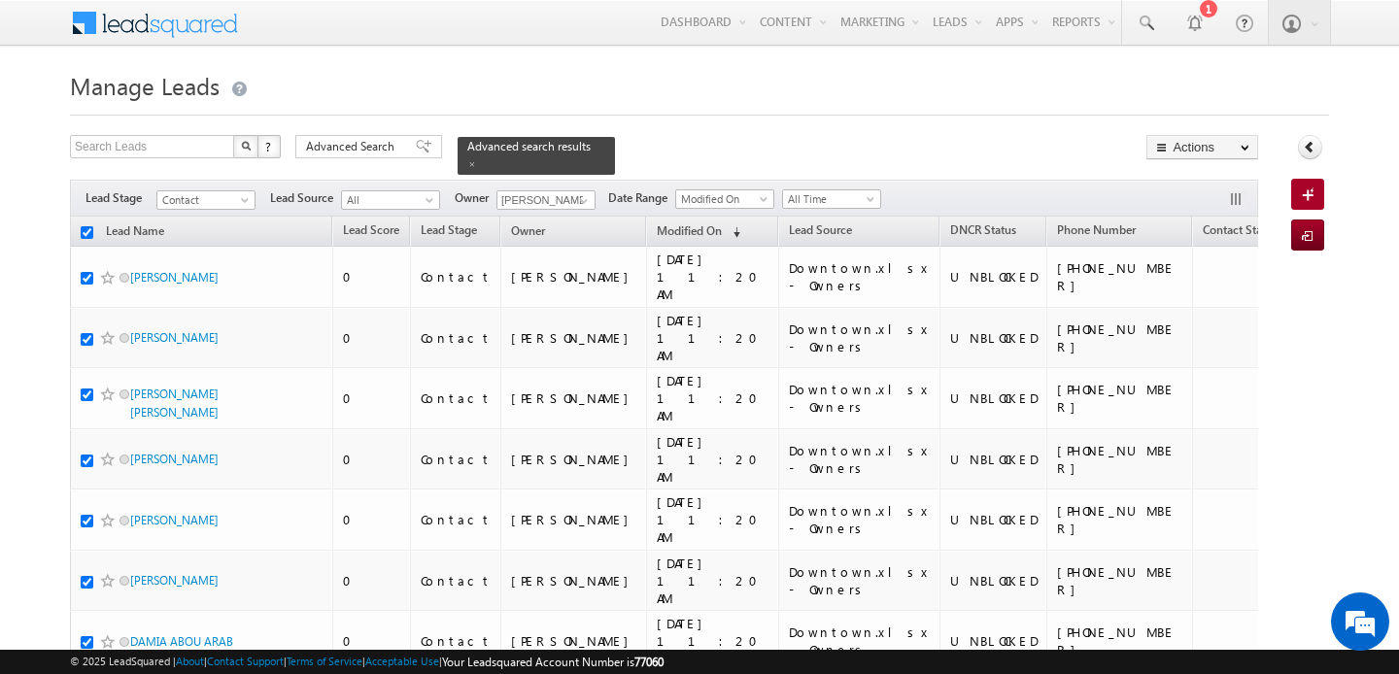
checkbox input "true"
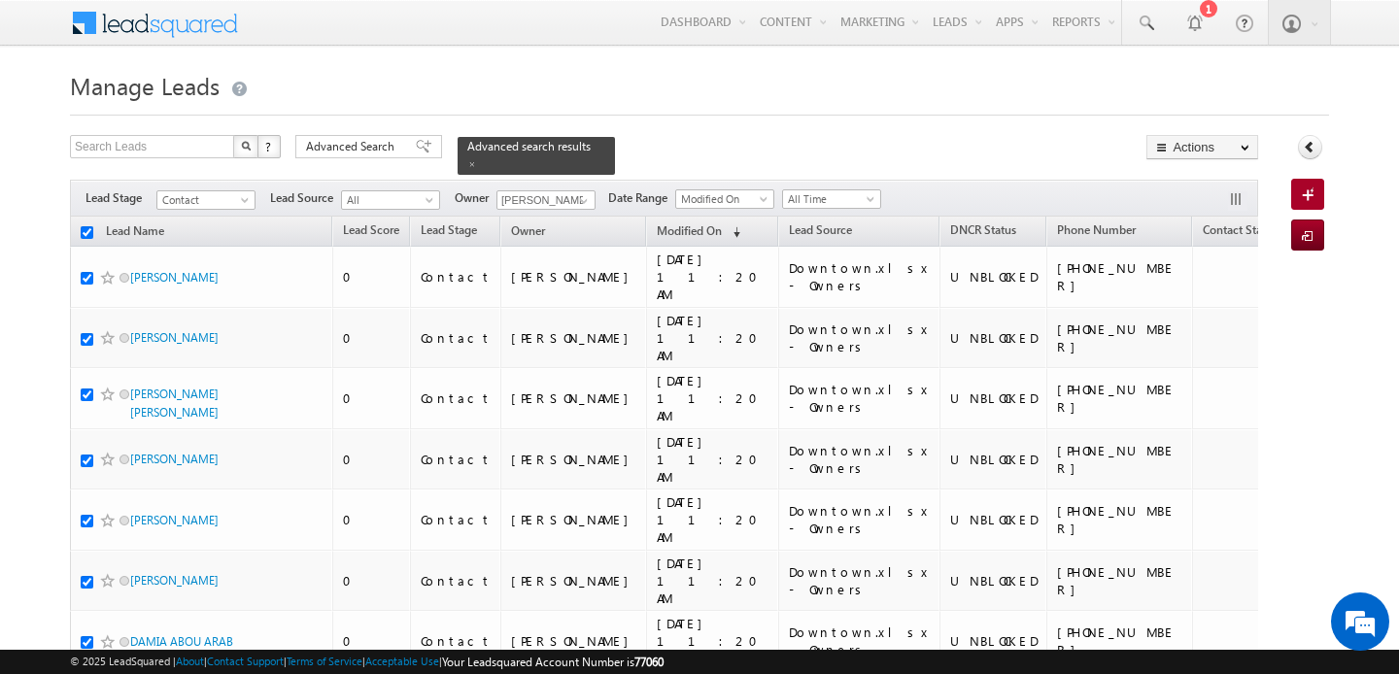
checkbox input "true"
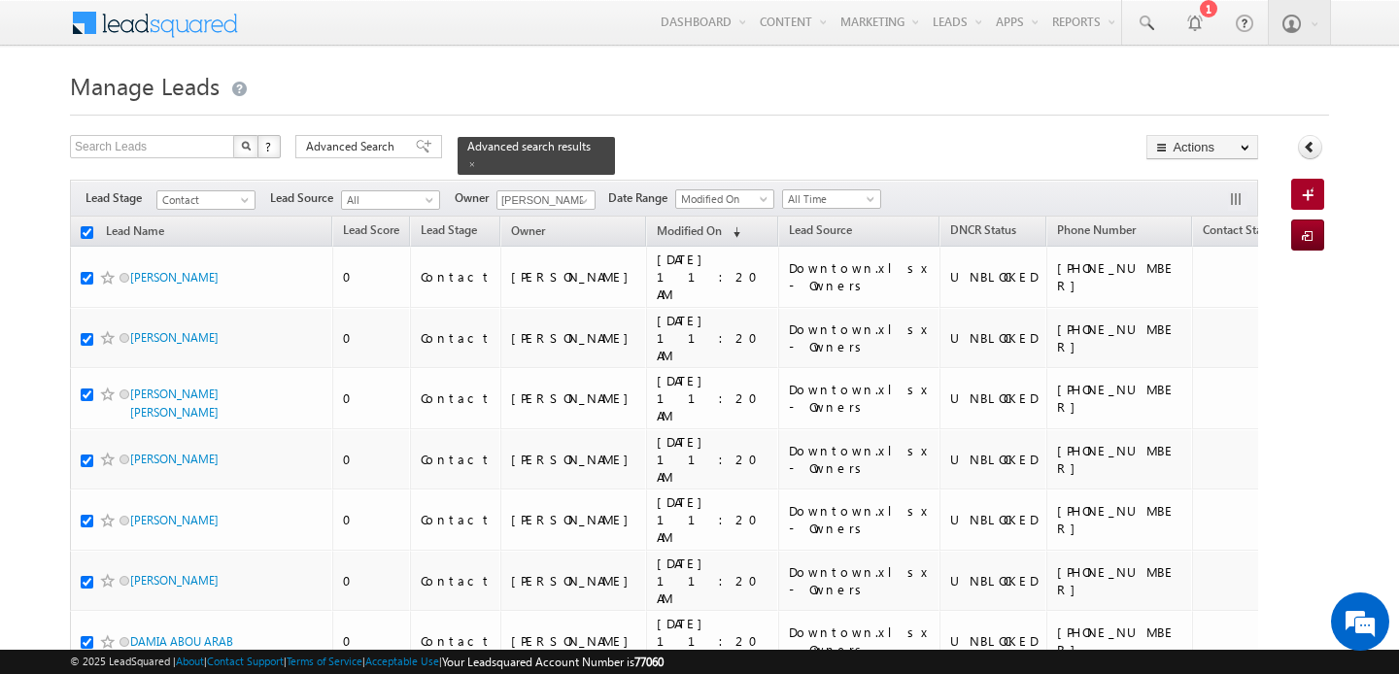
checkbox input "true"
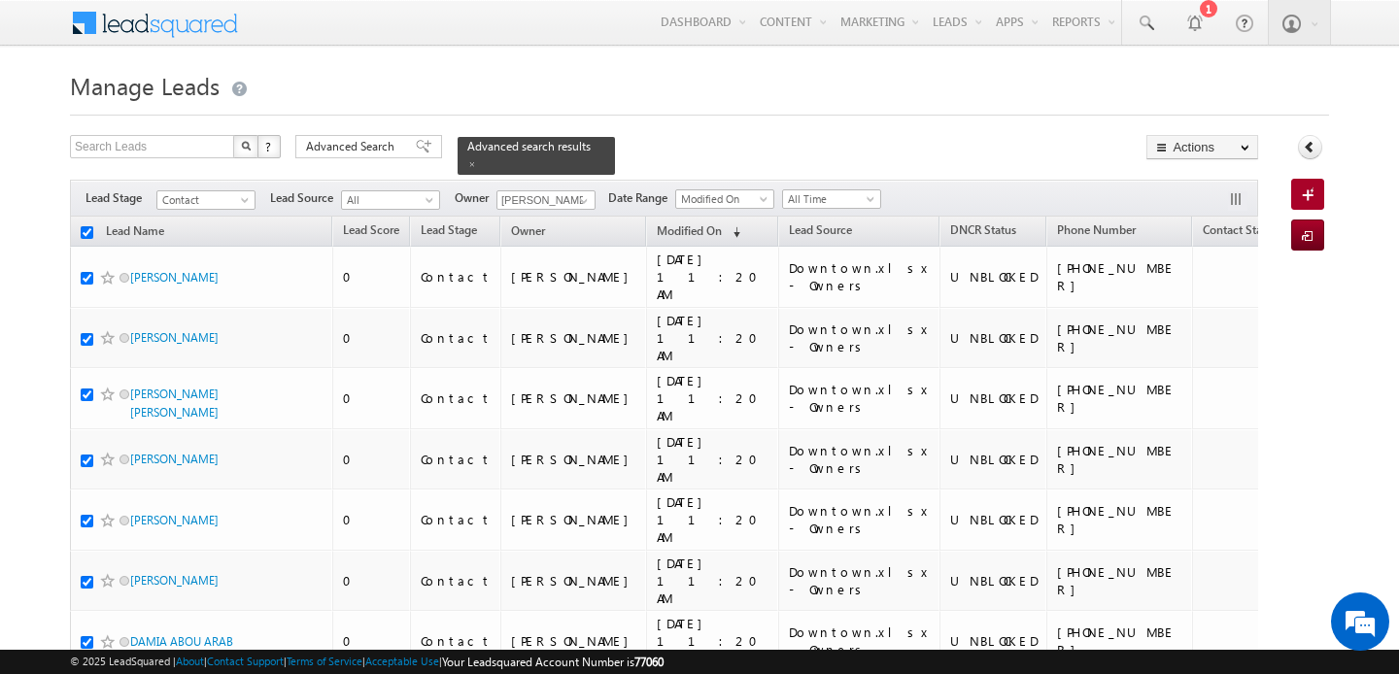
checkbox input "true"
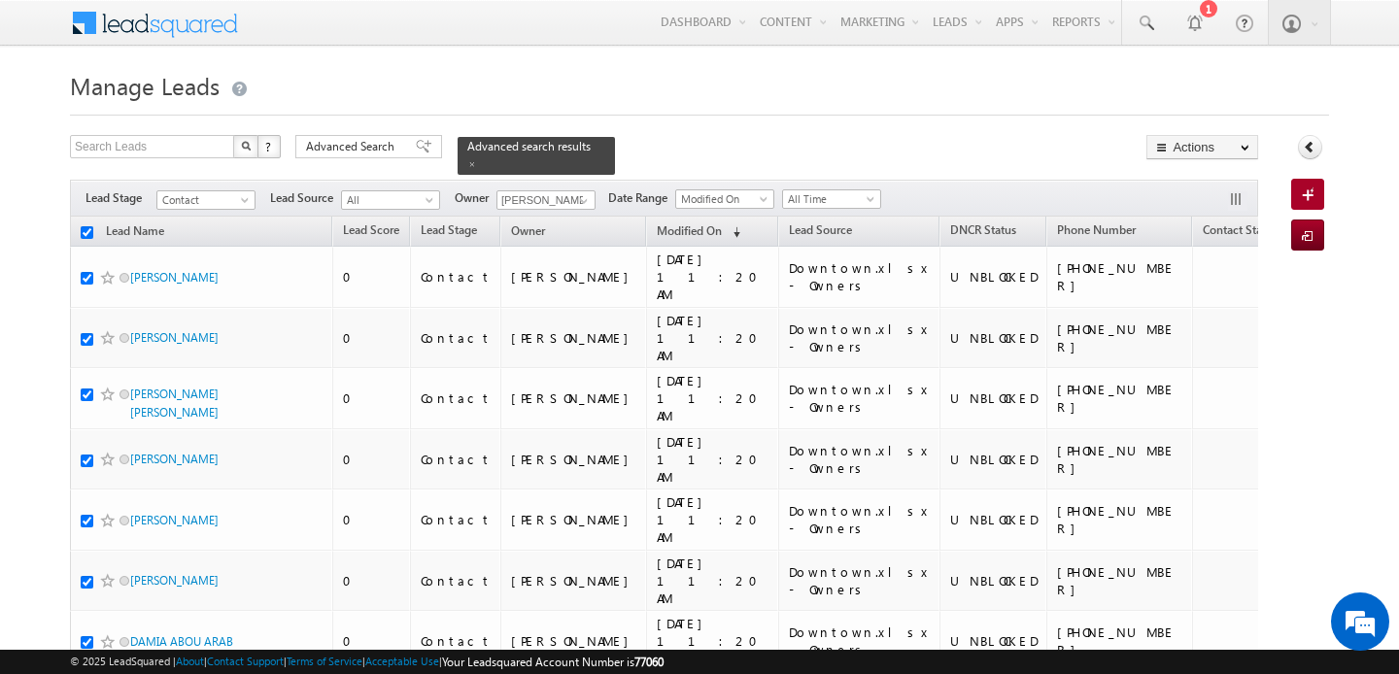
checkbox input "true"
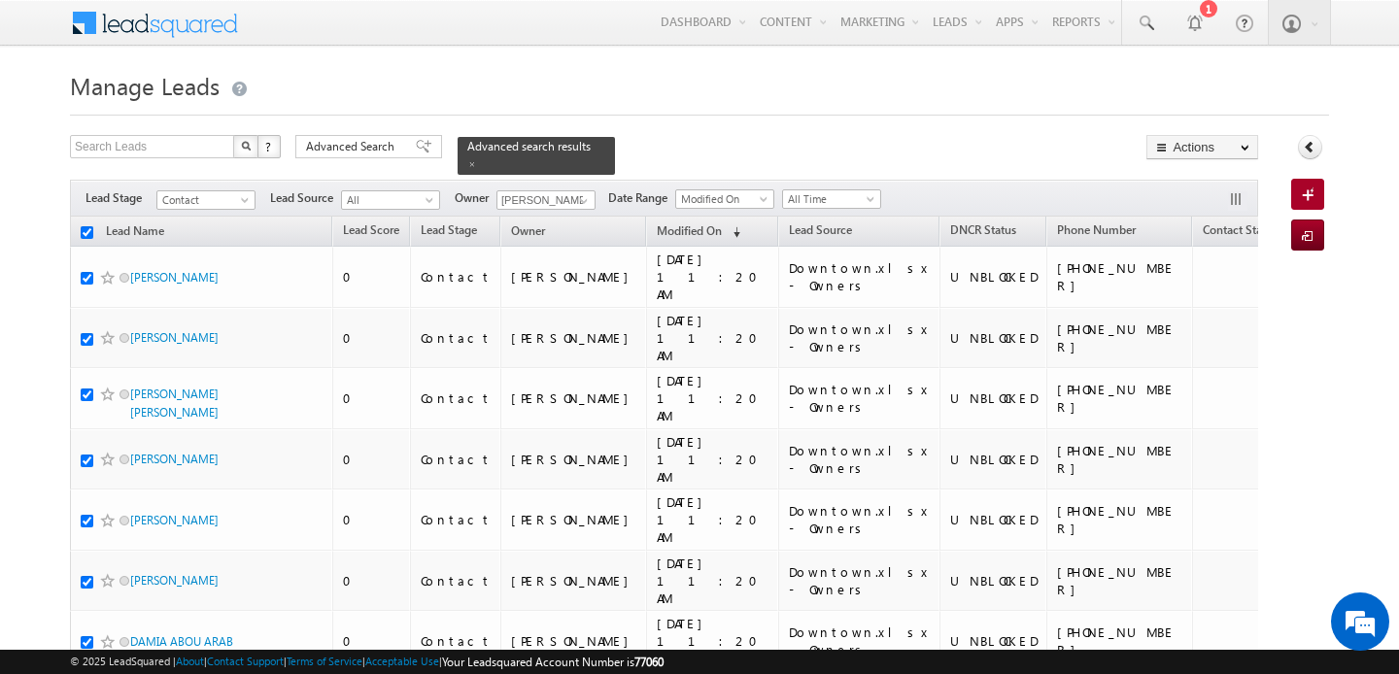
checkbox input "true"
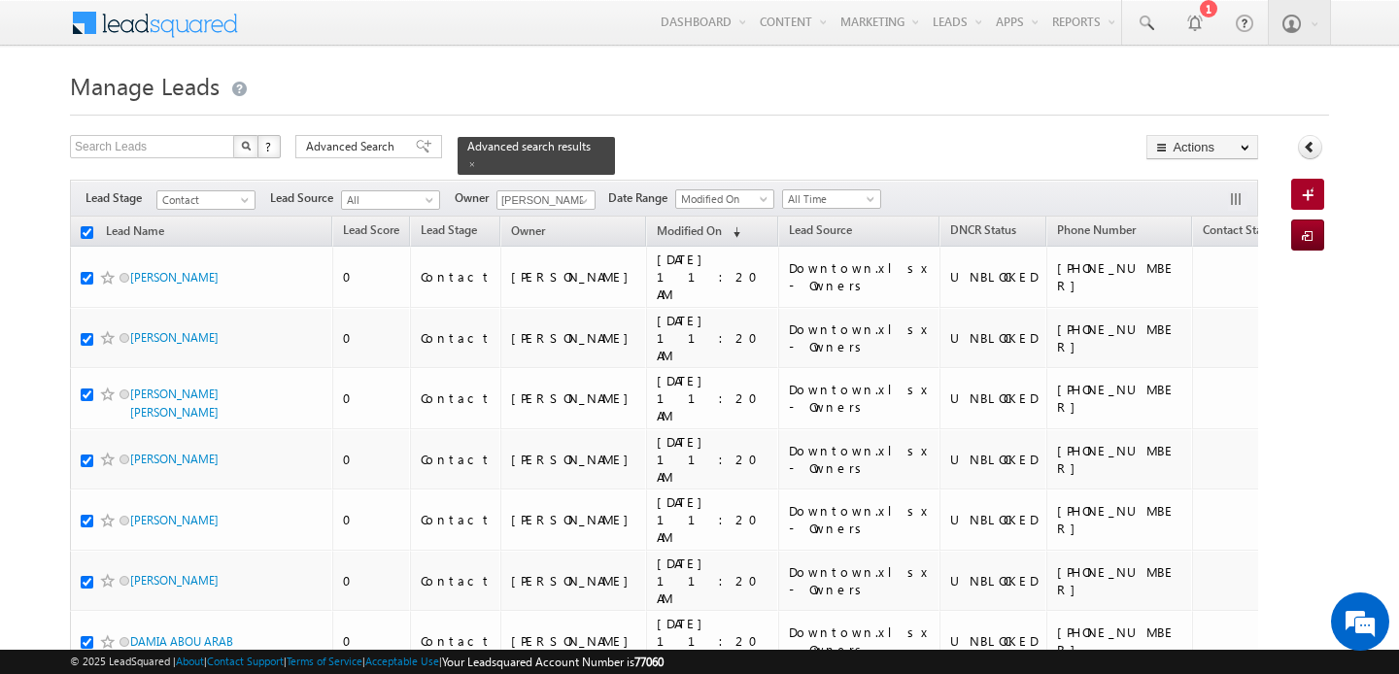
checkbox input "true"
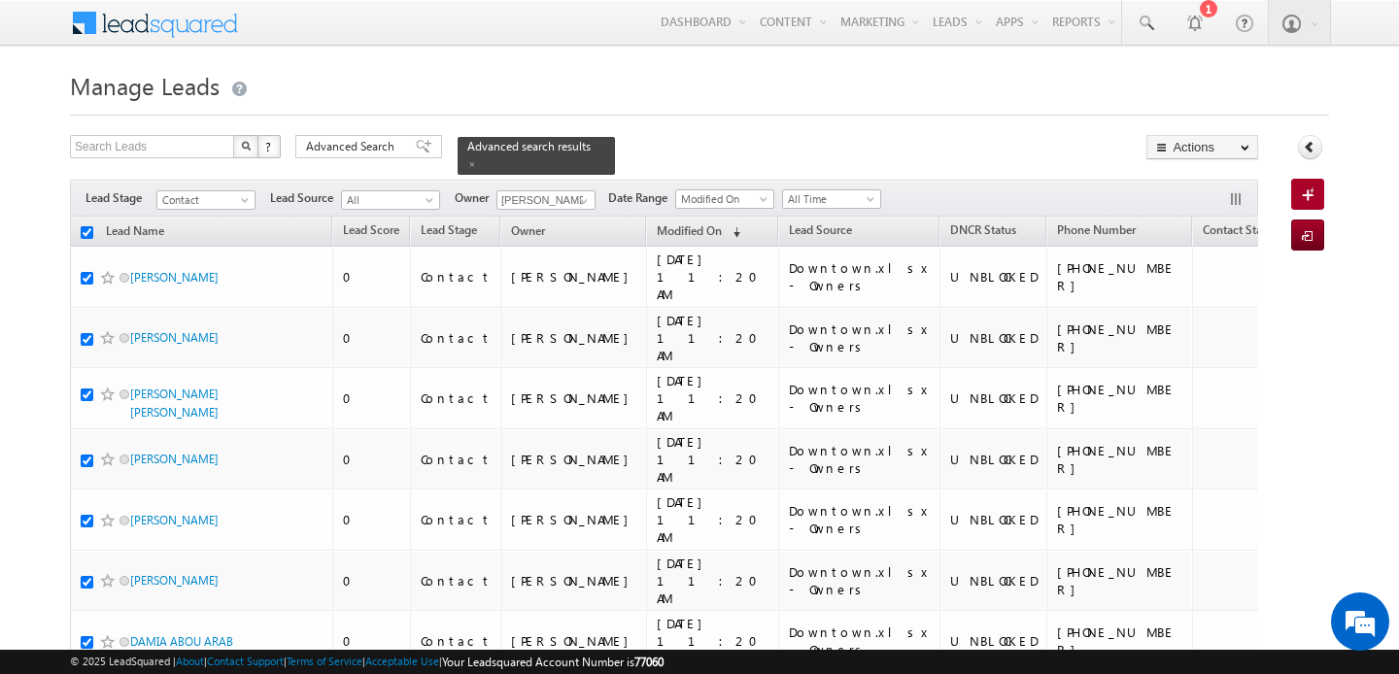
checkbox input "true"
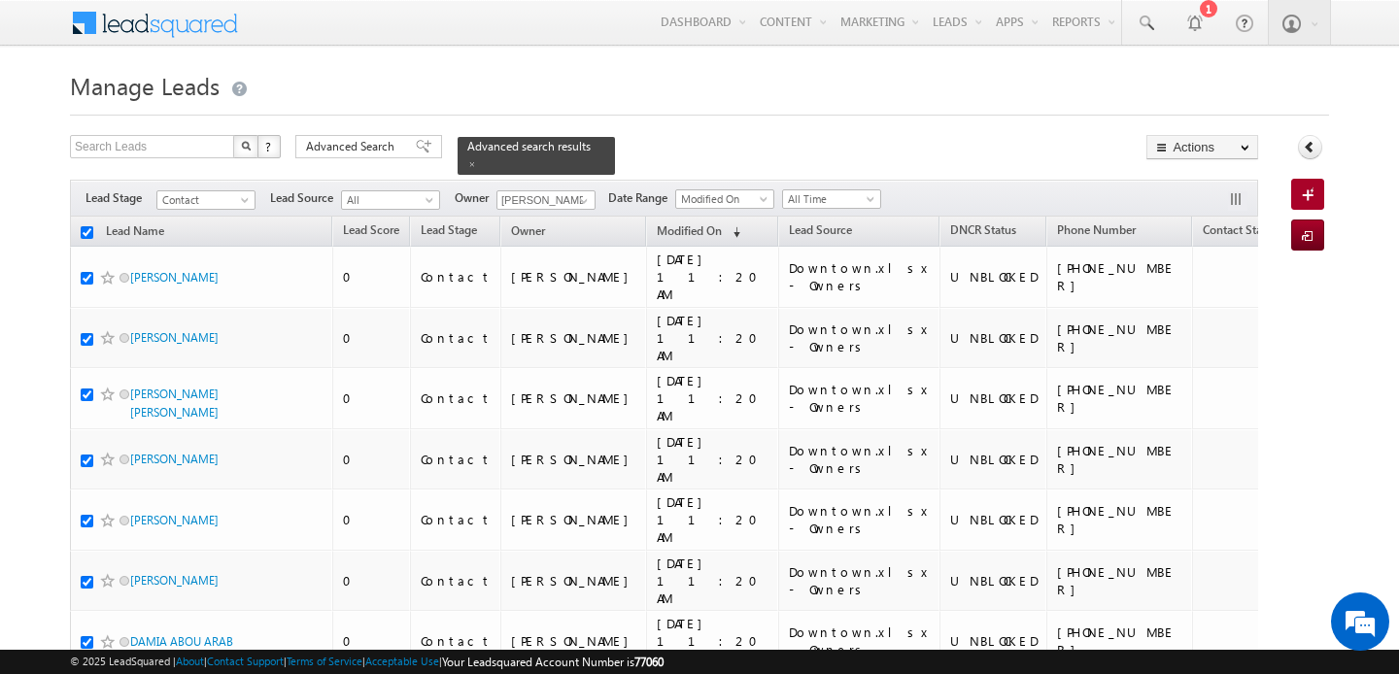
checkbox input "true"
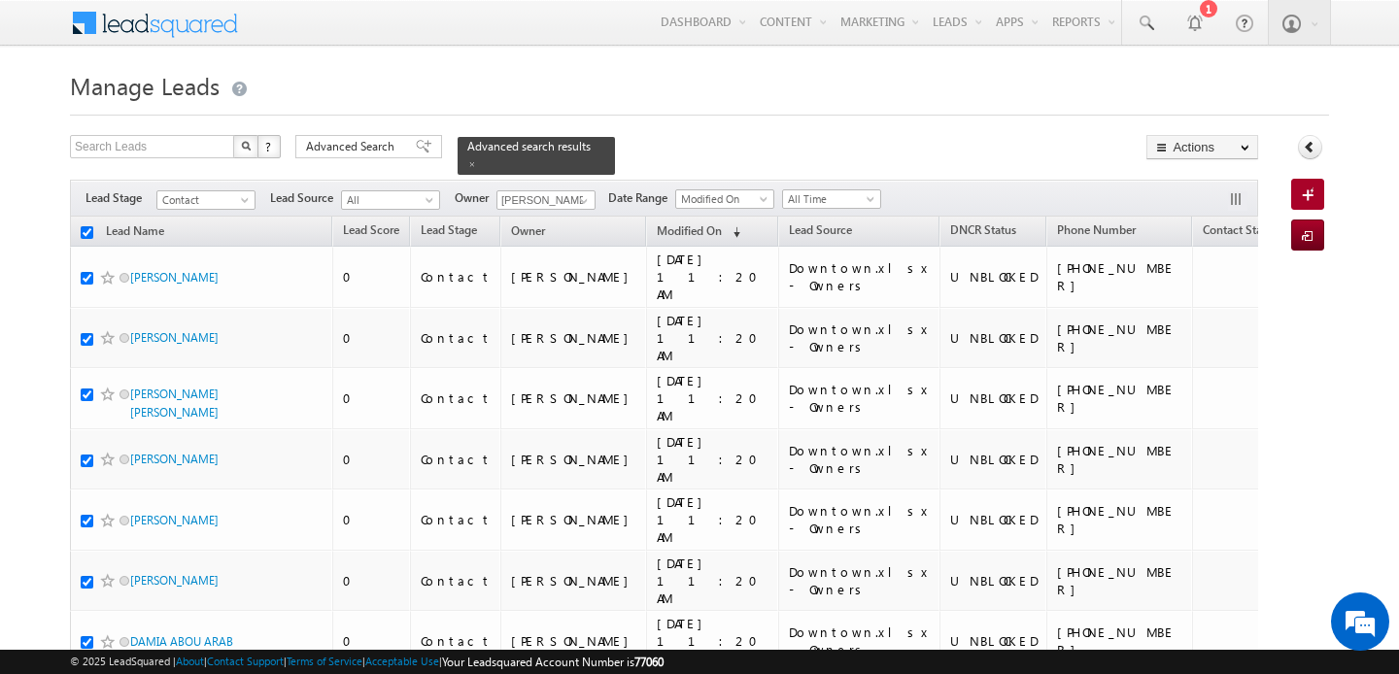
checkbox input "true"
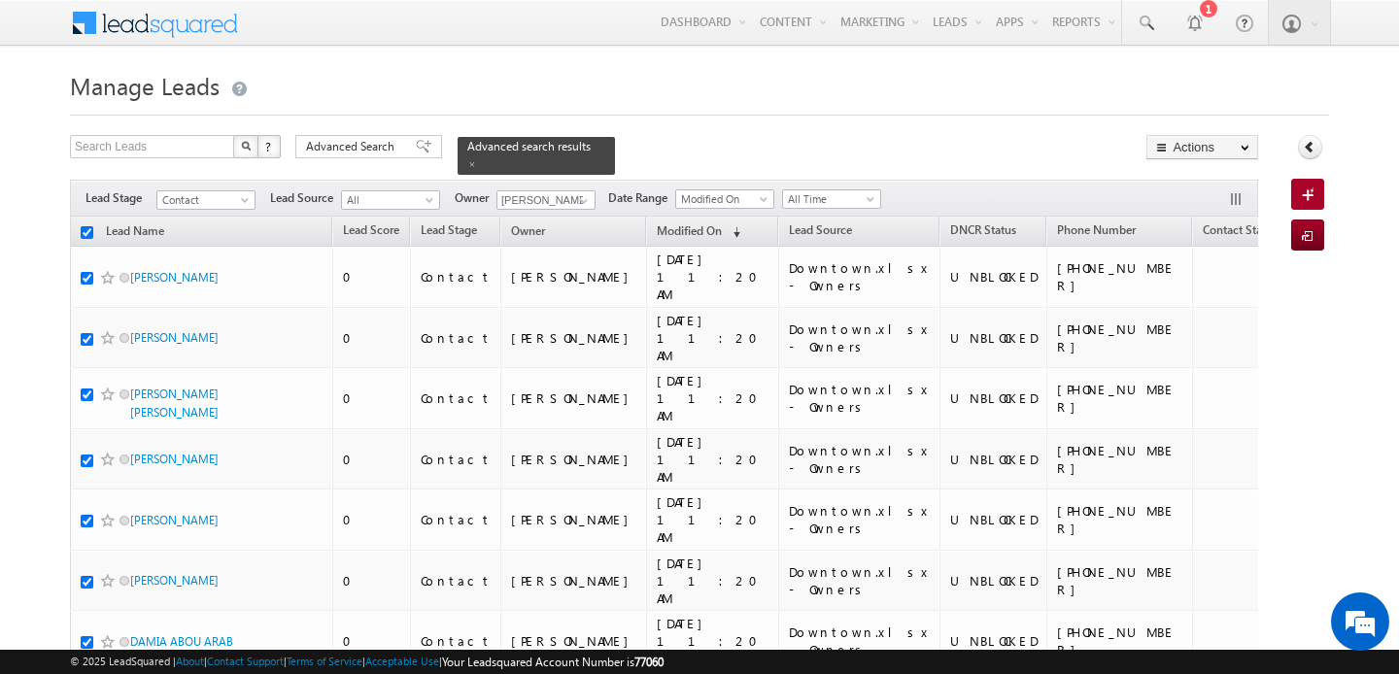
checkbox input "true"
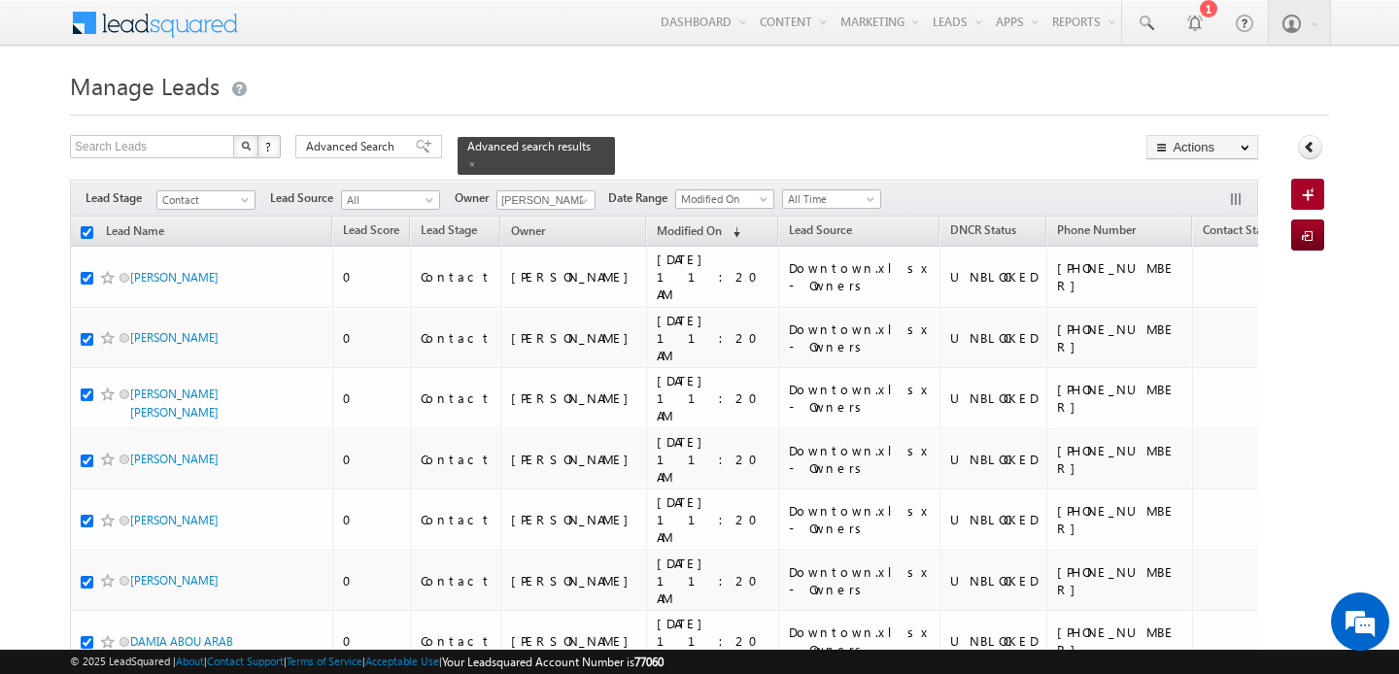
checkbox input "true"
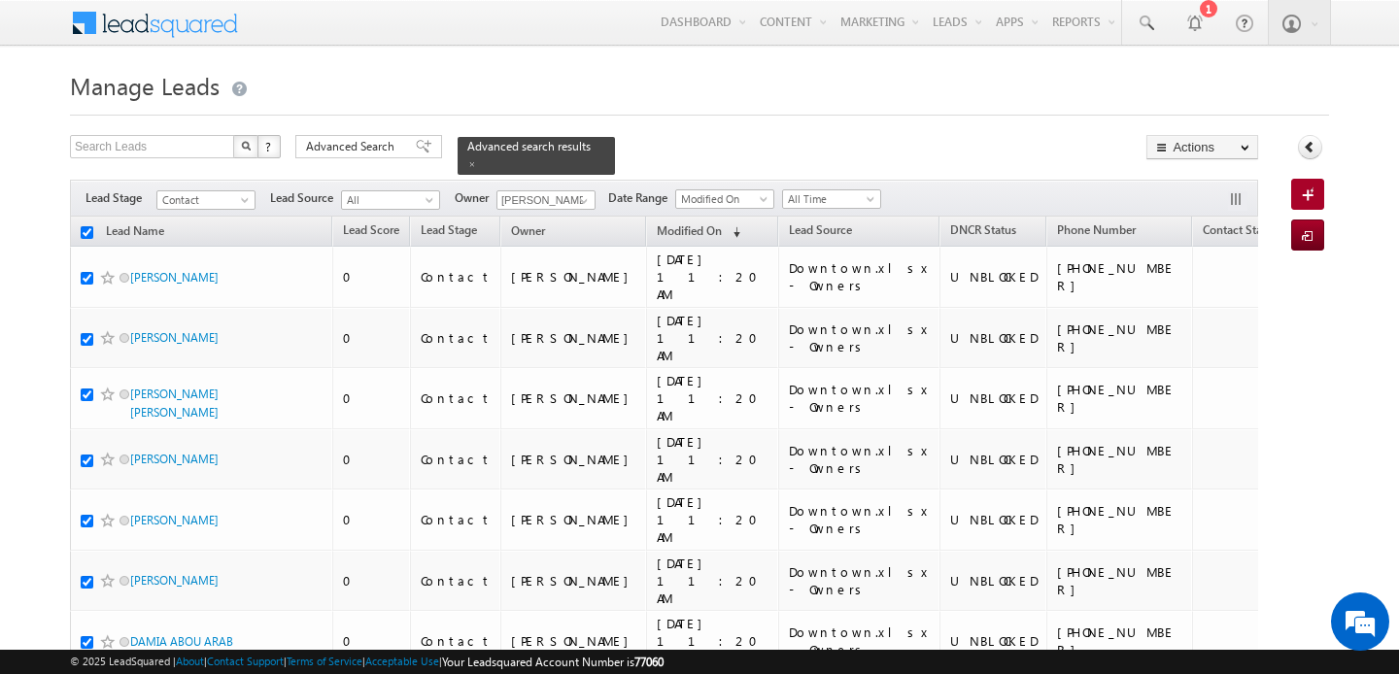
checkbox input "true"
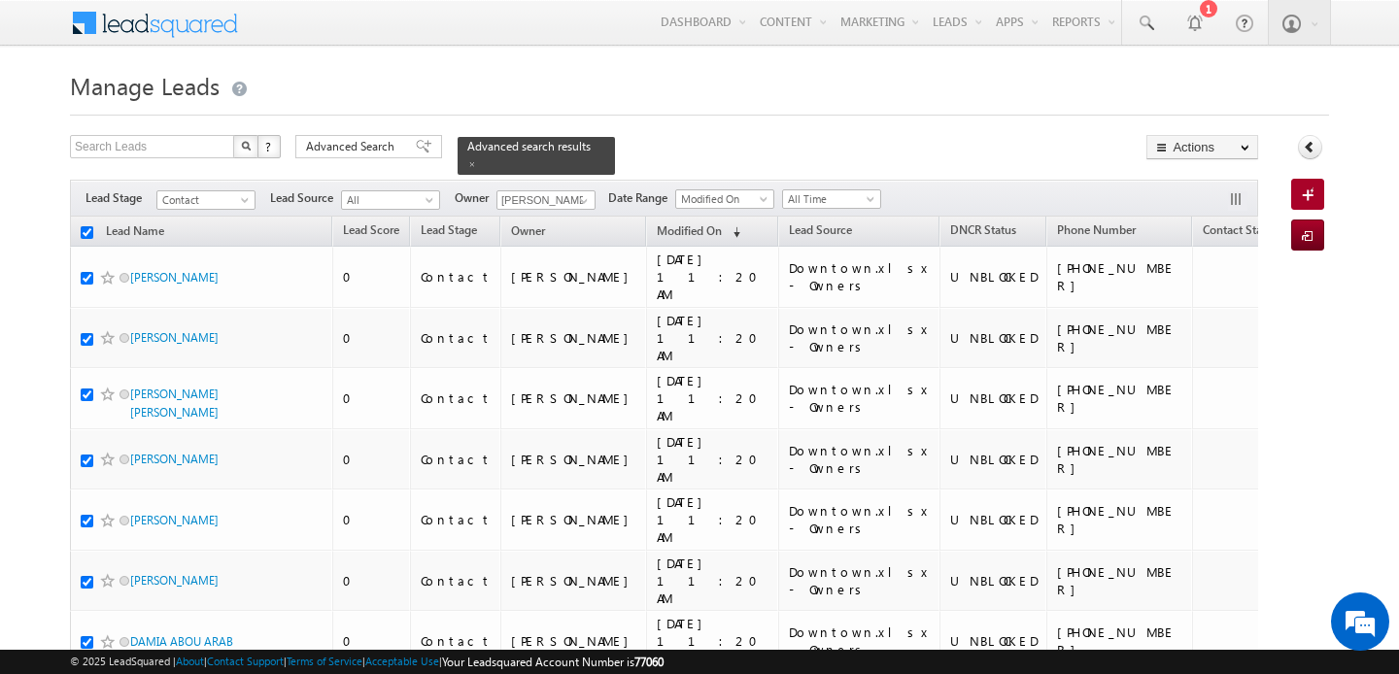
checkbox input "true"
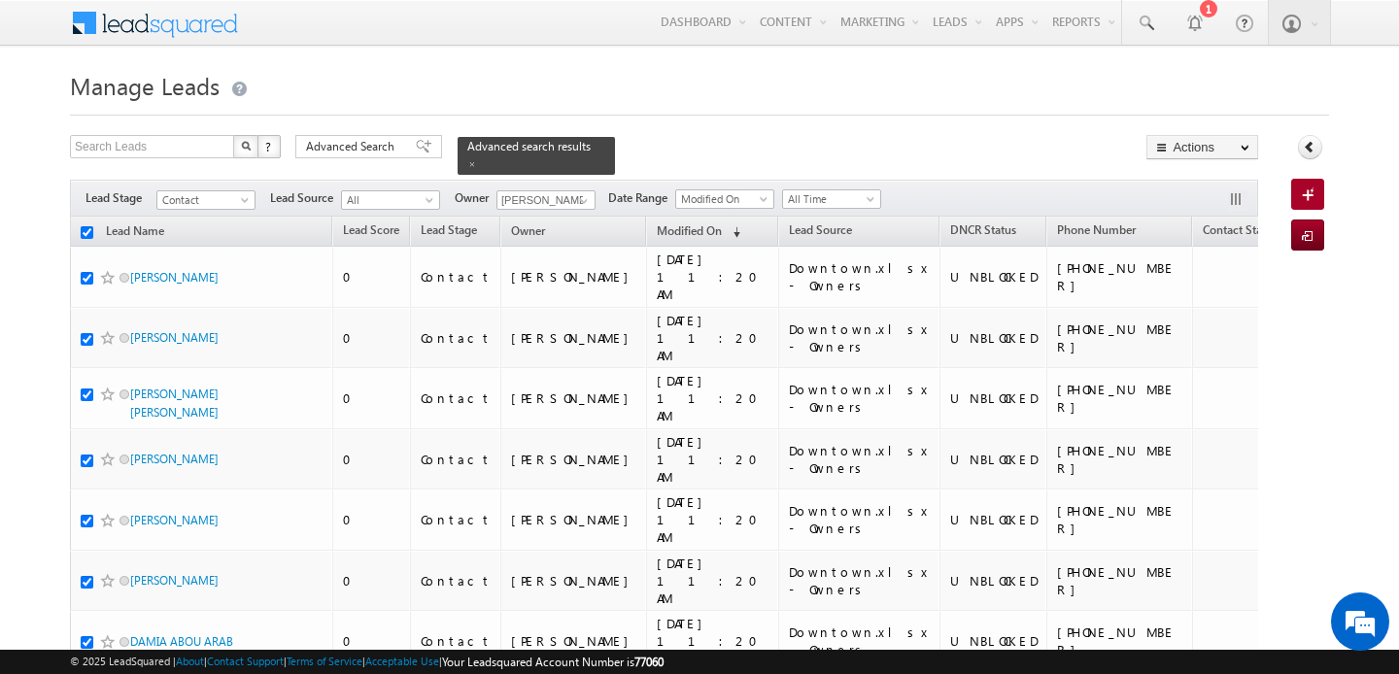
checkbox input "true"
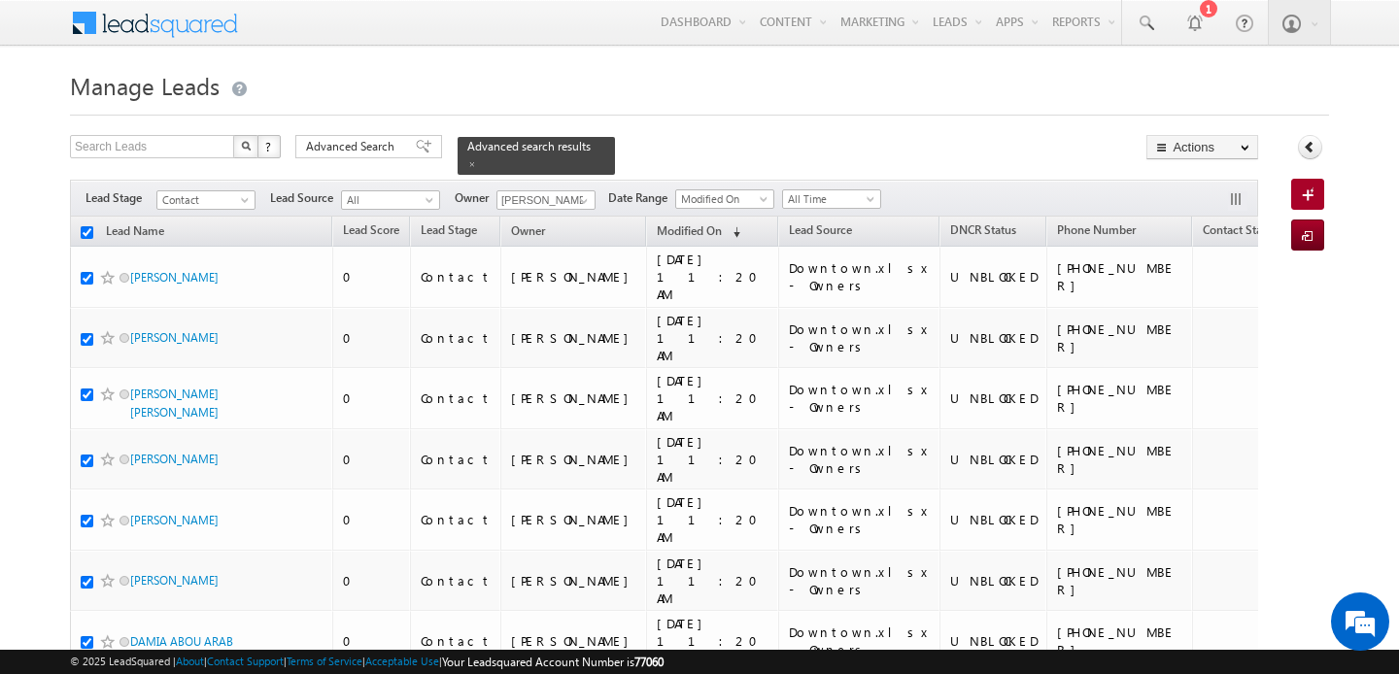
checkbox input "true"
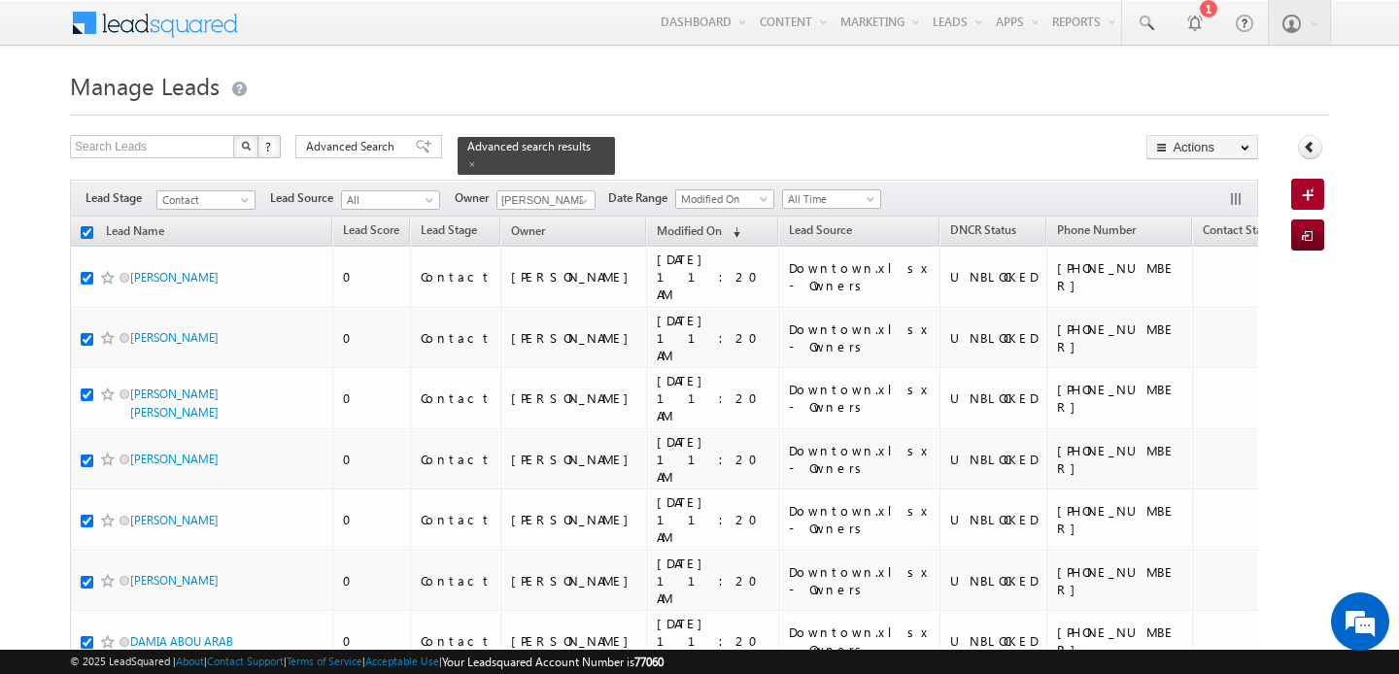
checkbox input "true"
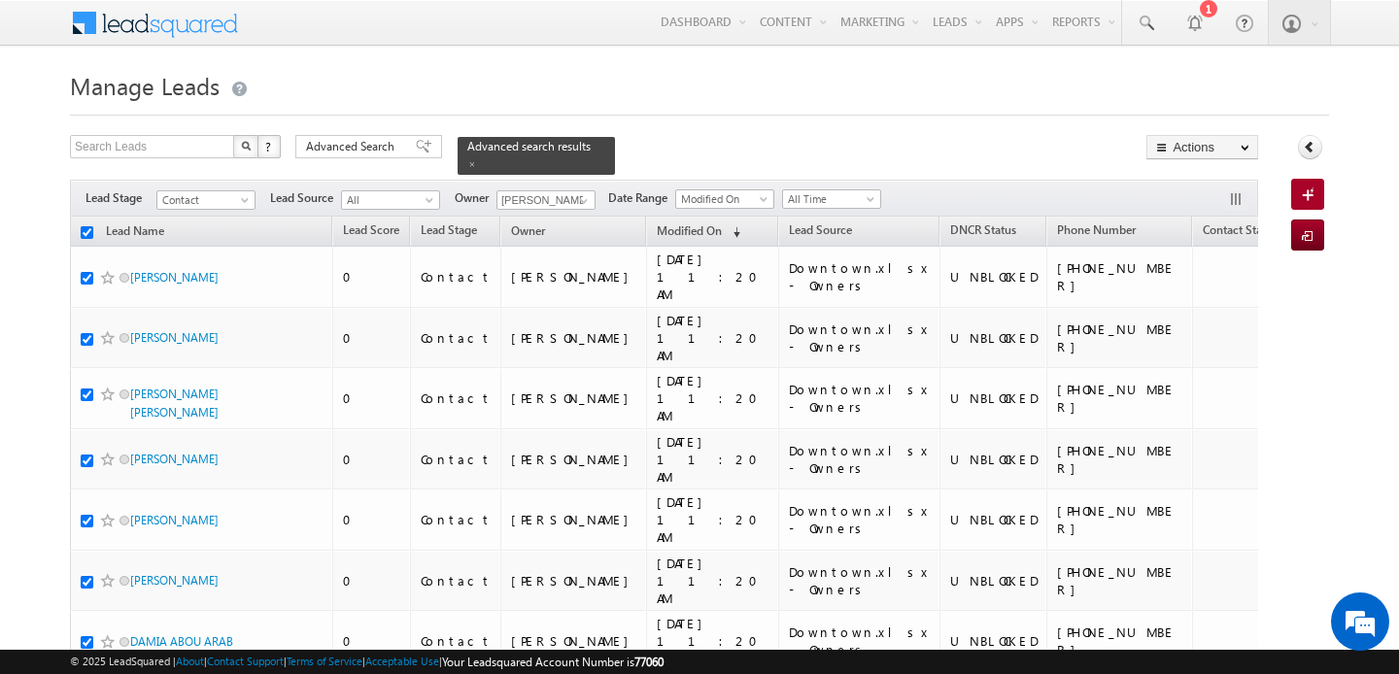
checkbox input "true"
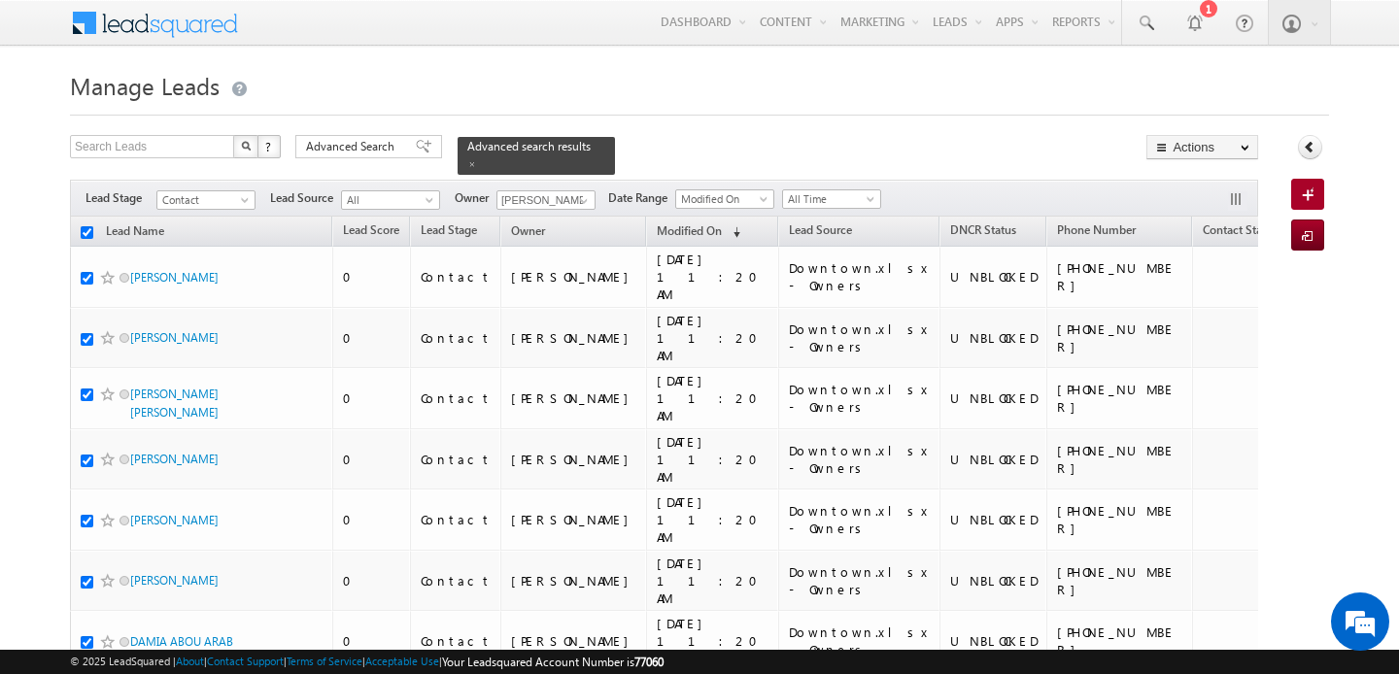
checkbox input "true"
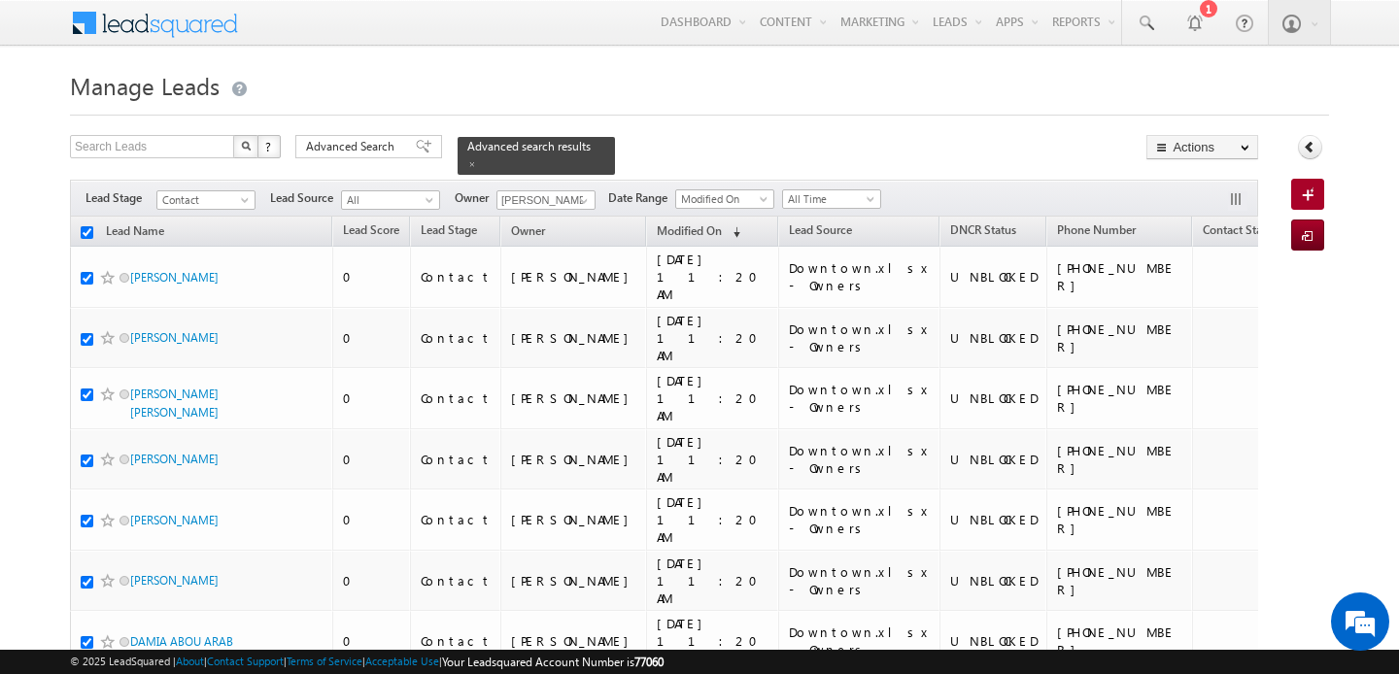
checkbox input "true"
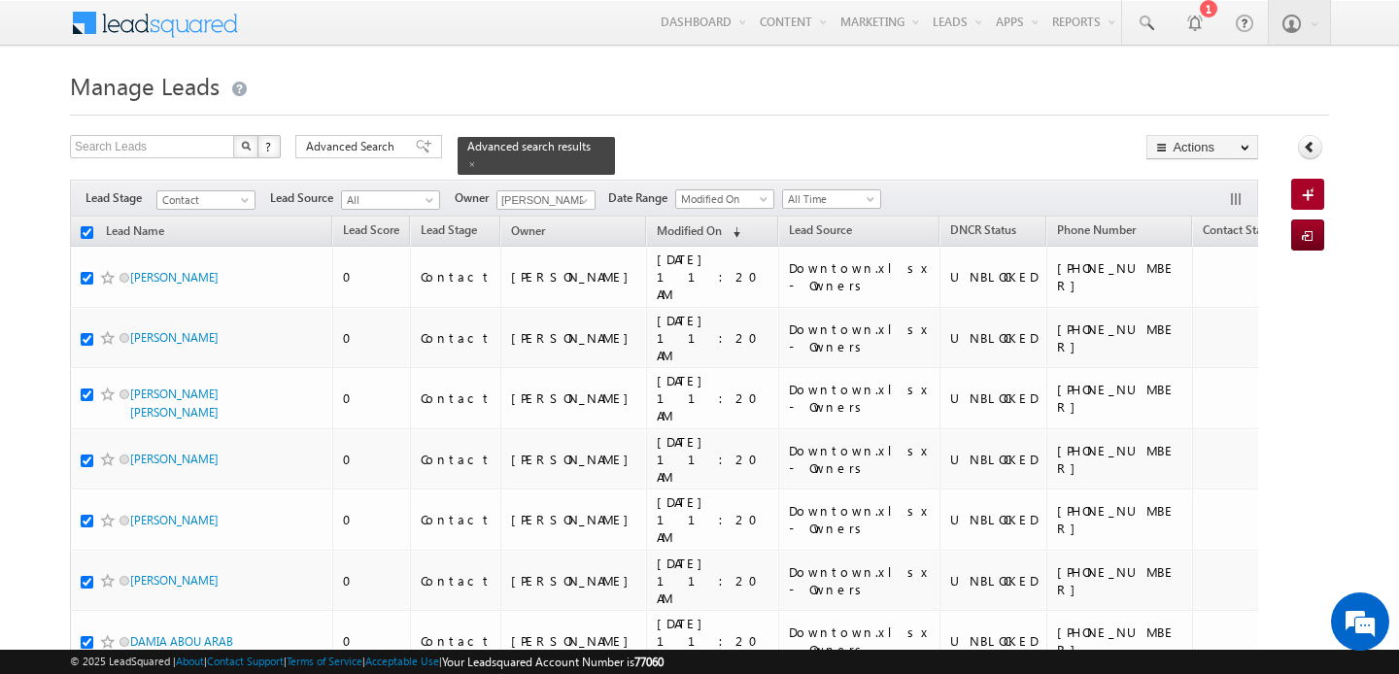
checkbox input "true"
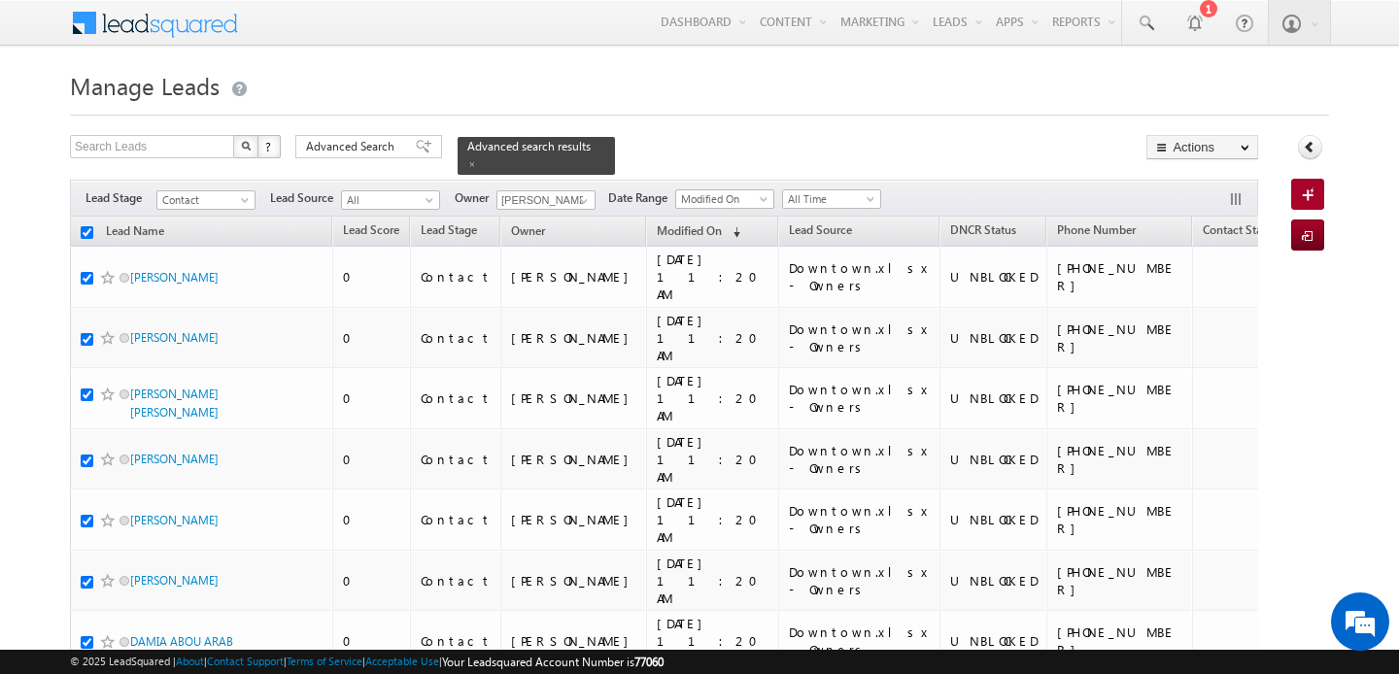
checkbox input "true"
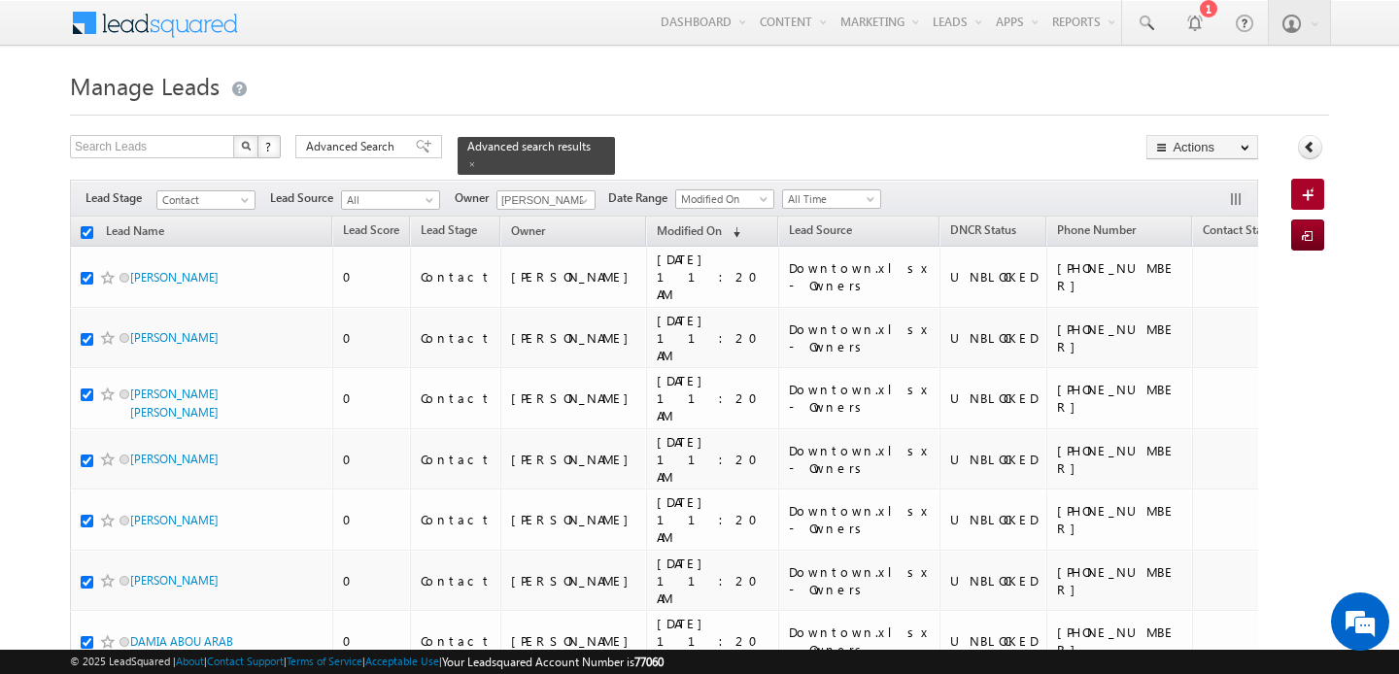
checkbox input "true"
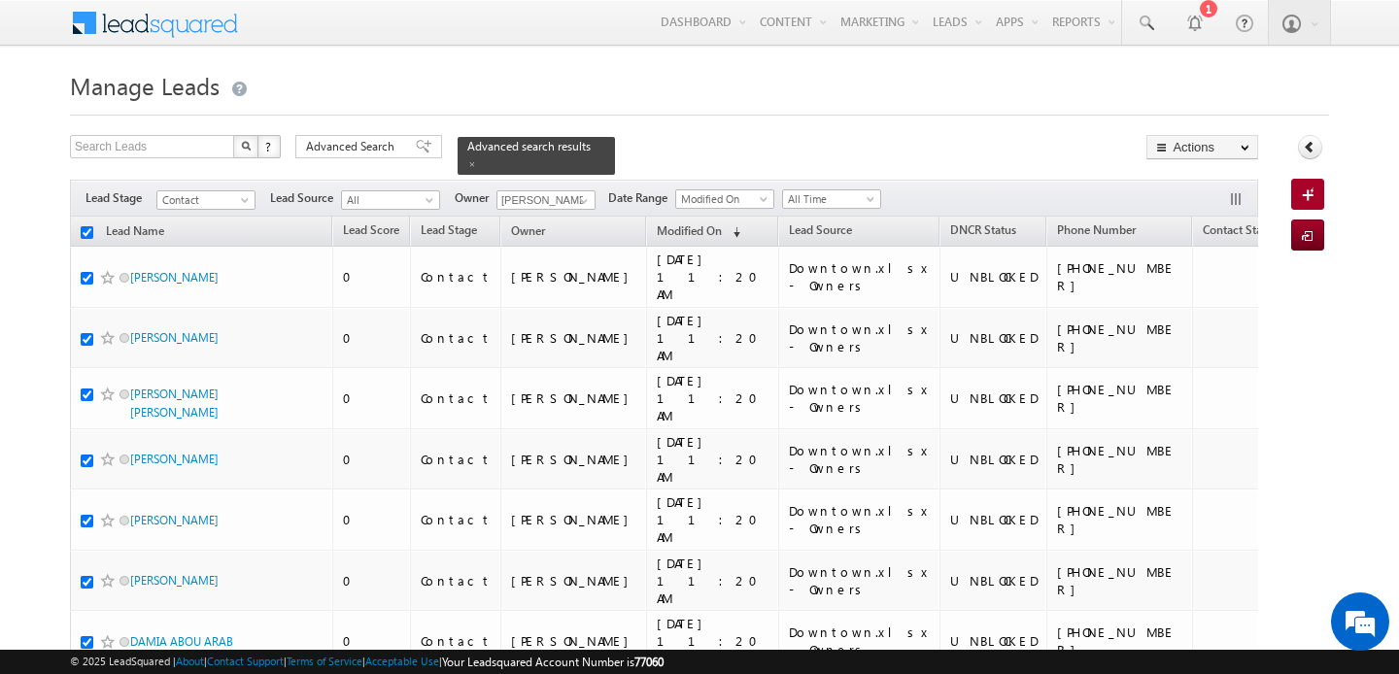
checkbox input "true"
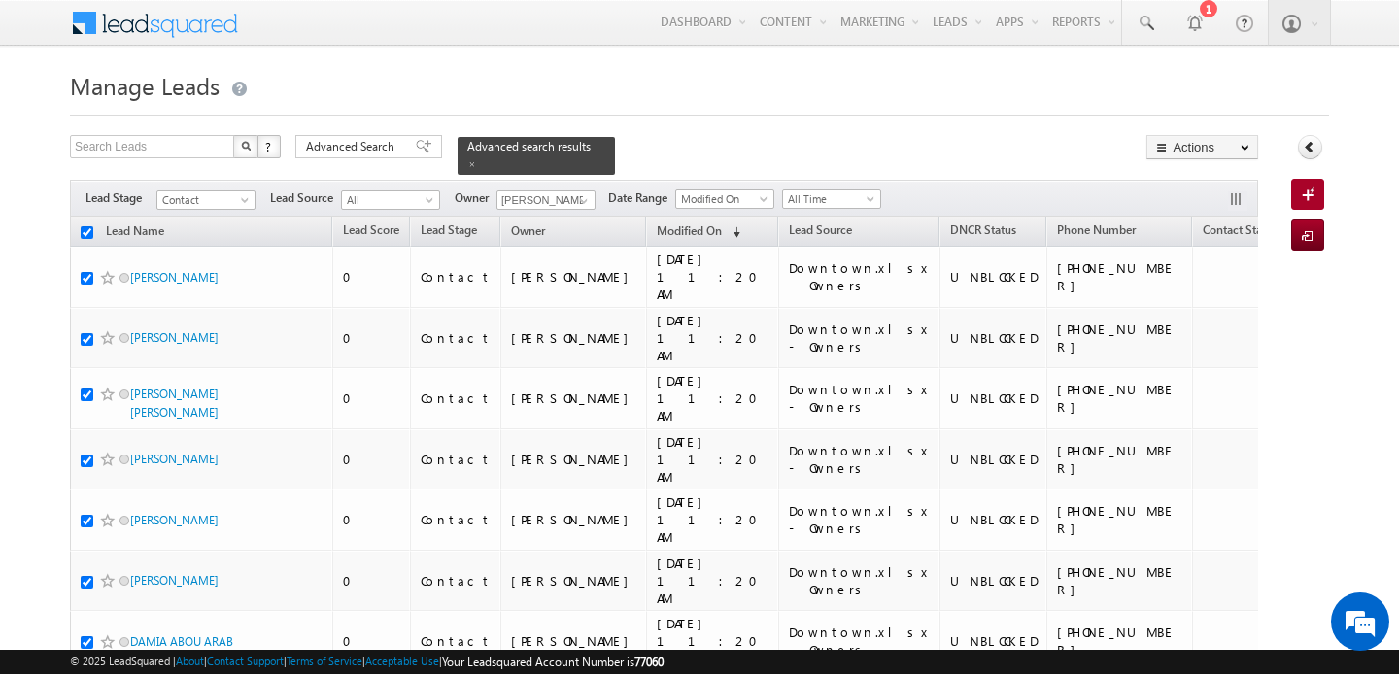
checkbox input "true"
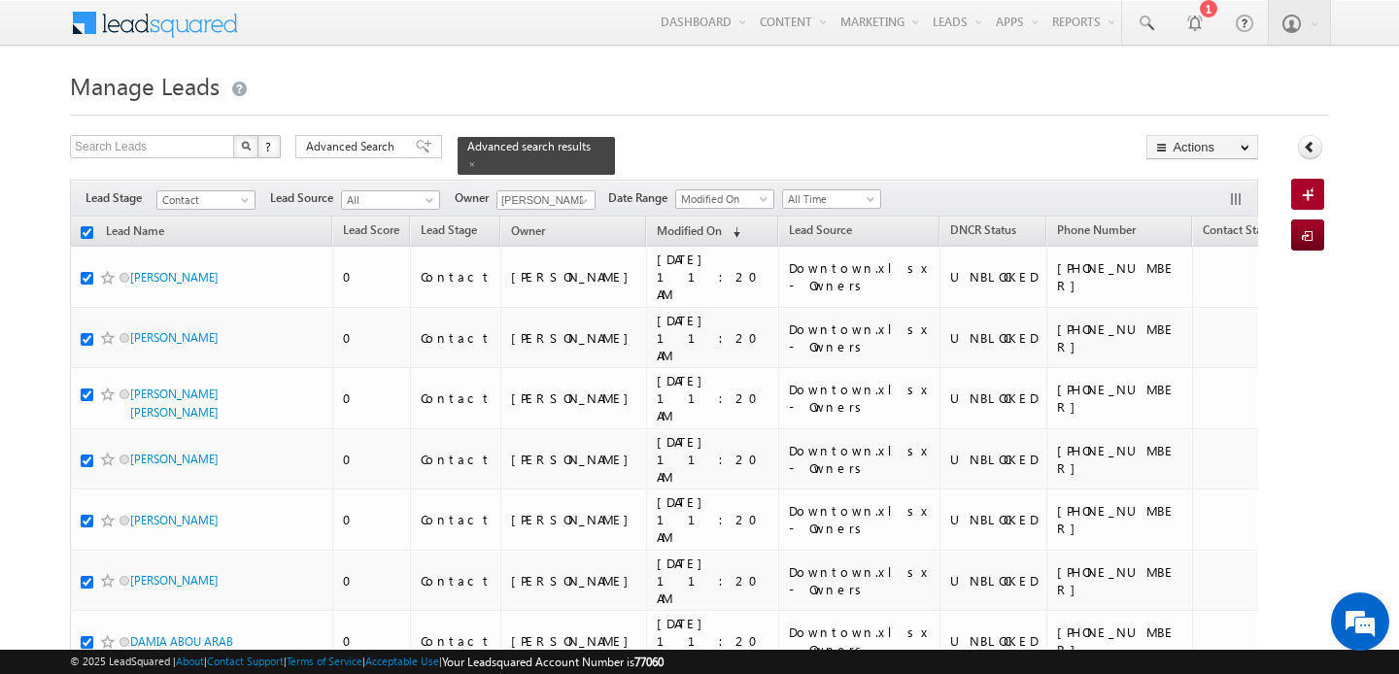
checkbox input "true"
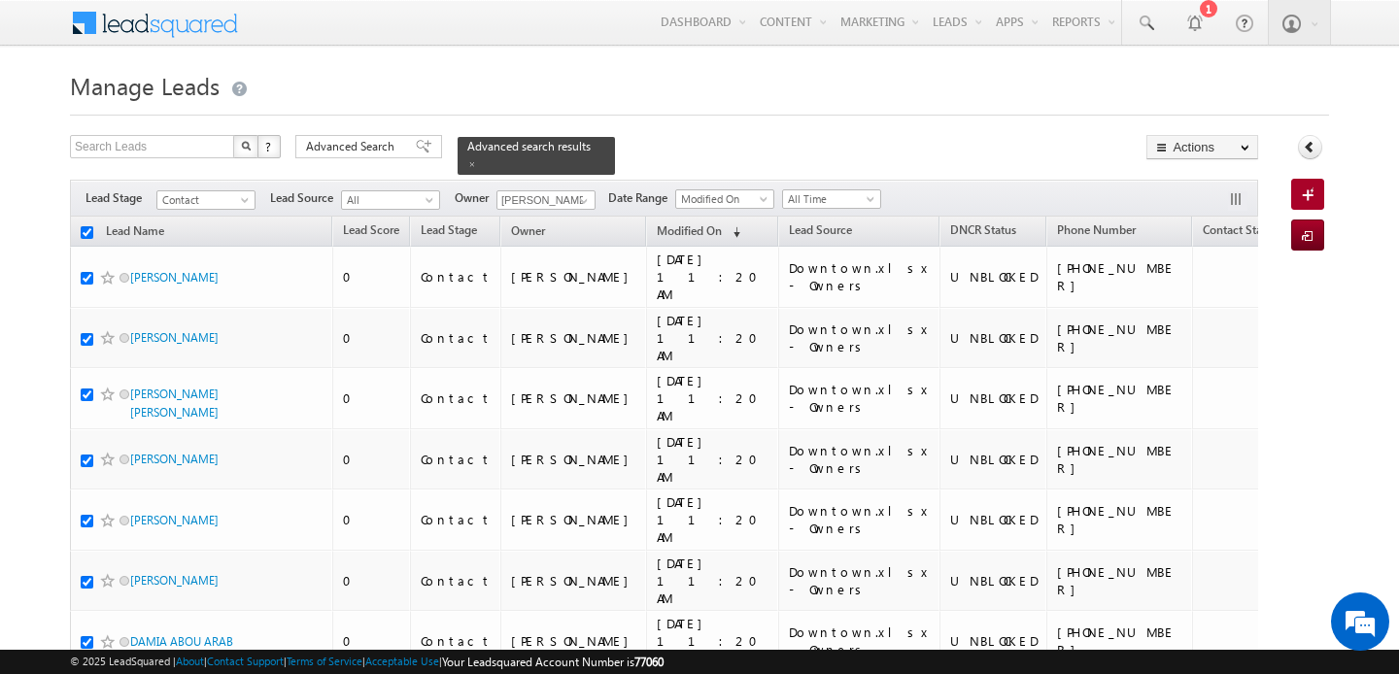
checkbox input "true"
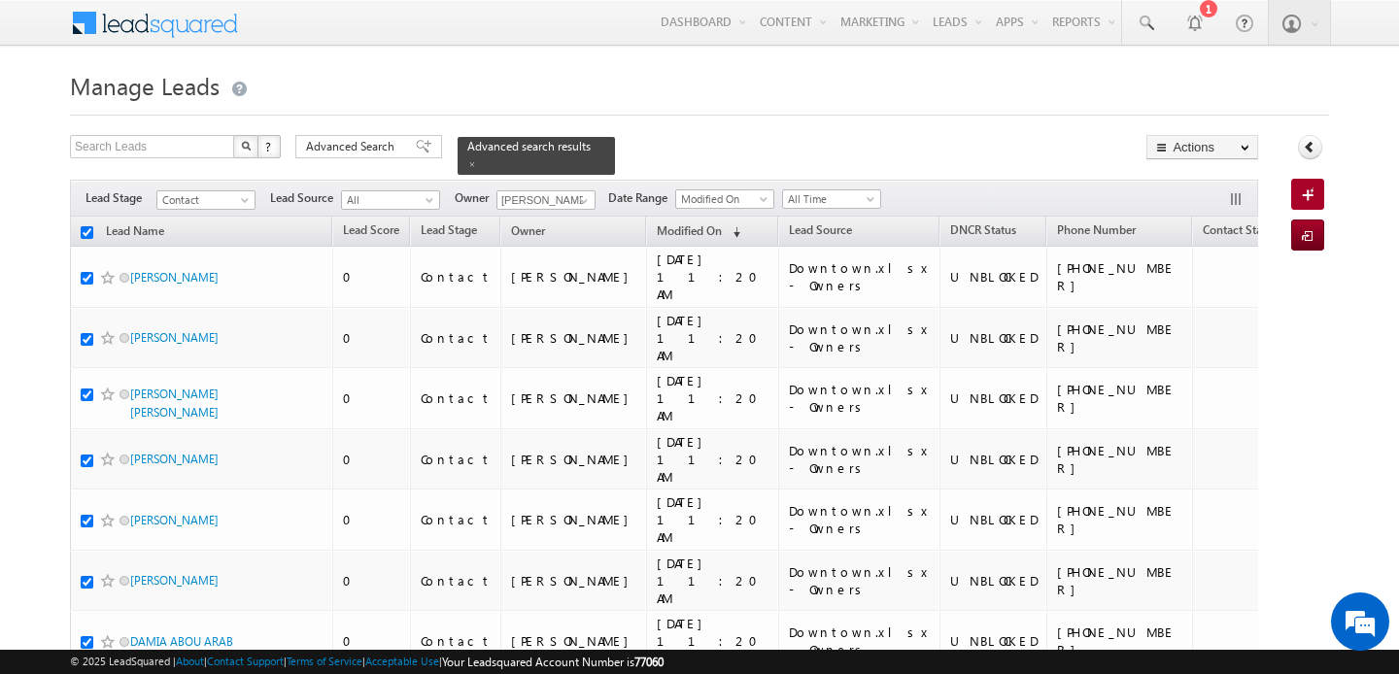
checkbox input "true"
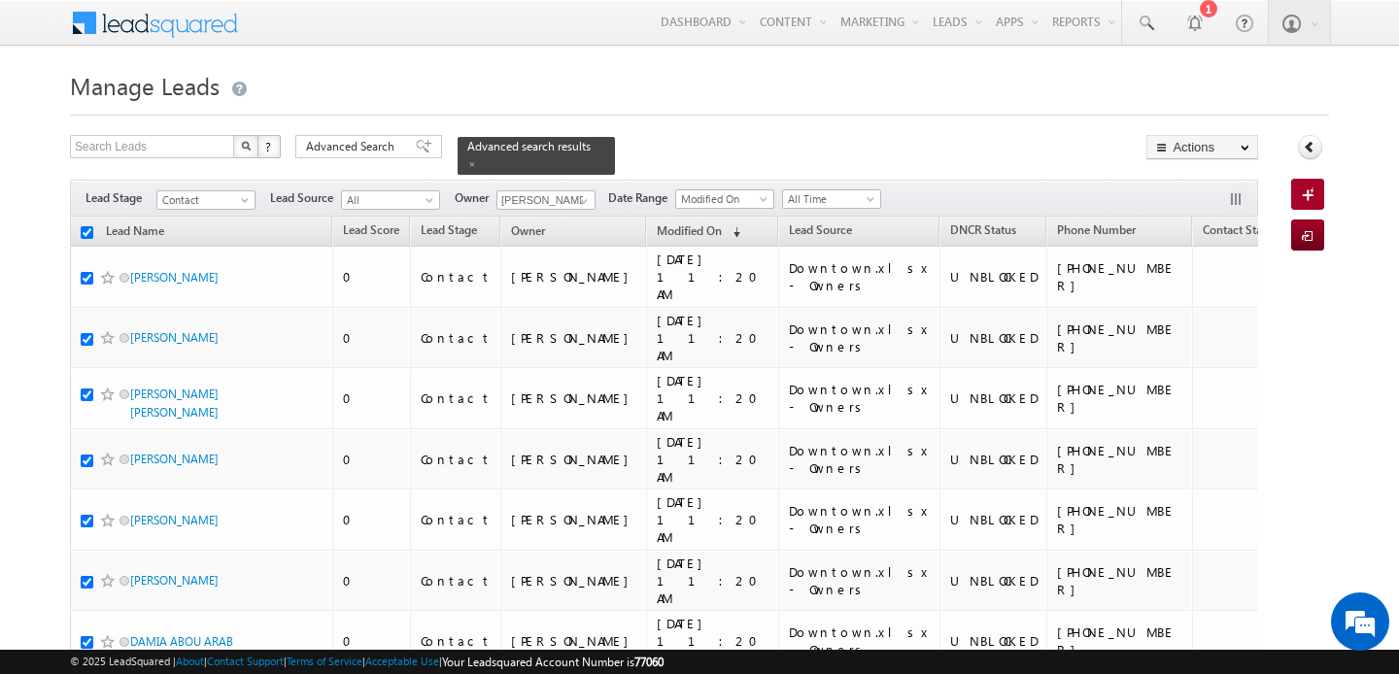
checkbox input "true"
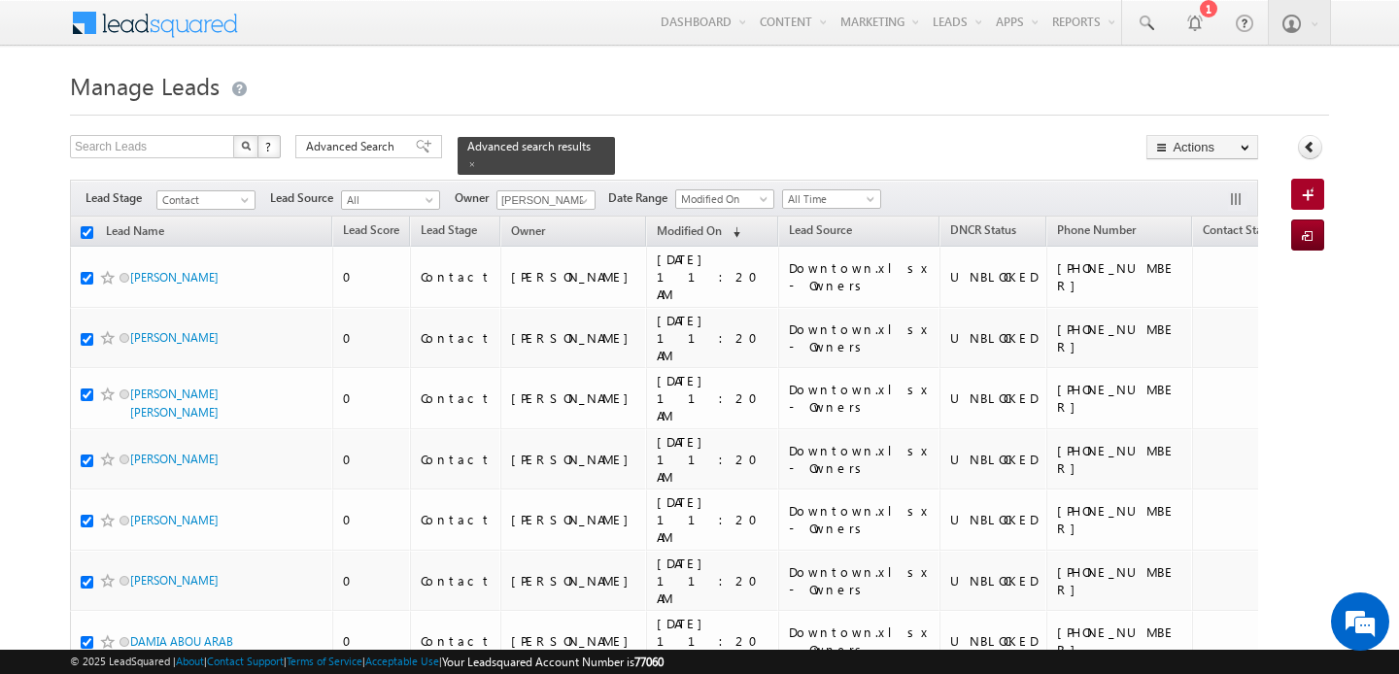
checkbox input "true"
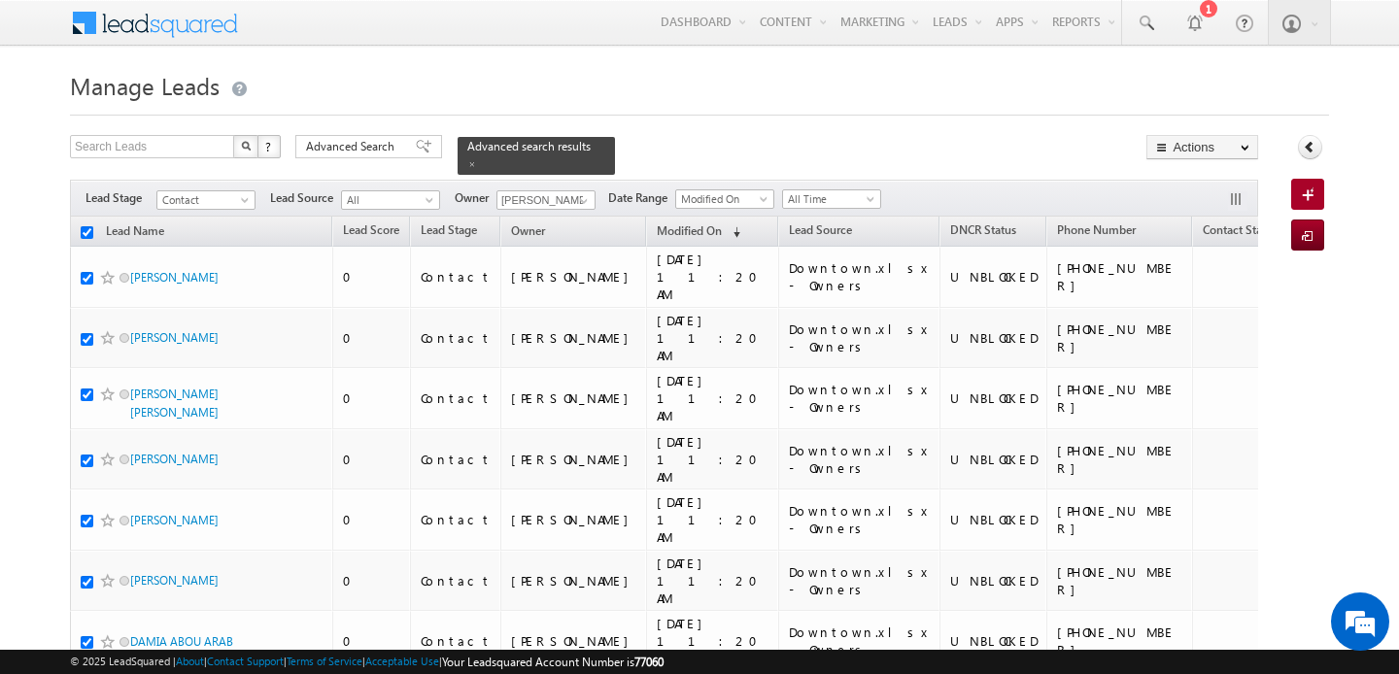
checkbox input "true"
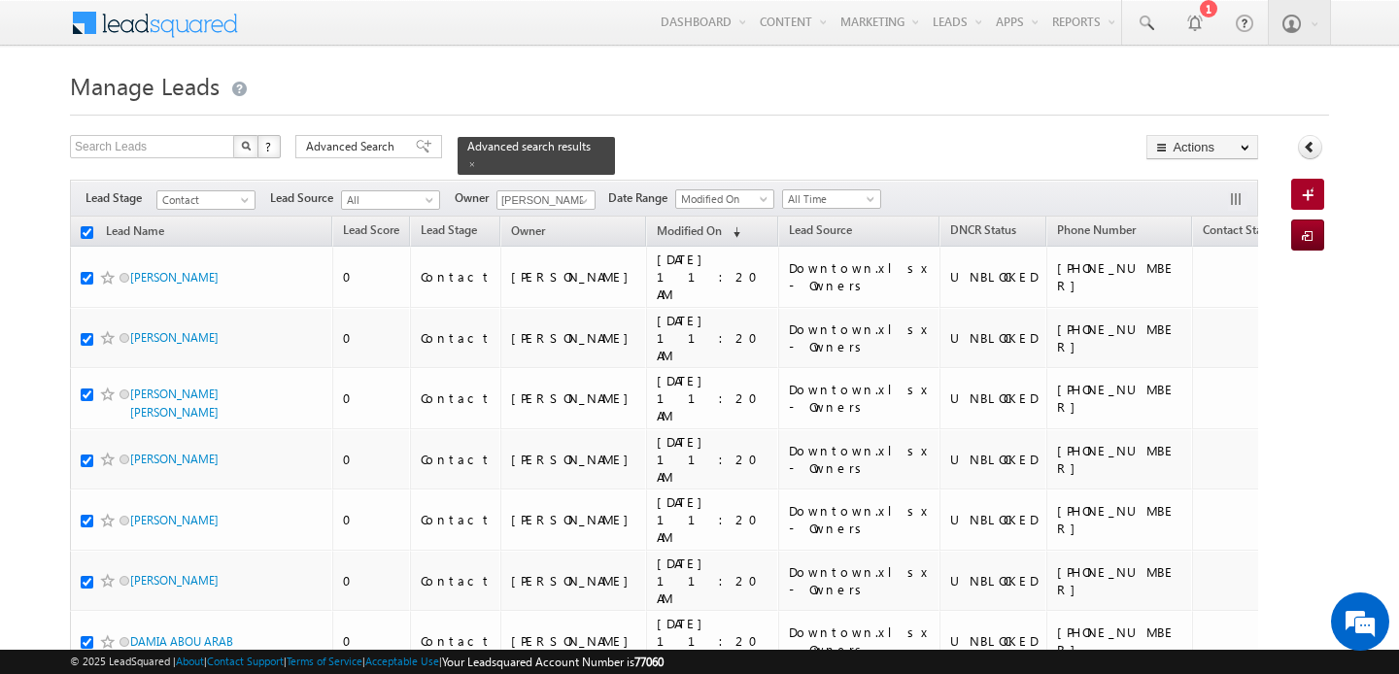
checkbox input "true"
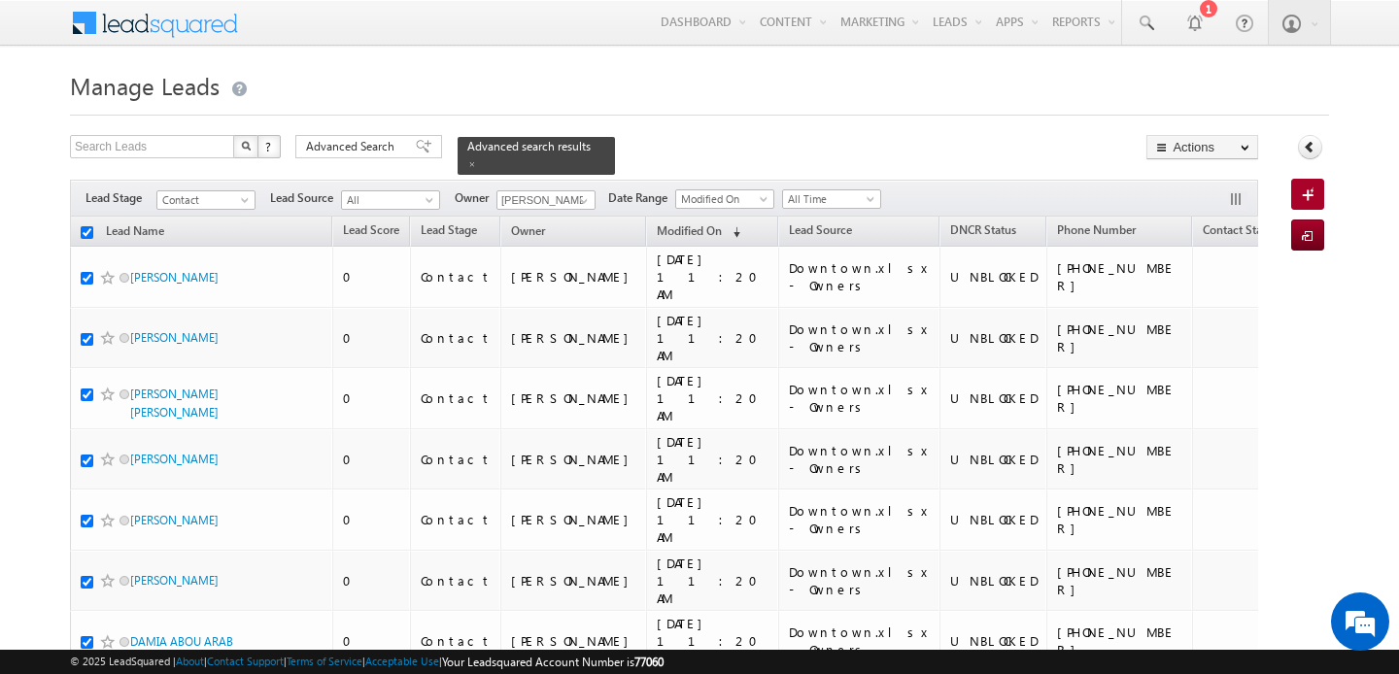
checkbox input "true"
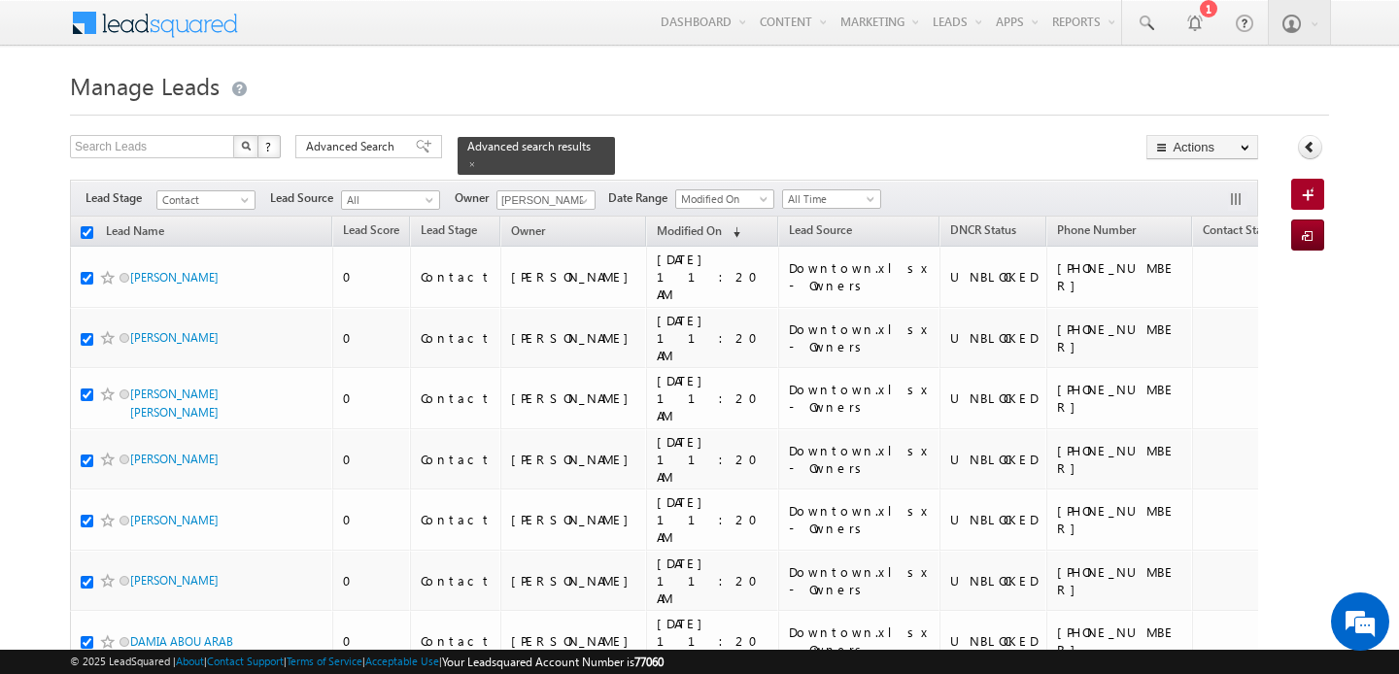
checkbox input "true"
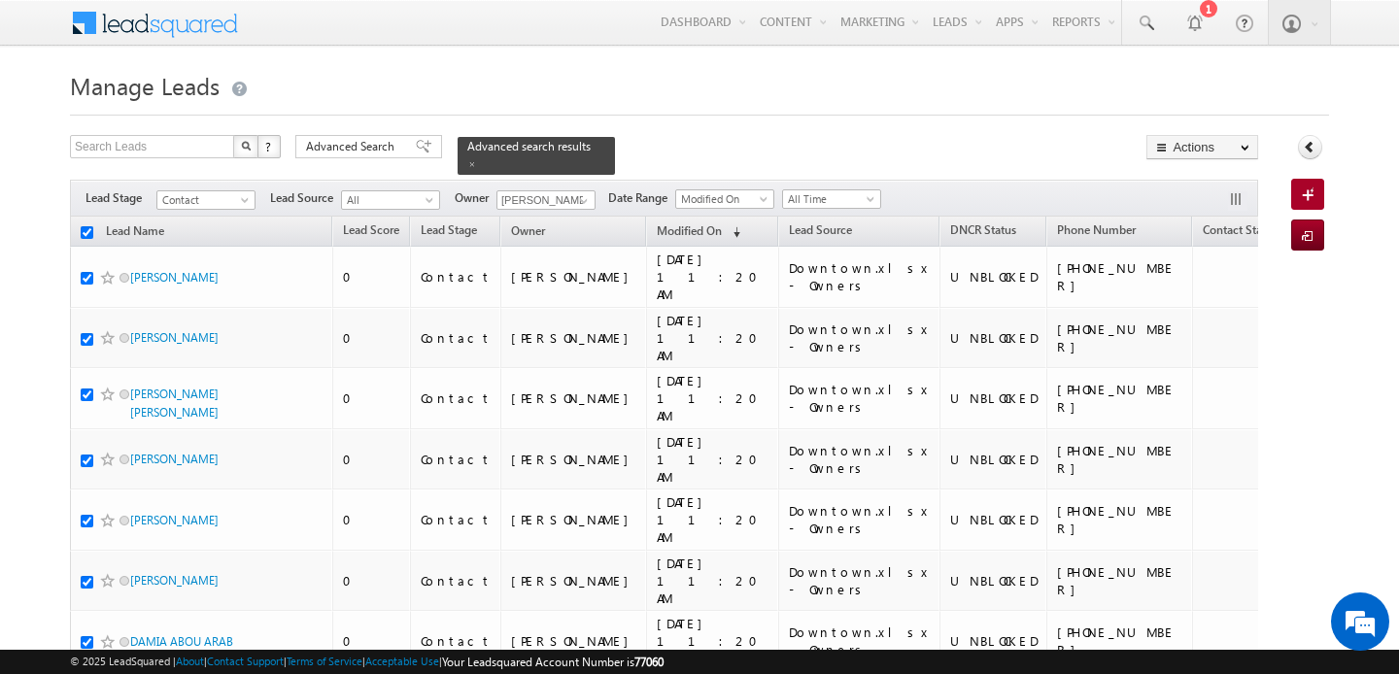
checkbox input "true"
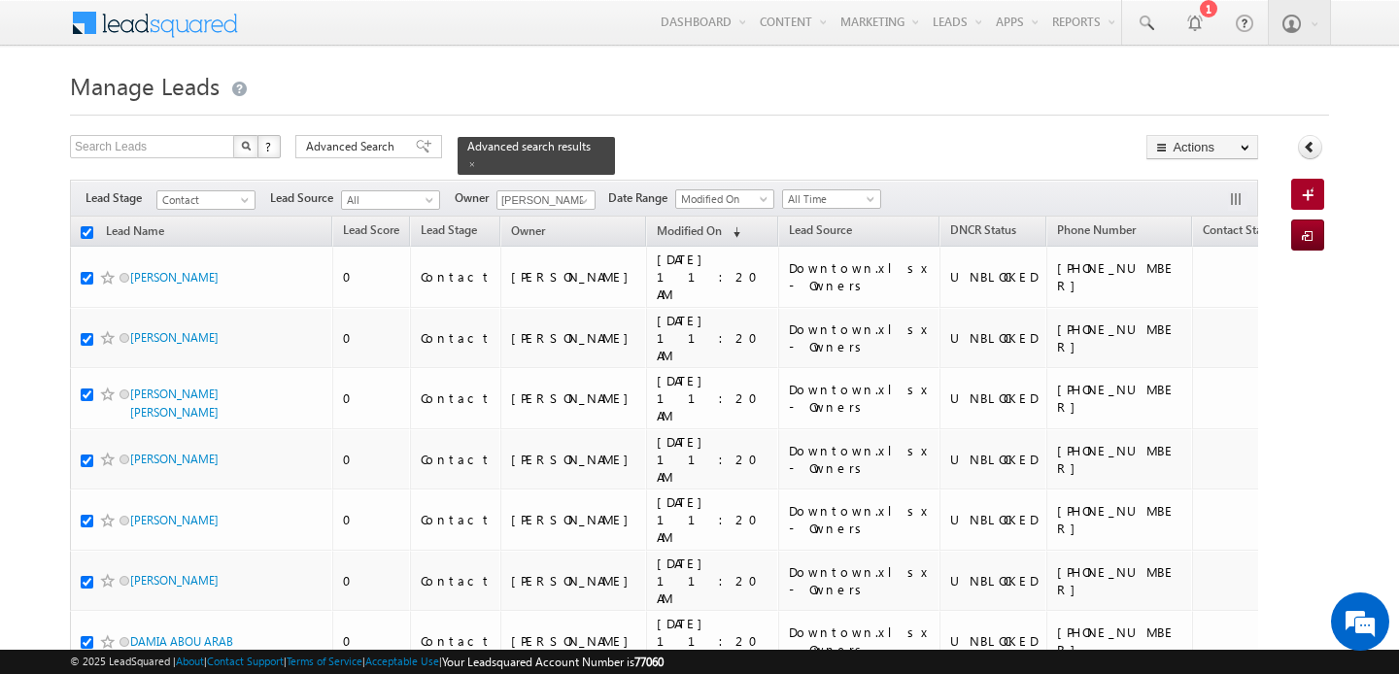
checkbox input "true"
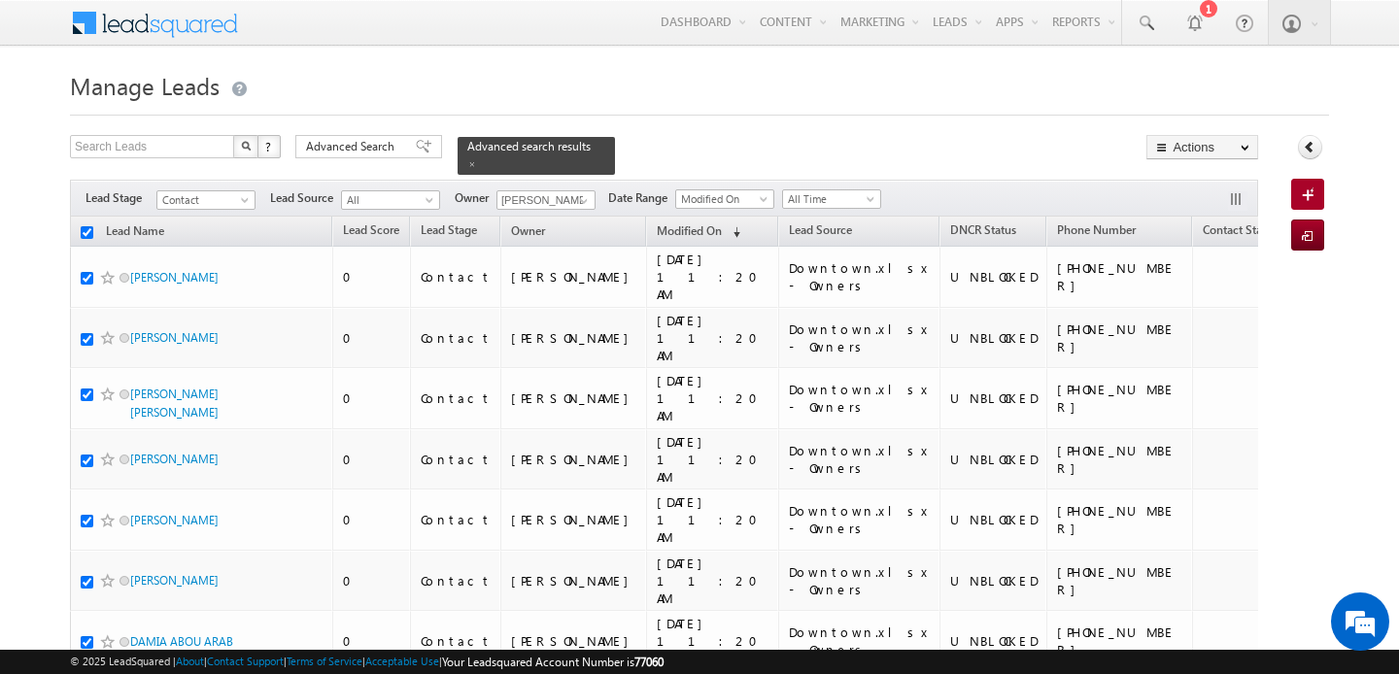
checkbox input "true"
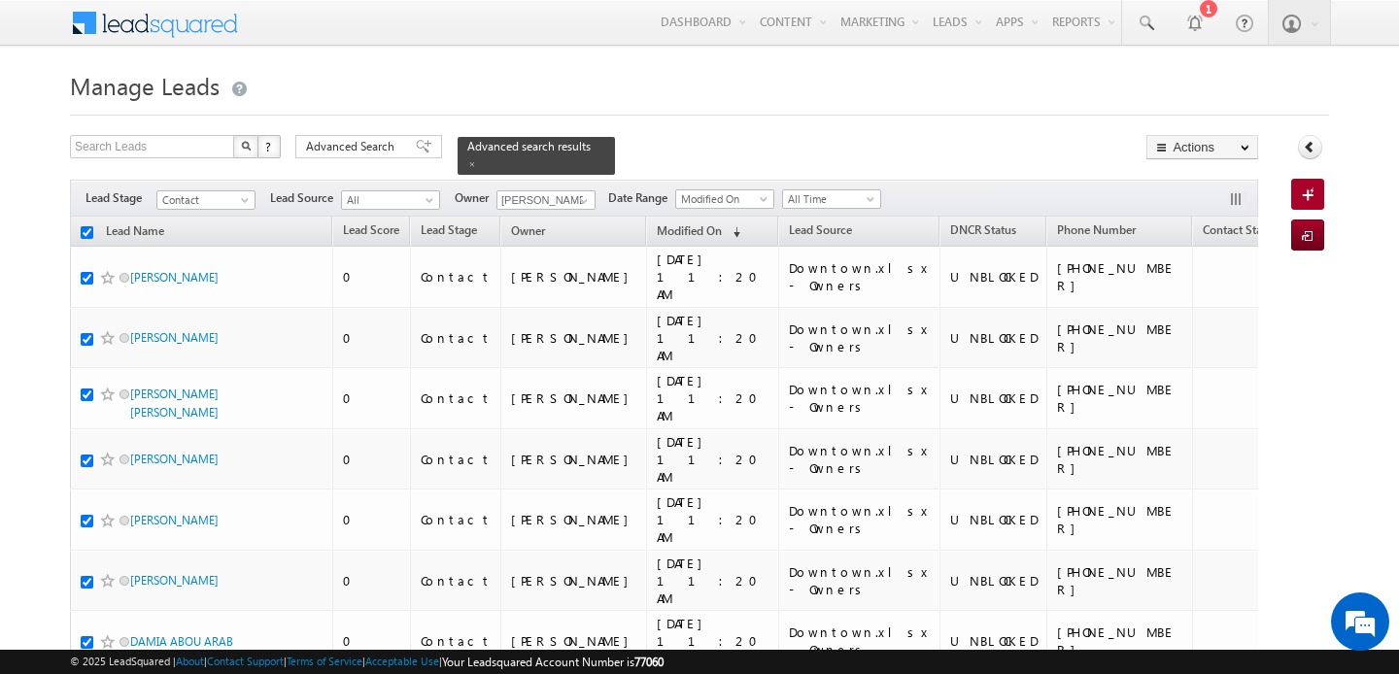
checkbox input "true"
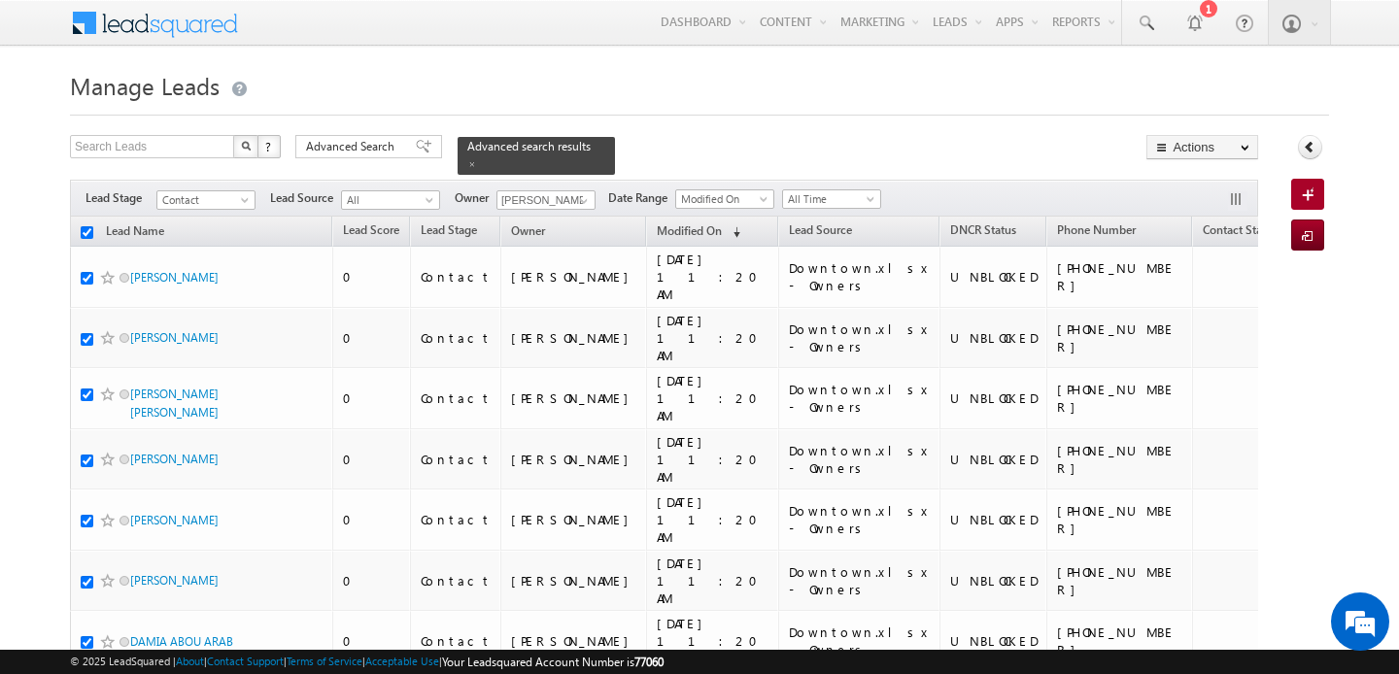
checkbox input "true"
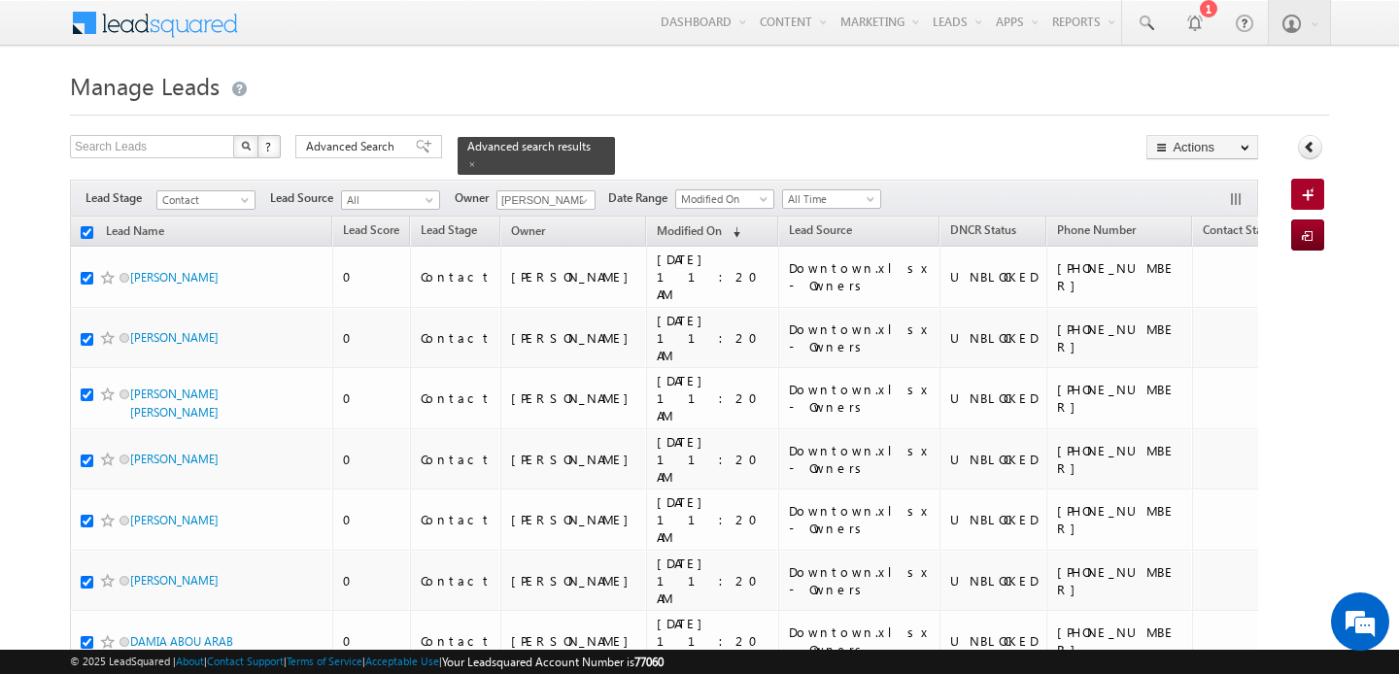
checkbox input "true"
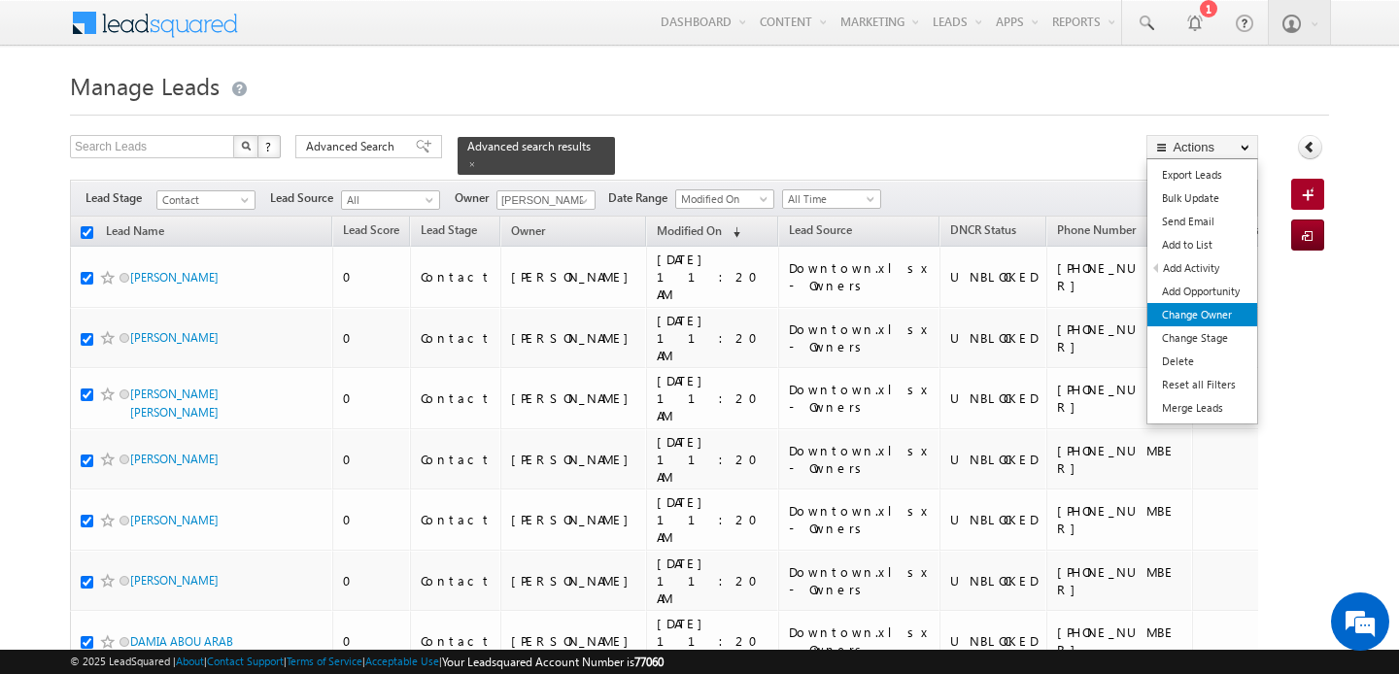
click at [1184, 319] on link "Change Owner" at bounding box center [1202, 314] width 110 height 23
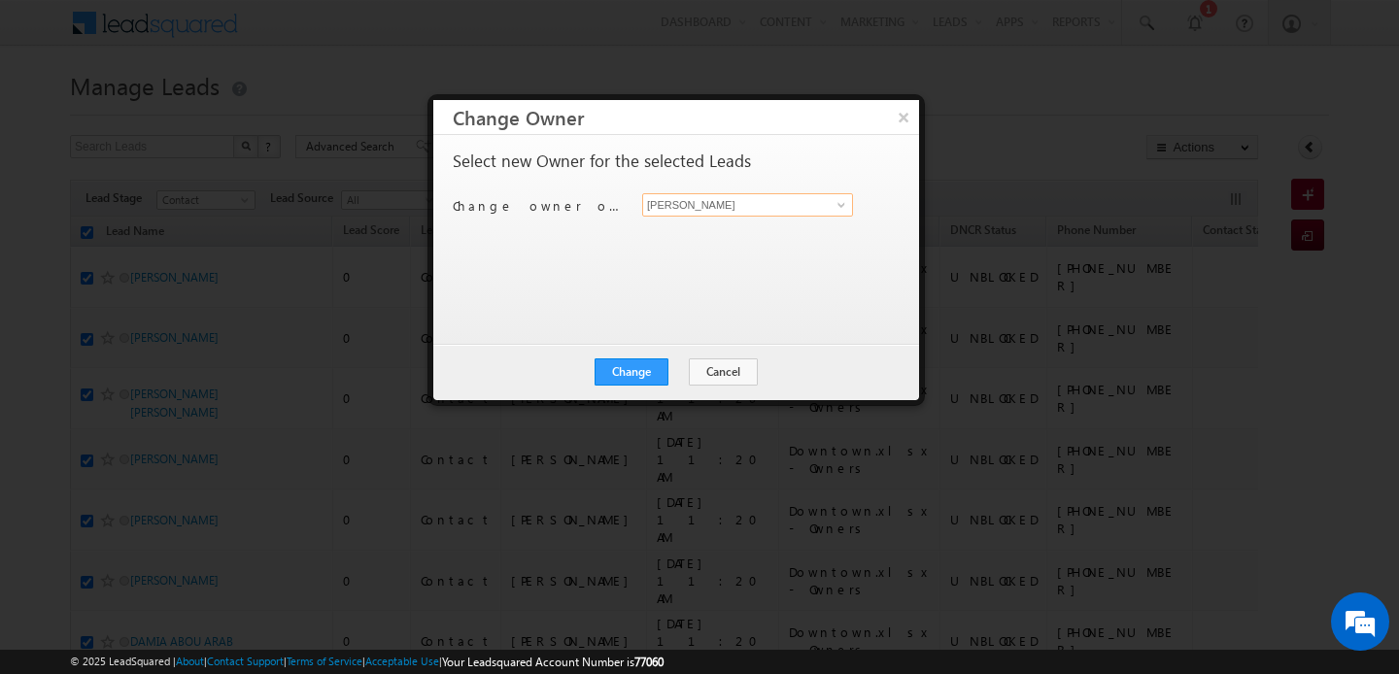
click at [739, 203] on input "[PERSON_NAME]" at bounding box center [747, 204] width 211 height 23
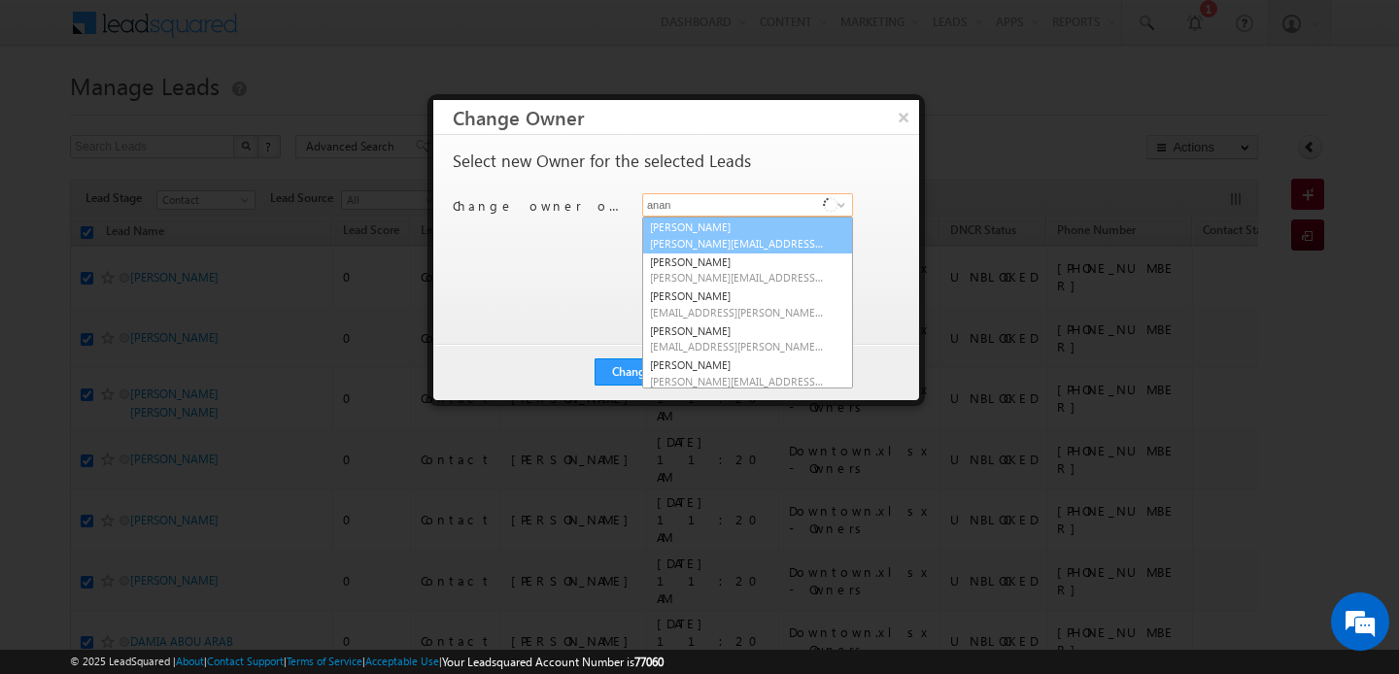
click at [691, 239] on span "[PERSON_NAME][EMAIL_ADDRESS][DOMAIN_NAME]" at bounding box center [737, 243] width 175 height 15
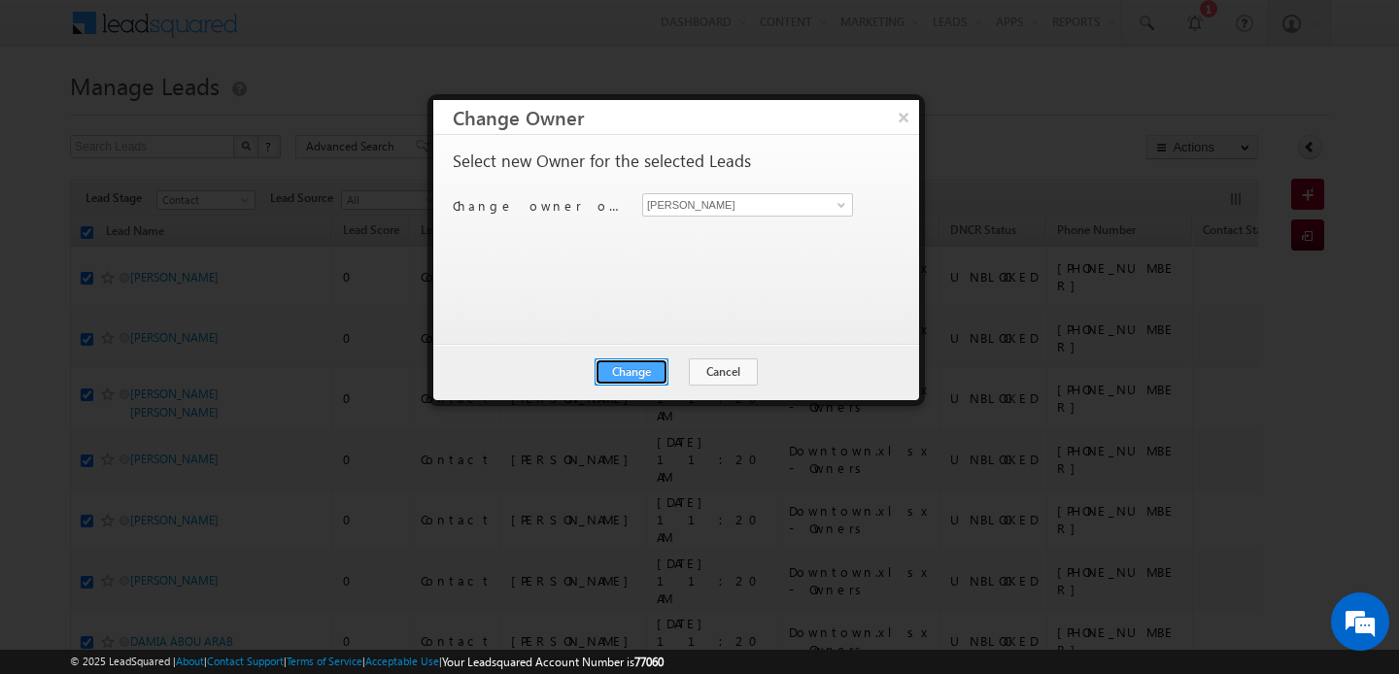
click at [663, 372] on button "Change" at bounding box center [632, 371] width 74 height 27
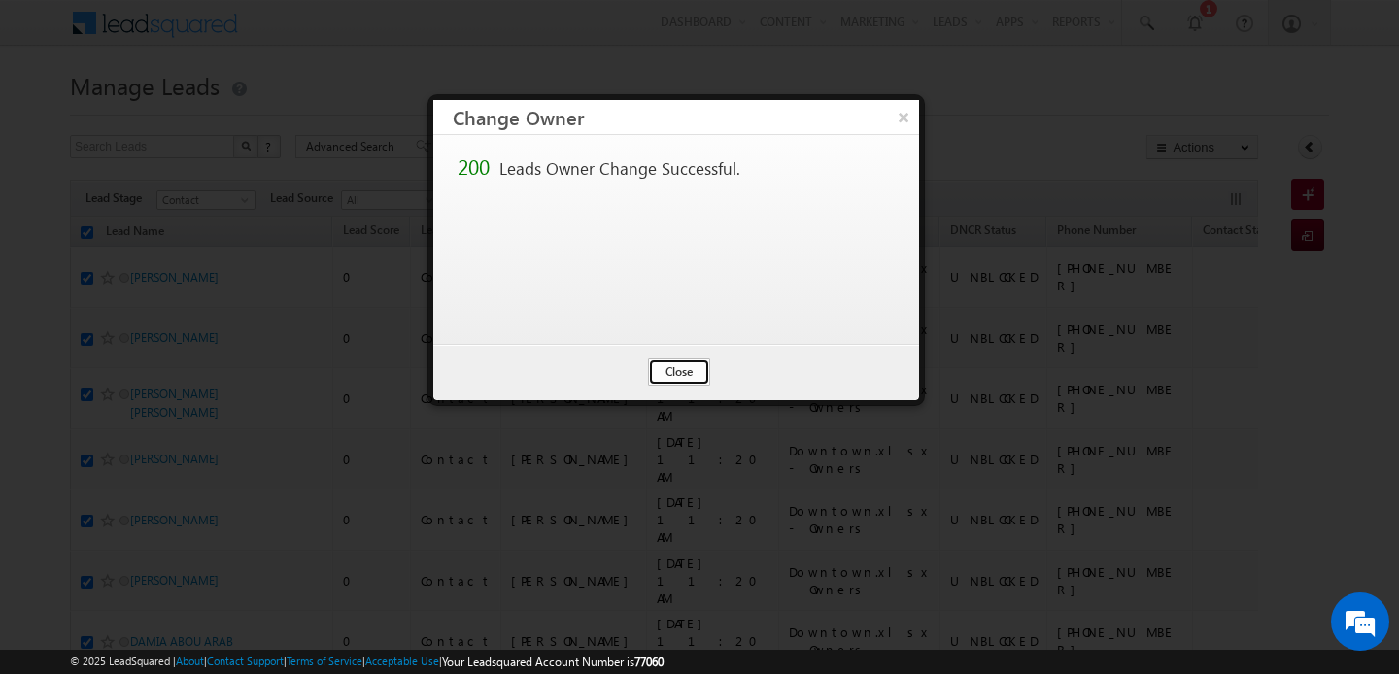
click at [678, 377] on button "Close" at bounding box center [679, 371] width 62 height 27
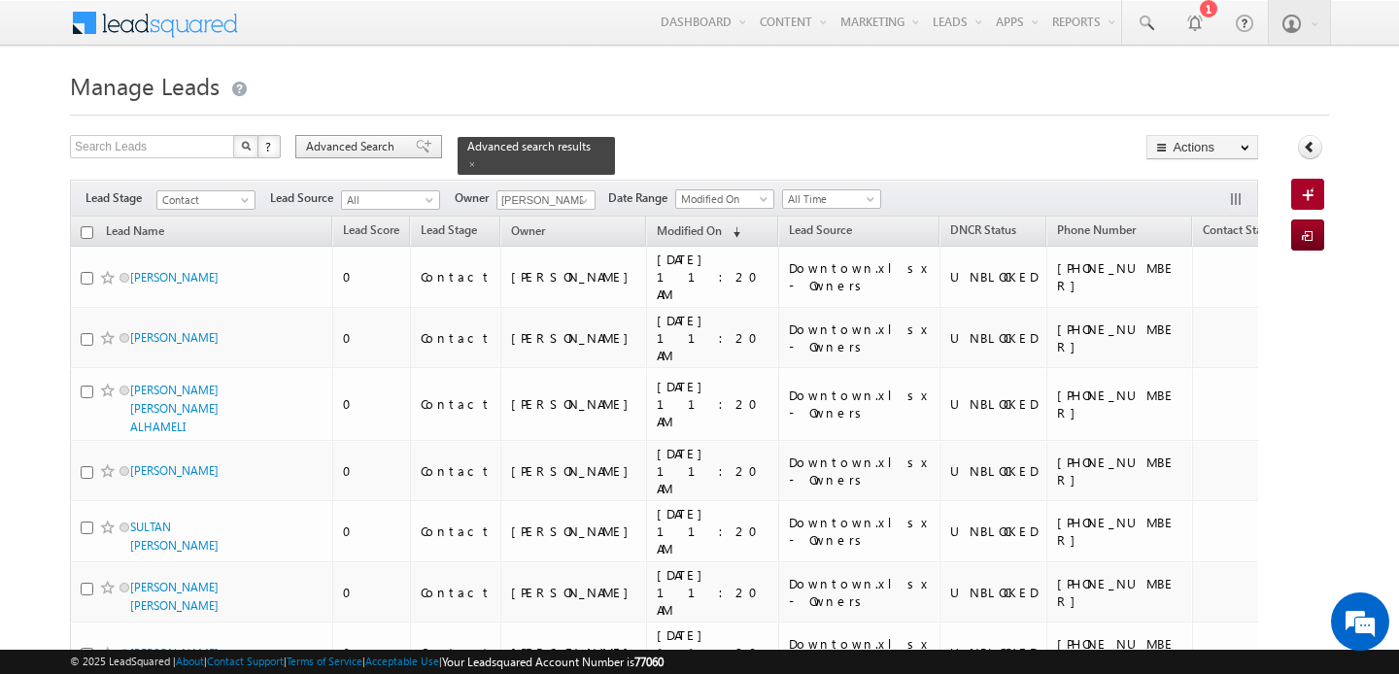
click at [345, 148] on span "Advanced Search" at bounding box center [353, 146] width 94 height 17
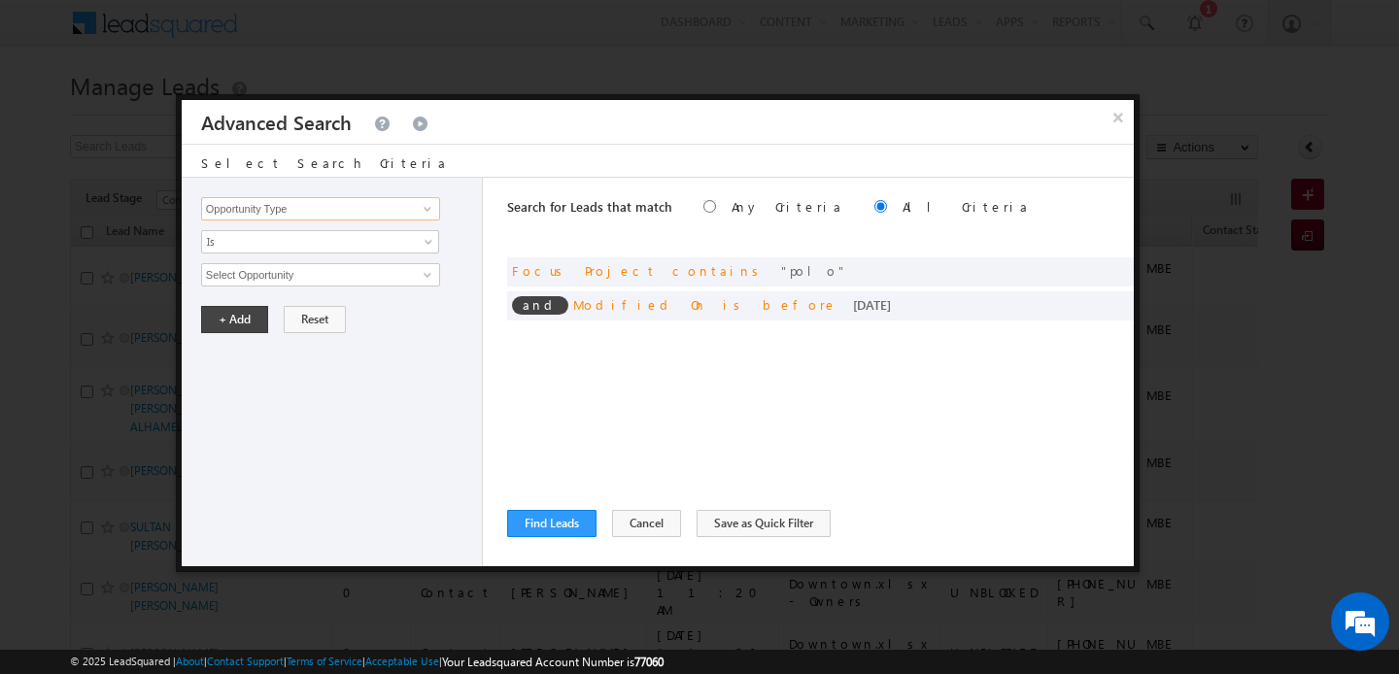
click at [382, 199] on input "Opportunity Type" at bounding box center [320, 208] width 239 height 23
click at [363, 244] on link "DNCR Status" at bounding box center [320, 249] width 239 height 22
click at [363, 244] on span "Is" at bounding box center [307, 241] width 211 height 17
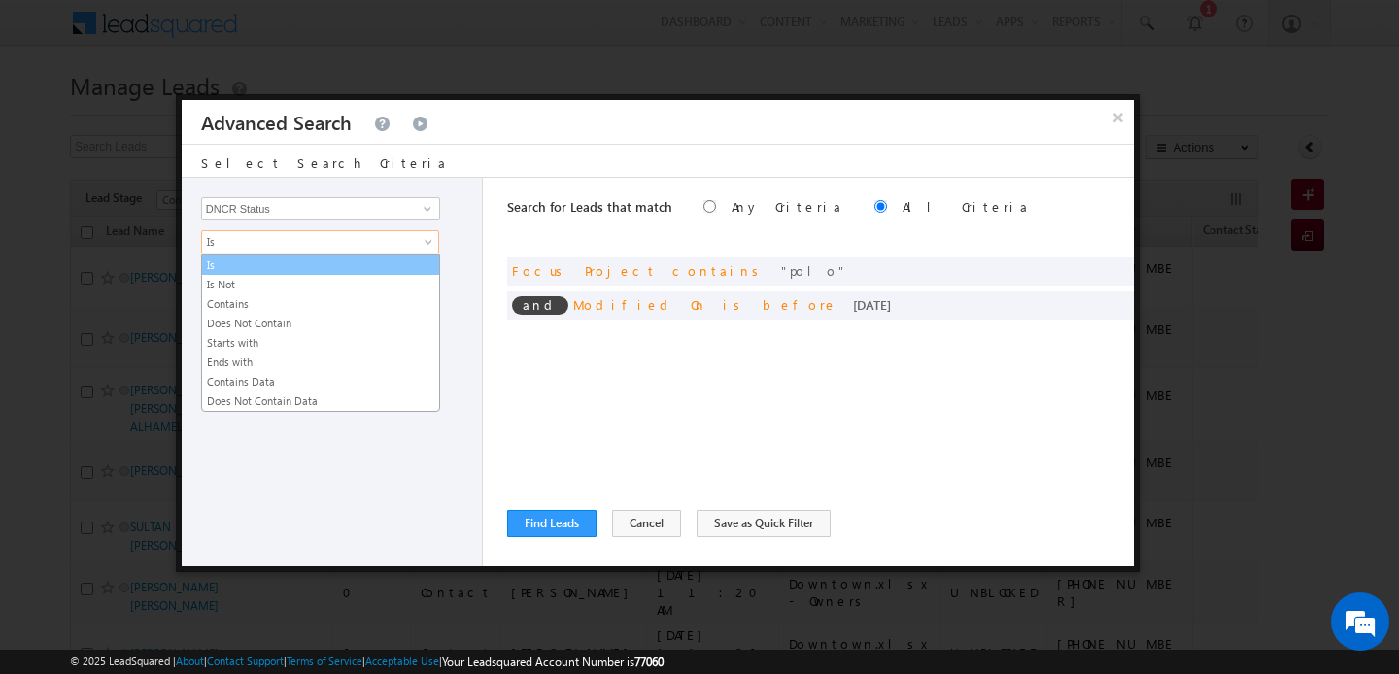
click at [358, 256] on link "Is" at bounding box center [320, 264] width 237 height 17
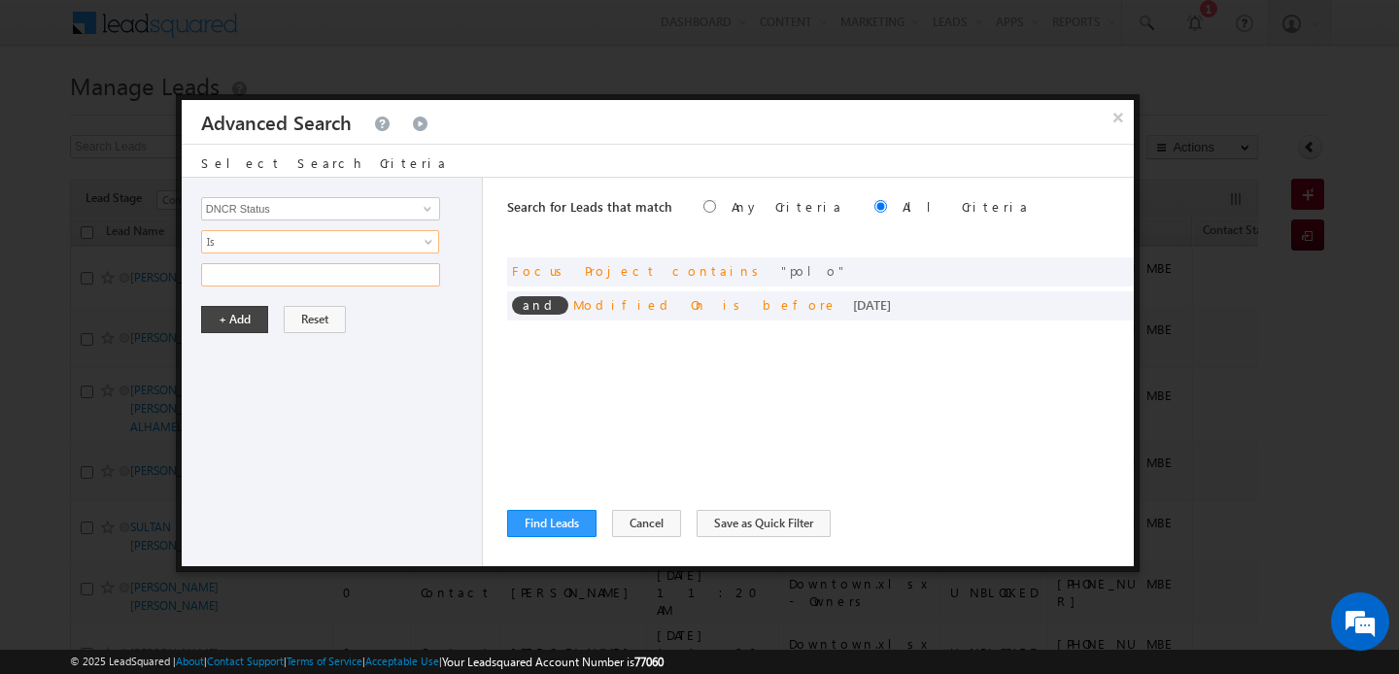
click at [346, 281] on input "text" at bounding box center [320, 274] width 239 height 23
click at [244, 324] on button "+ Add" at bounding box center [234, 319] width 67 height 27
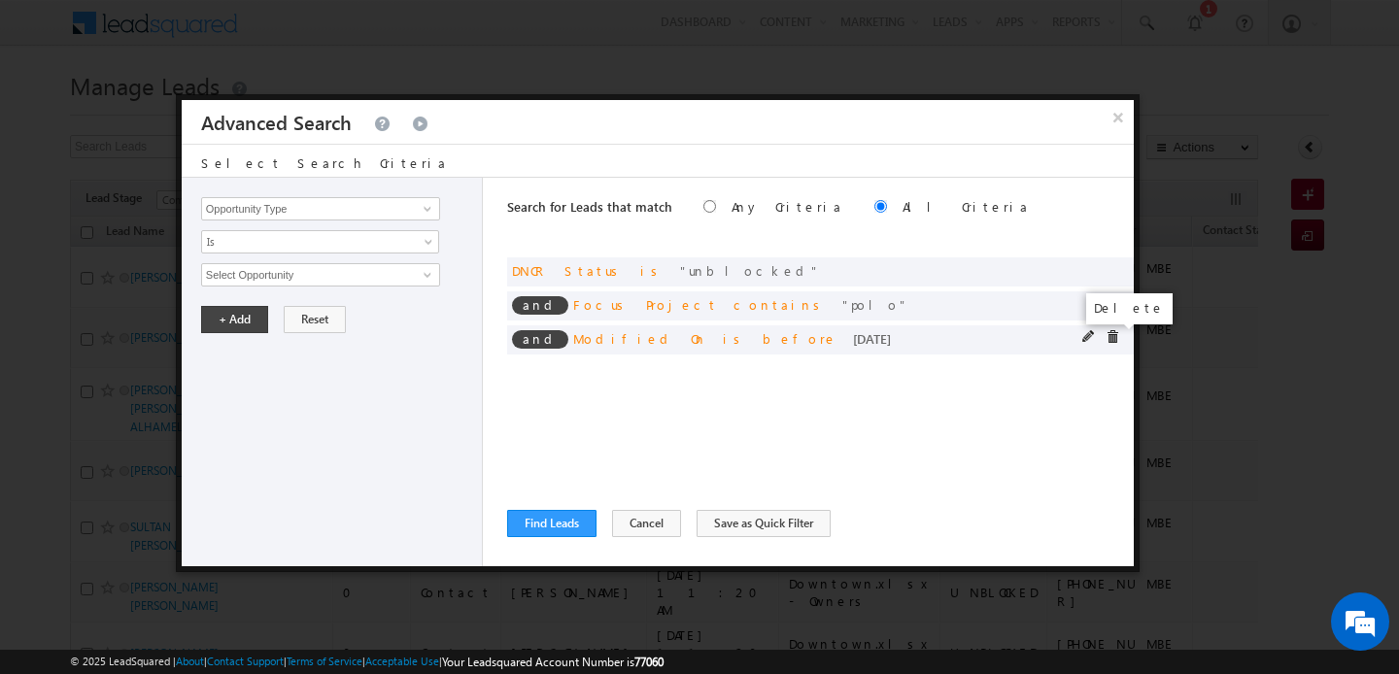
click at [1112, 335] on span at bounding box center [1113, 337] width 14 height 14
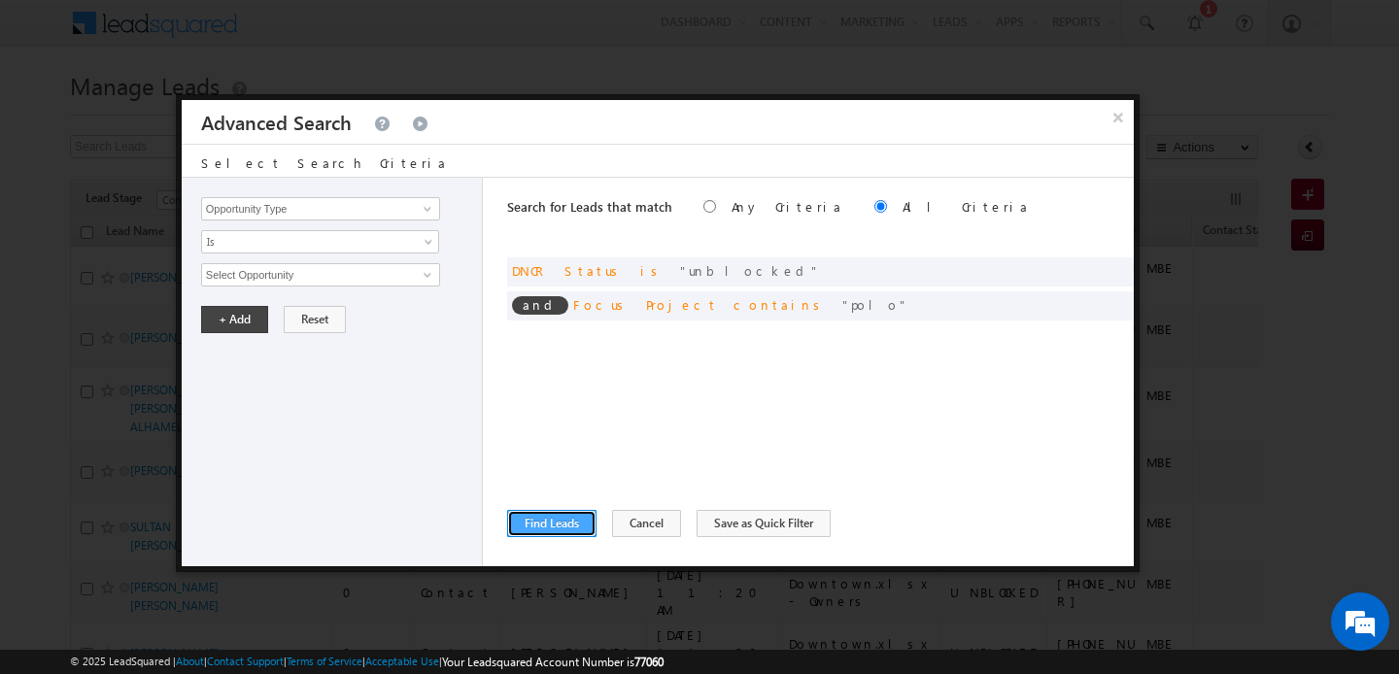
click at [561, 529] on button "Find Leads" at bounding box center [551, 523] width 89 height 27
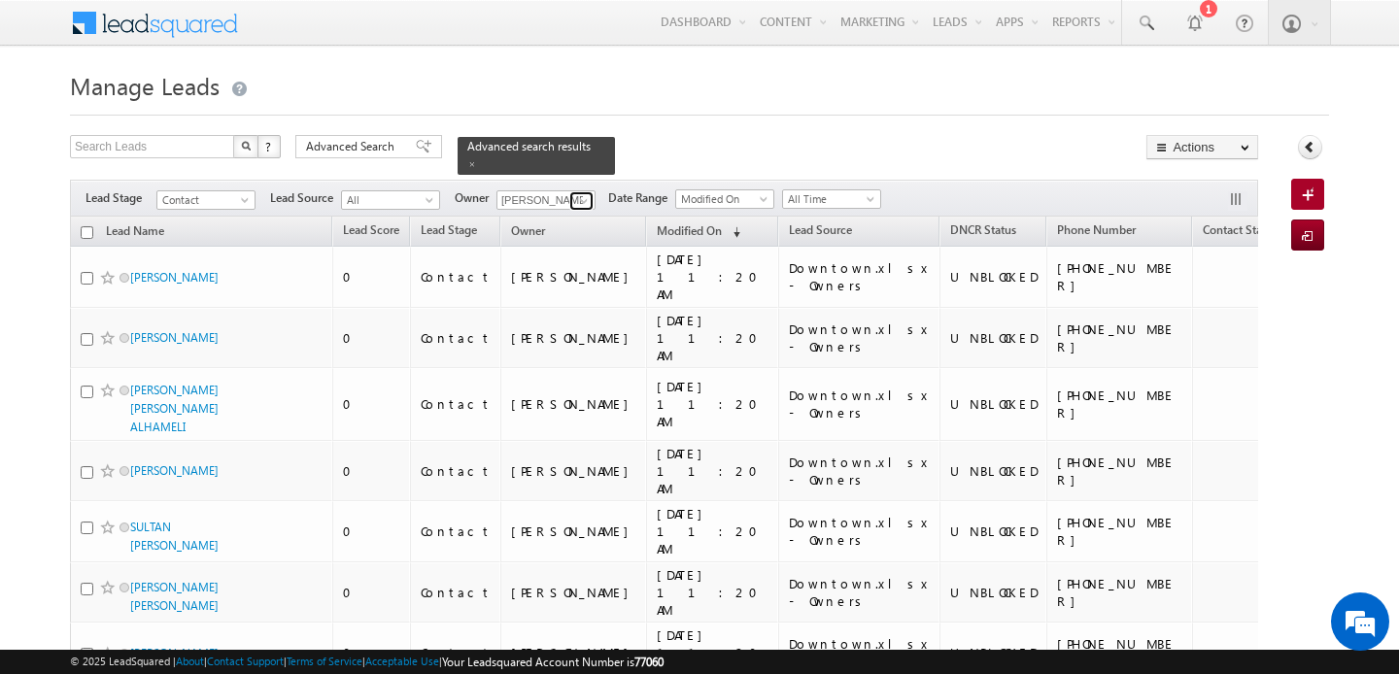
click at [573, 191] on link at bounding box center [581, 200] width 24 height 19
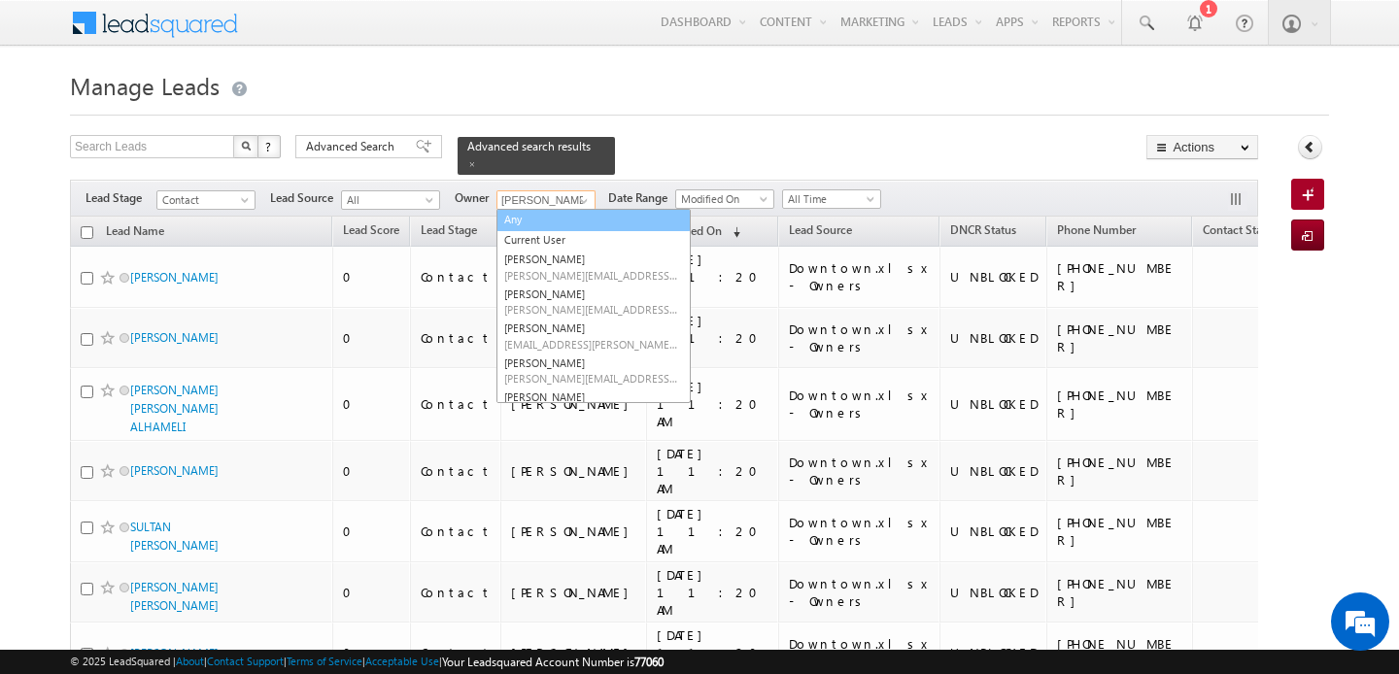
click at [531, 216] on link "Any" at bounding box center [593, 220] width 194 height 22
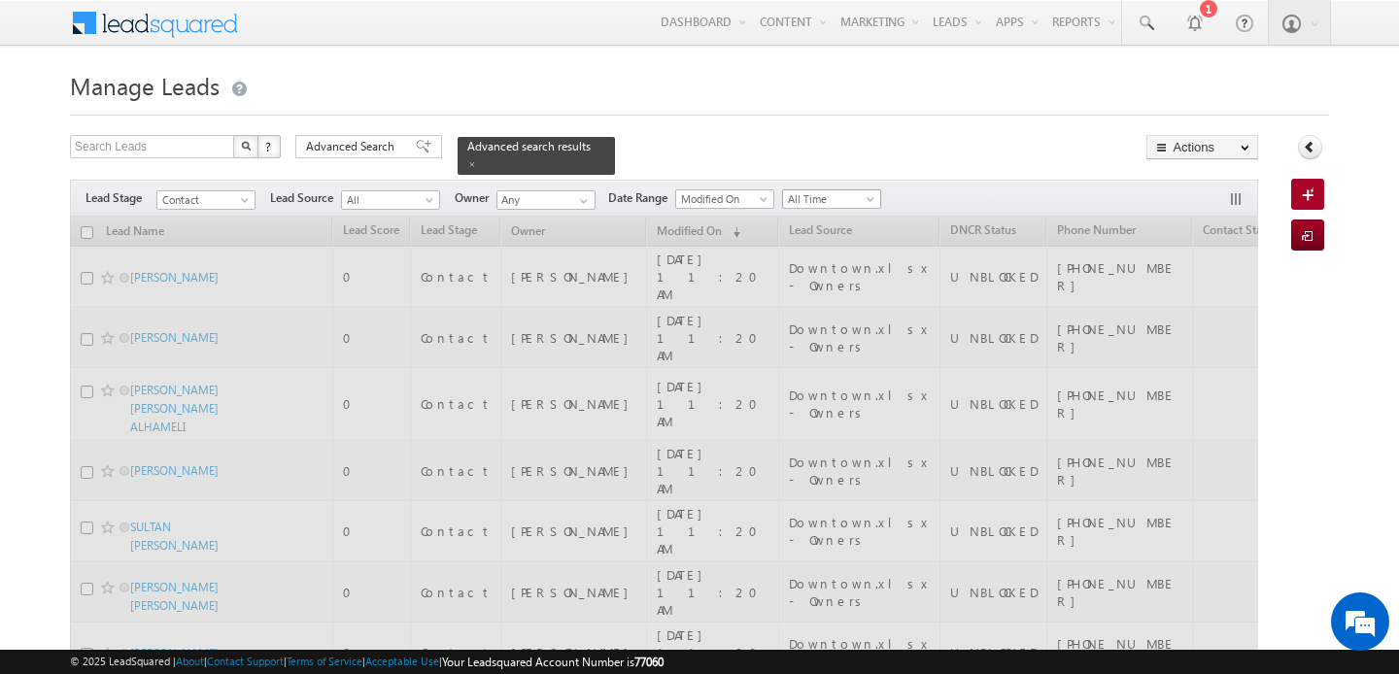
click at [835, 194] on span "All Time" at bounding box center [829, 198] width 92 height 17
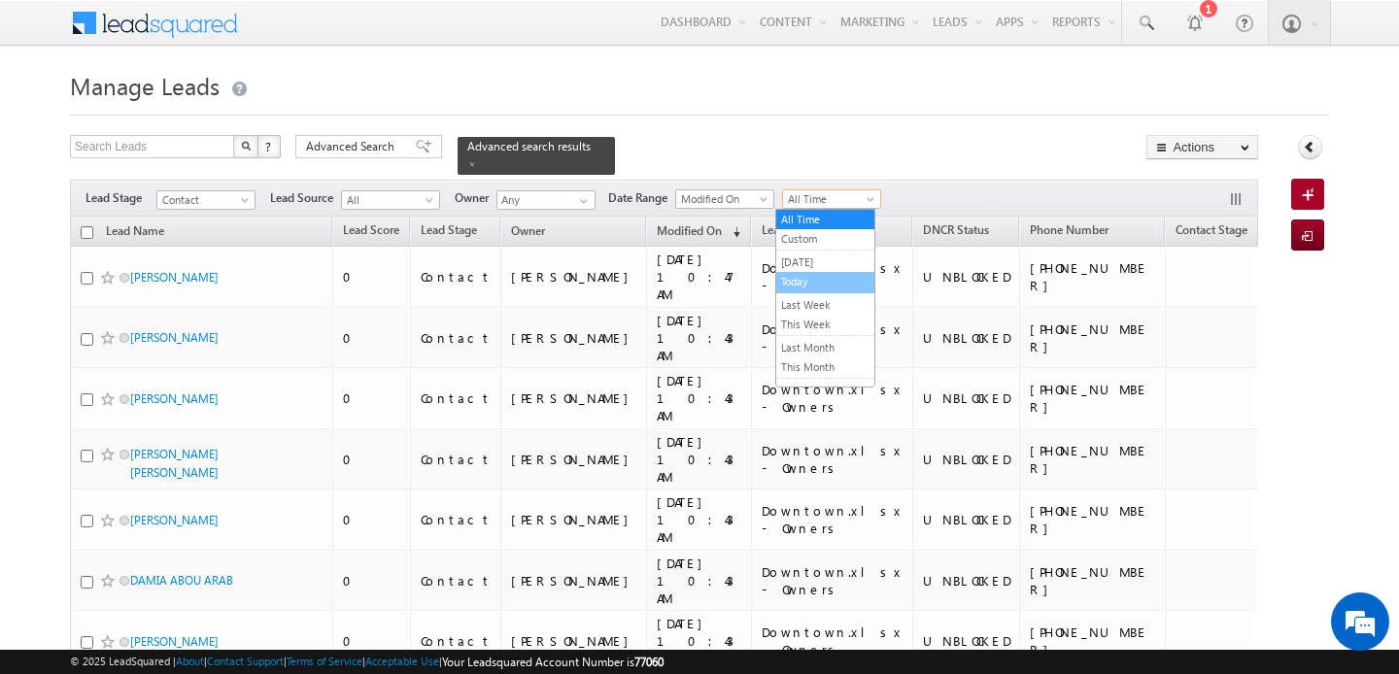
click at [811, 283] on link "Today" at bounding box center [825, 281] width 98 height 17
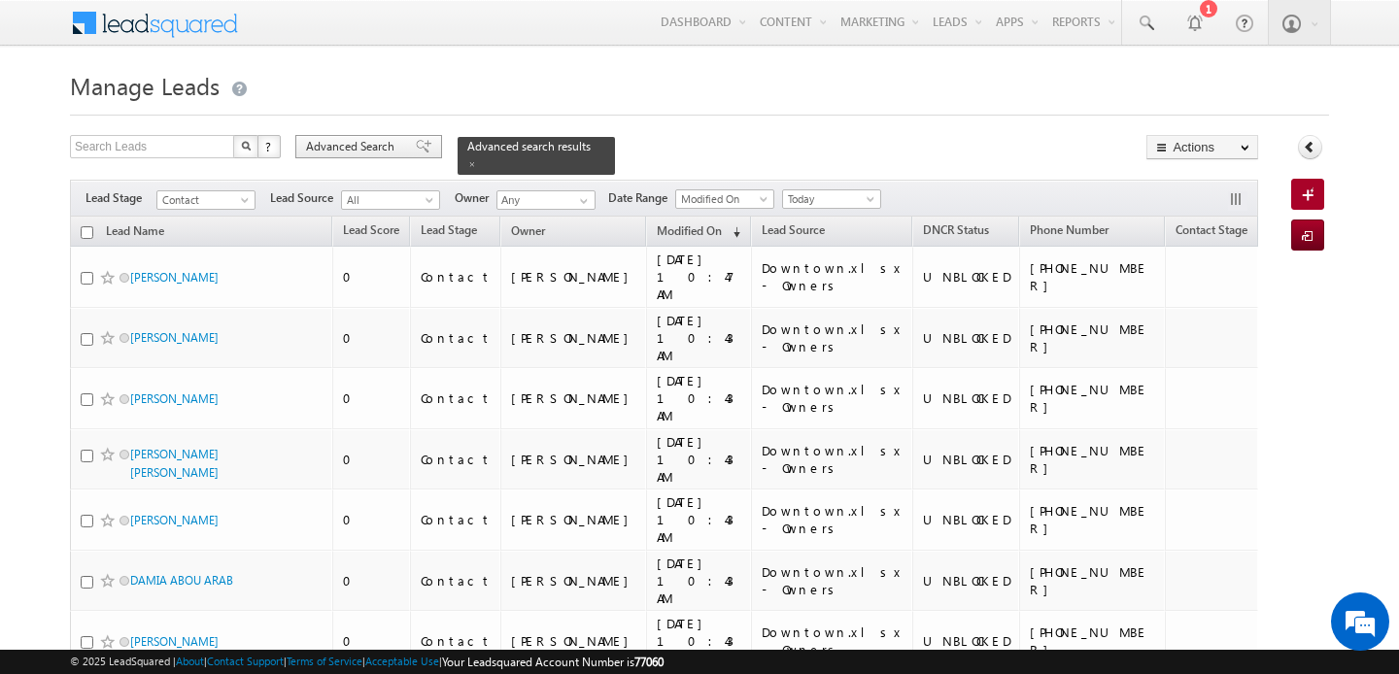
click at [351, 153] on span "Advanced Search" at bounding box center [353, 146] width 94 height 17
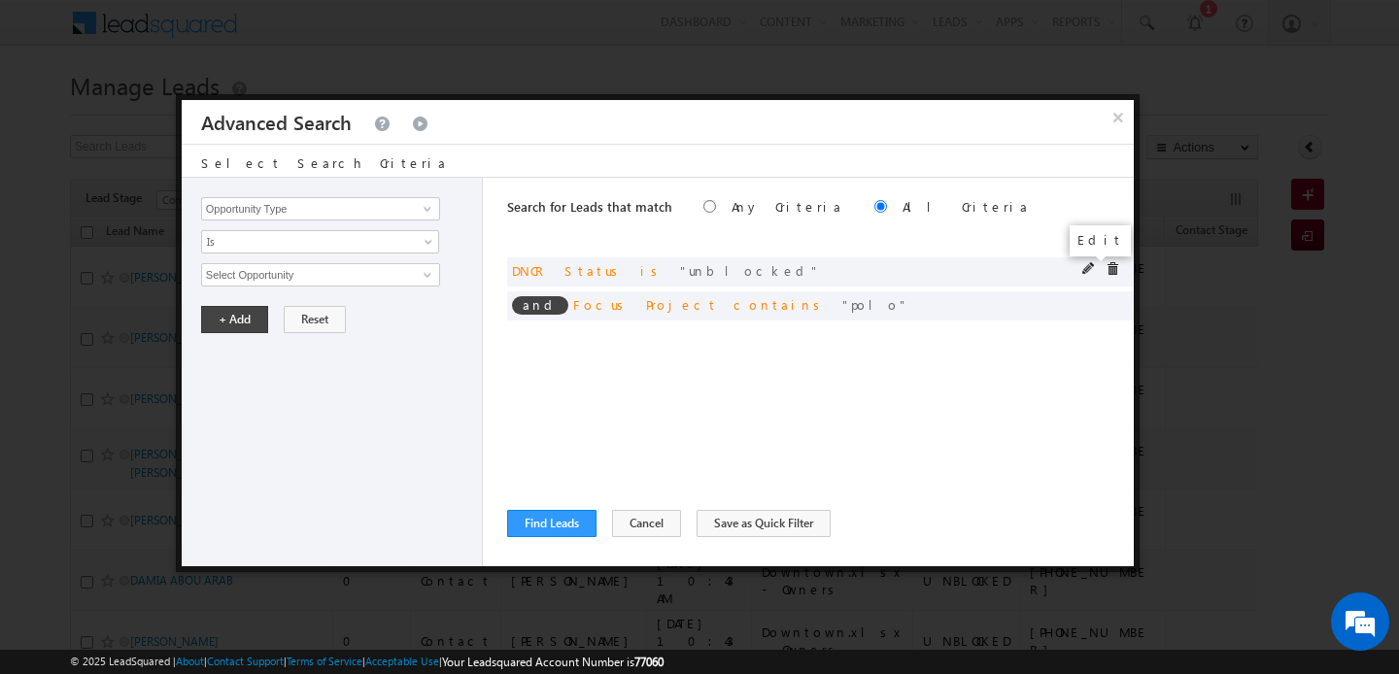
click at [1089, 268] on span at bounding box center [1089, 269] width 14 height 14
click at [220, 270] on input "unblocked" at bounding box center [320, 274] width 239 height 23
click at [232, 322] on button "+ Add" at bounding box center [234, 319] width 67 height 27
click at [548, 519] on button "Find Leads" at bounding box center [551, 523] width 89 height 27
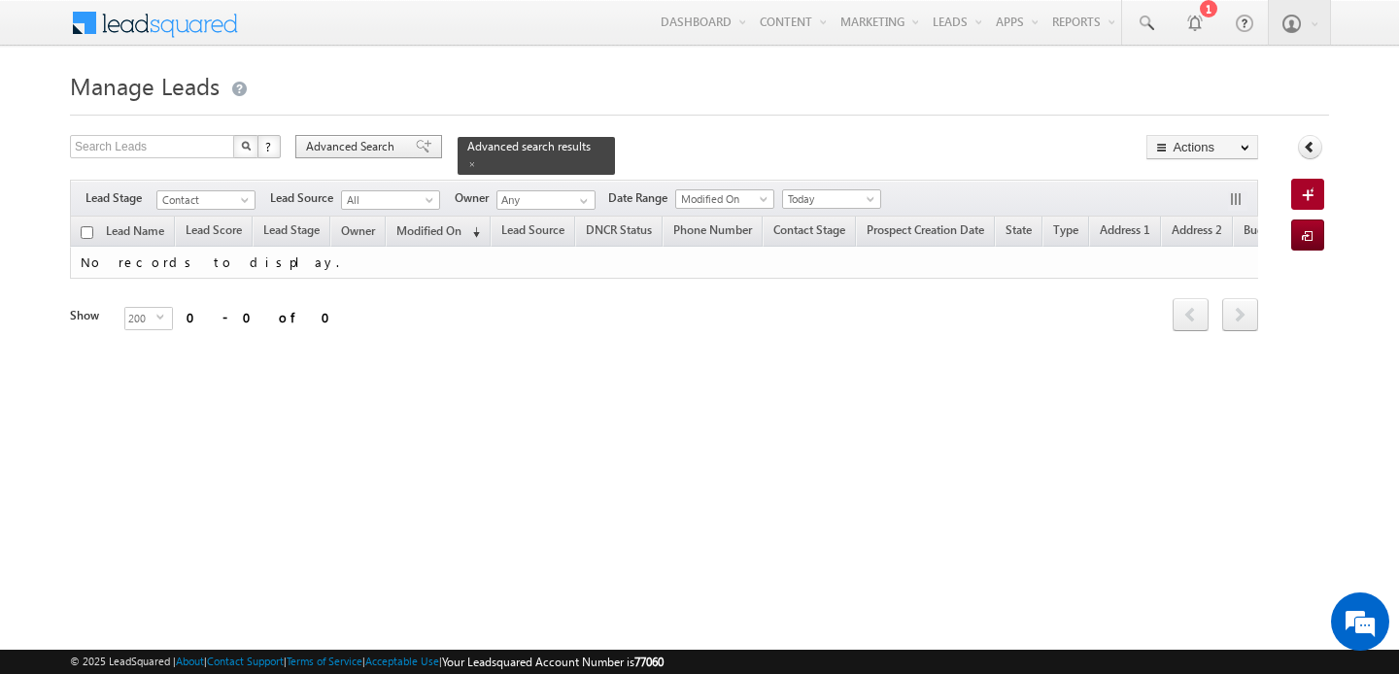
click at [386, 151] on span "Advanced Search" at bounding box center [353, 146] width 94 height 17
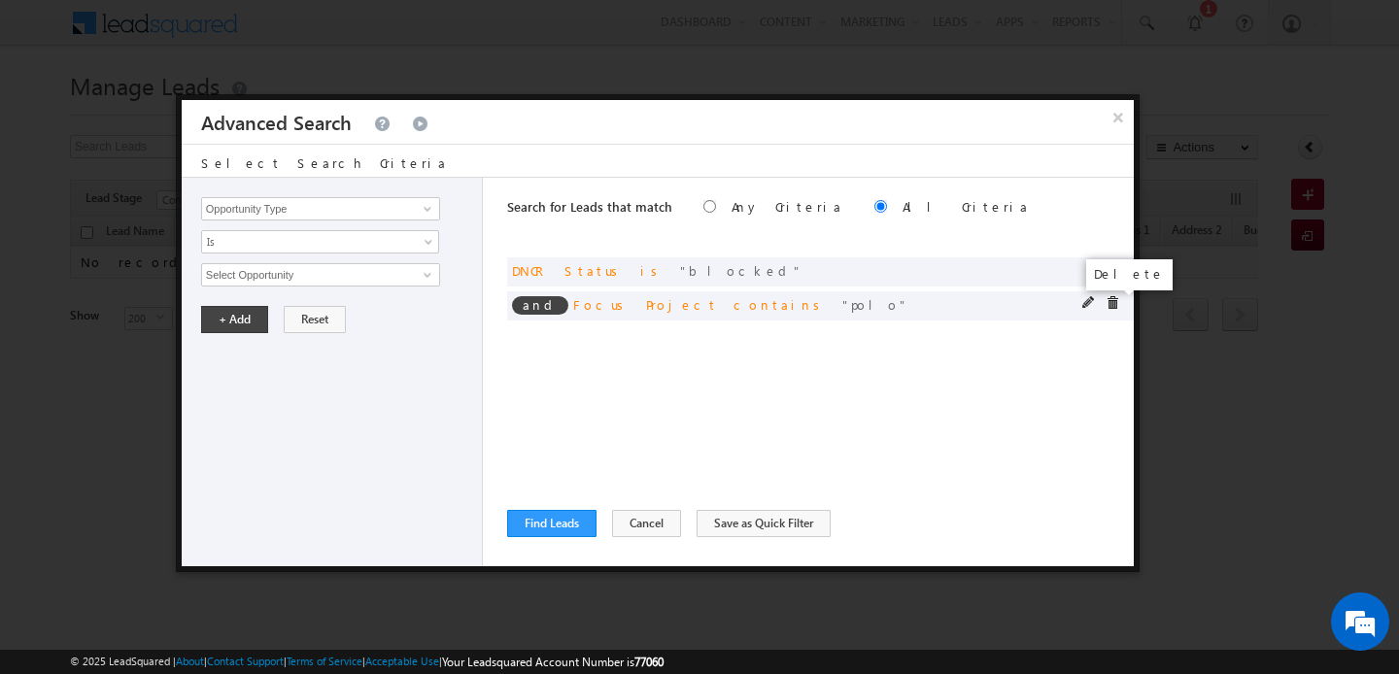
click at [1113, 306] on span at bounding box center [1113, 303] width 14 height 14
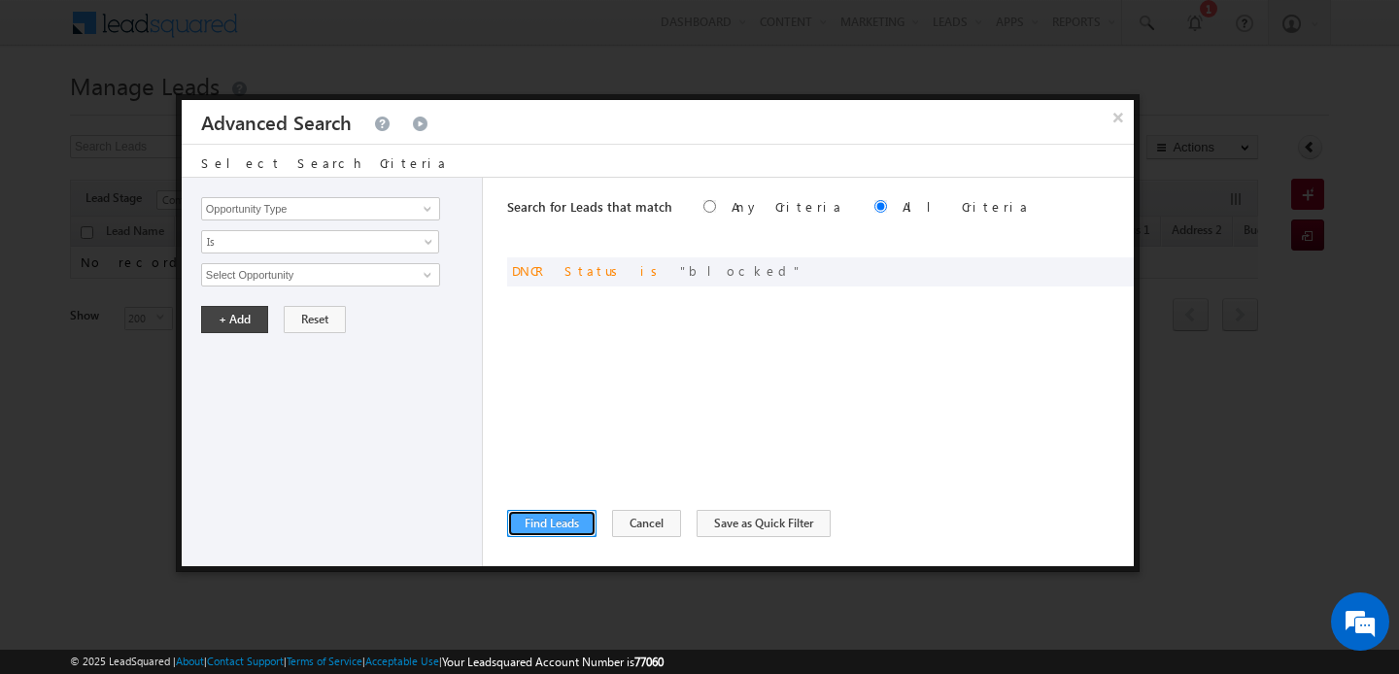
click at [553, 533] on button "Find Leads" at bounding box center [551, 523] width 89 height 27
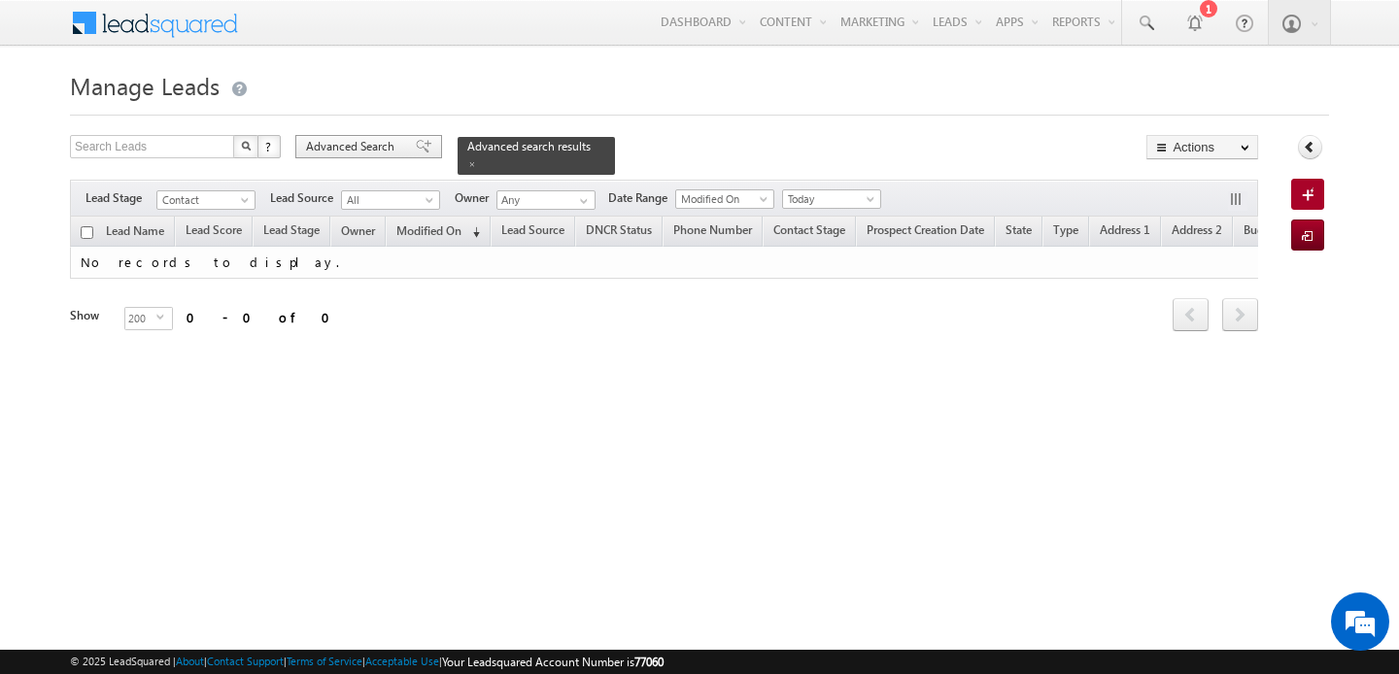
click at [376, 147] on span "Advanced Search" at bounding box center [353, 146] width 94 height 17
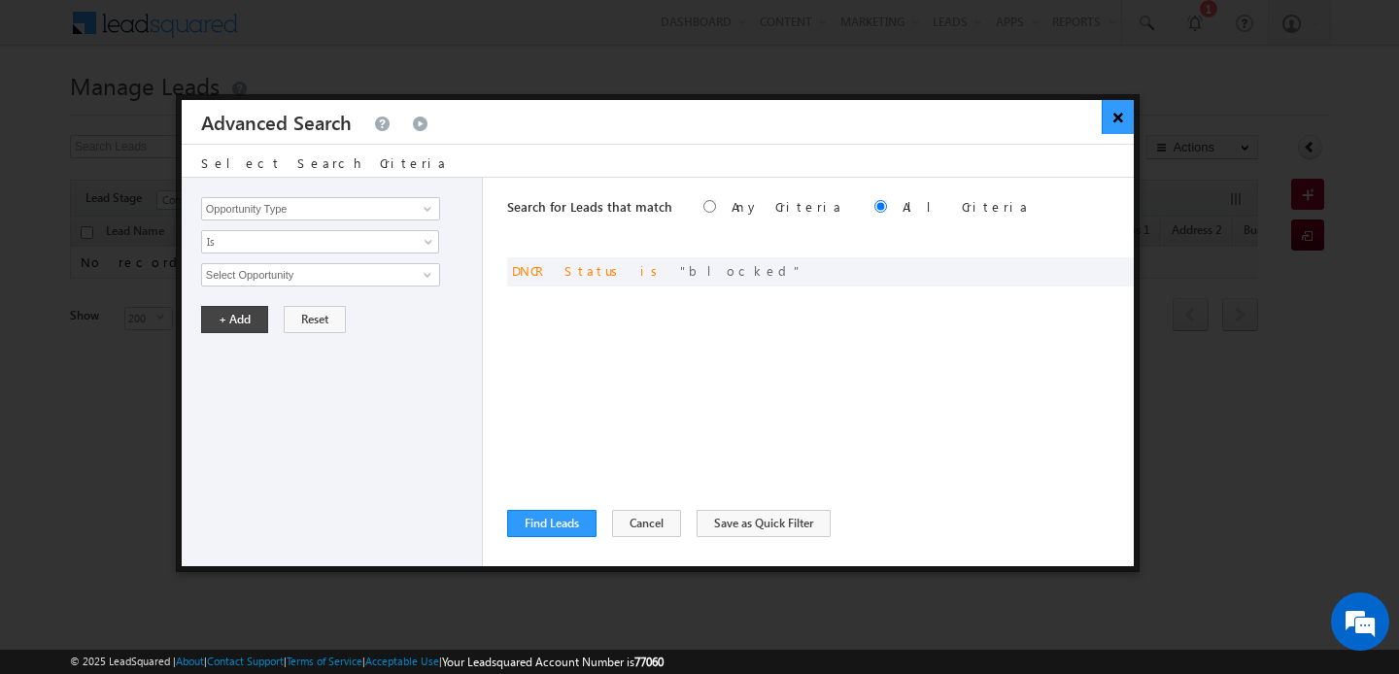
click at [1125, 102] on button "×" at bounding box center [1118, 117] width 32 height 34
